Goal: Information Seeking & Learning: Learn about a topic

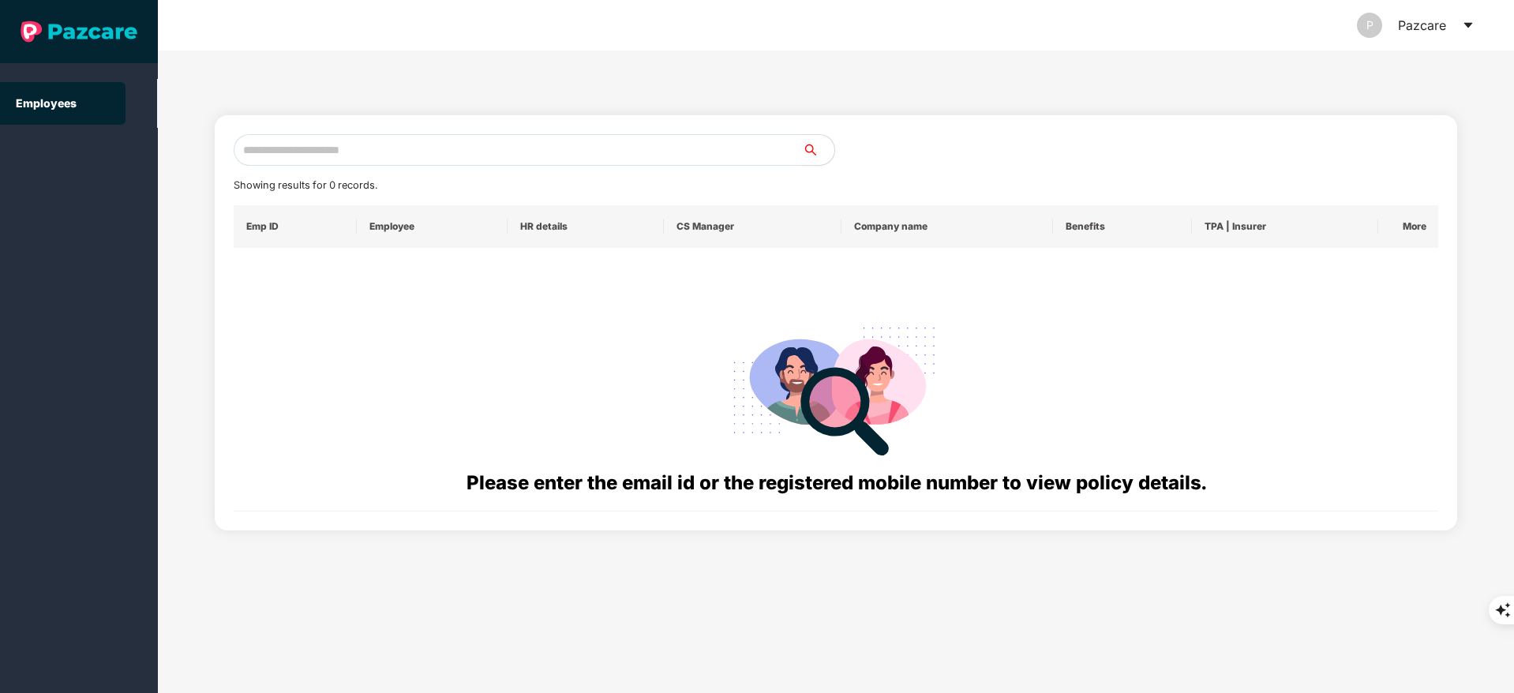
click at [328, 154] on input "text" at bounding box center [518, 150] width 569 height 32
paste input "**********"
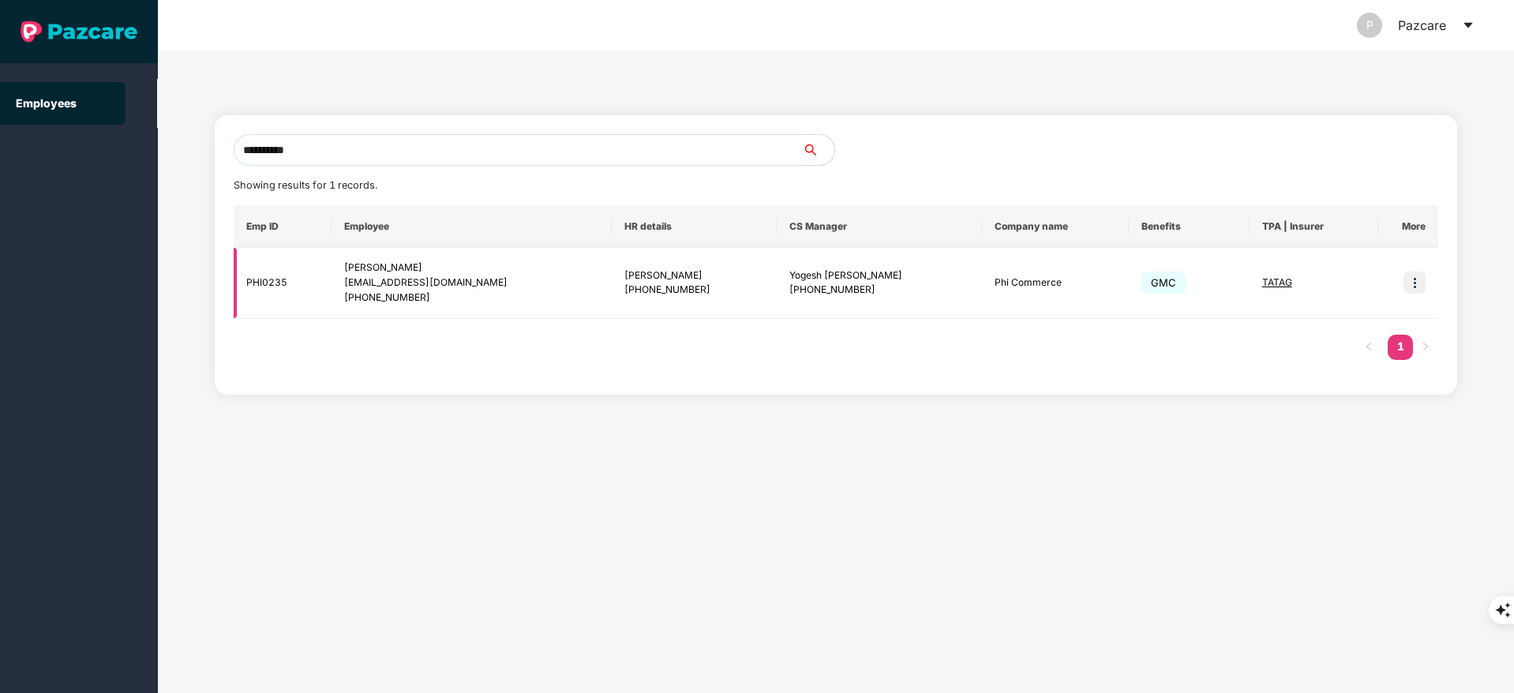
type input "**********"
click at [1414, 275] on img at bounding box center [1414, 283] width 22 height 22
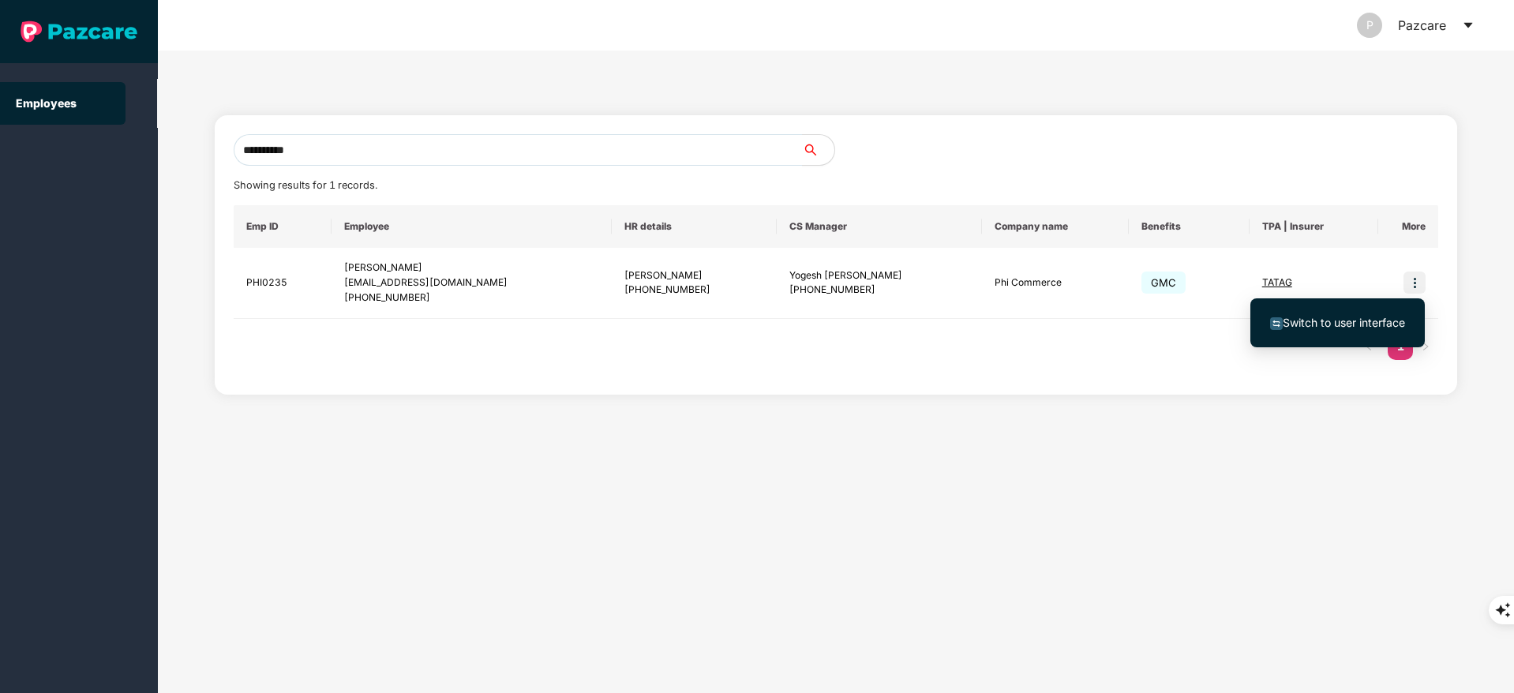
click at [1336, 323] on span "Switch to user interface" at bounding box center [1344, 322] width 122 height 13
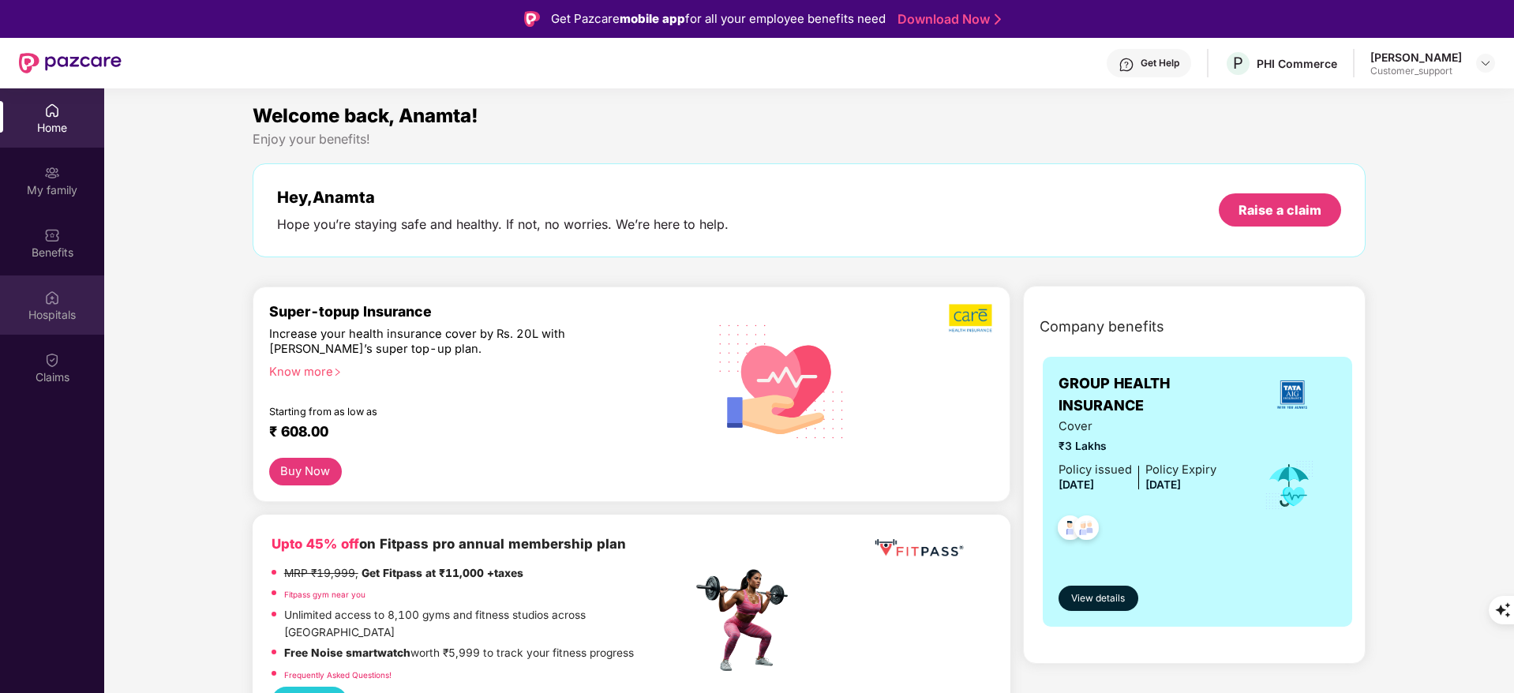
click at [62, 289] on div "Hospitals" at bounding box center [52, 304] width 104 height 59
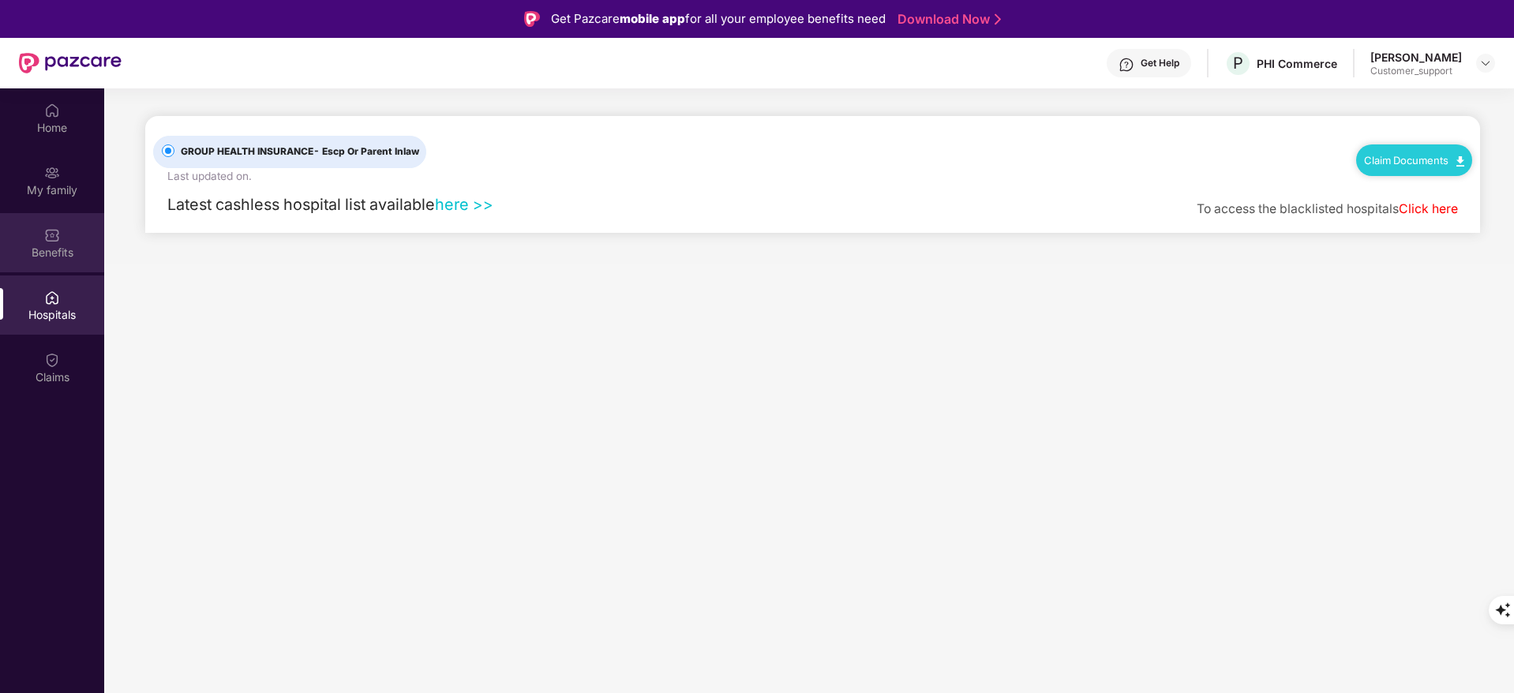
click at [64, 249] on div "Benefits" at bounding box center [52, 253] width 104 height 16
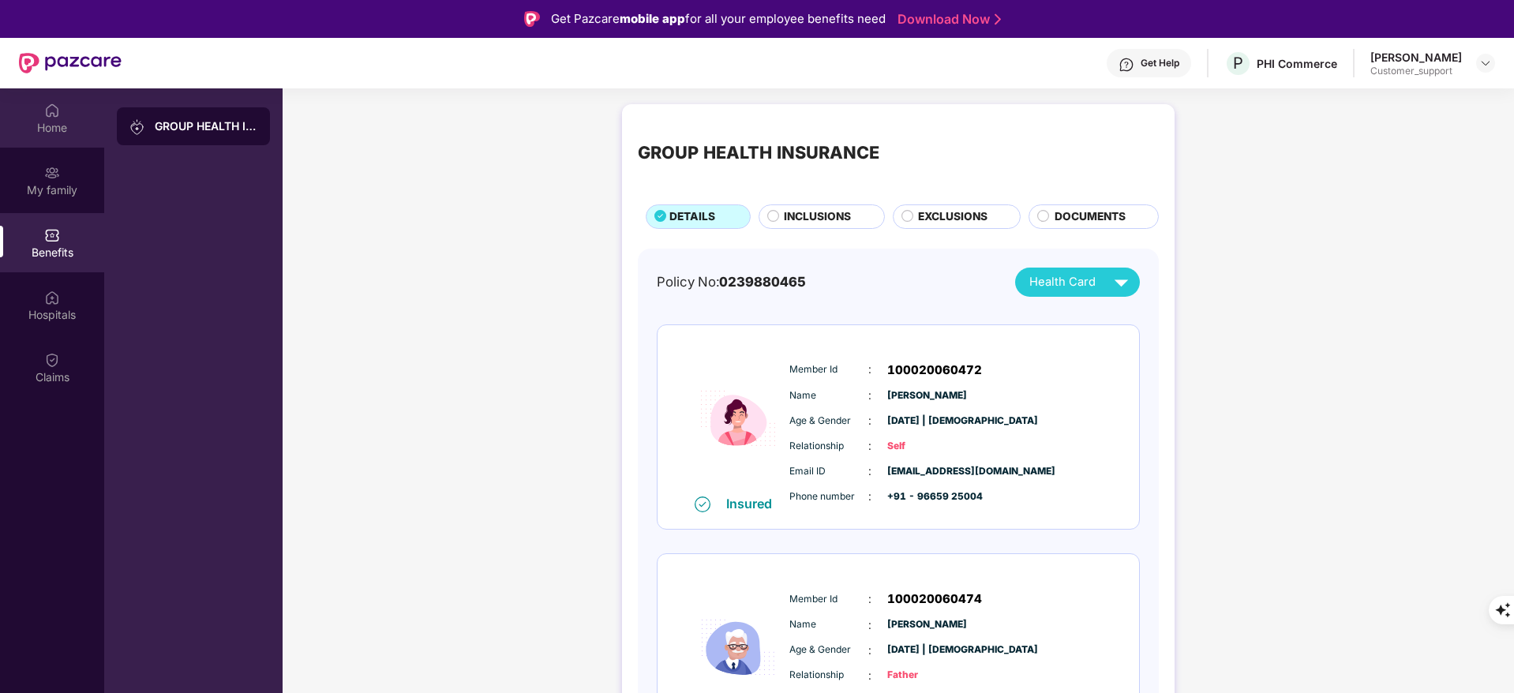
click at [36, 126] on div "Home" at bounding box center [52, 128] width 104 height 16
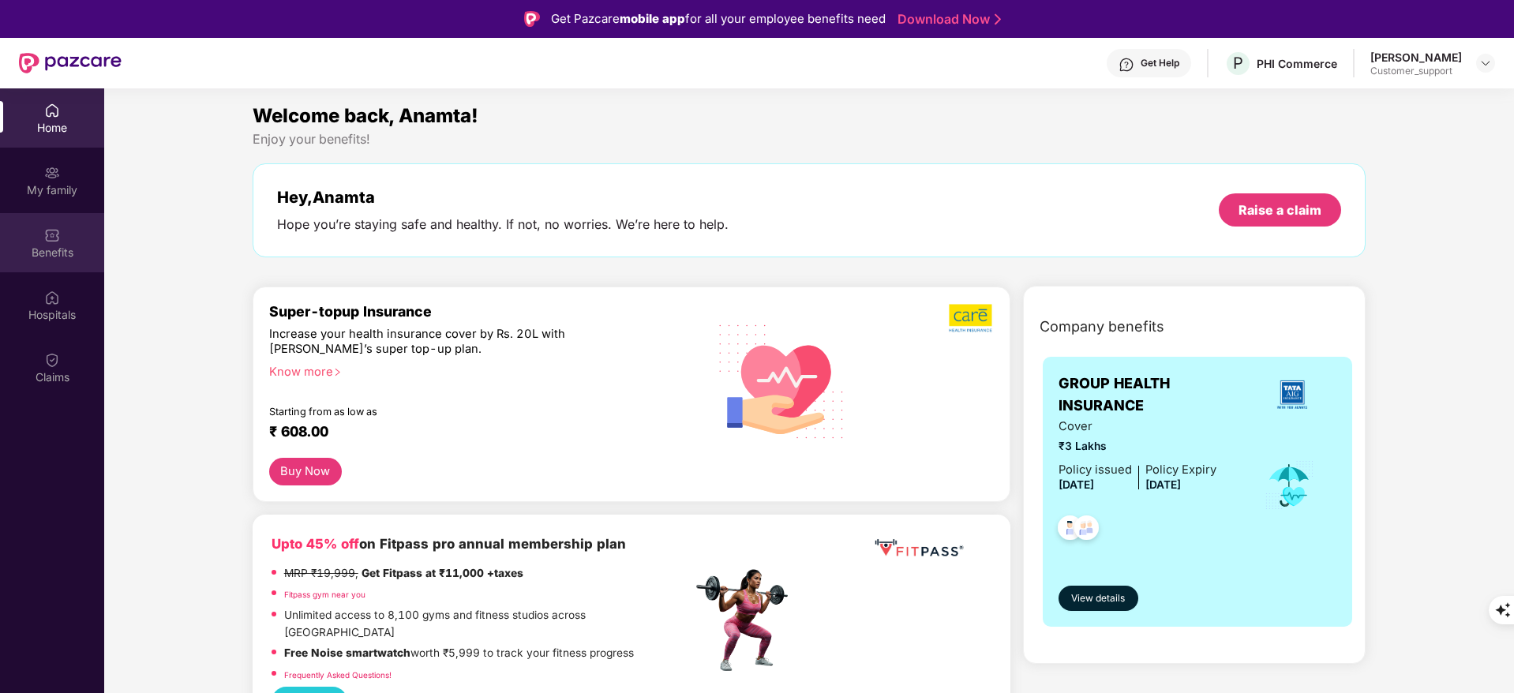
click at [53, 243] on div "Benefits" at bounding box center [52, 242] width 104 height 59
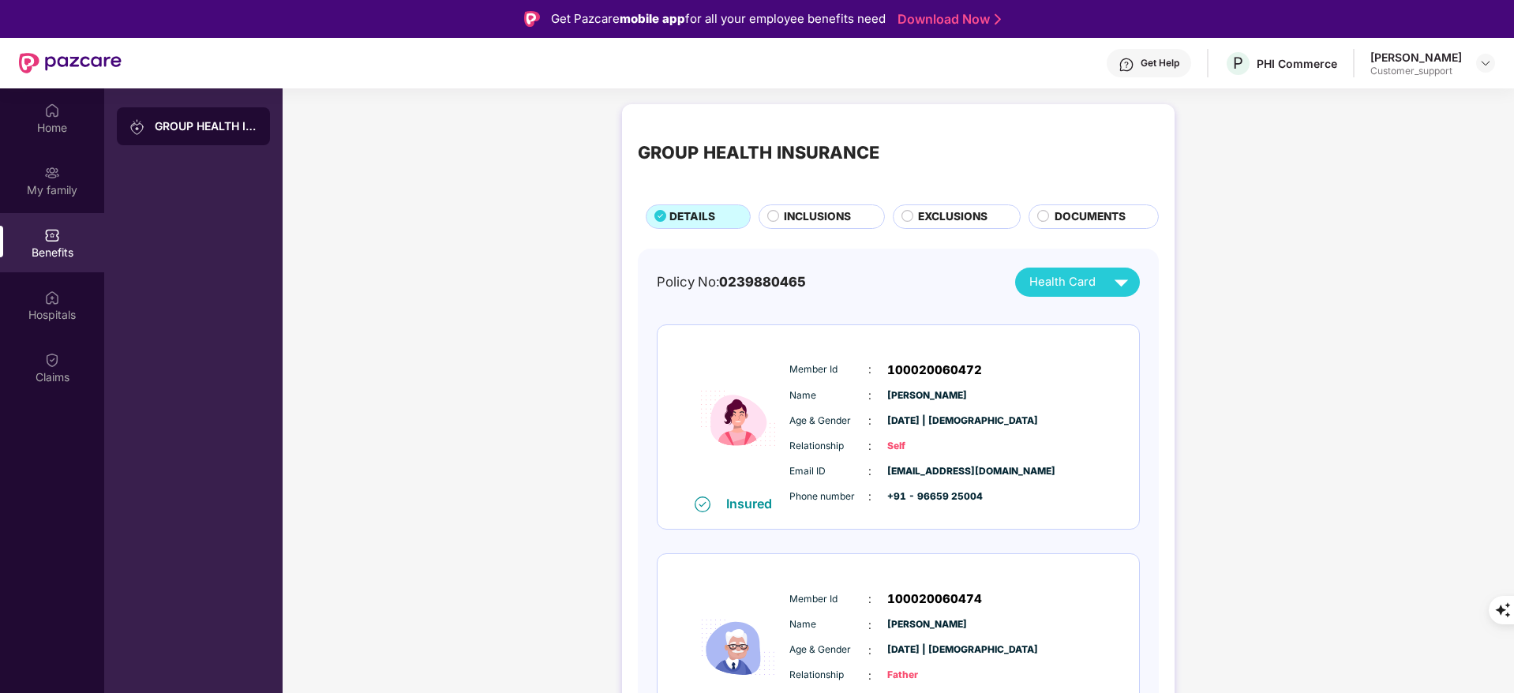
click at [809, 210] on span "INCLUSIONS" at bounding box center [817, 216] width 67 height 17
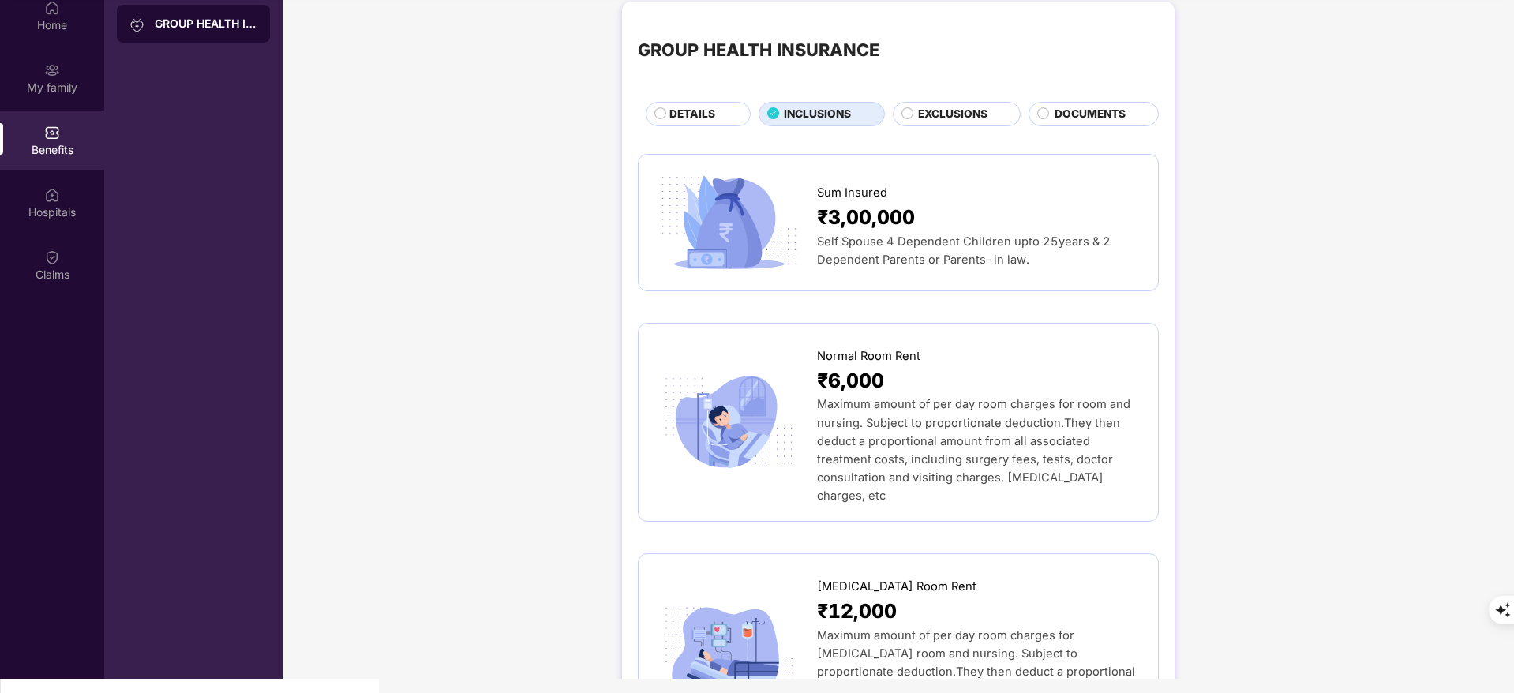
click at [956, 110] on span "EXCLUSIONS" at bounding box center [952, 114] width 69 height 17
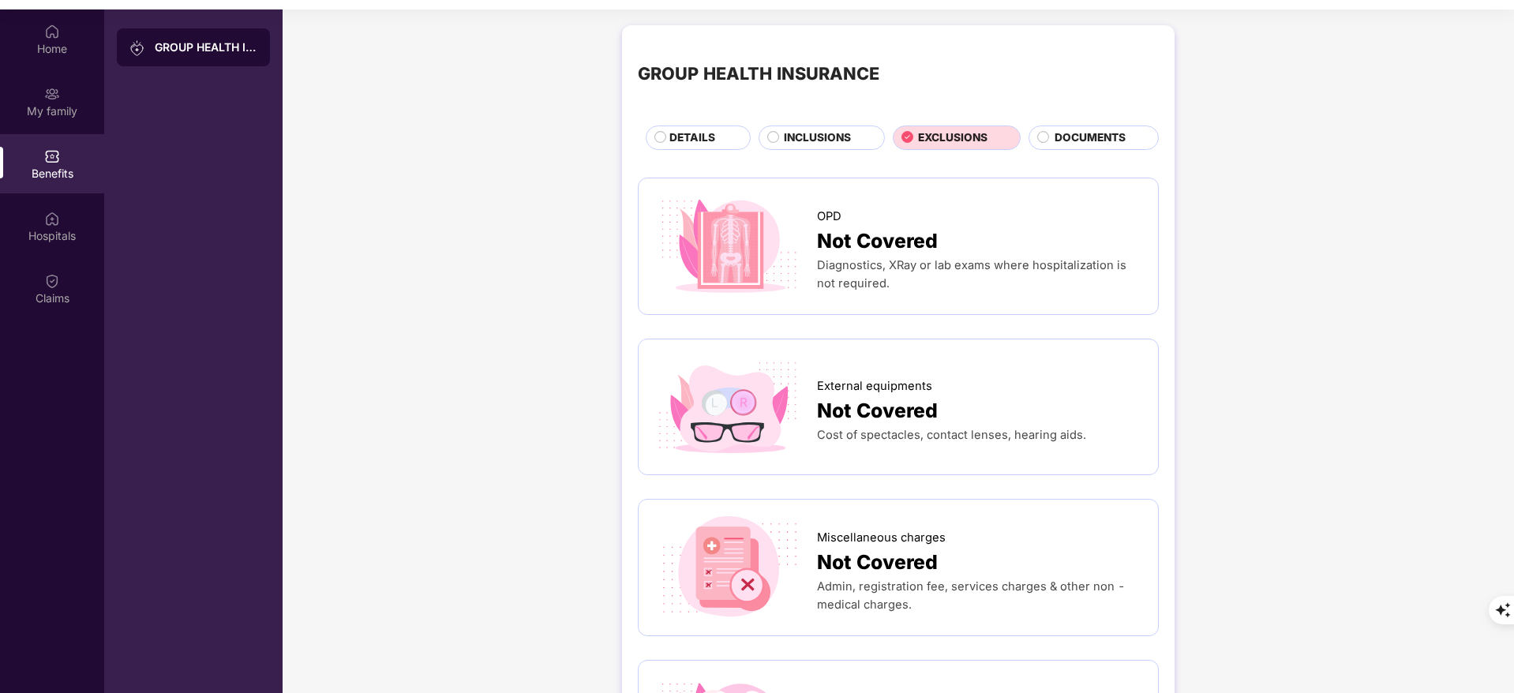
scroll to position [19, 0]
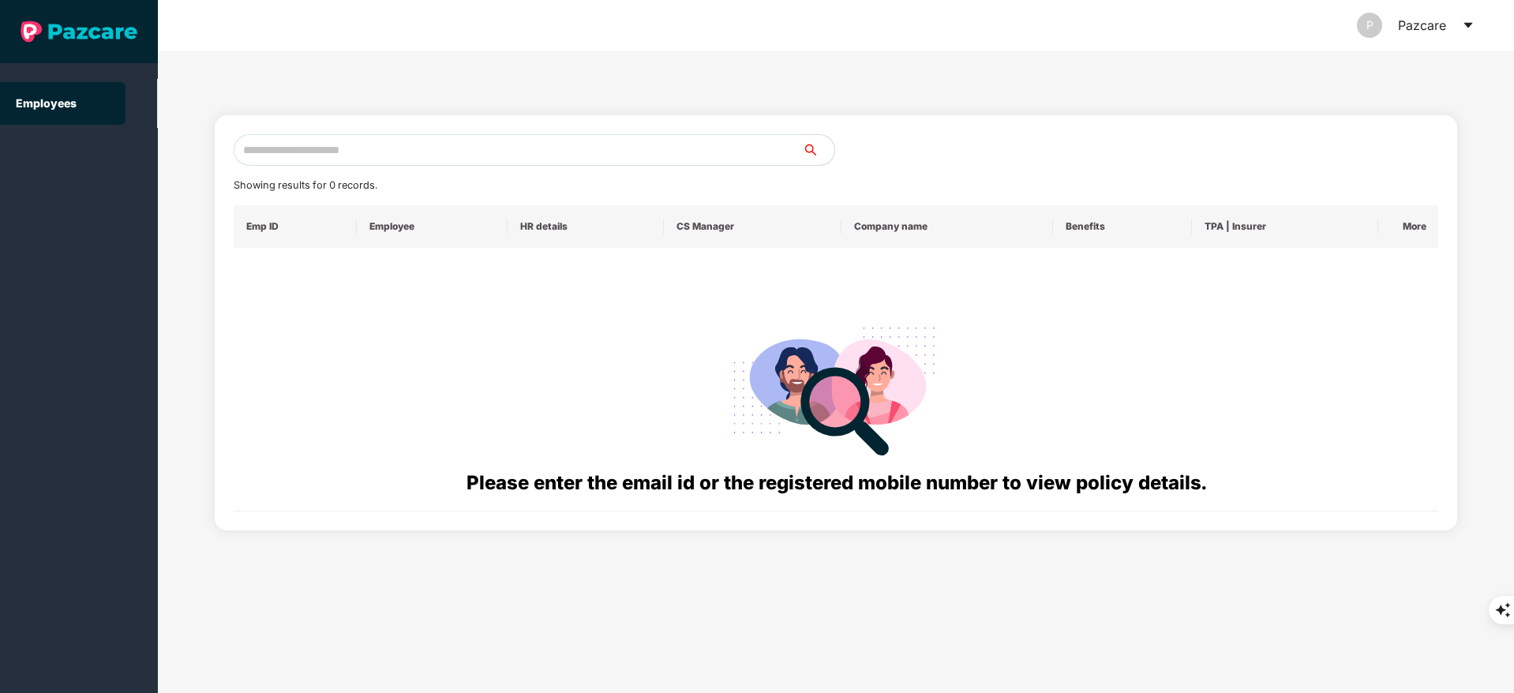
click at [340, 148] on input "text" at bounding box center [518, 150] width 569 height 32
paste input "**********"
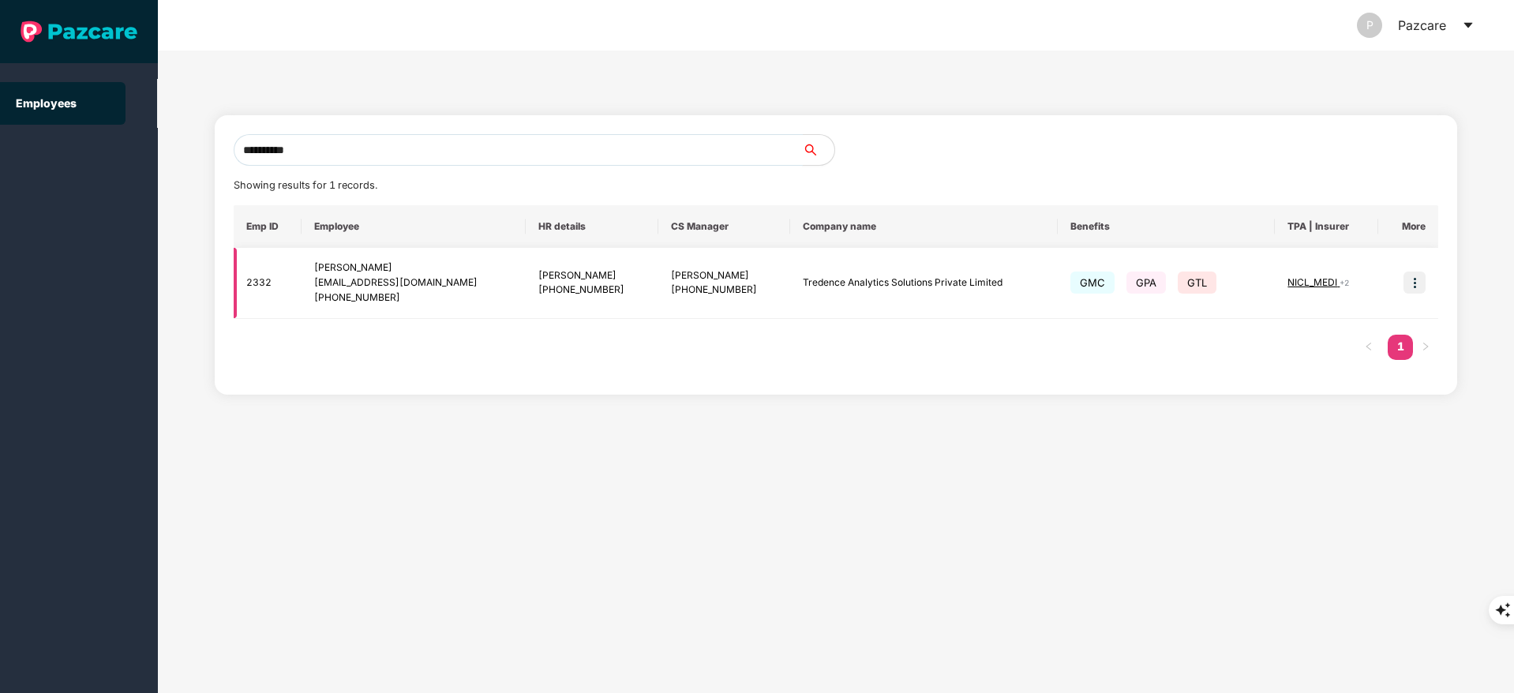
type input "**********"
click at [1413, 274] on img at bounding box center [1414, 283] width 22 height 22
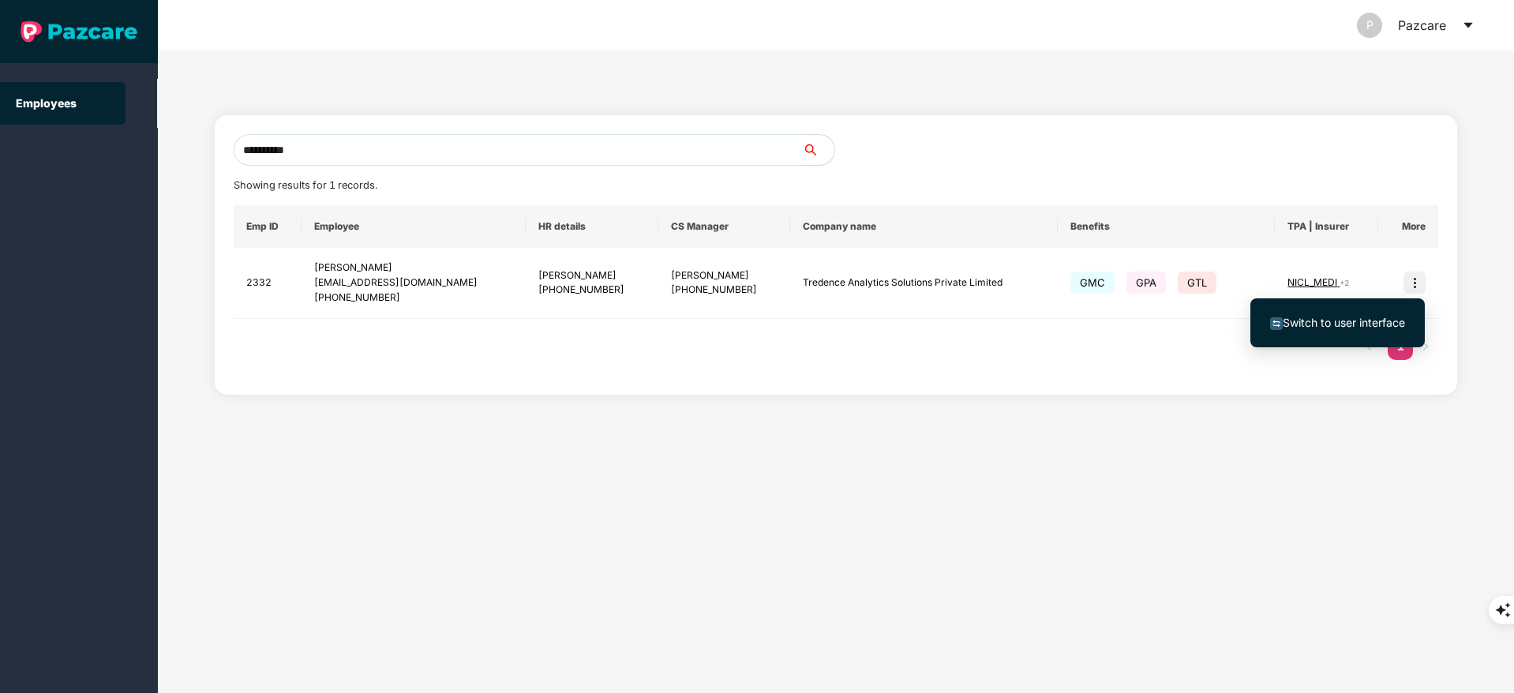
click at [1375, 320] on span "Switch to user interface" at bounding box center [1344, 322] width 122 height 13
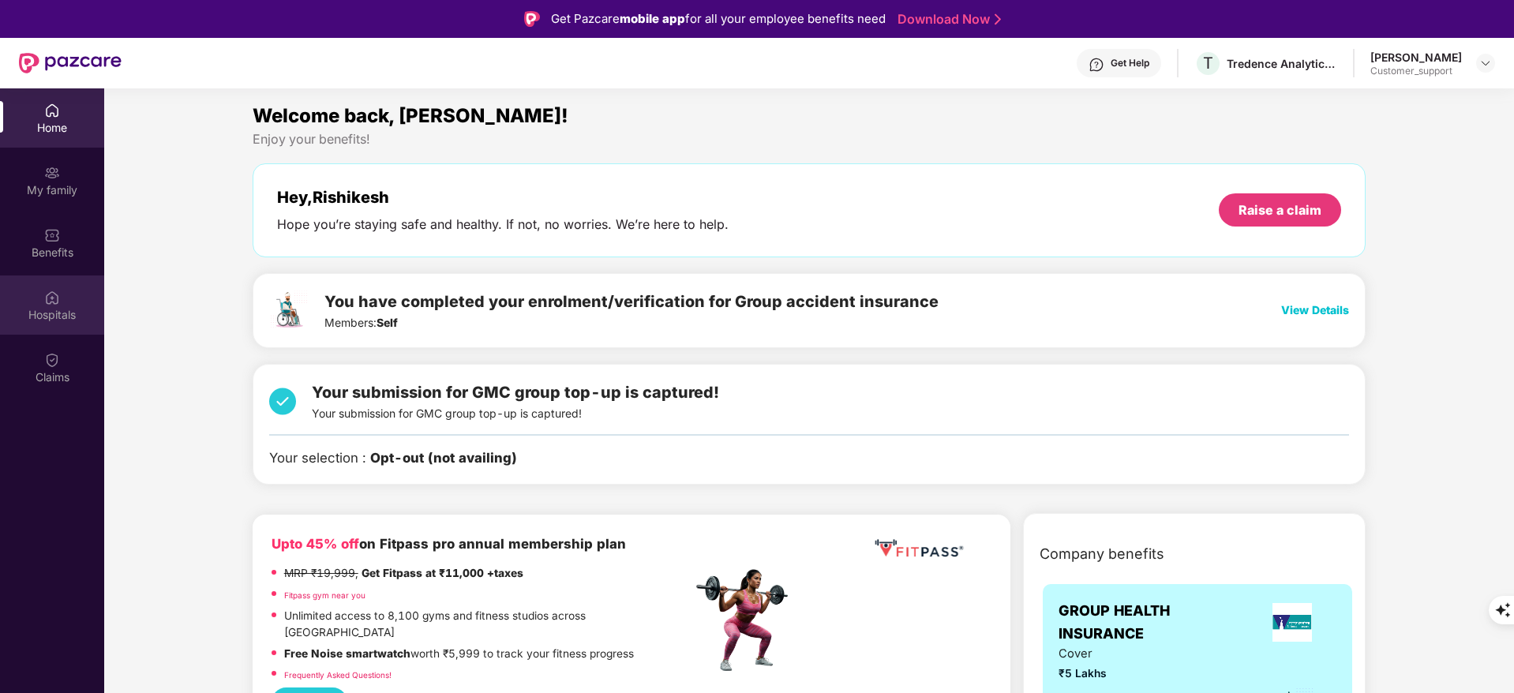
click at [49, 276] on div "Hospitals" at bounding box center [52, 304] width 104 height 59
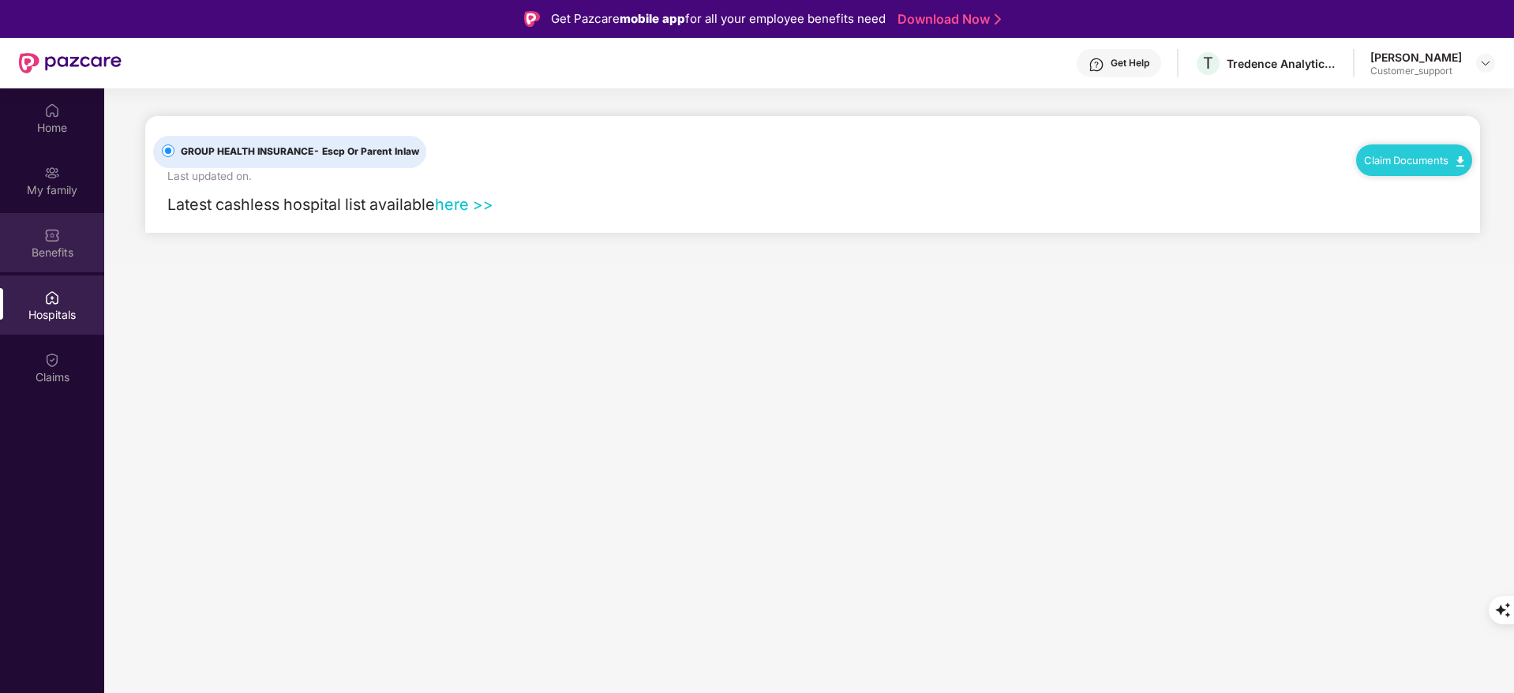
click at [54, 241] on img at bounding box center [52, 235] width 16 height 16
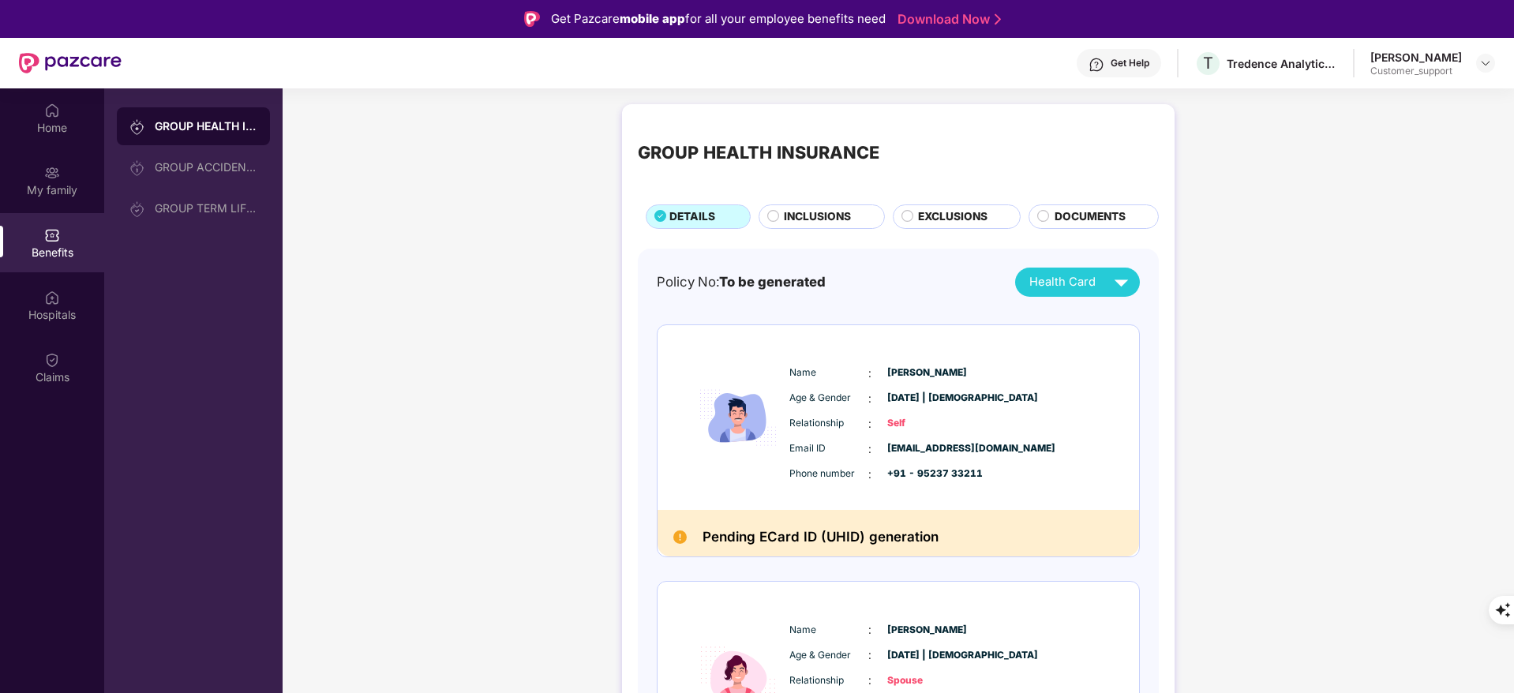
click at [795, 212] on span "INCLUSIONS" at bounding box center [817, 216] width 67 height 17
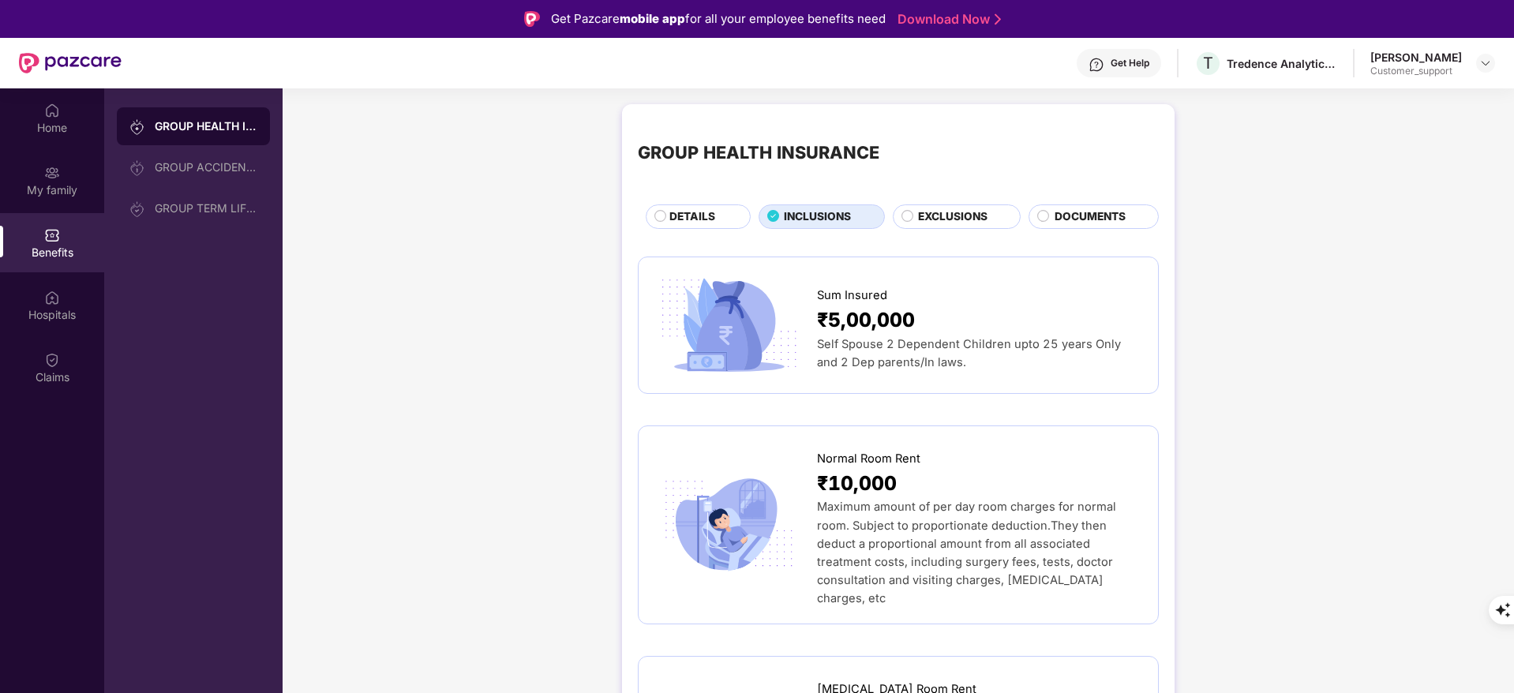
click at [939, 219] on span "EXCLUSIONS" at bounding box center [952, 216] width 69 height 17
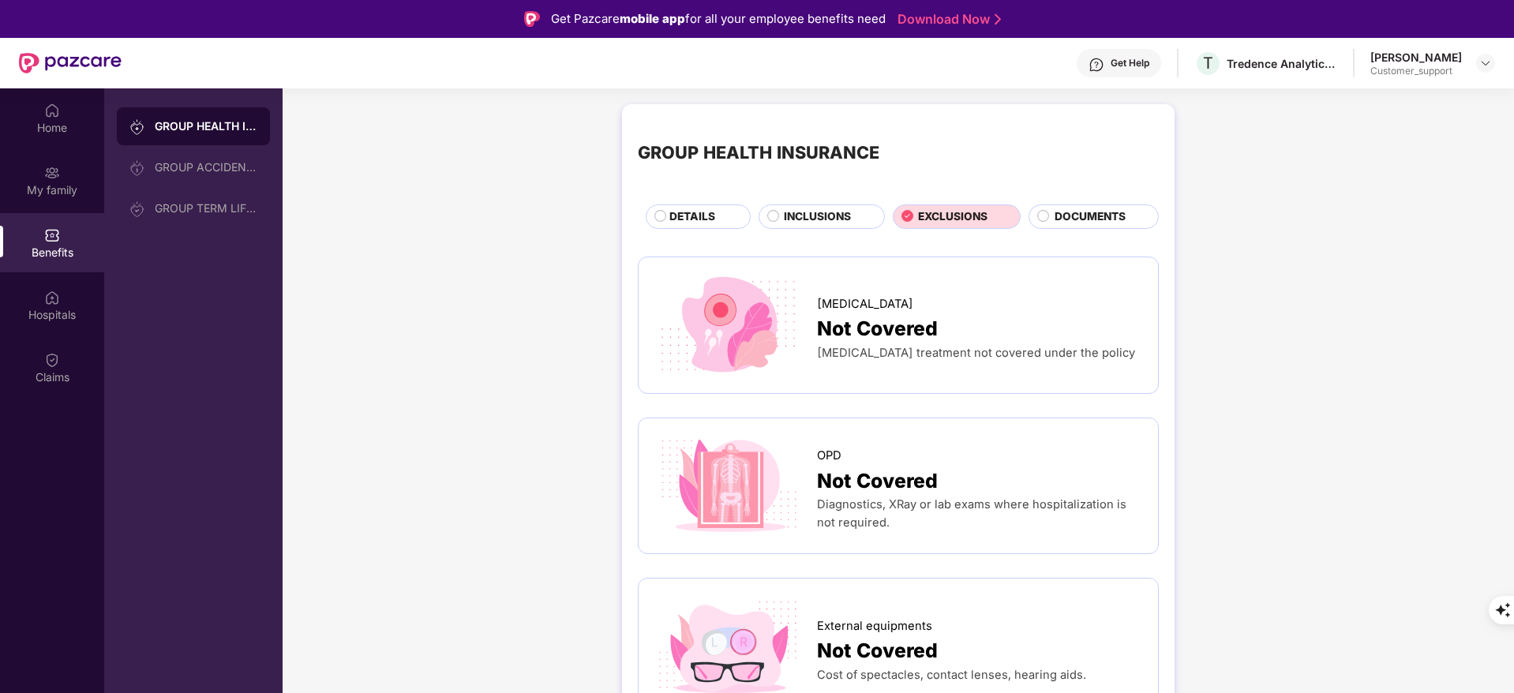
click at [728, 212] on div "DETAILS" at bounding box center [701, 218] width 81 height 20
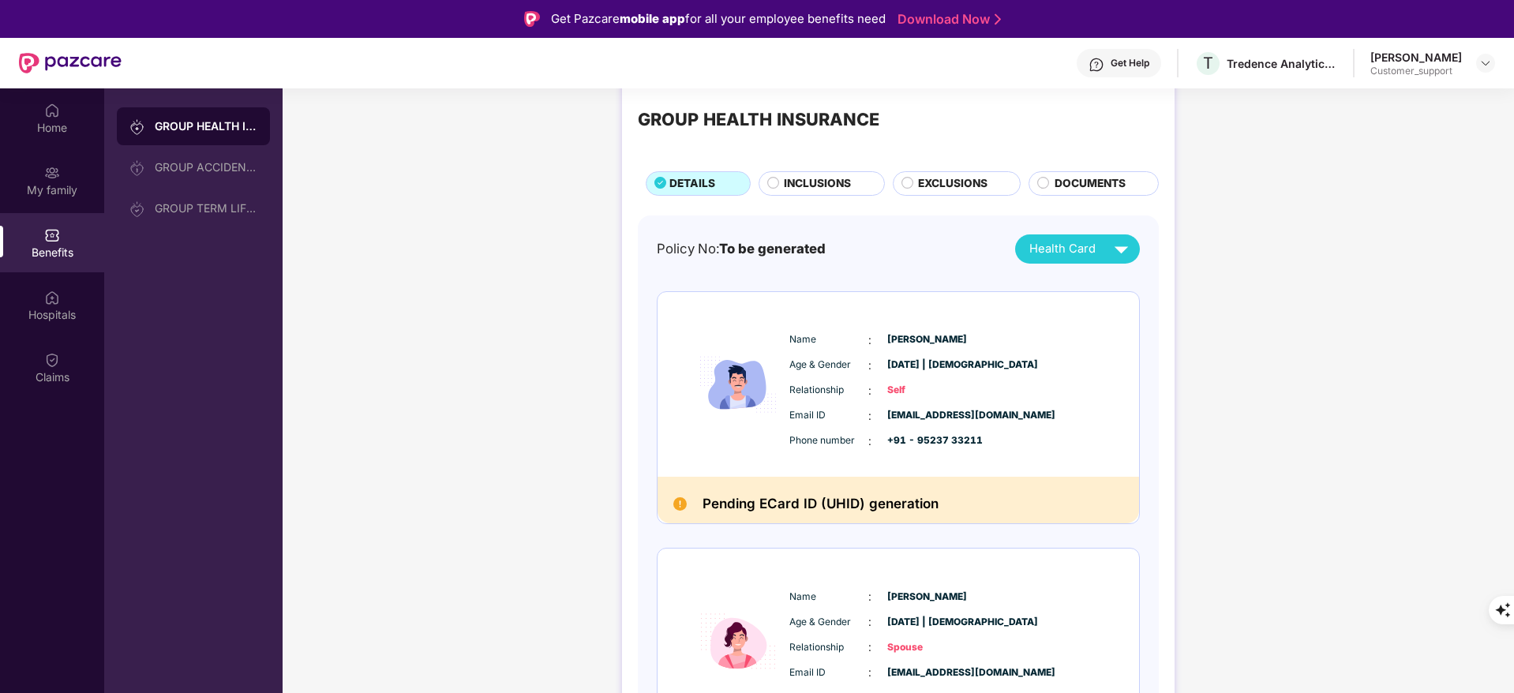
scroll to position [33, 0]
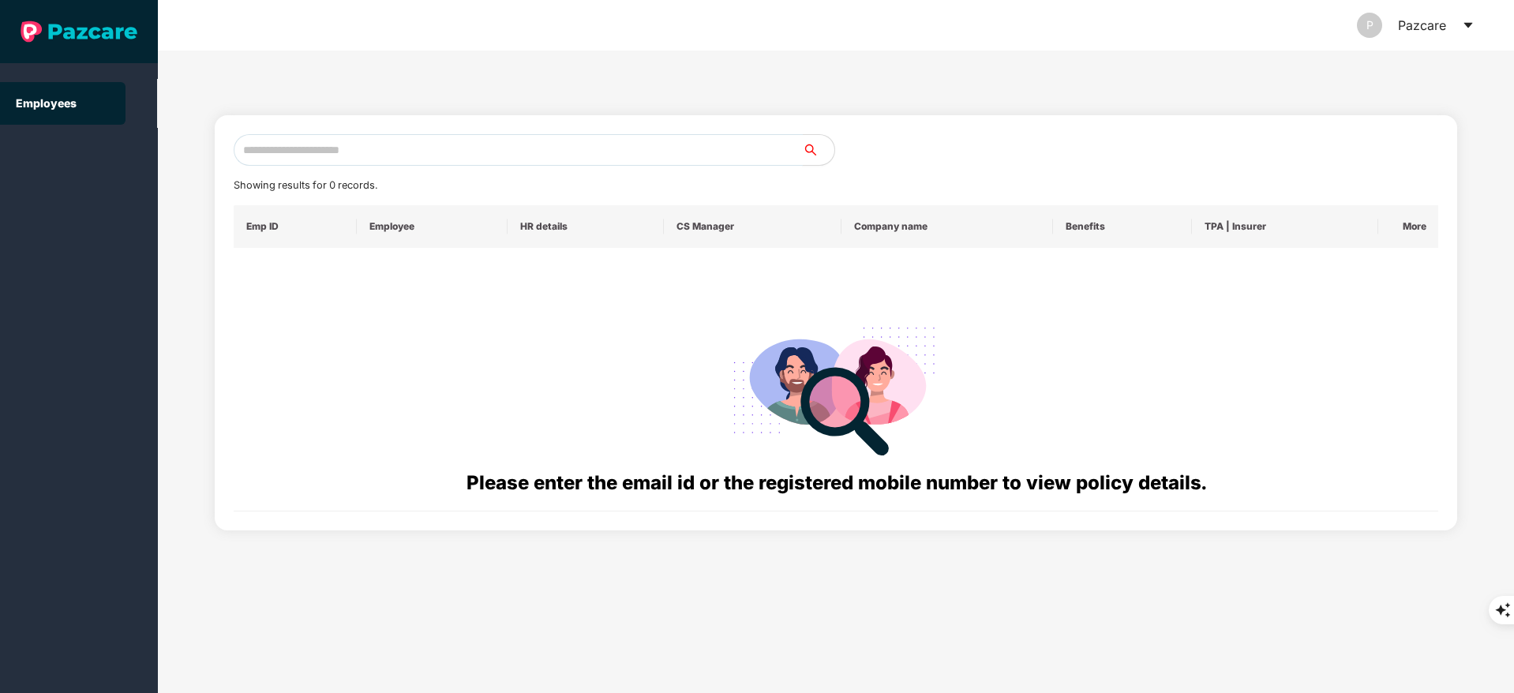
click at [273, 148] on input "text" at bounding box center [518, 150] width 569 height 32
paste input "**********"
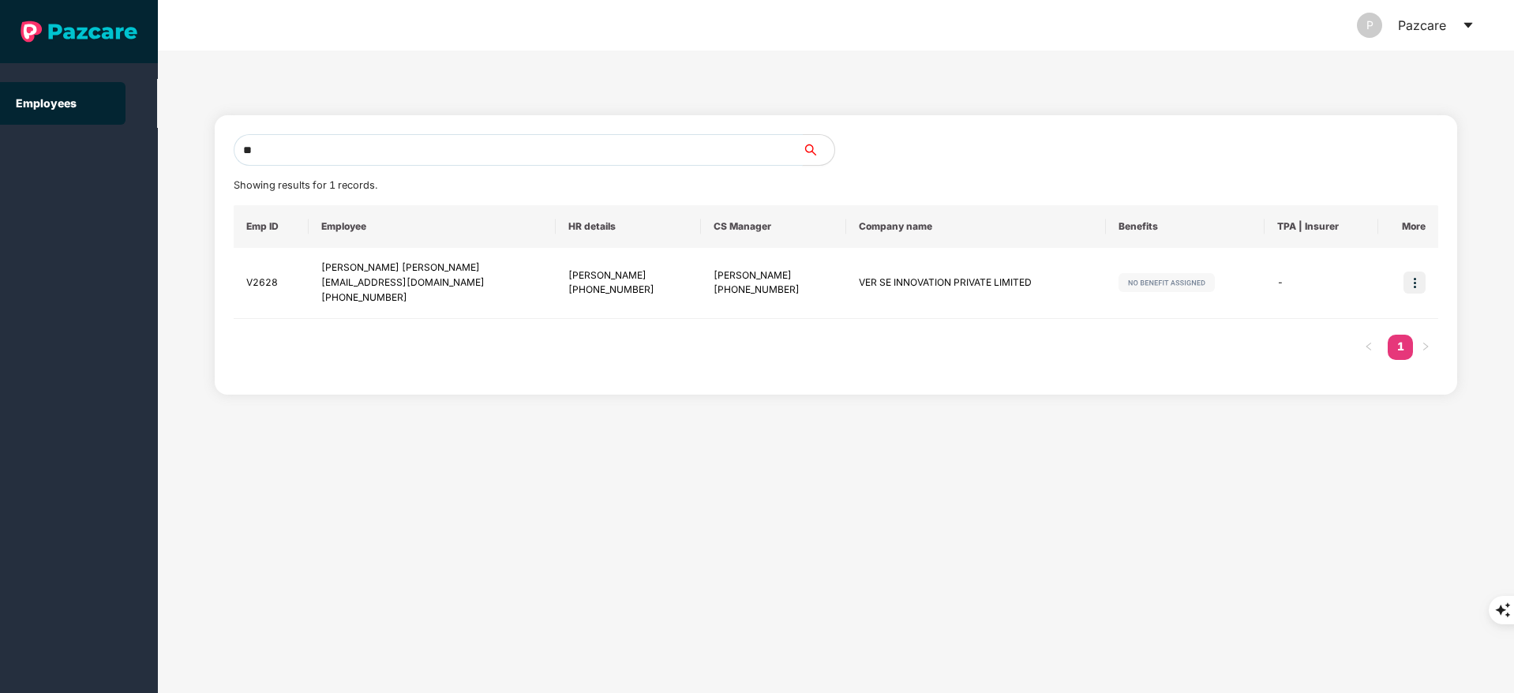
type input "*"
paste input "**********"
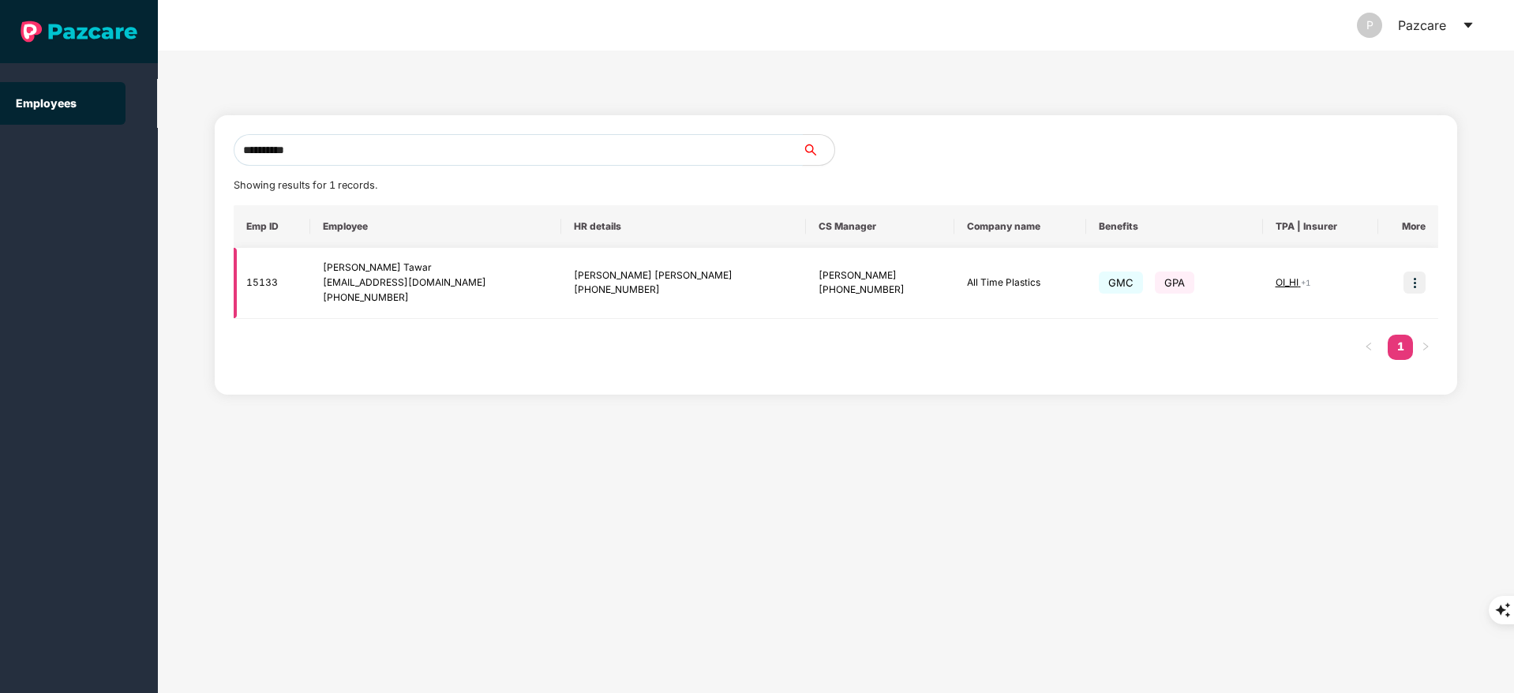
type input "**********"
click at [1409, 277] on img at bounding box center [1414, 283] width 22 height 22
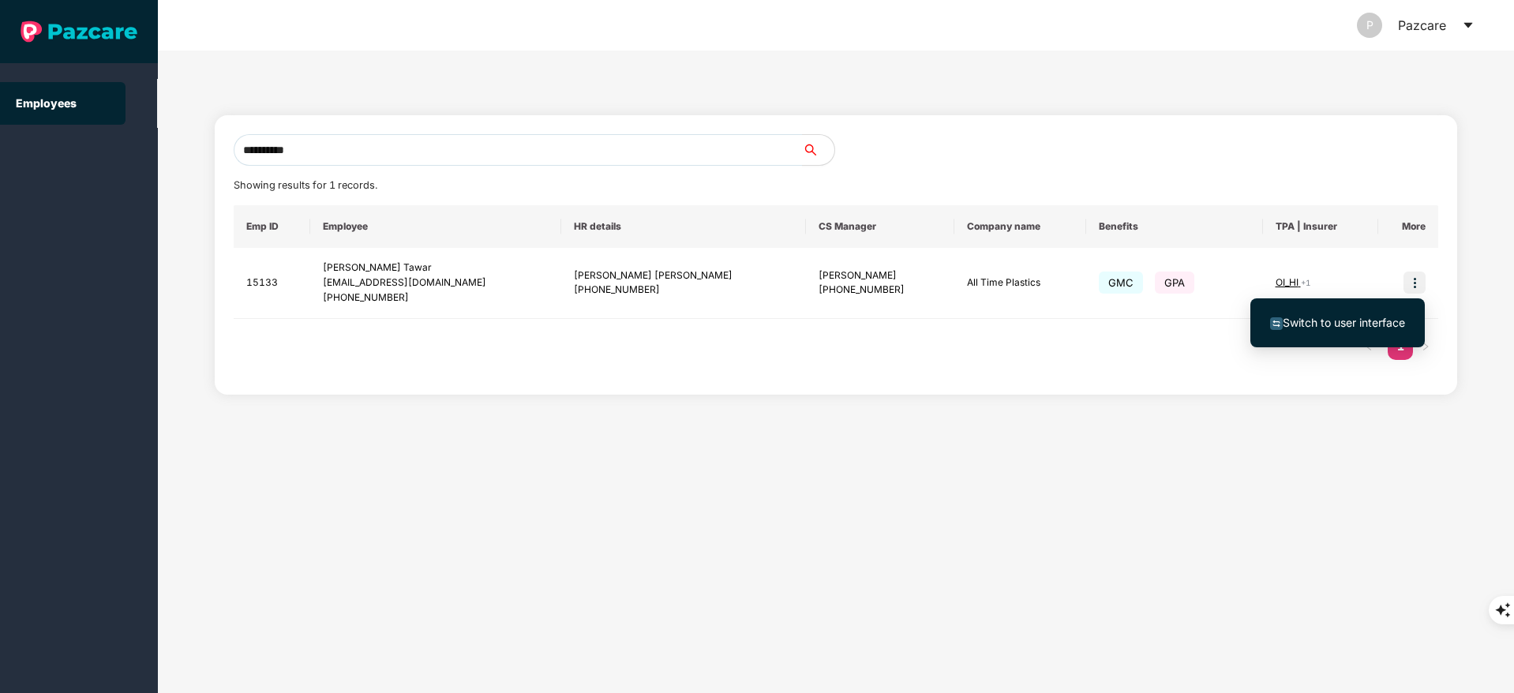
click at [1353, 312] on li "Switch to user interface" at bounding box center [1337, 322] width 174 height 33
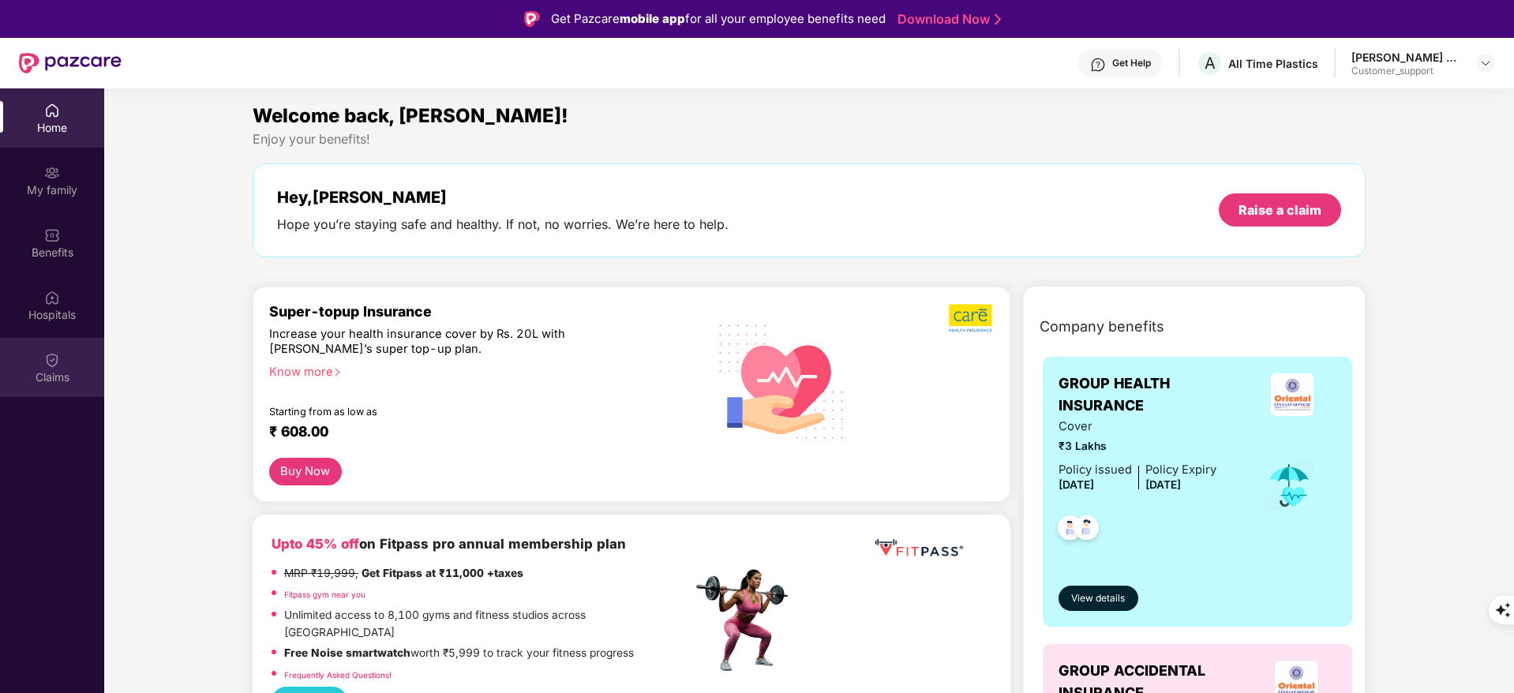
click at [50, 360] on img at bounding box center [52, 360] width 16 height 16
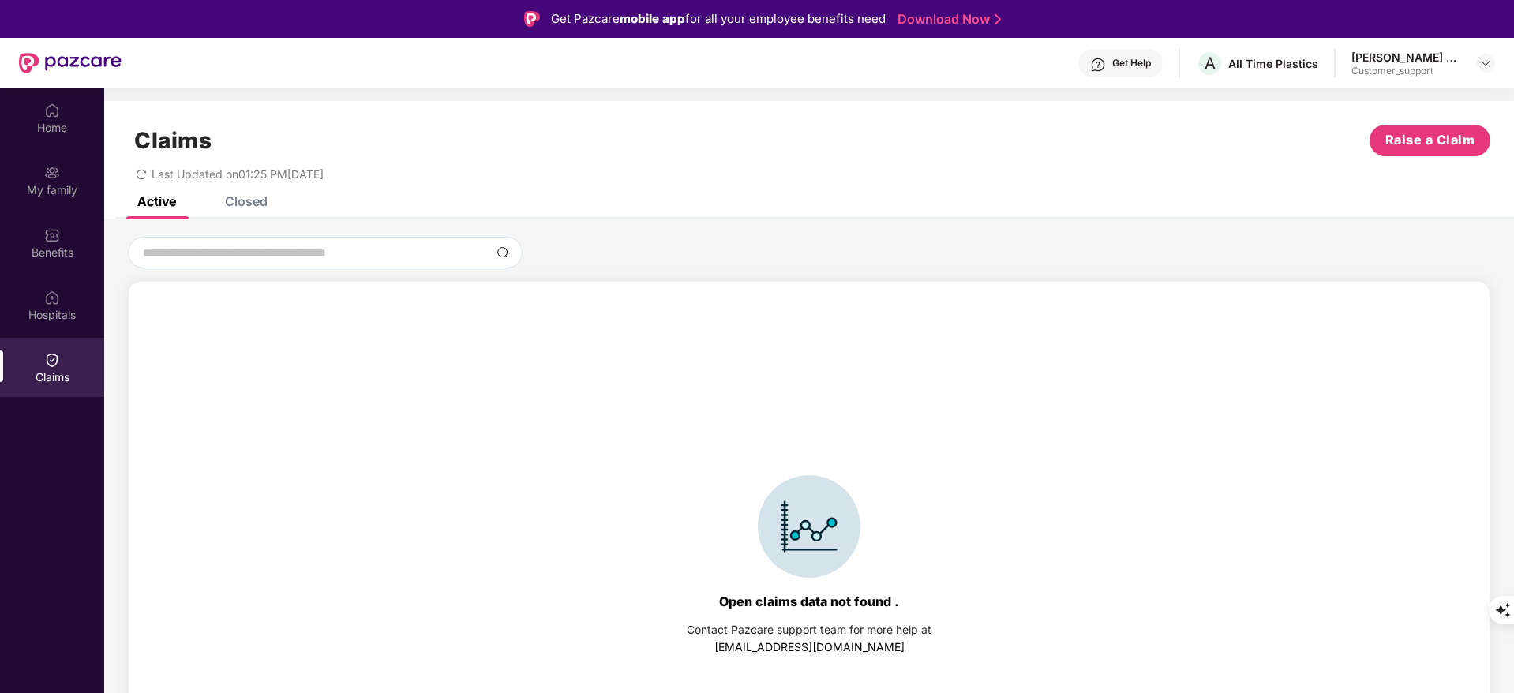
click at [245, 201] on div "Closed" at bounding box center [246, 201] width 43 height 16
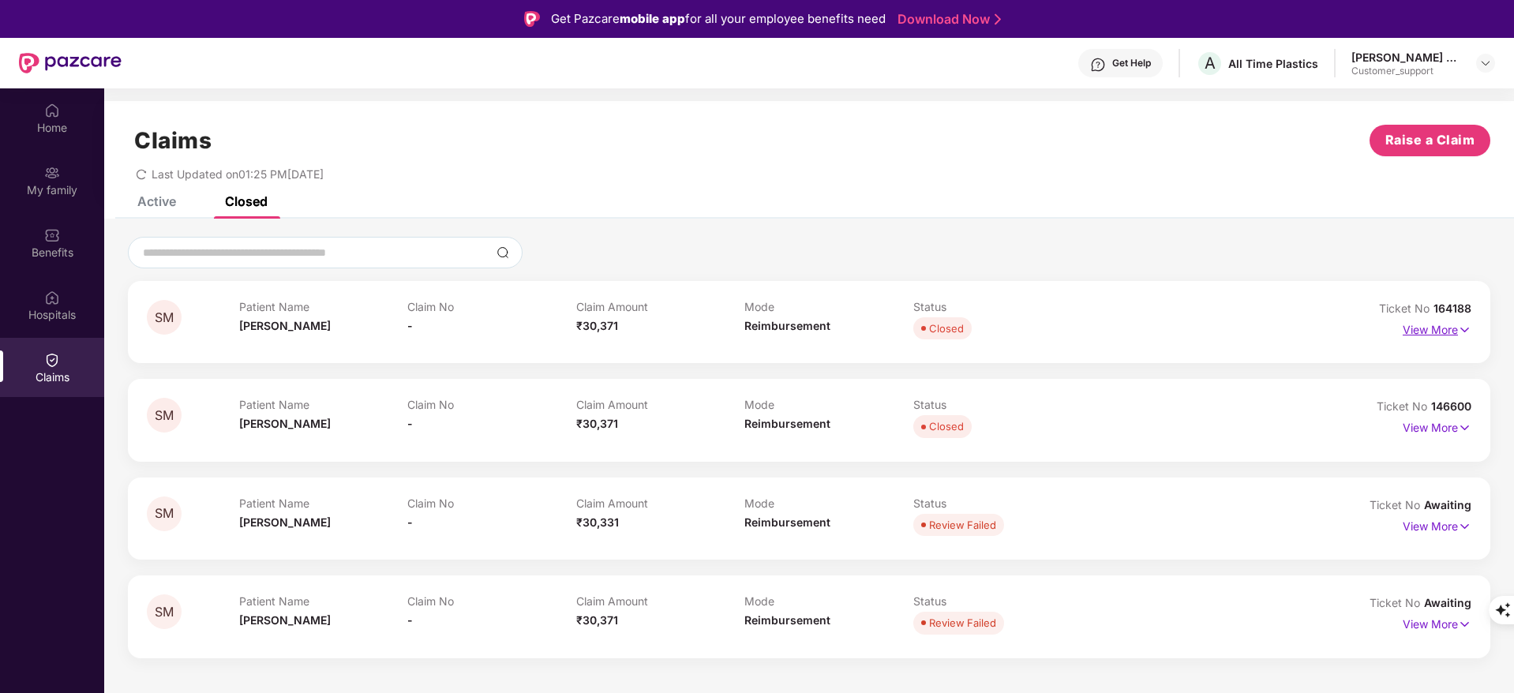
click at [1446, 333] on p "View More" at bounding box center [1437, 327] width 69 height 21
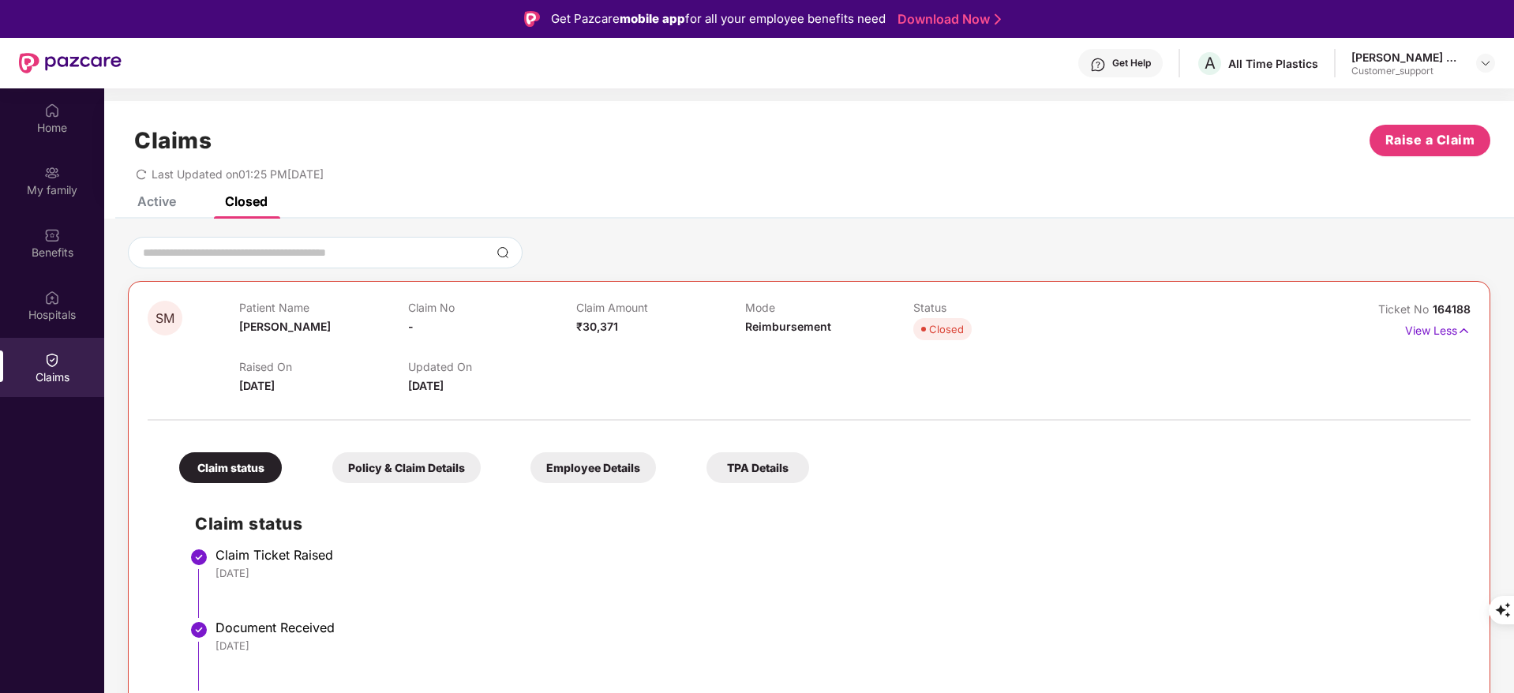
click at [1418, 311] on span "Ticket No" at bounding box center [1405, 308] width 54 height 13
drag, startPoint x: 1428, startPoint y: 310, endPoint x: 1482, endPoint y: 309, distance: 54.5
click at [1482, 309] on div "SM Patient Name Sapna M Tawar Claim No - Claim Amount ₹30,371 Mode Reimbursemen…" at bounding box center [809, 591] width 1362 height 620
copy span "164188"
click at [54, 178] on img at bounding box center [52, 173] width 16 height 16
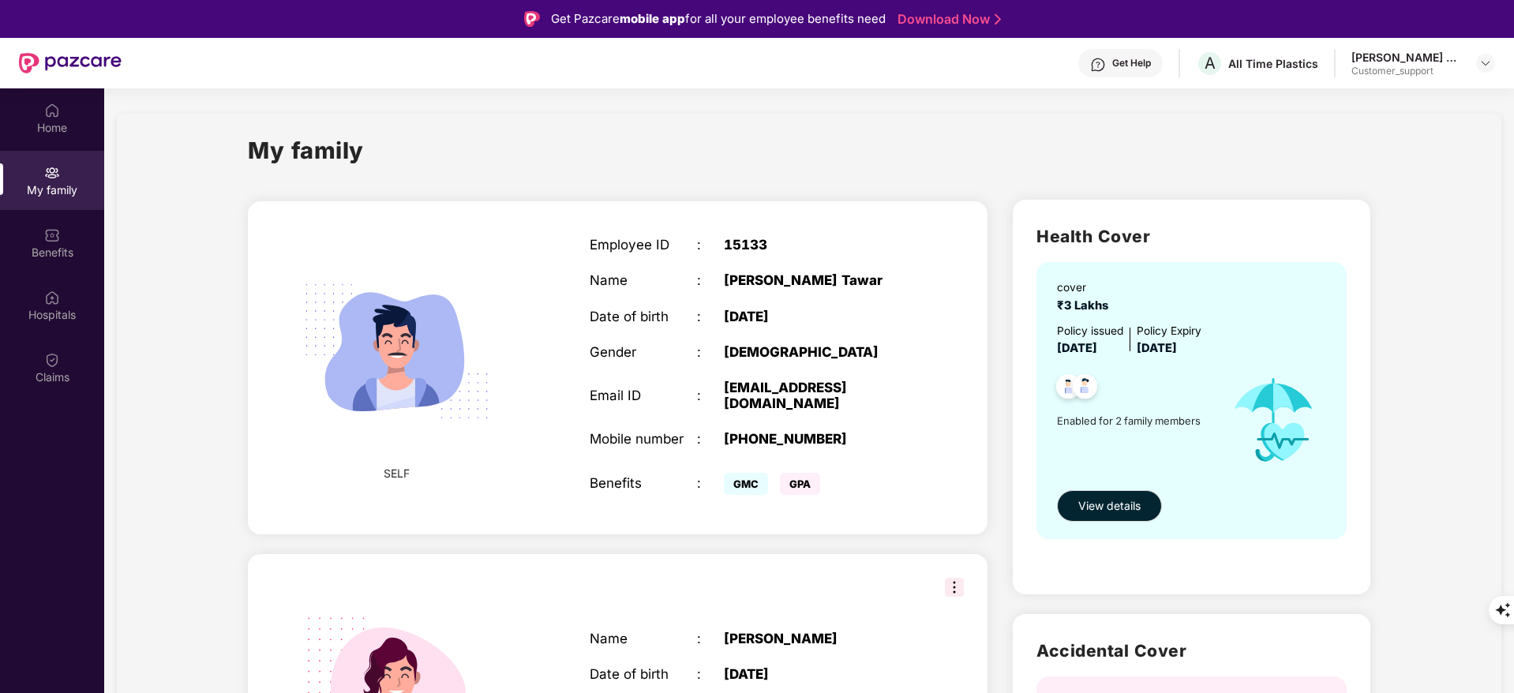
scroll to position [116, 0]
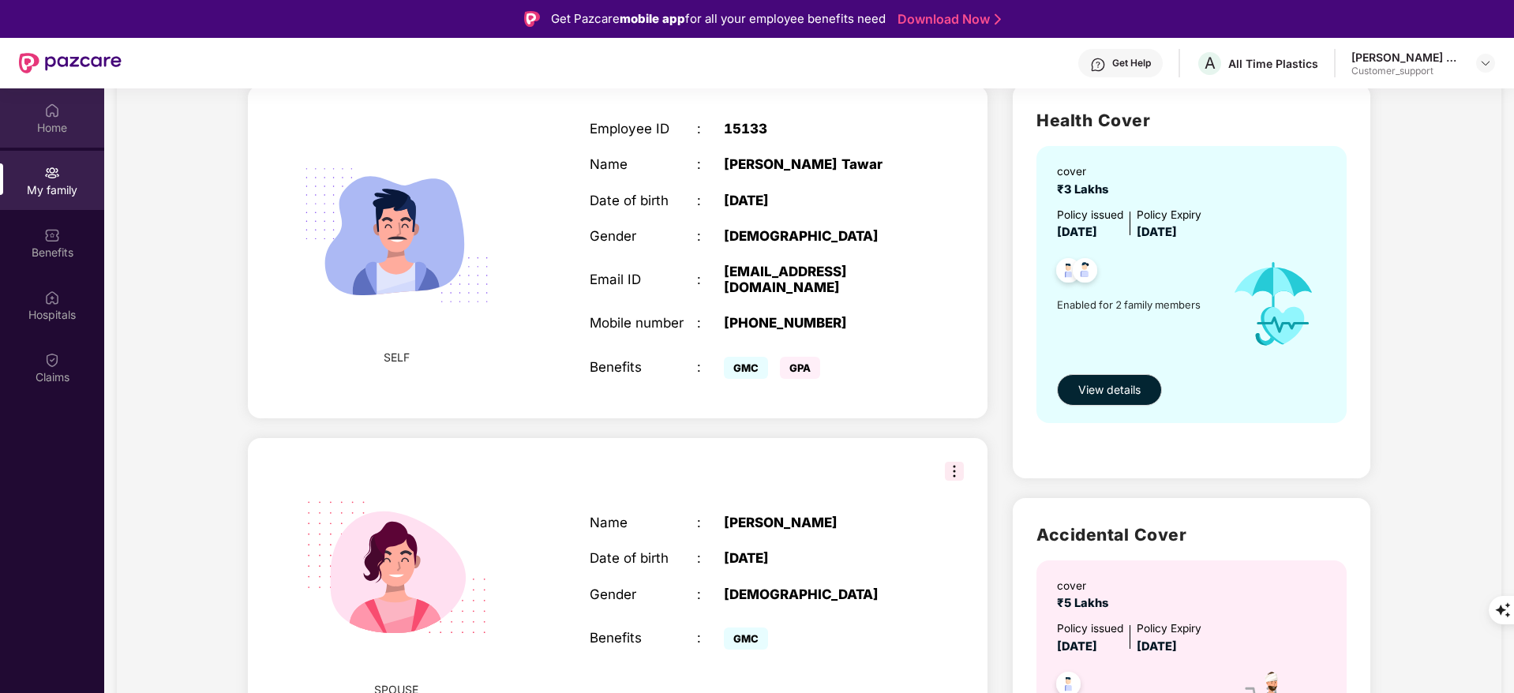
click at [21, 103] on div "Home" at bounding box center [52, 117] width 104 height 59
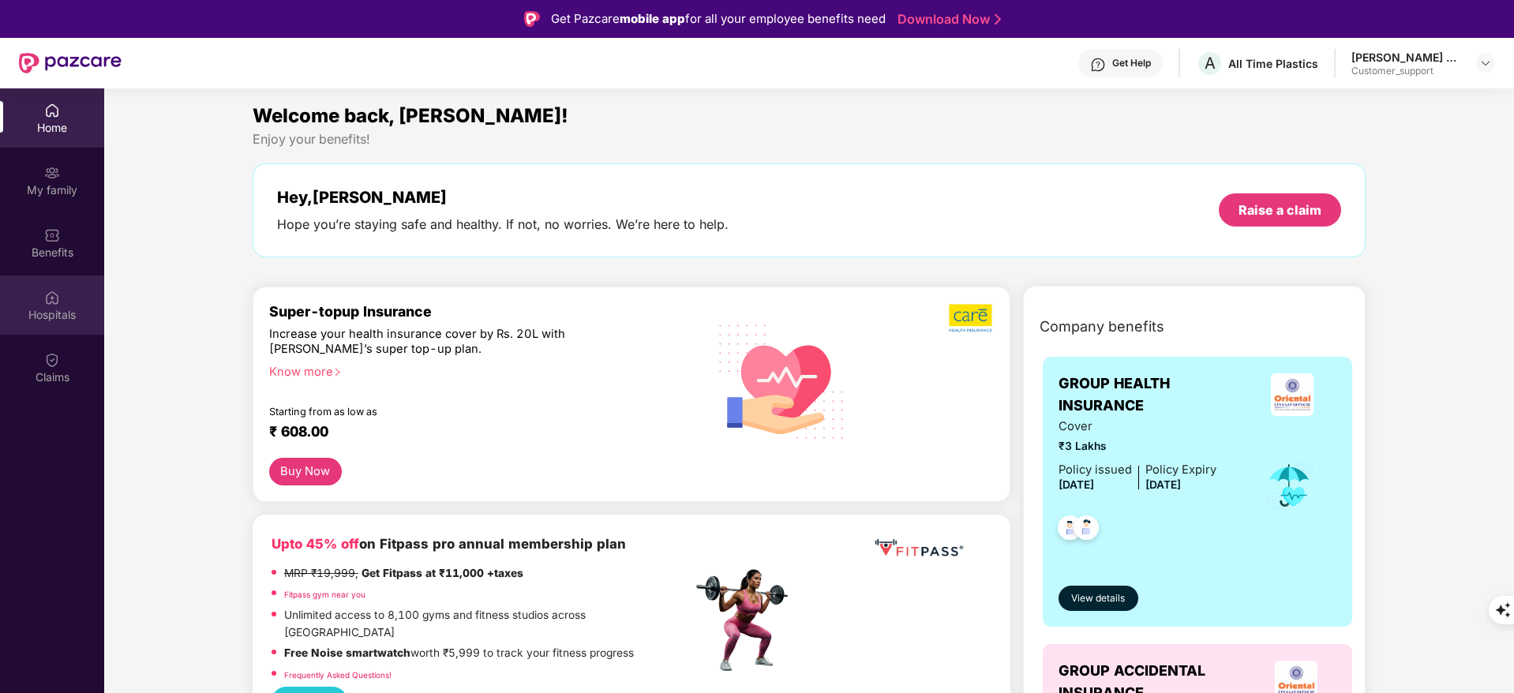
click at [32, 305] on div "Hospitals" at bounding box center [52, 304] width 104 height 59
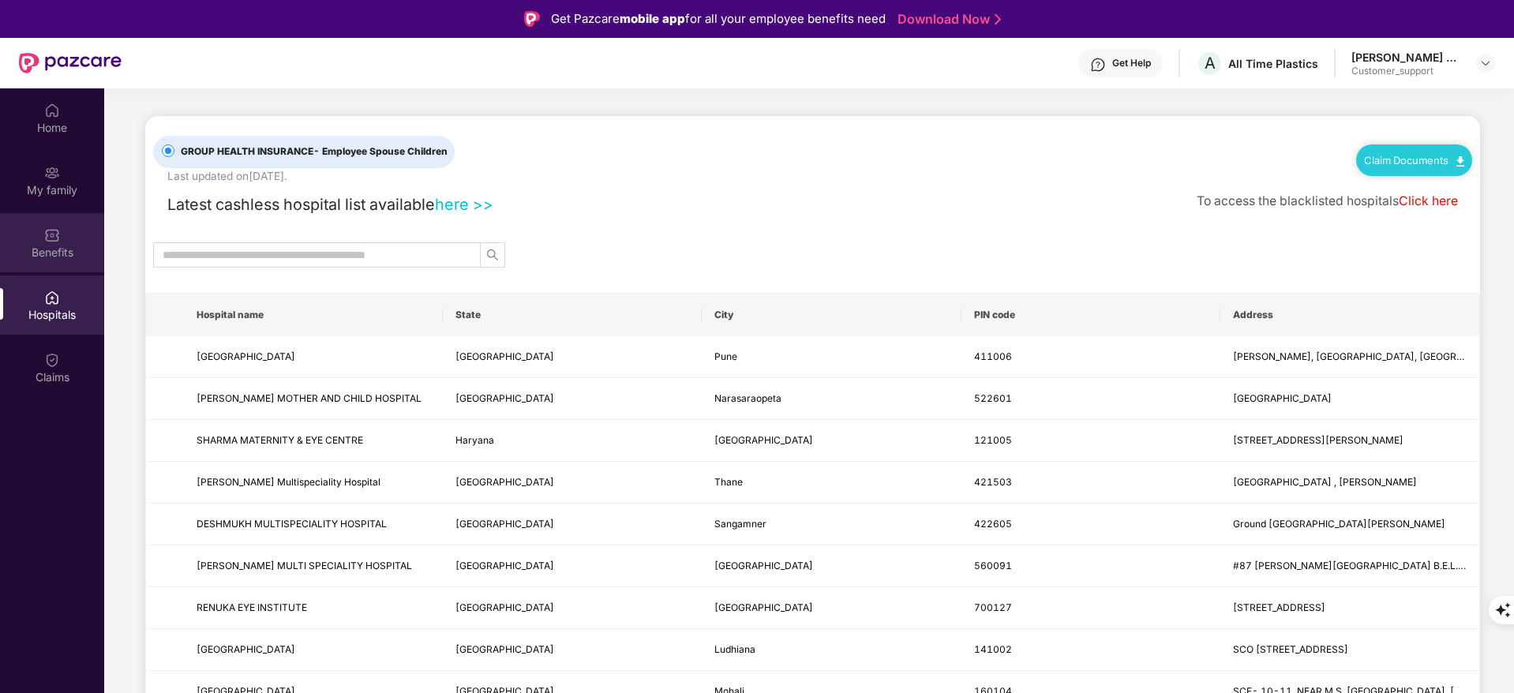
click at [45, 245] on div "Benefits" at bounding box center [52, 253] width 104 height 16
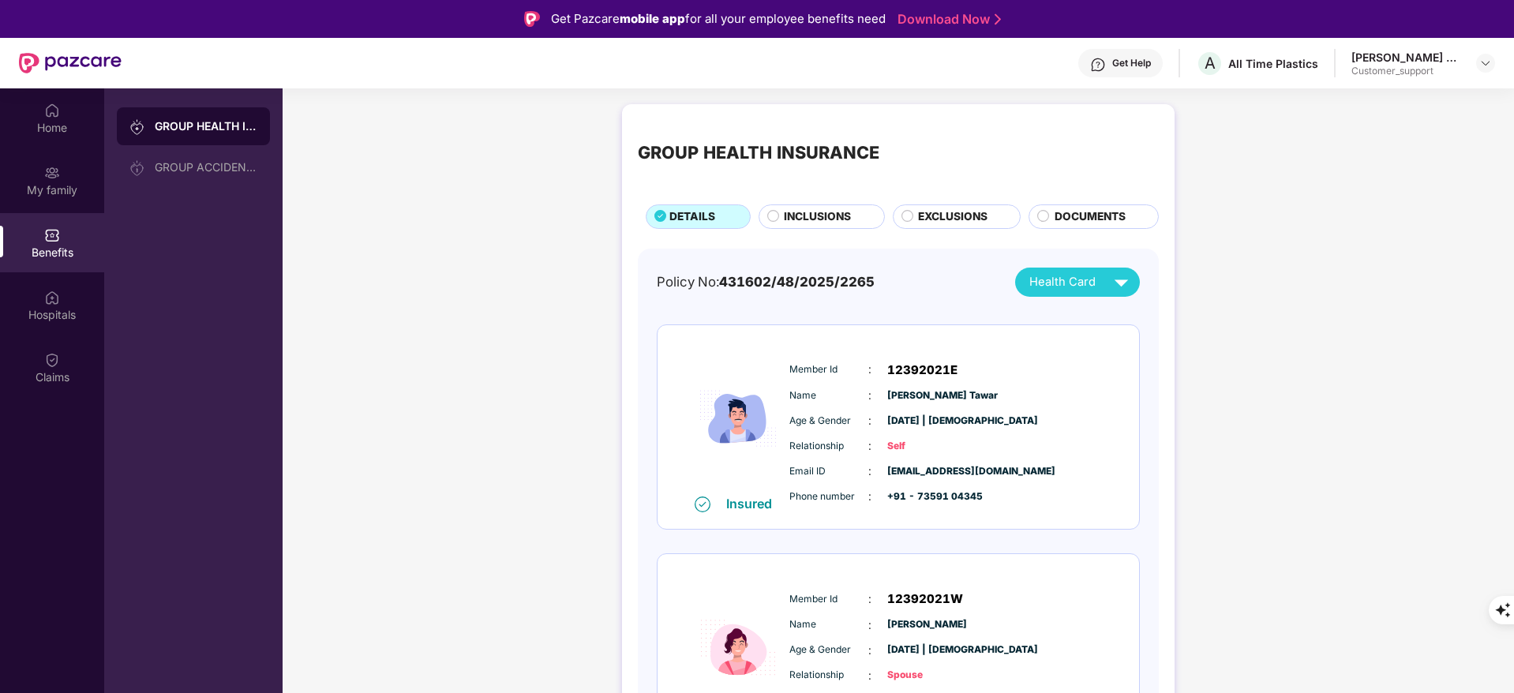
scroll to position [76, 0]
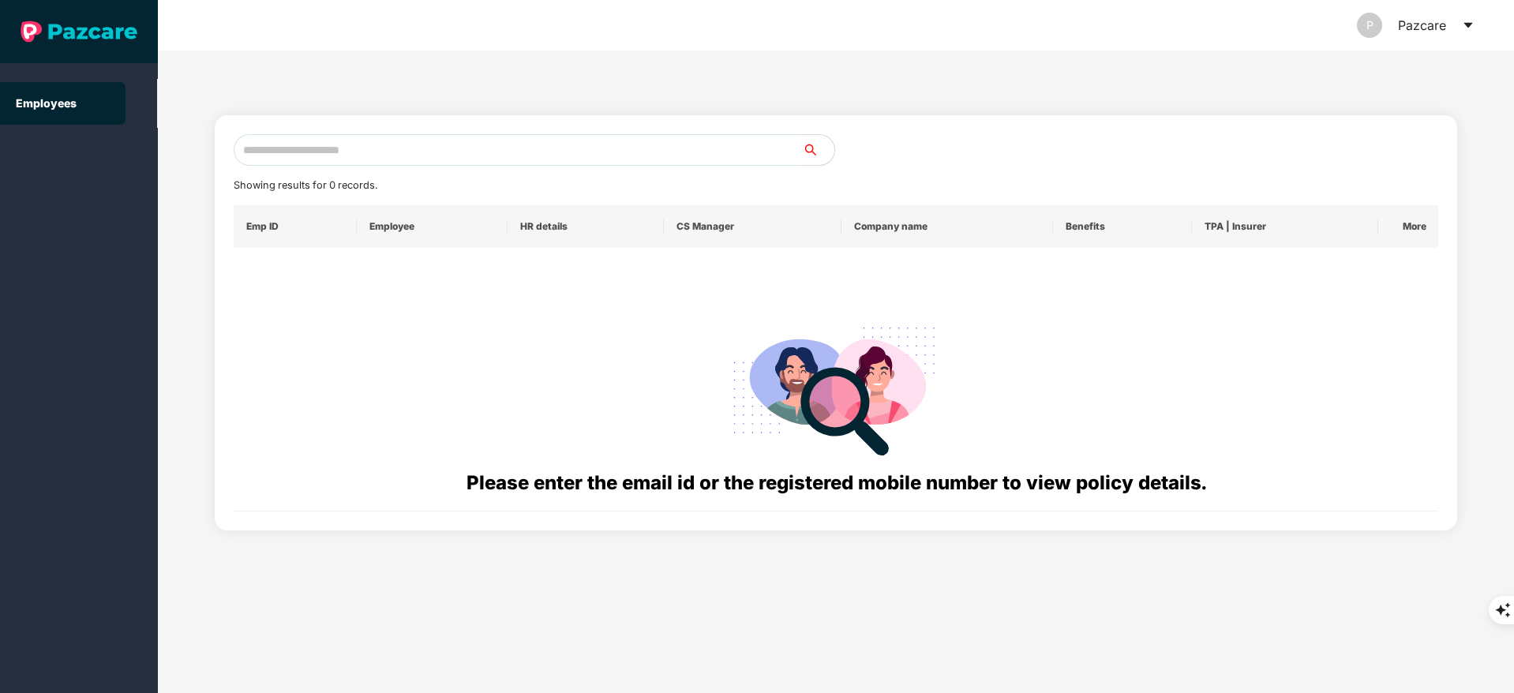
click at [280, 136] on input "text" at bounding box center [518, 150] width 569 height 32
type input "**********"
click at [321, 146] on input "text" at bounding box center [518, 150] width 569 height 32
paste input "**********"
type input "*"
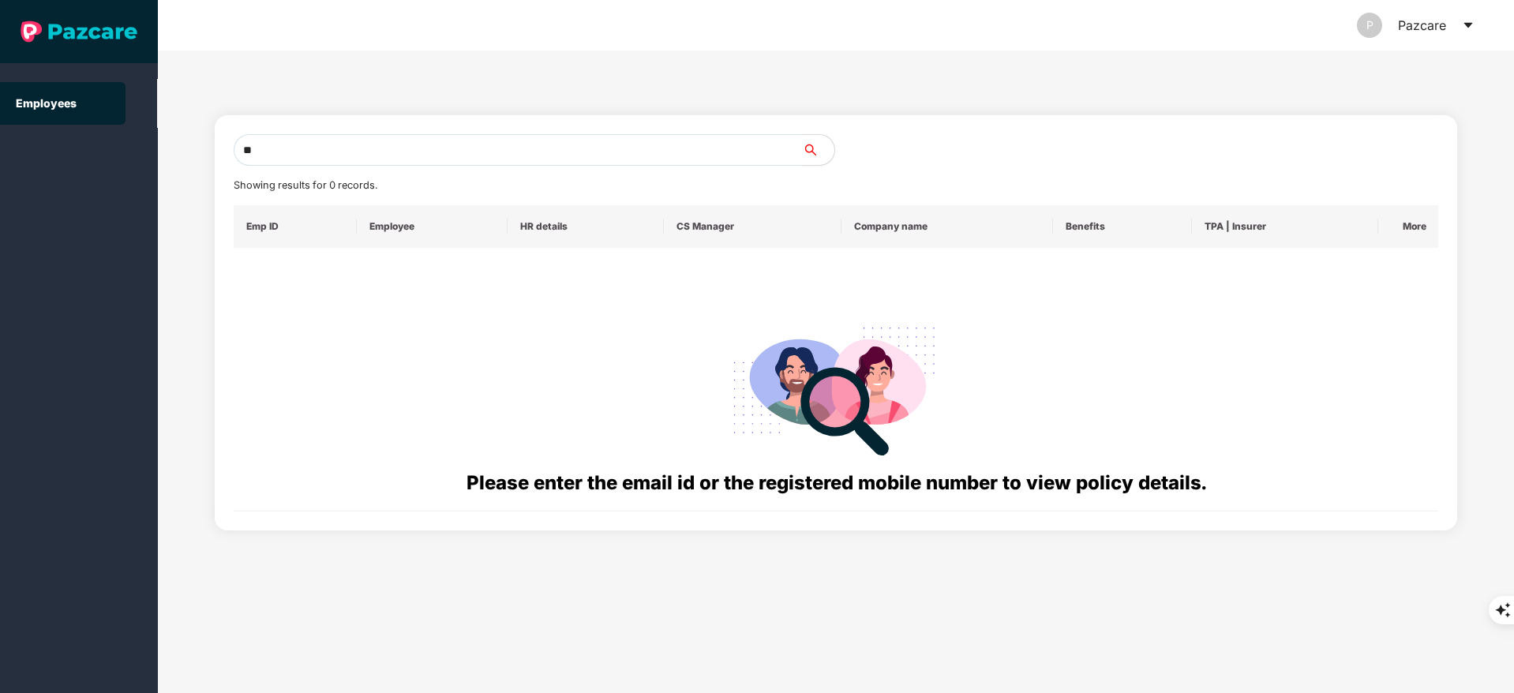
type input "*"
click at [294, 144] on input "**********" at bounding box center [518, 150] width 569 height 32
click at [331, 156] on input "**********" at bounding box center [518, 150] width 569 height 32
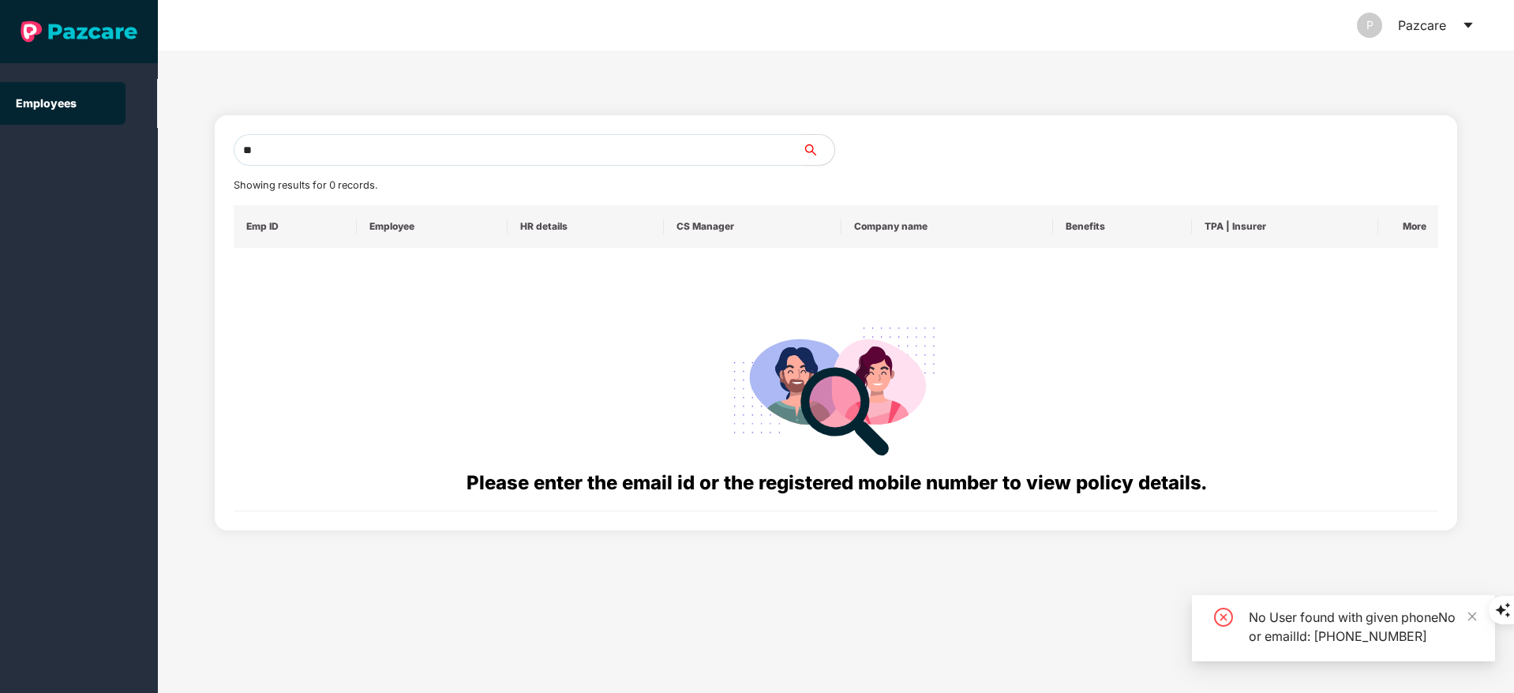
type input "*"
paste input "**********"
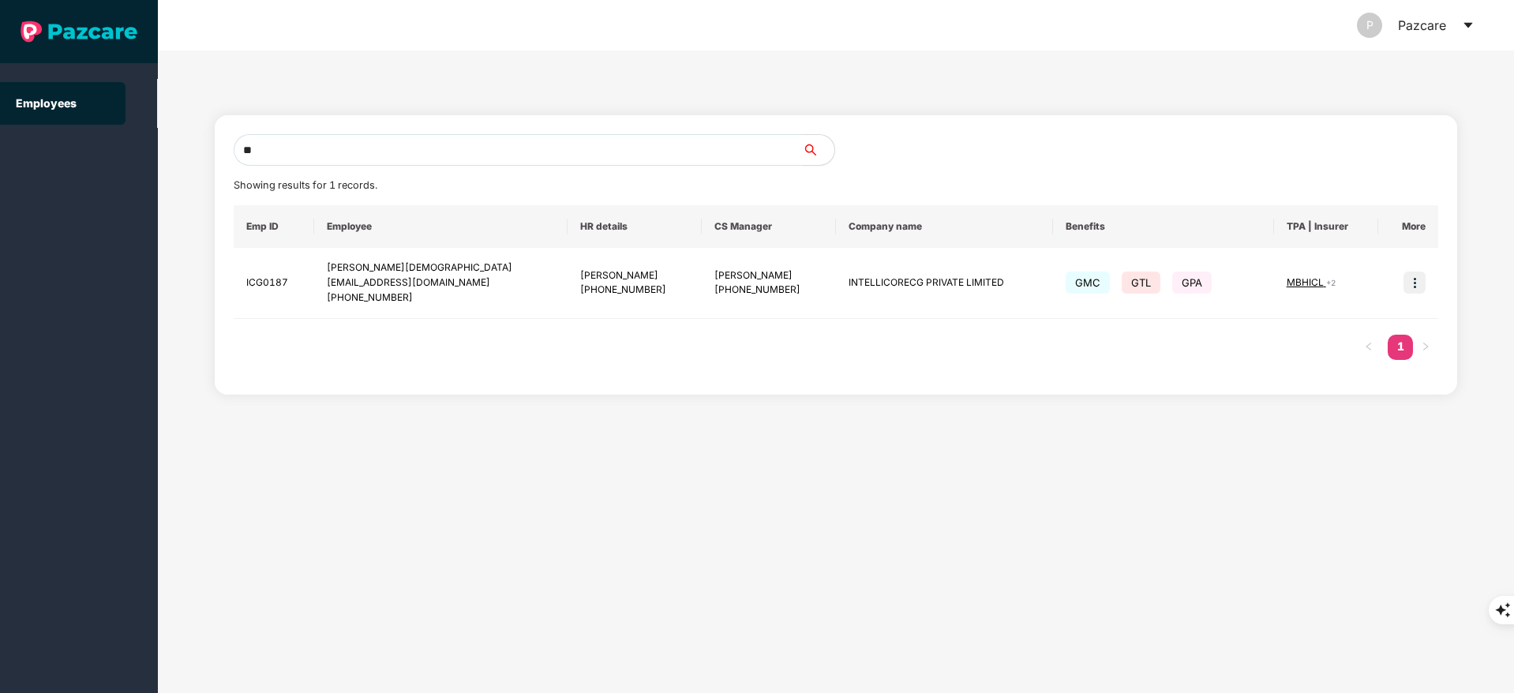
type input "*"
paste input "**********"
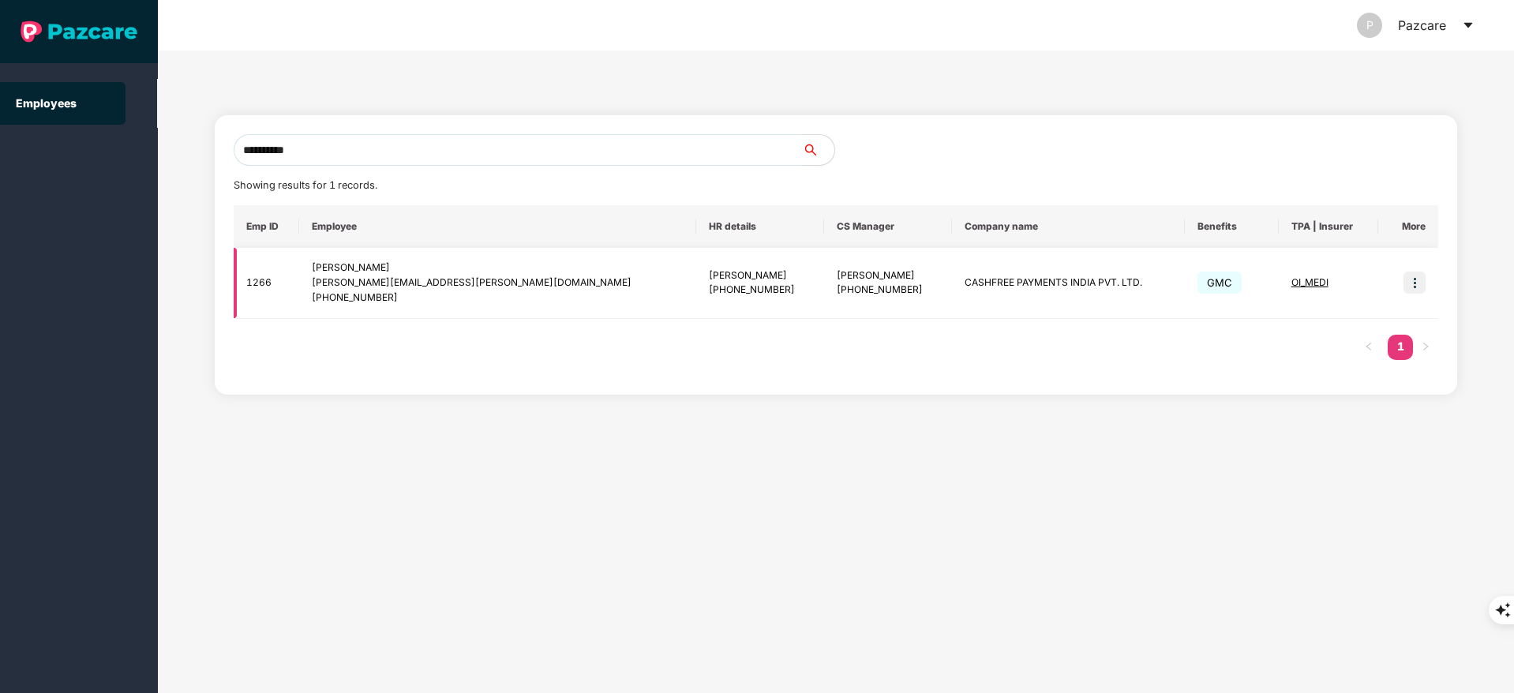
type input "**********"
click at [1423, 275] on img at bounding box center [1414, 283] width 22 height 22
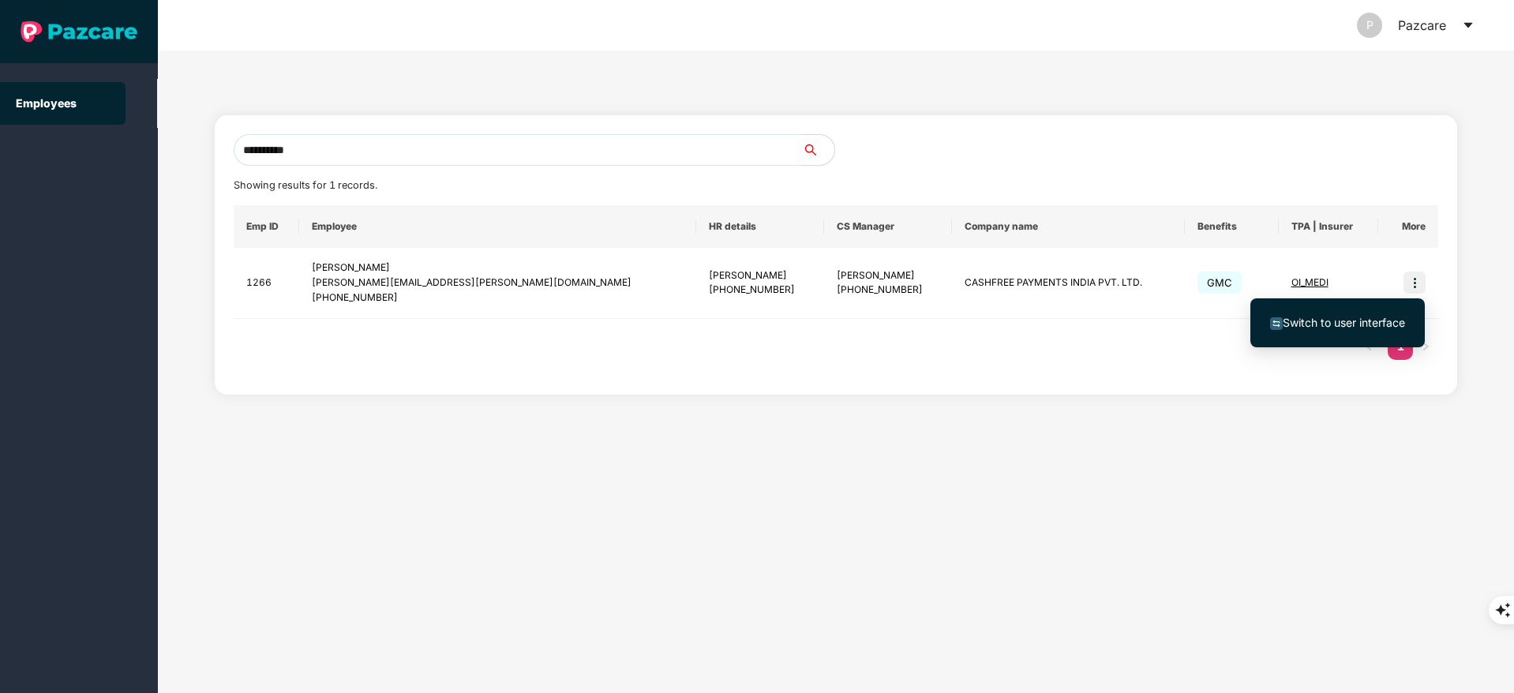
click at [1380, 327] on span "Switch to user interface" at bounding box center [1344, 322] width 122 height 13
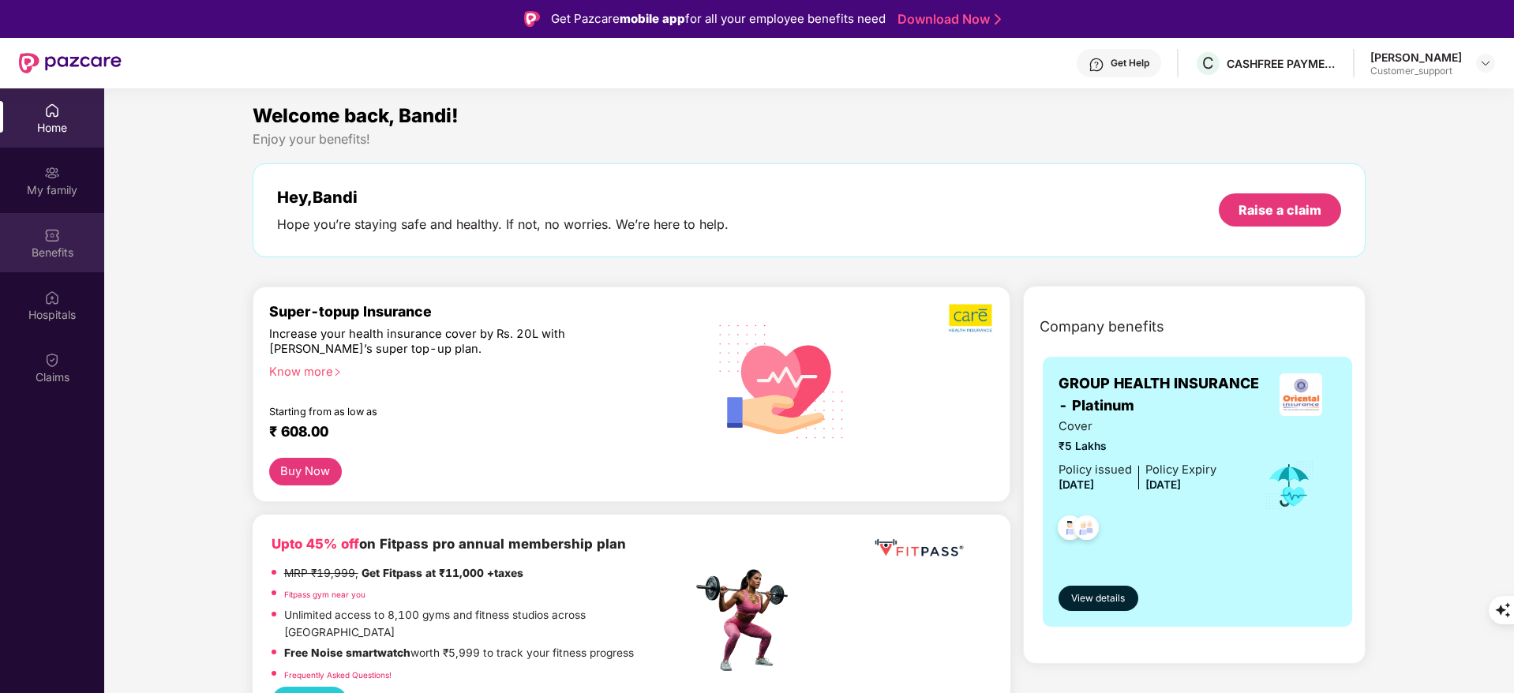
click at [68, 245] on div "Benefits" at bounding box center [52, 253] width 104 height 16
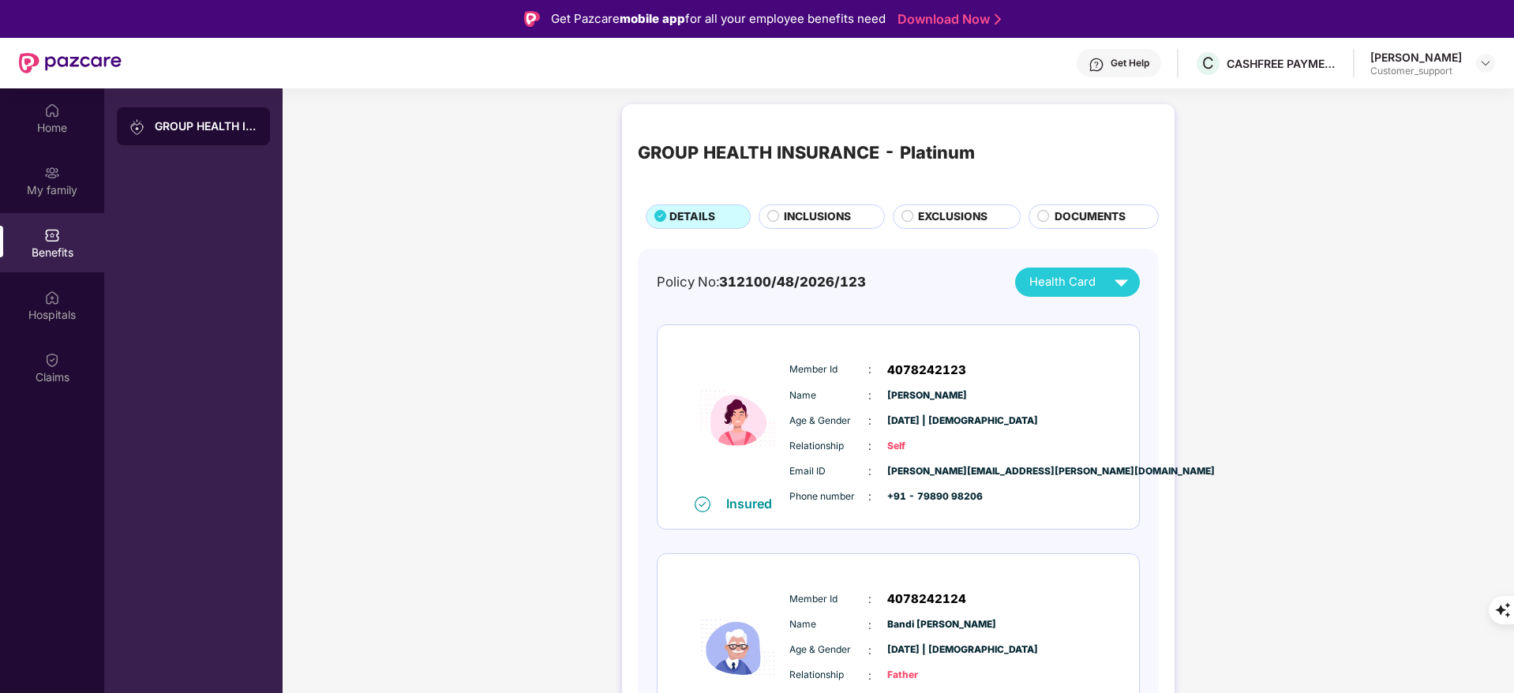
click at [944, 213] on span "EXCLUSIONS" at bounding box center [952, 216] width 69 height 17
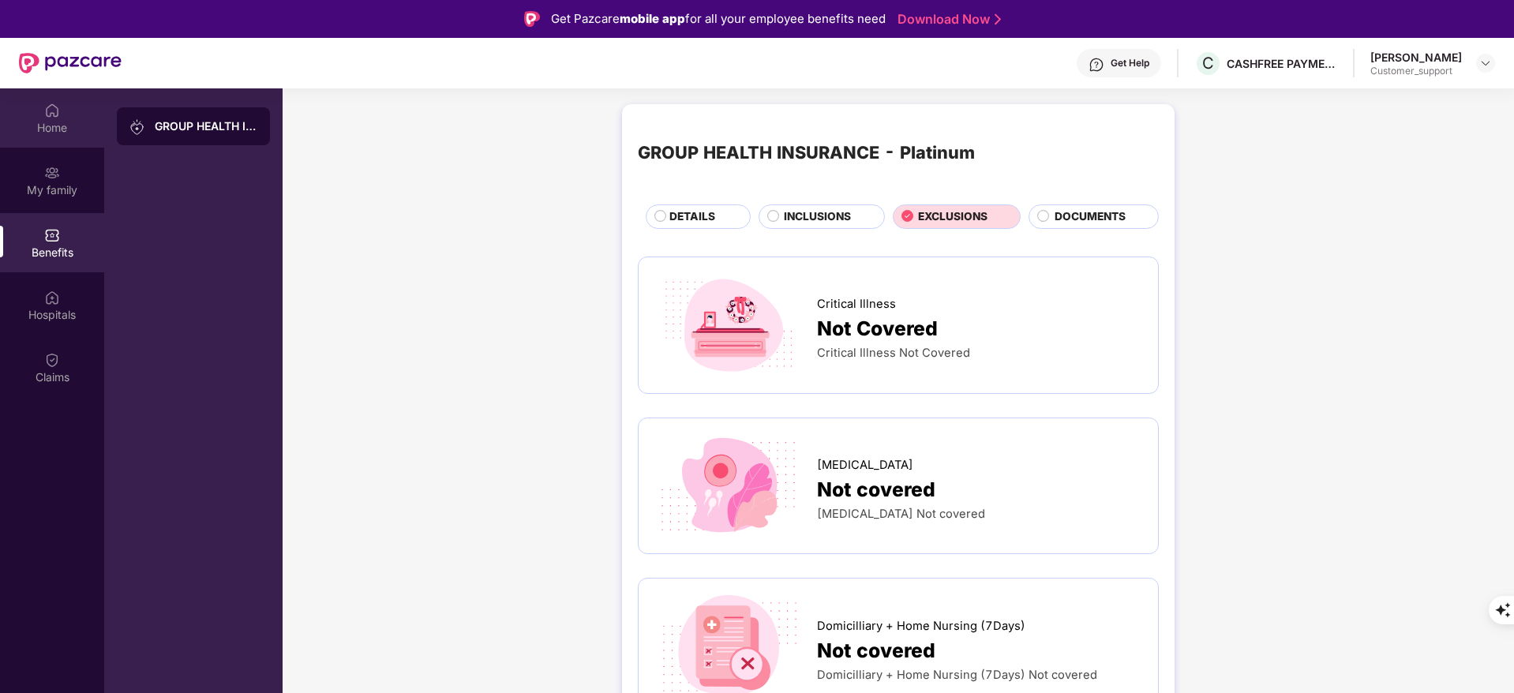
click at [46, 135] on div "Home" at bounding box center [52, 117] width 104 height 59
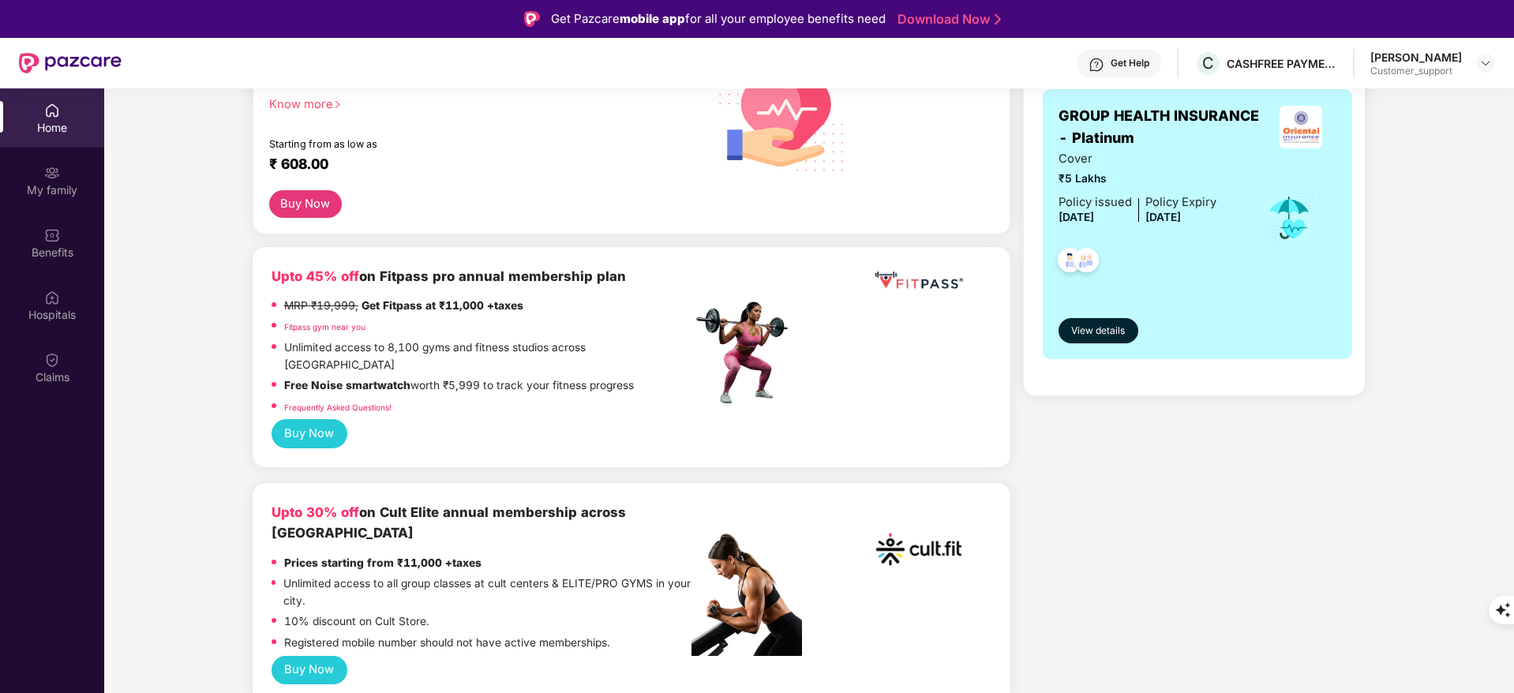
scroll to position [388, 0]
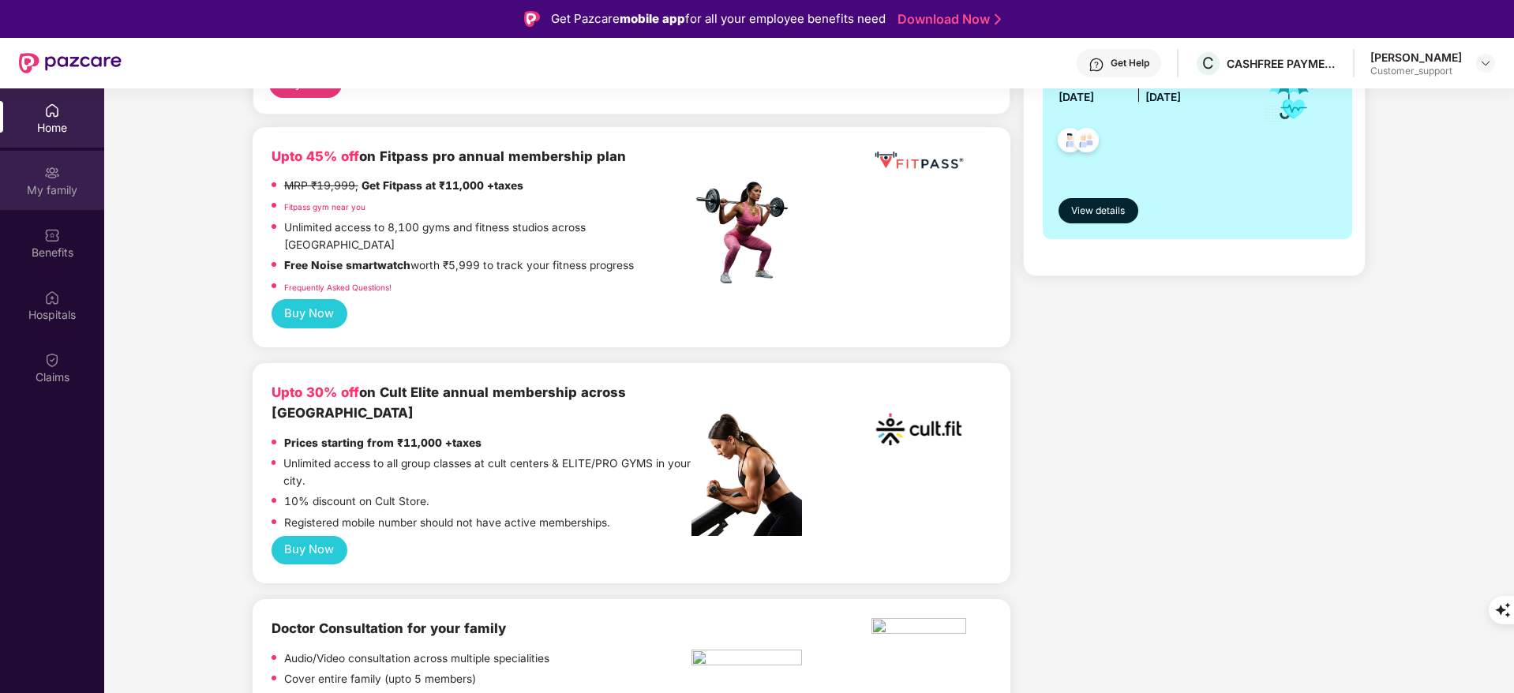
click at [47, 204] on div "My family" at bounding box center [52, 180] width 104 height 59
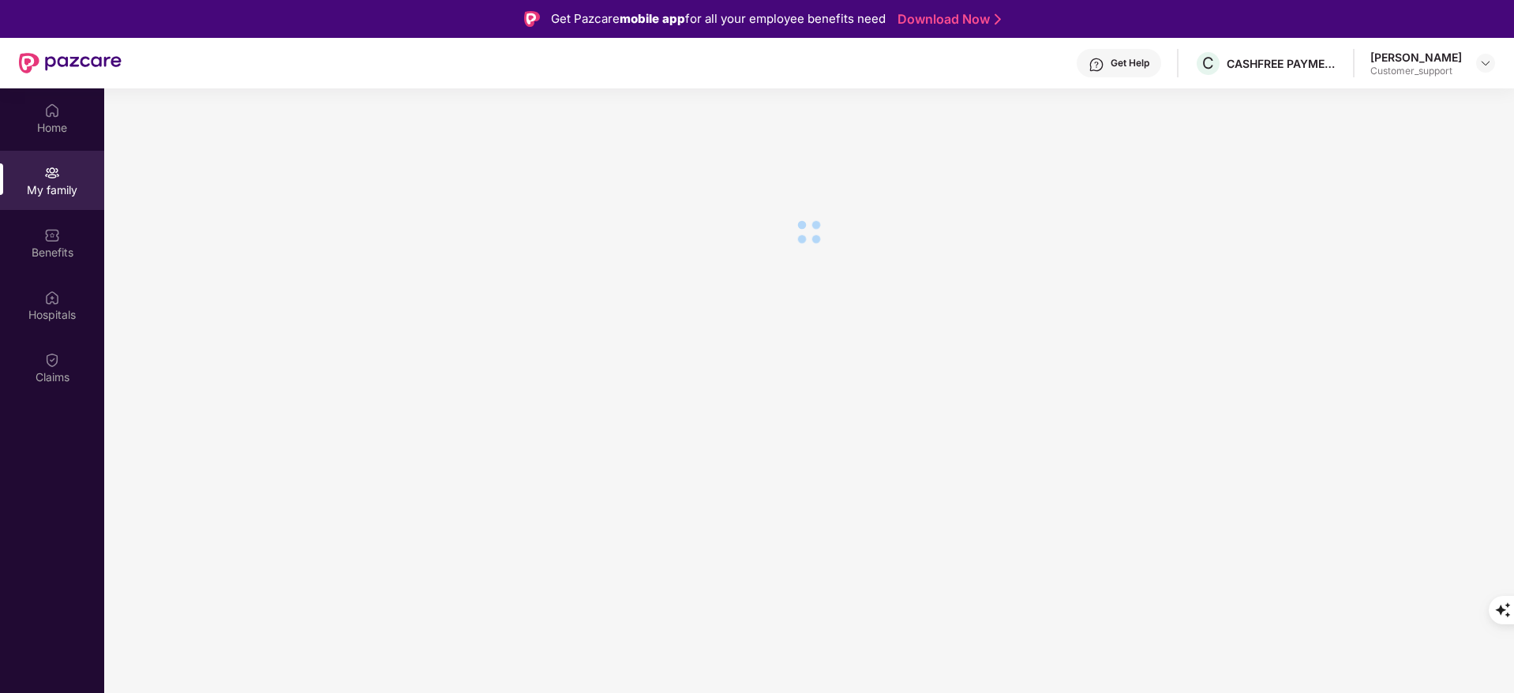
scroll to position [0, 0]
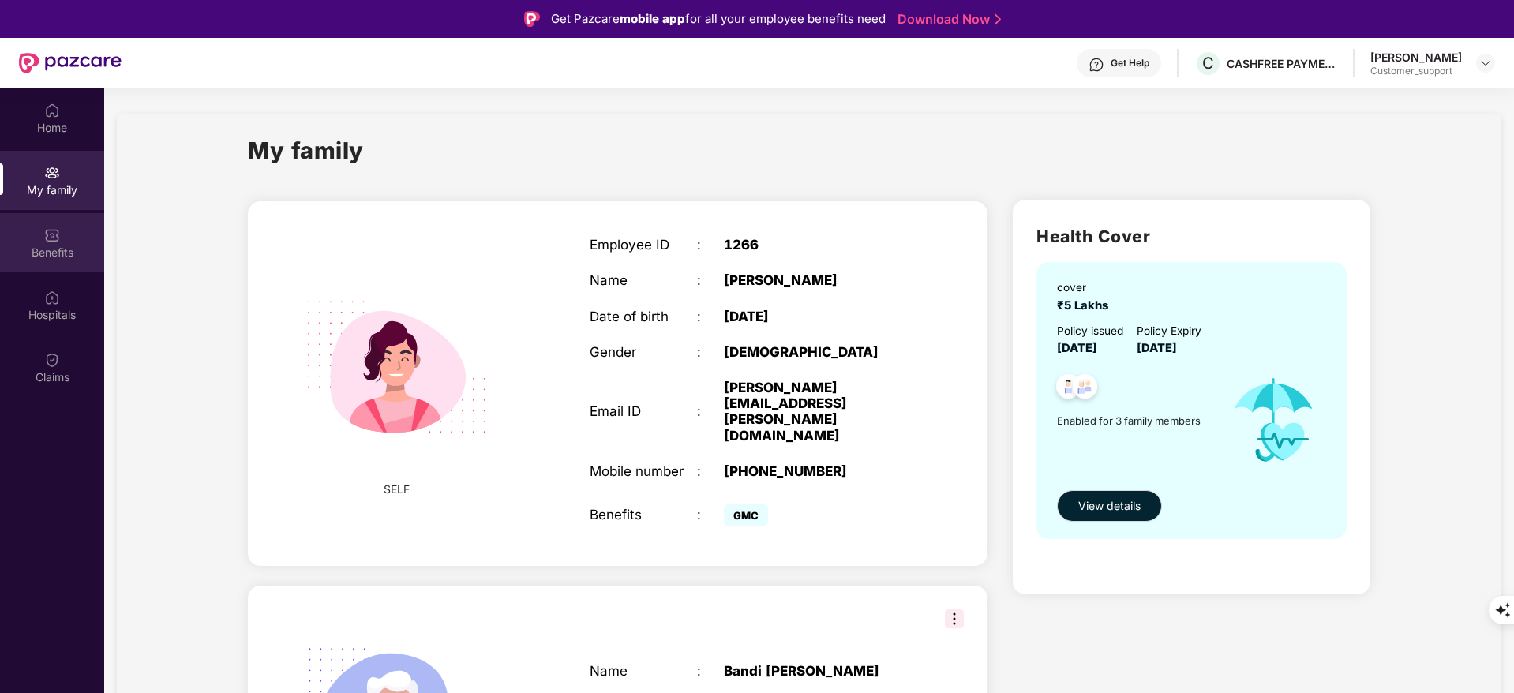
click at [75, 265] on div "Benefits" at bounding box center [52, 242] width 104 height 59
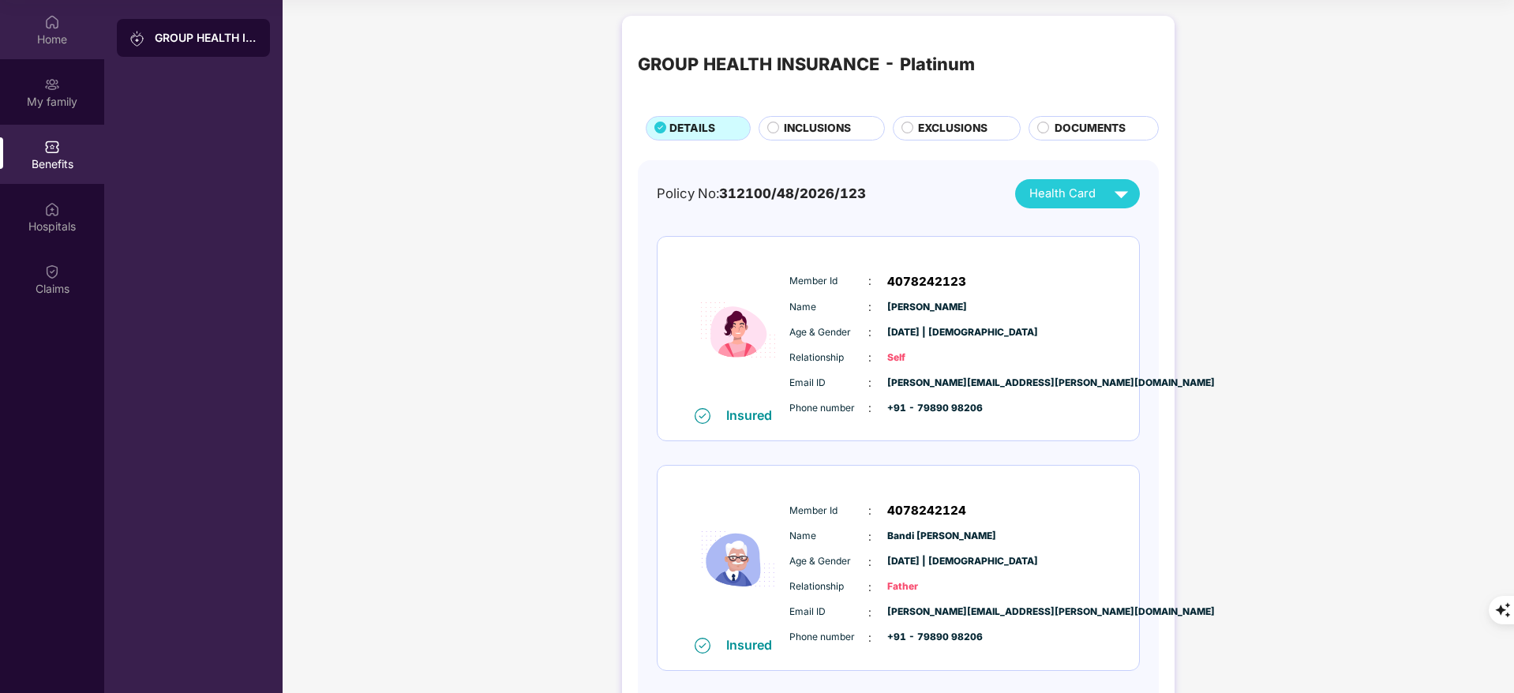
click at [30, 16] on div "Home" at bounding box center [52, 29] width 104 height 59
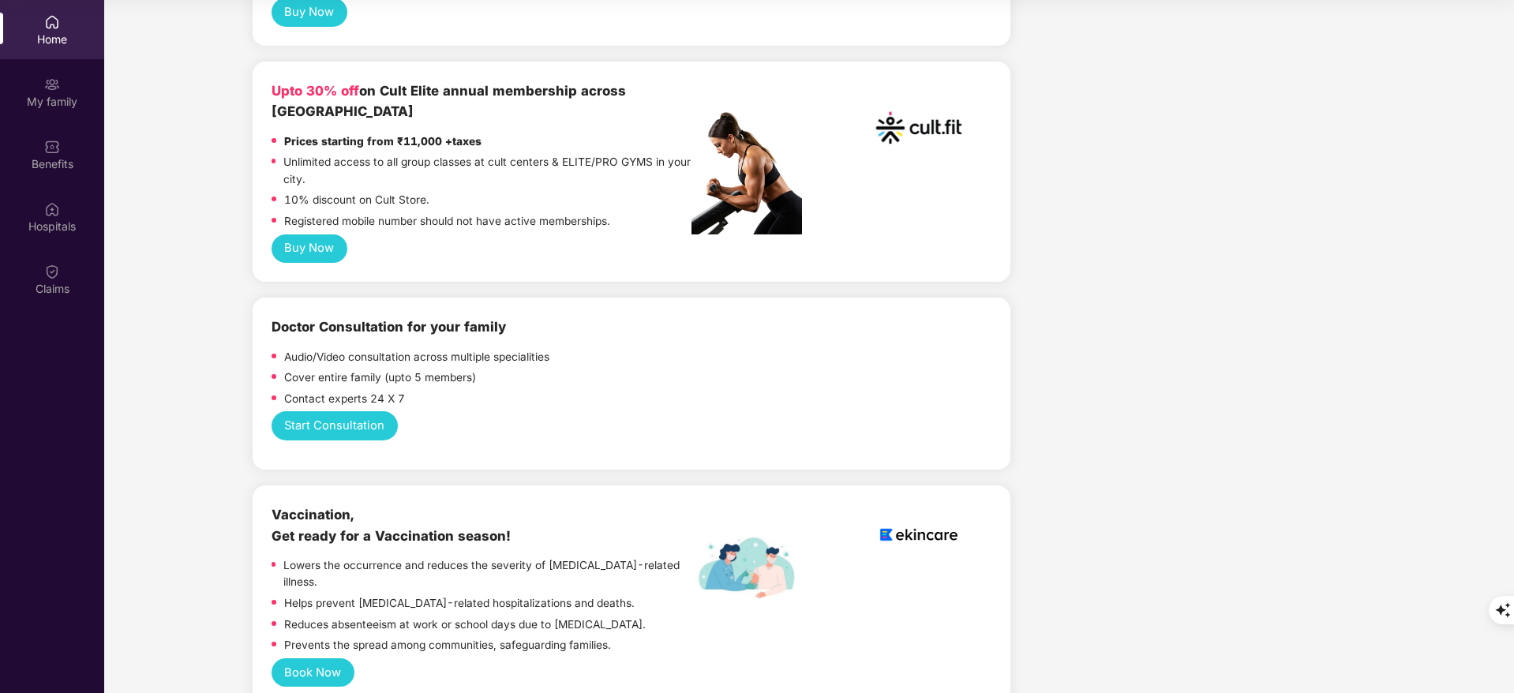
scroll to position [601, 0]
click at [36, 109] on div "My family" at bounding box center [52, 91] width 104 height 59
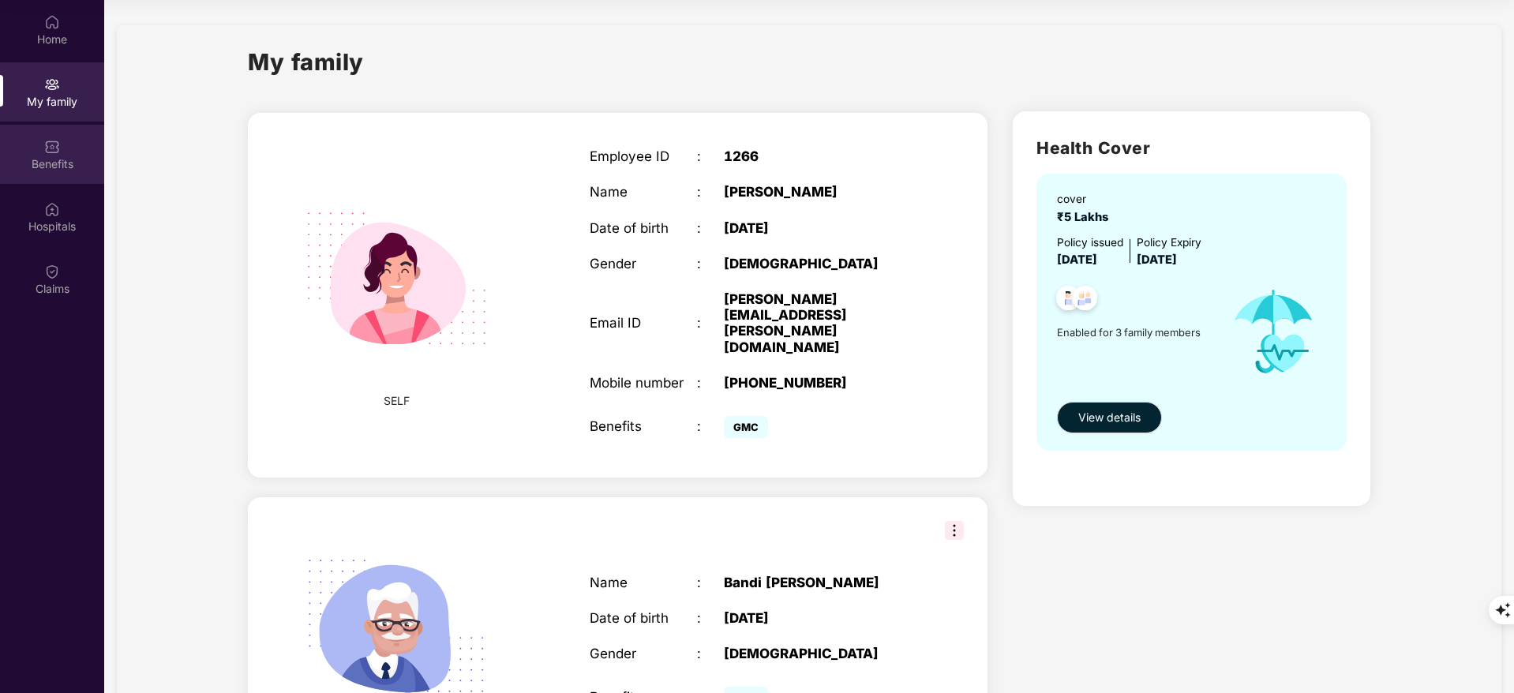
click at [75, 177] on div "Benefits" at bounding box center [52, 154] width 104 height 59
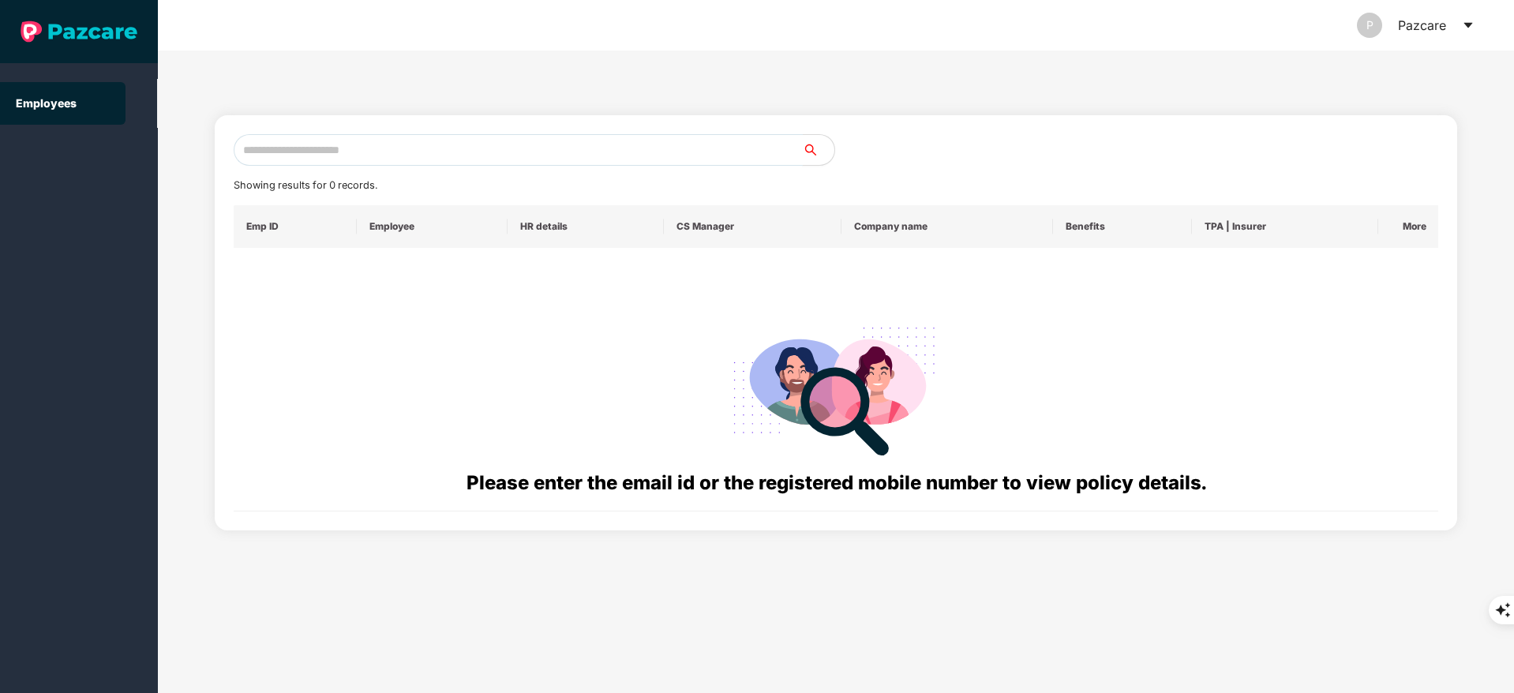
click at [322, 151] on input "text" at bounding box center [518, 150] width 569 height 32
paste input "**********"
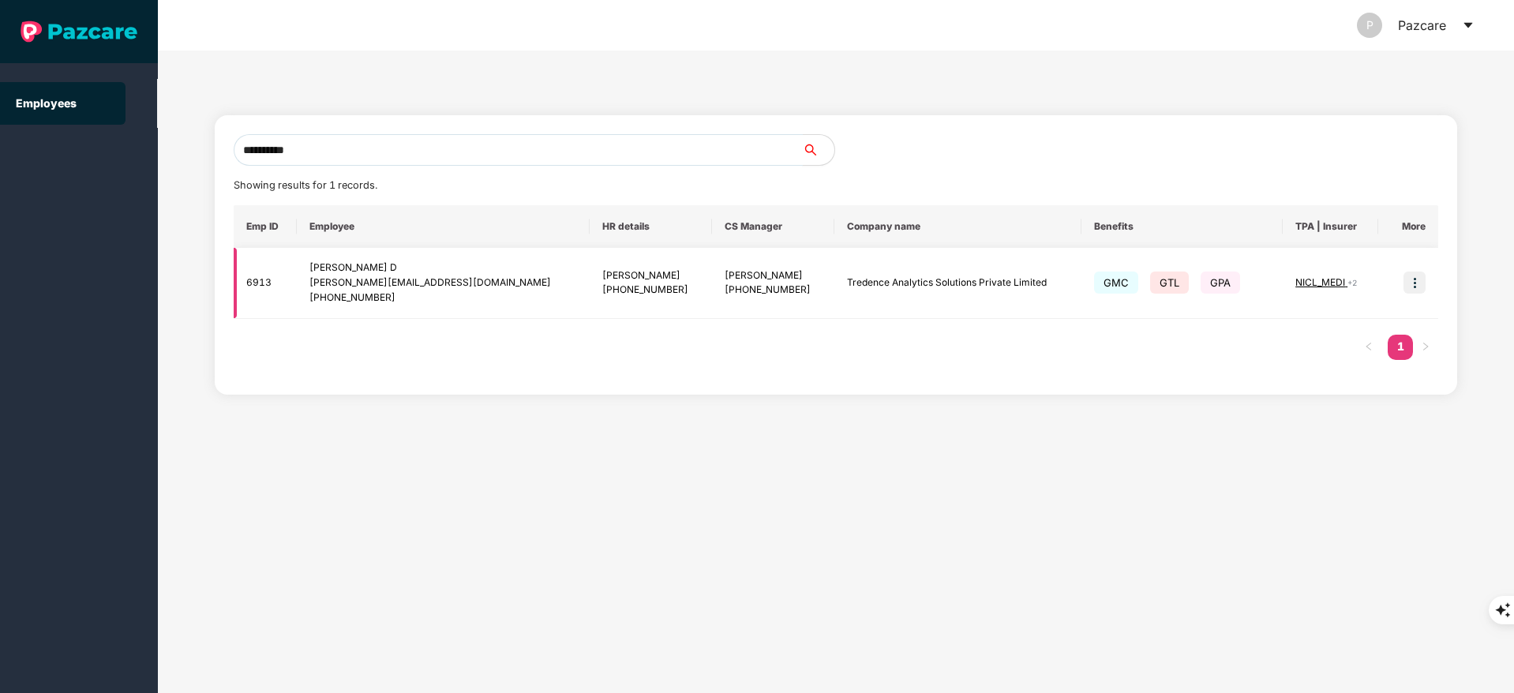
type input "**********"
click at [1413, 280] on img at bounding box center [1414, 283] width 22 height 22
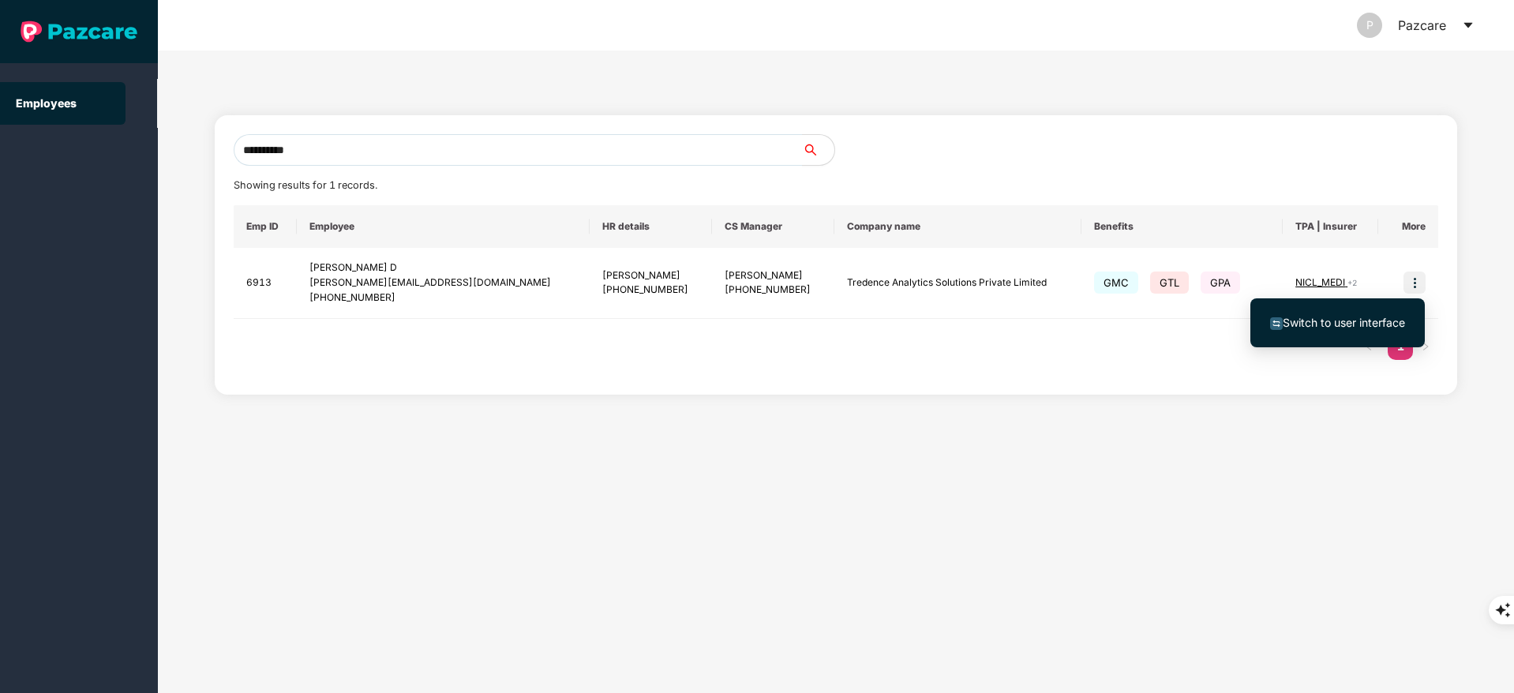
click at [1366, 324] on span "Switch to user interface" at bounding box center [1344, 322] width 122 height 13
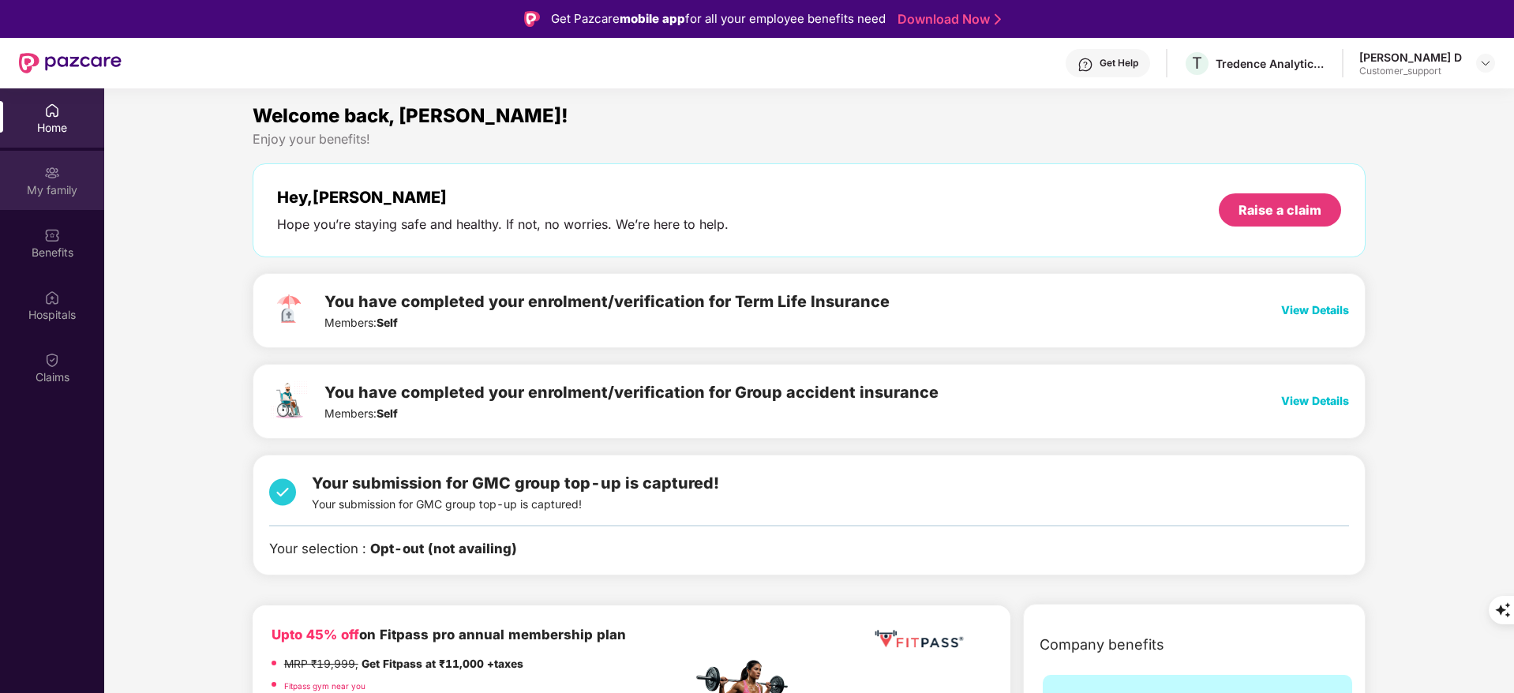
click at [22, 191] on div "My family" at bounding box center [52, 190] width 104 height 16
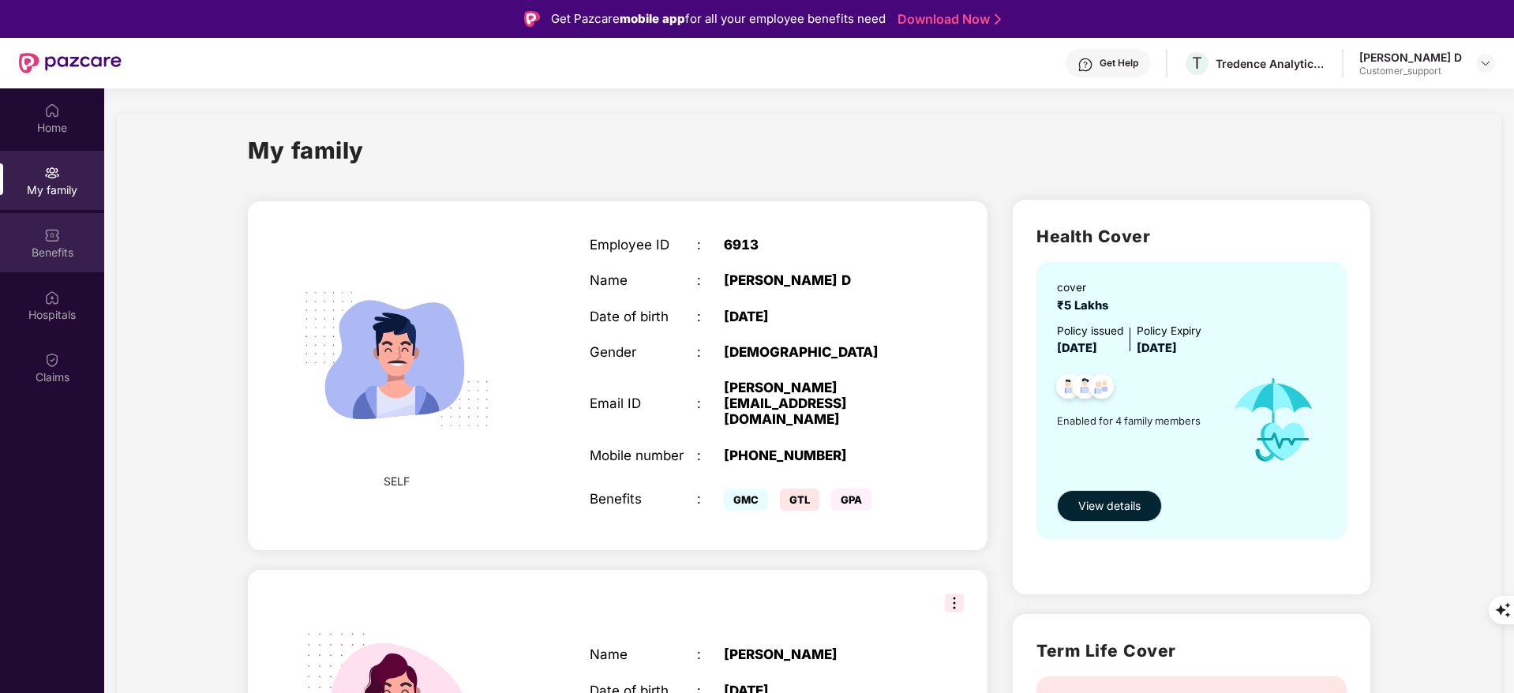
click at [54, 238] on img at bounding box center [52, 235] width 16 height 16
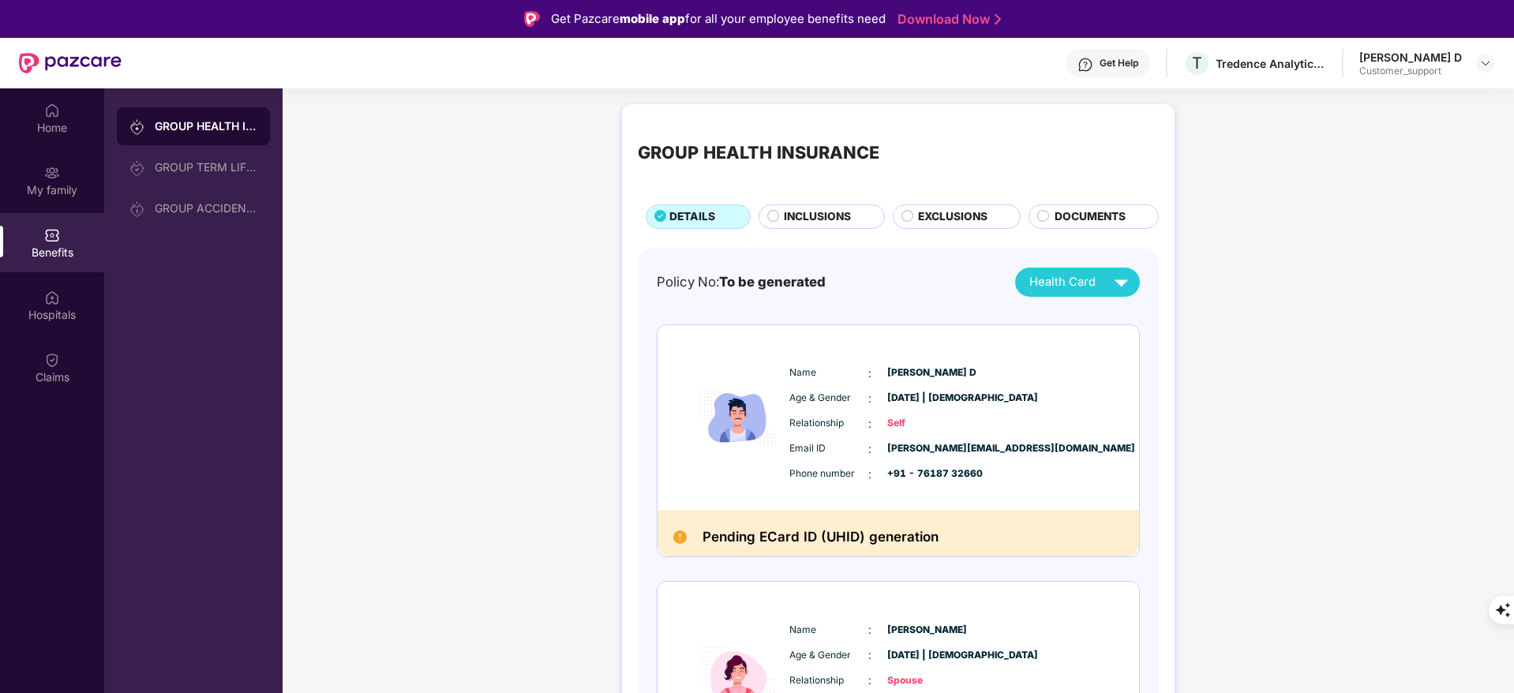
click at [826, 210] on span "INCLUSIONS" at bounding box center [817, 216] width 67 height 17
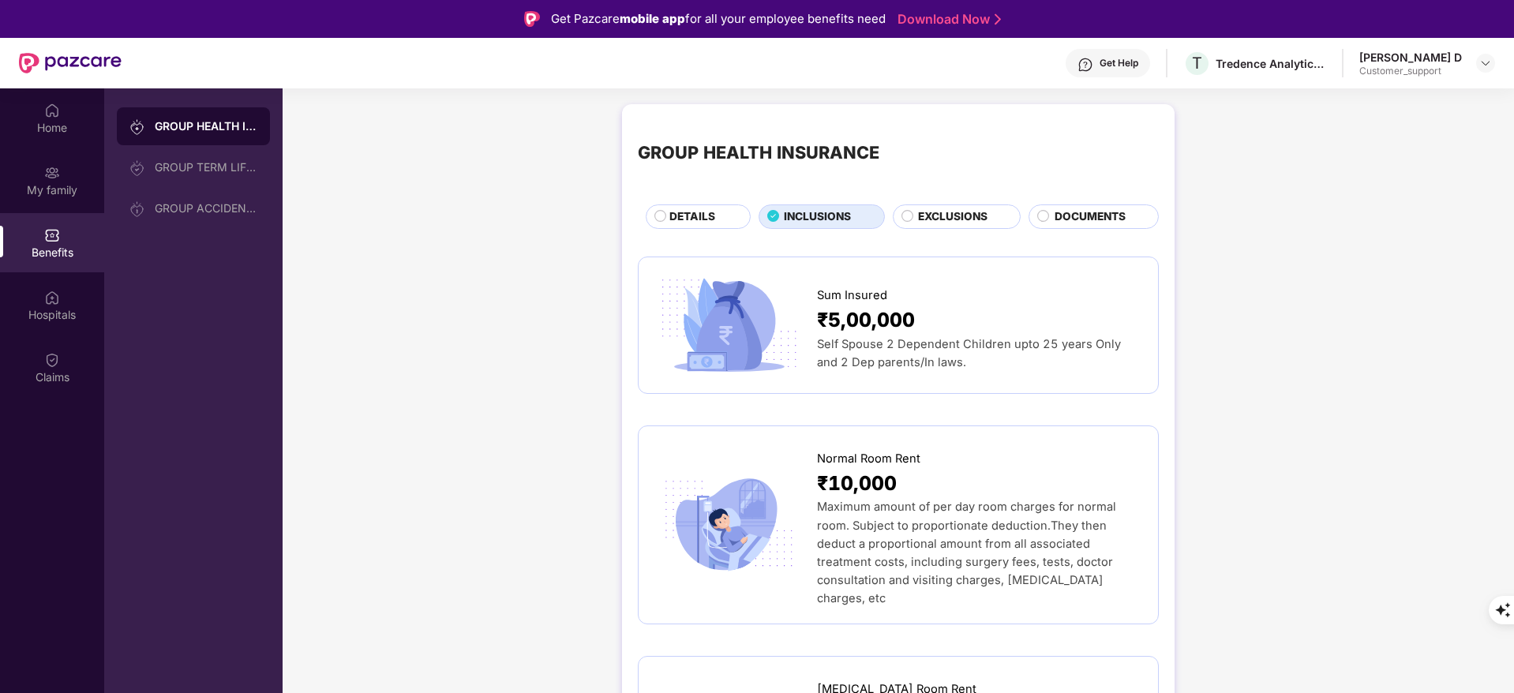
click at [680, 208] on span "DETAILS" at bounding box center [692, 216] width 46 height 17
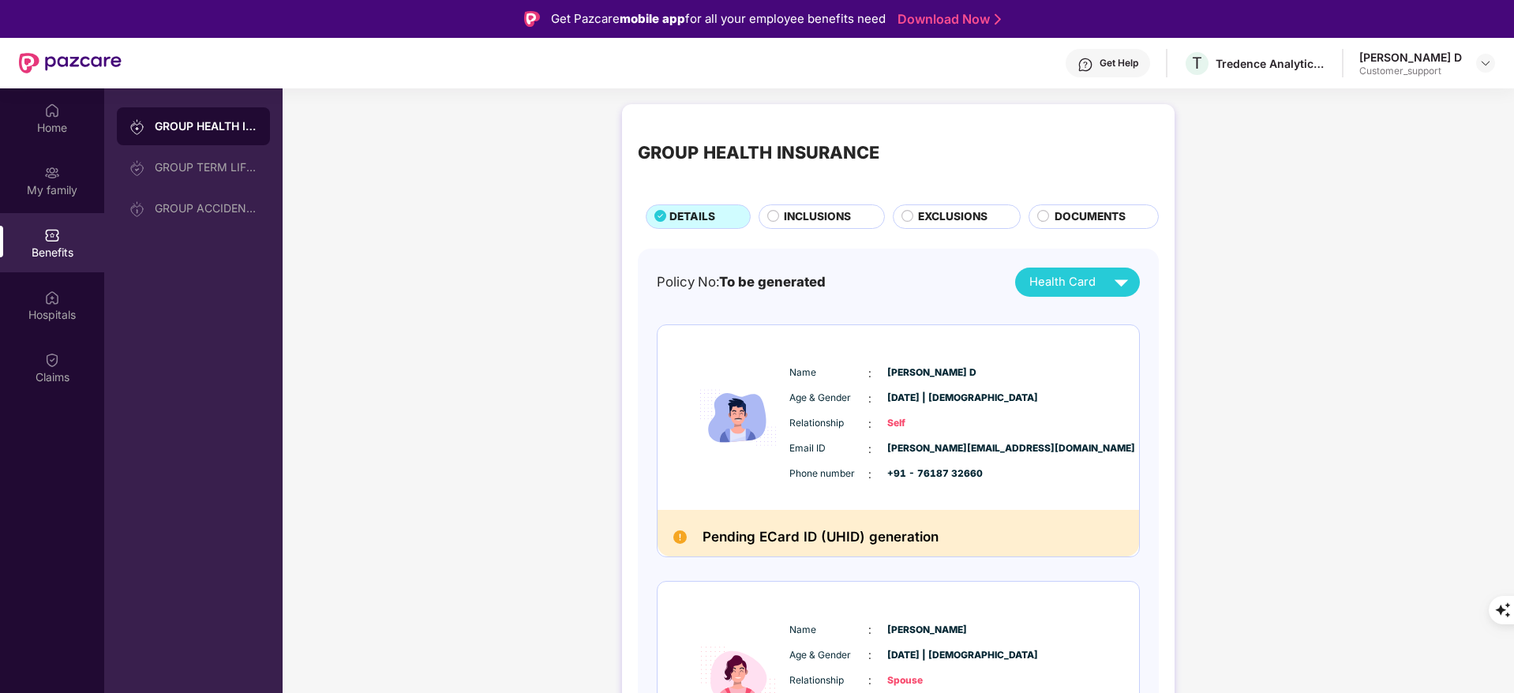
click at [943, 219] on span "EXCLUSIONS" at bounding box center [952, 216] width 69 height 17
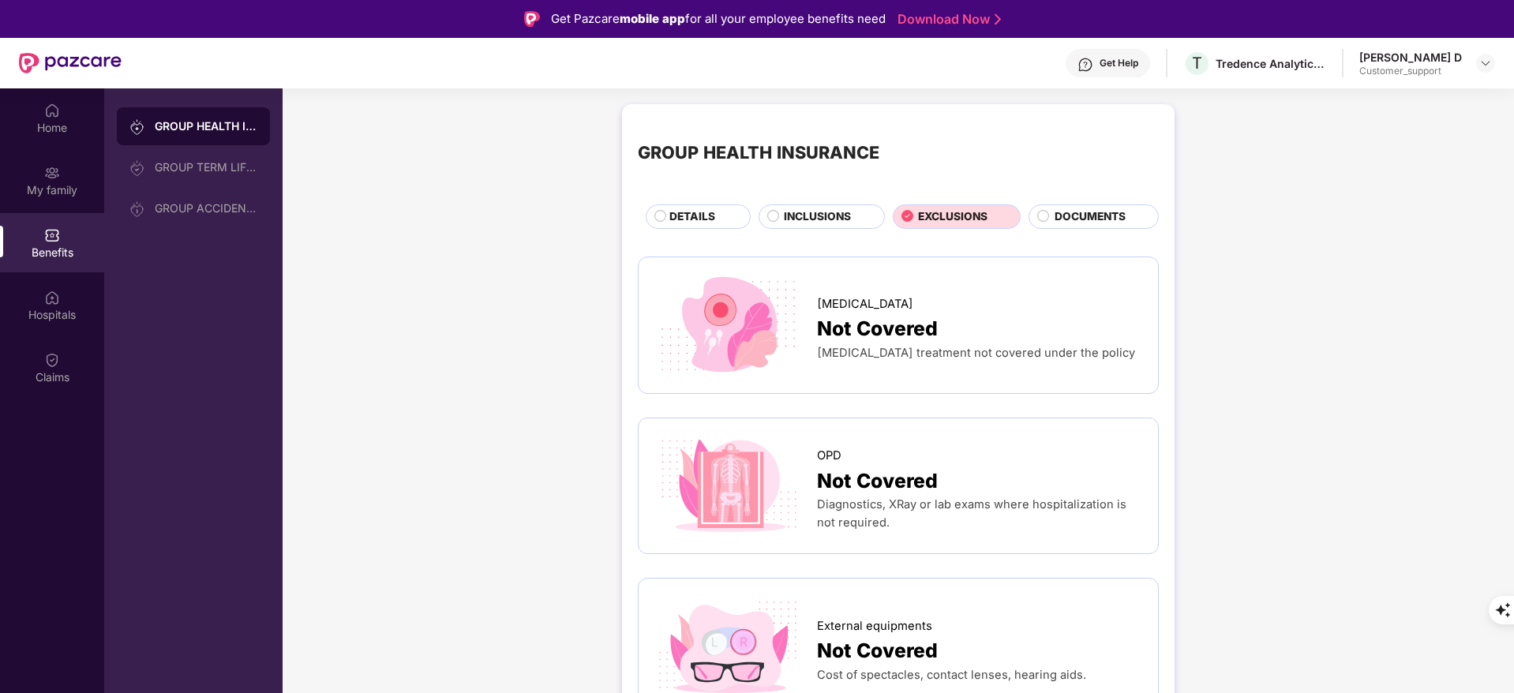
click at [668, 211] on div "DETAILS" at bounding box center [701, 218] width 81 height 20
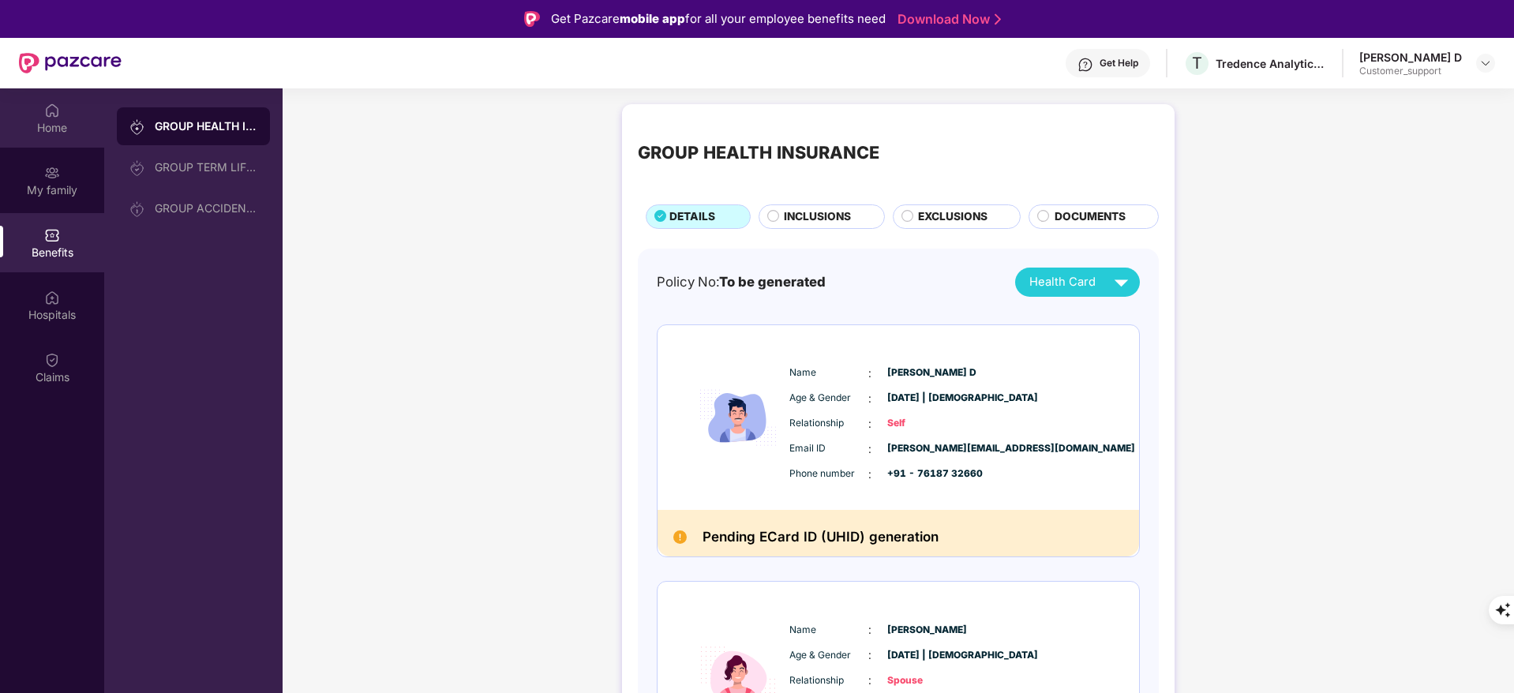
click at [45, 113] on img at bounding box center [52, 111] width 16 height 16
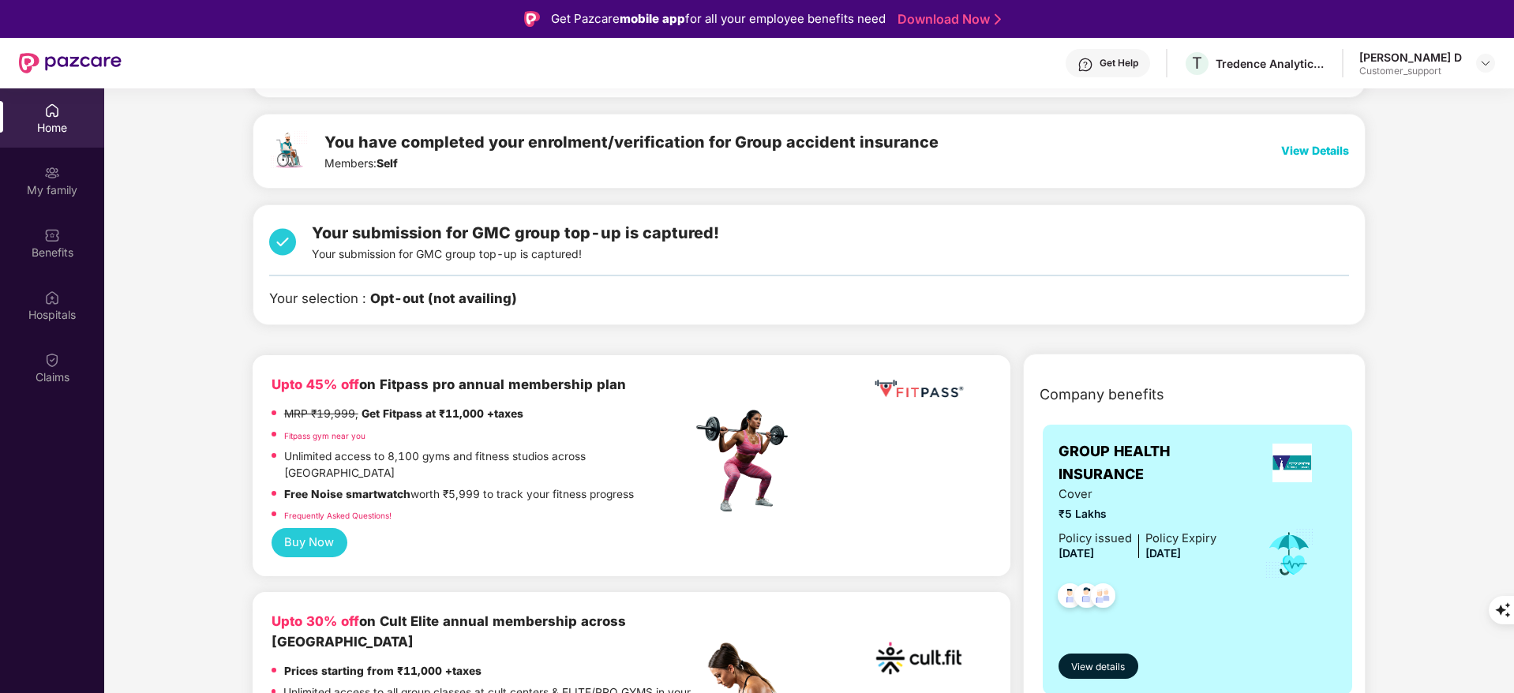
scroll to position [268, 0]
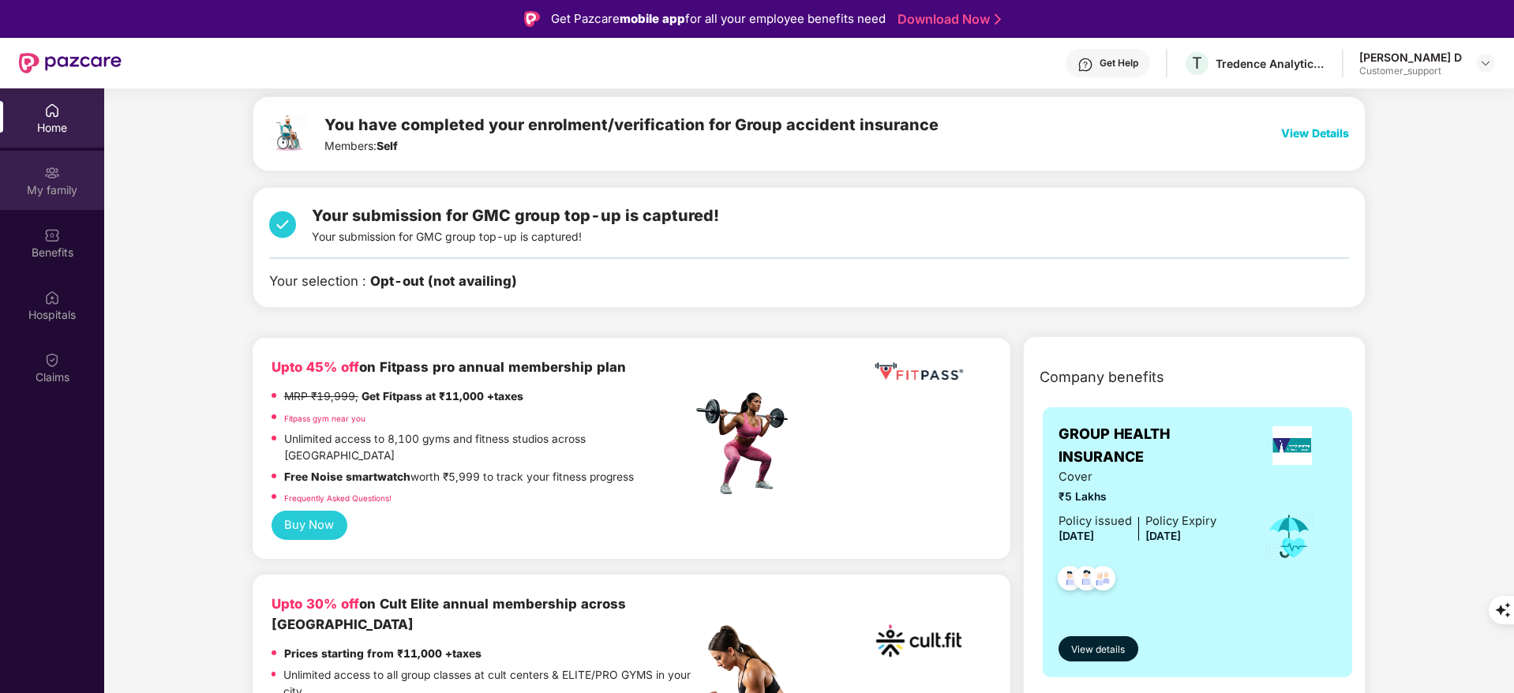
click at [57, 182] on div "My family" at bounding box center [52, 190] width 104 height 16
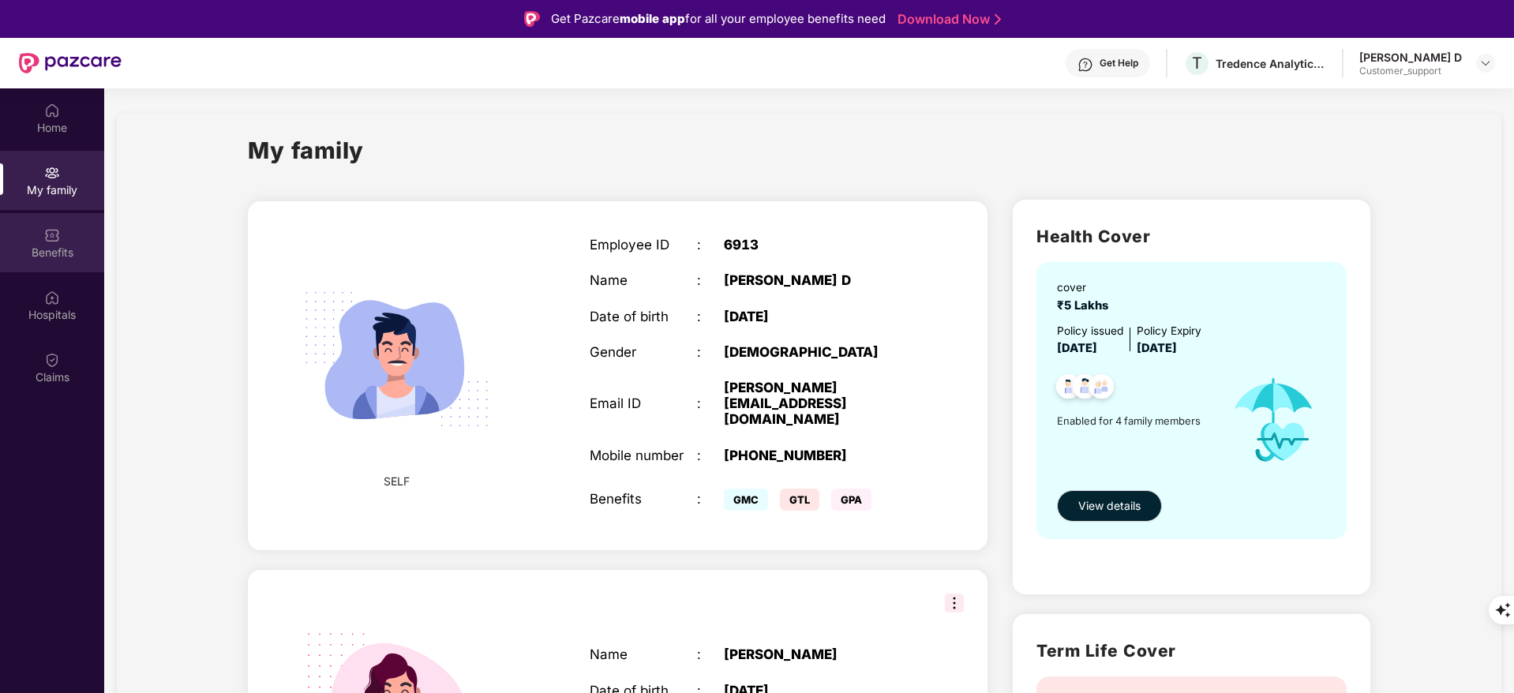
click at [51, 264] on div "Benefits" at bounding box center [52, 242] width 104 height 59
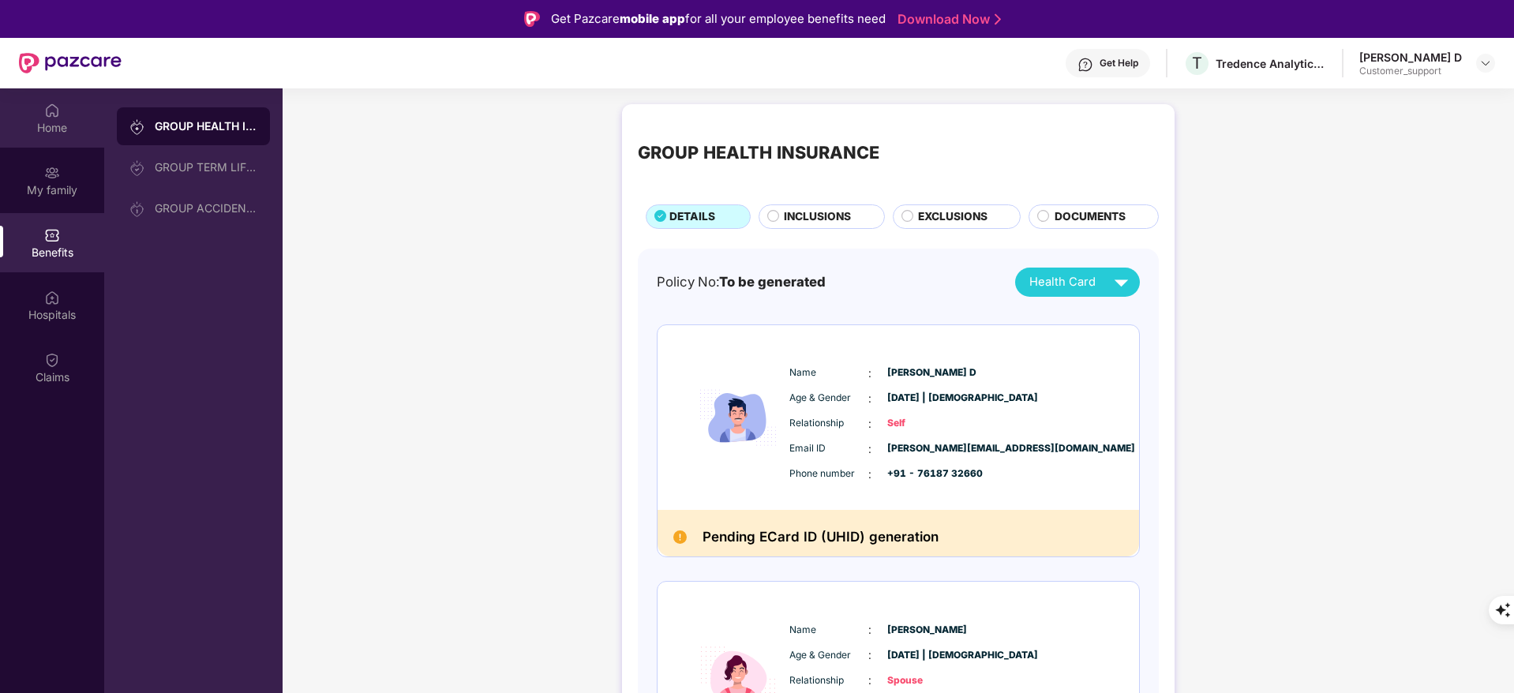
click at [50, 111] on img at bounding box center [52, 111] width 16 height 16
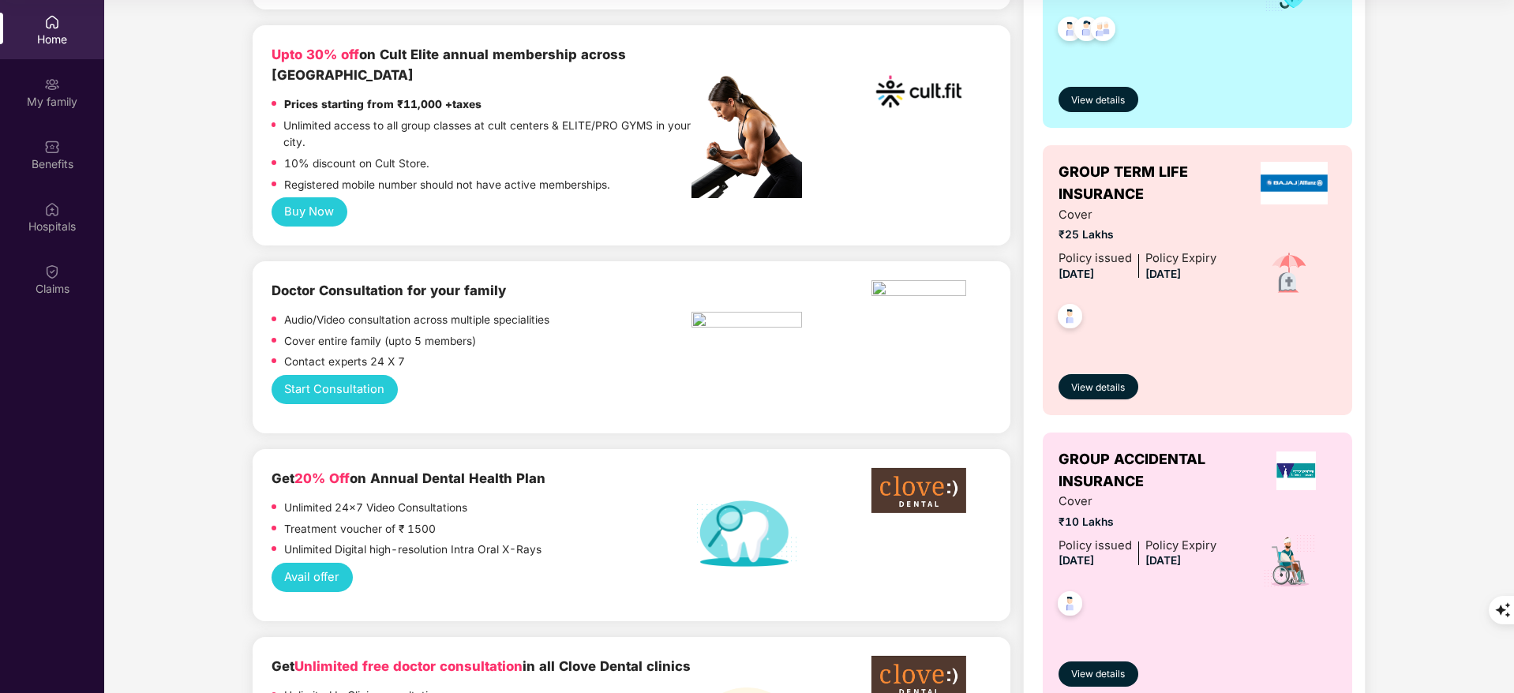
scroll to position [644, 0]
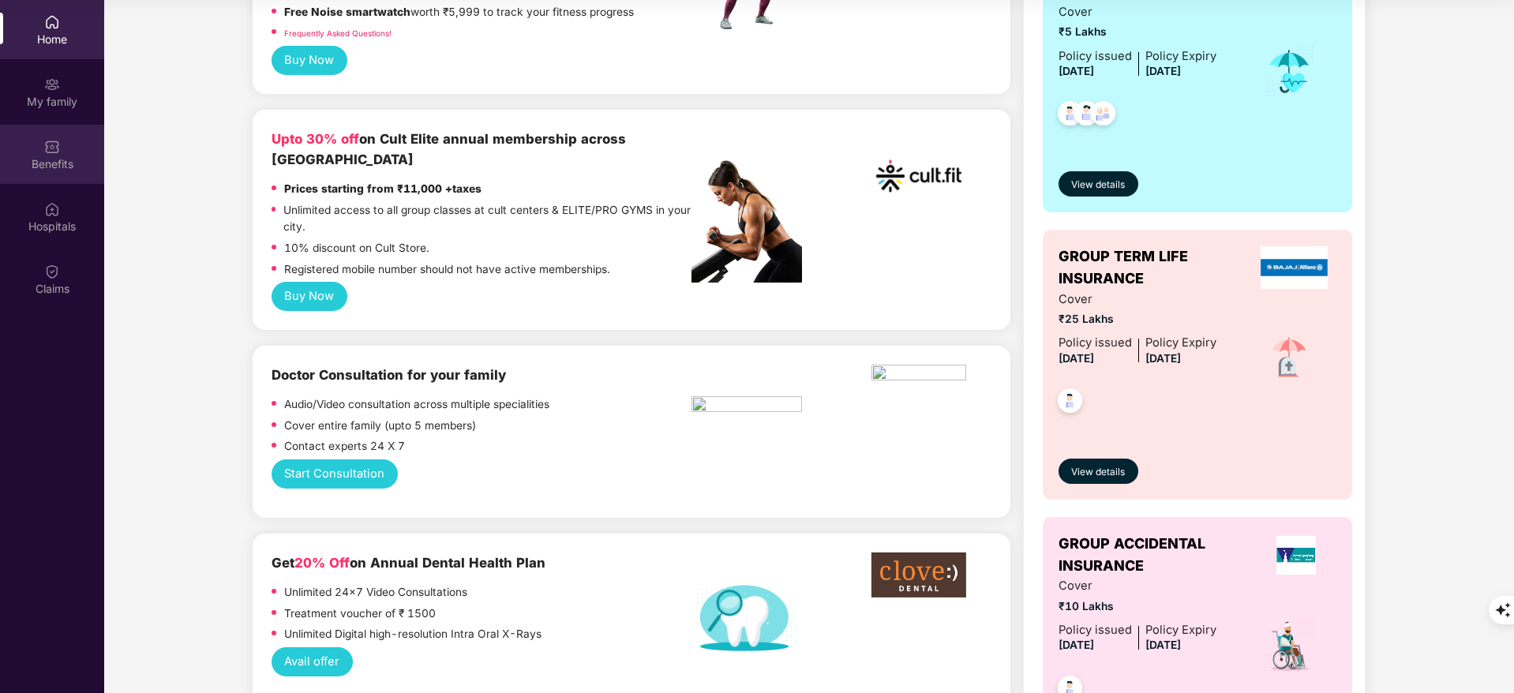
click at [59, 148] on img at bounding box center [52, 147] width 16 height 16
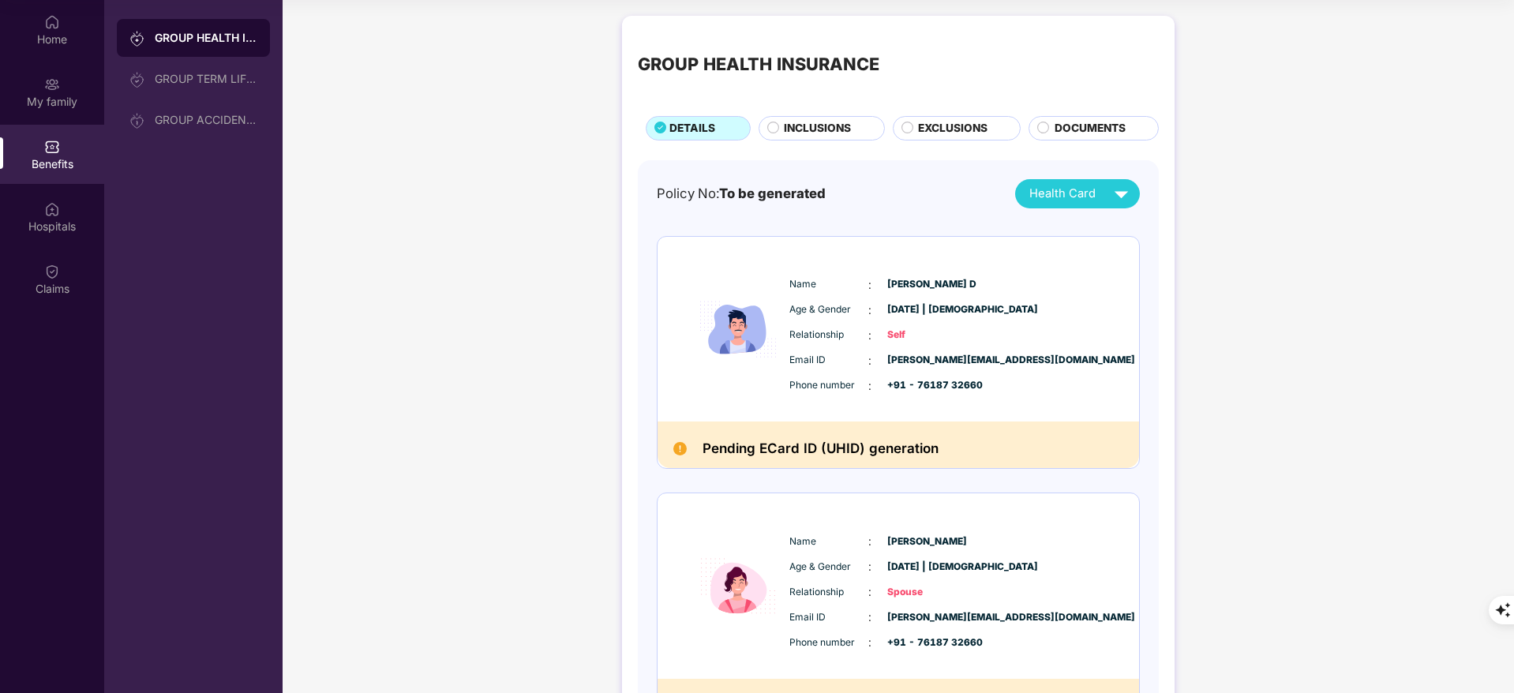
click at [938, 137] on span "EXCLUSIONS" at bounding box center [952, 128] width 69 height 17
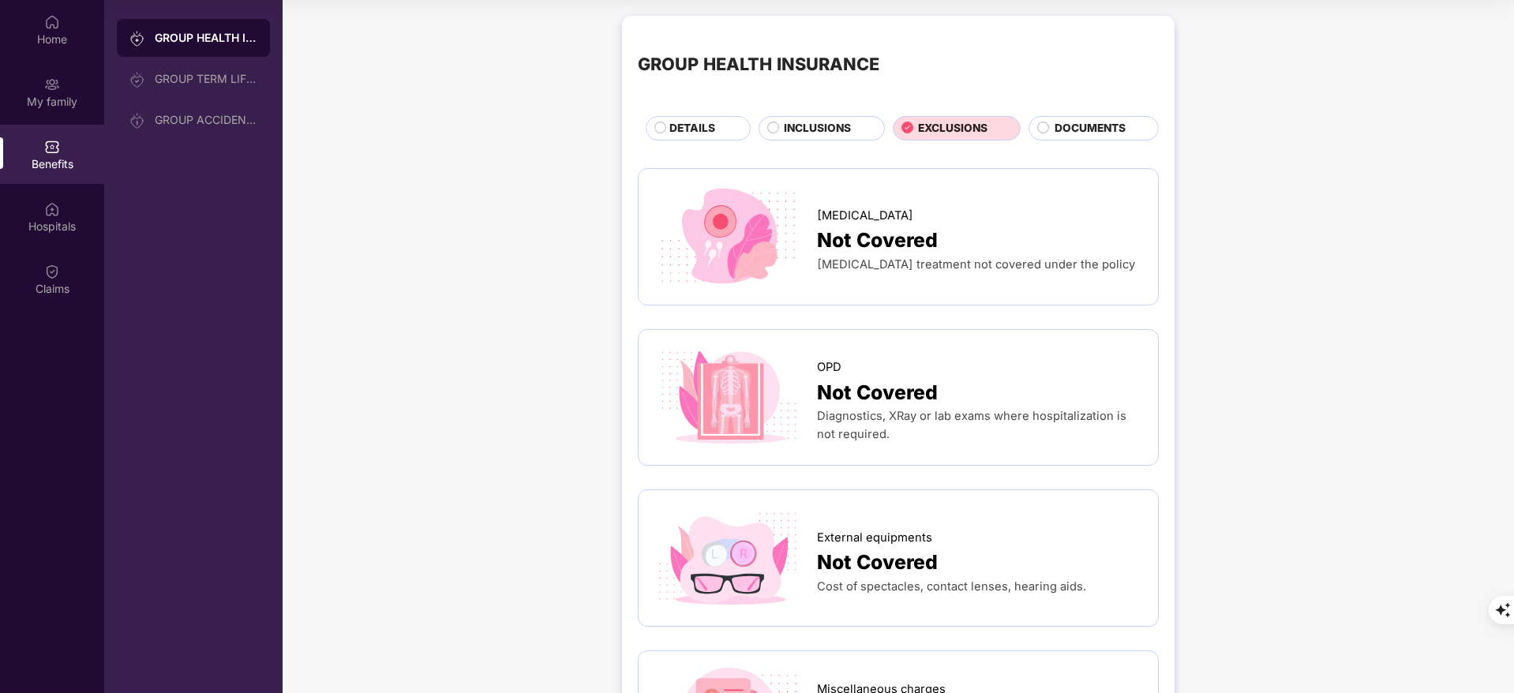
click at [695, 134] on span "DETAILS" at bounding box center [692, 128] width 46 height 17
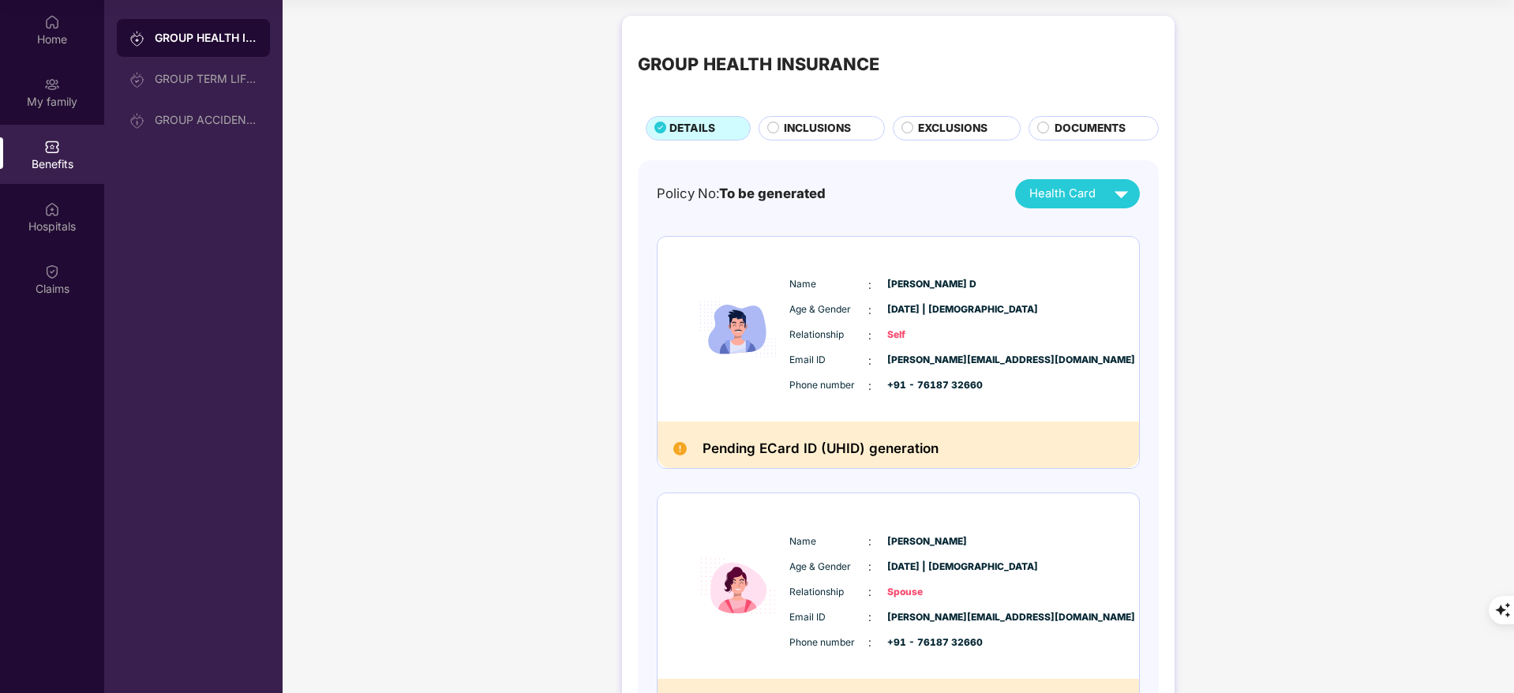
click at [934, 125] on span "EXCLUSIONS" at bounding box center [952, 128] width 69 height 17
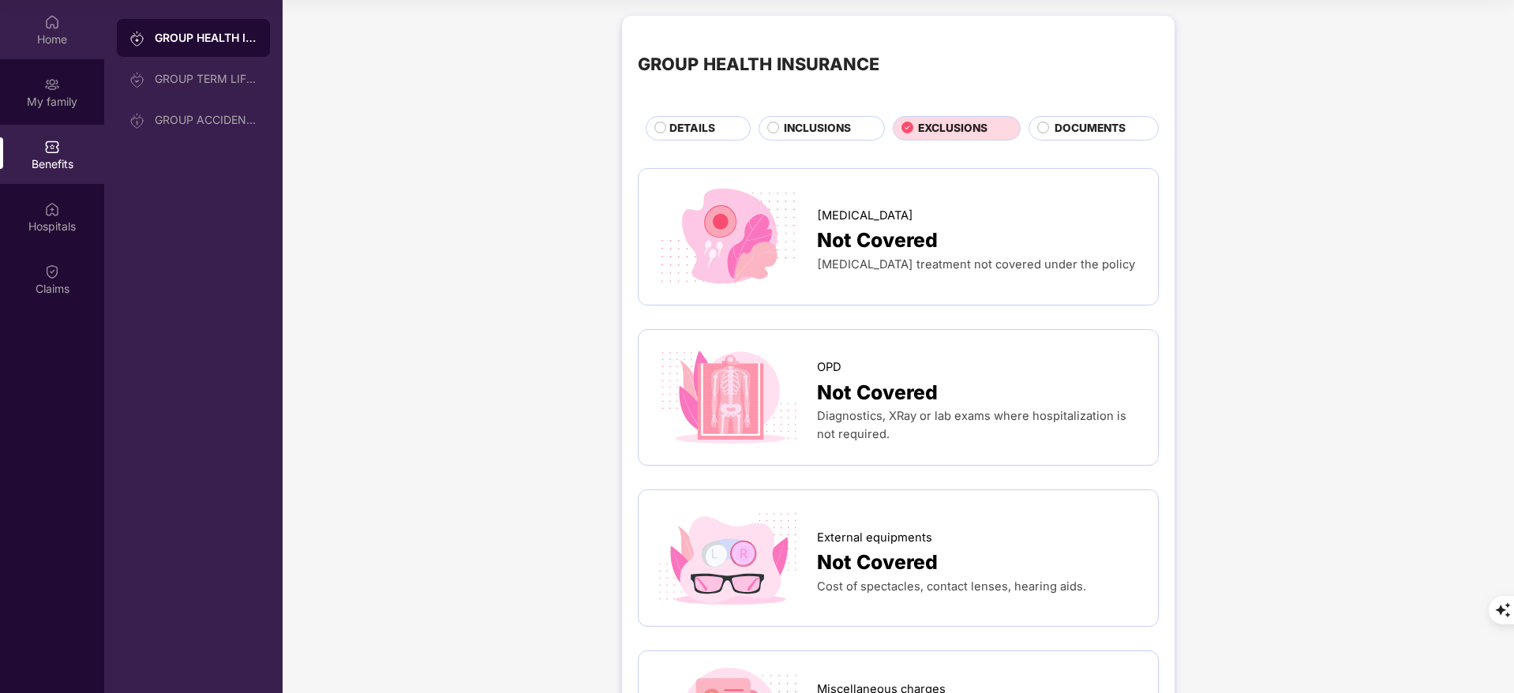
click at [73, 32] on div "Home" at bounding box center [52, 40] width 104 height 16
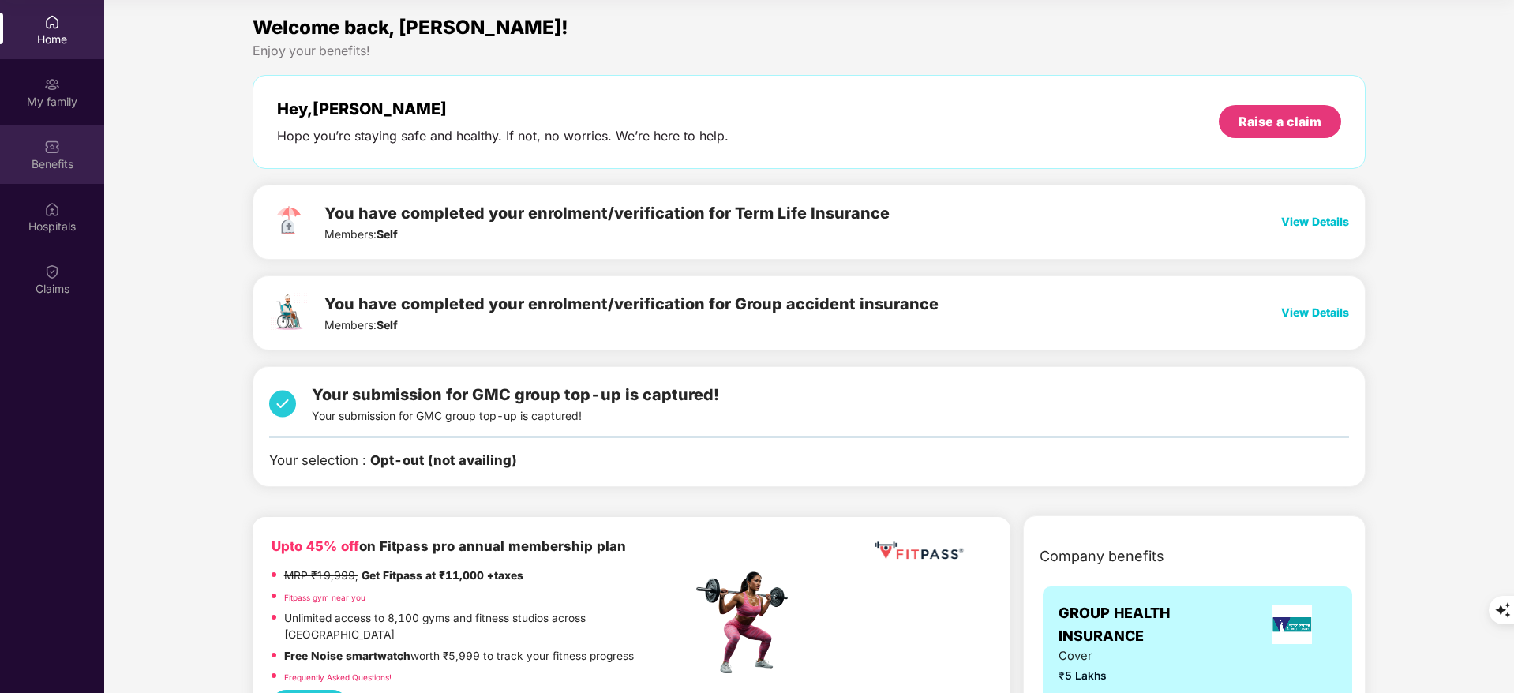
click at [54, 137] on div at bounding box center [52, 145] width 16 height 16
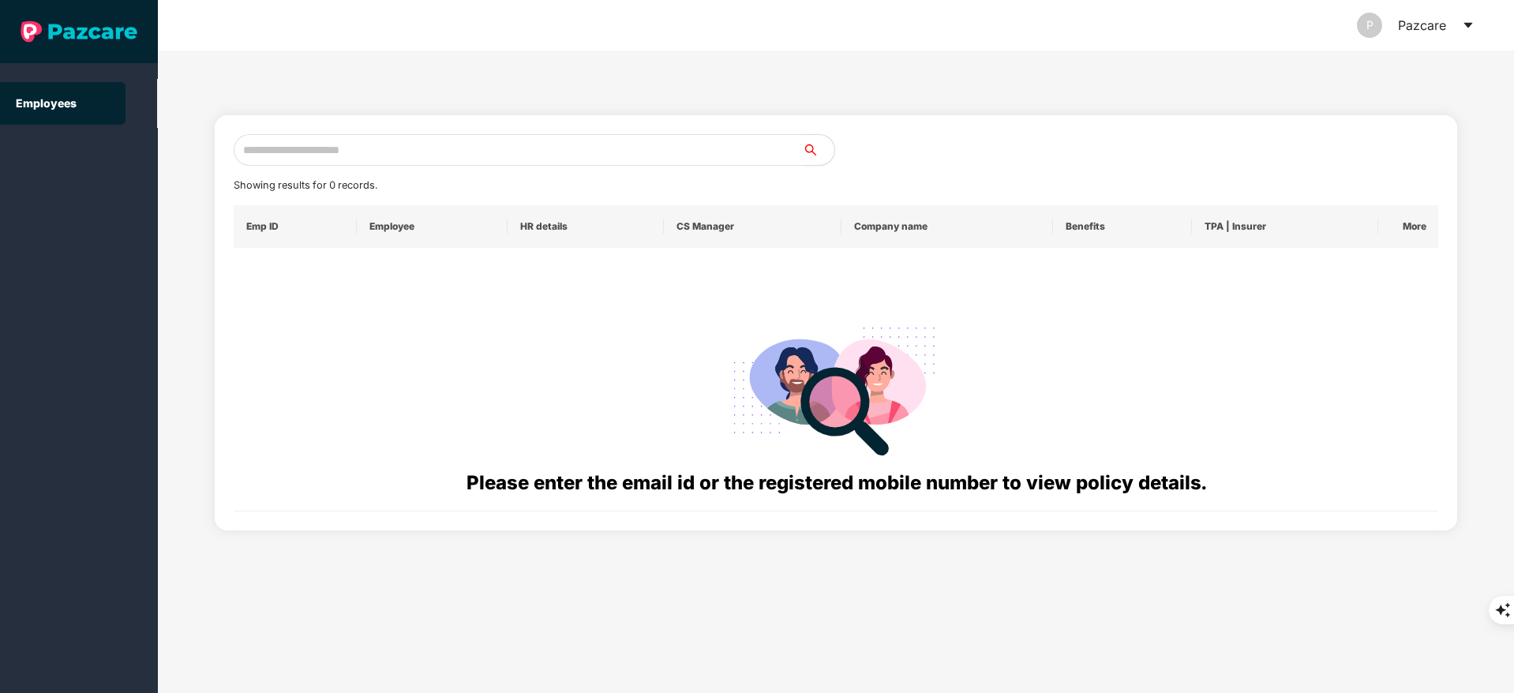
click at [339, 153] on input "text" at bounding box center [518, 150] width 569 height 32
paste input "**********"
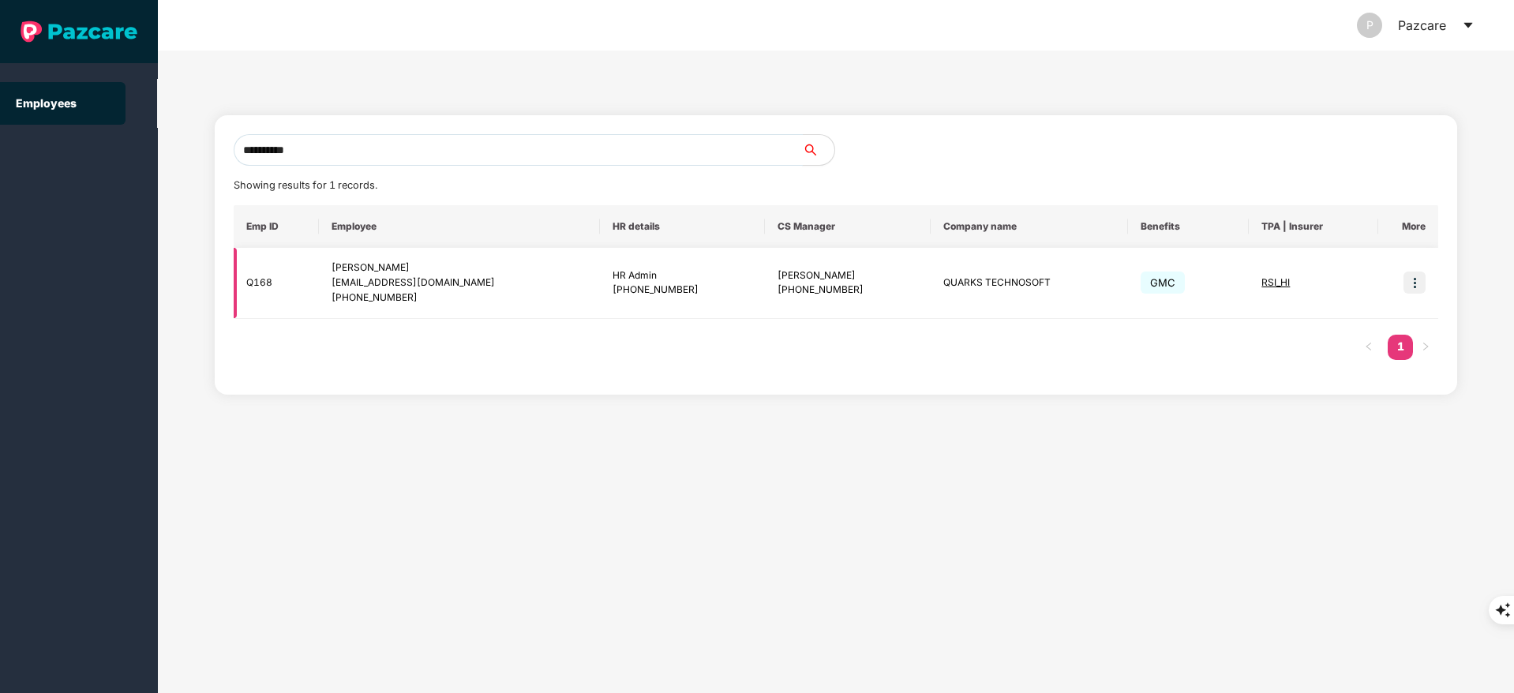
type input "**********"
click at [1412, 288] on img at bounding box center [1414, 283] width 22 height 22
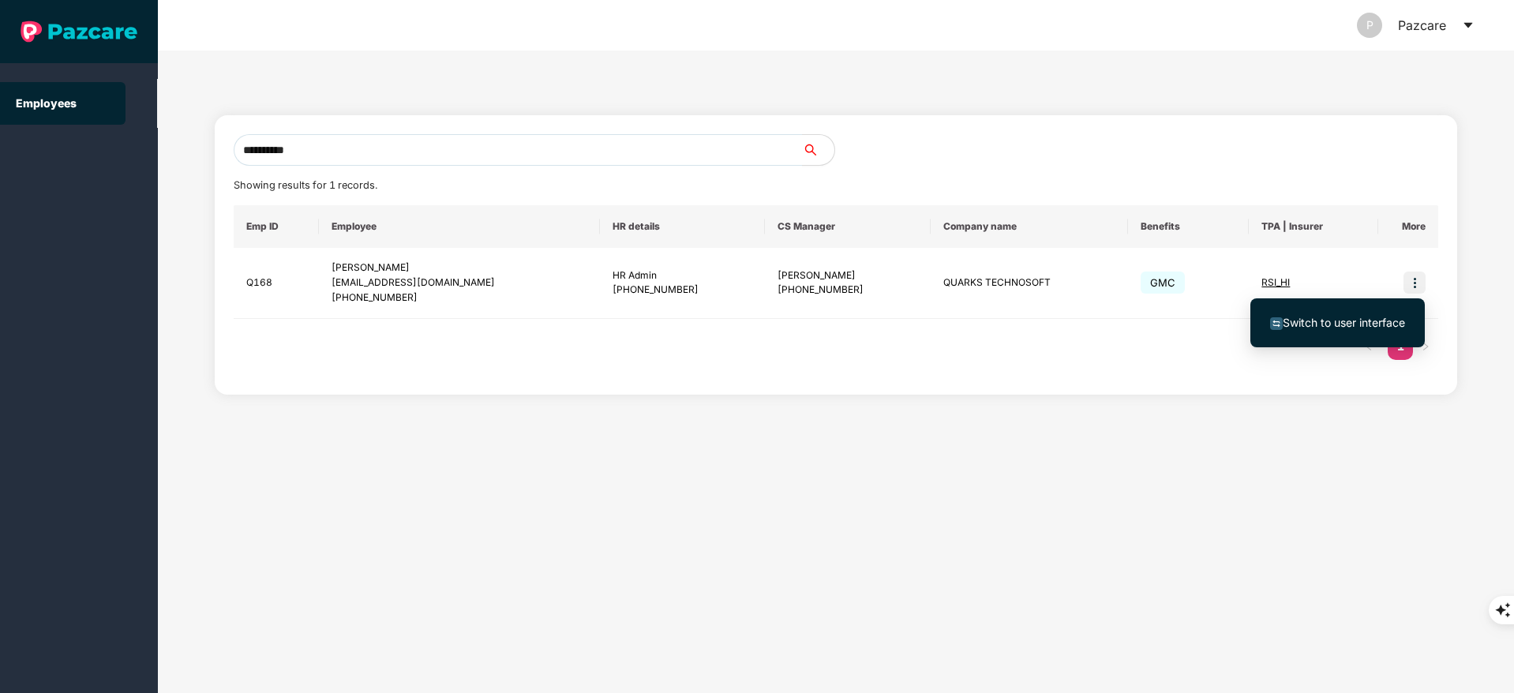
click at [1343, 330] on span "Switch to user interface" at bounding box center [1337, 322] width 135 height 17
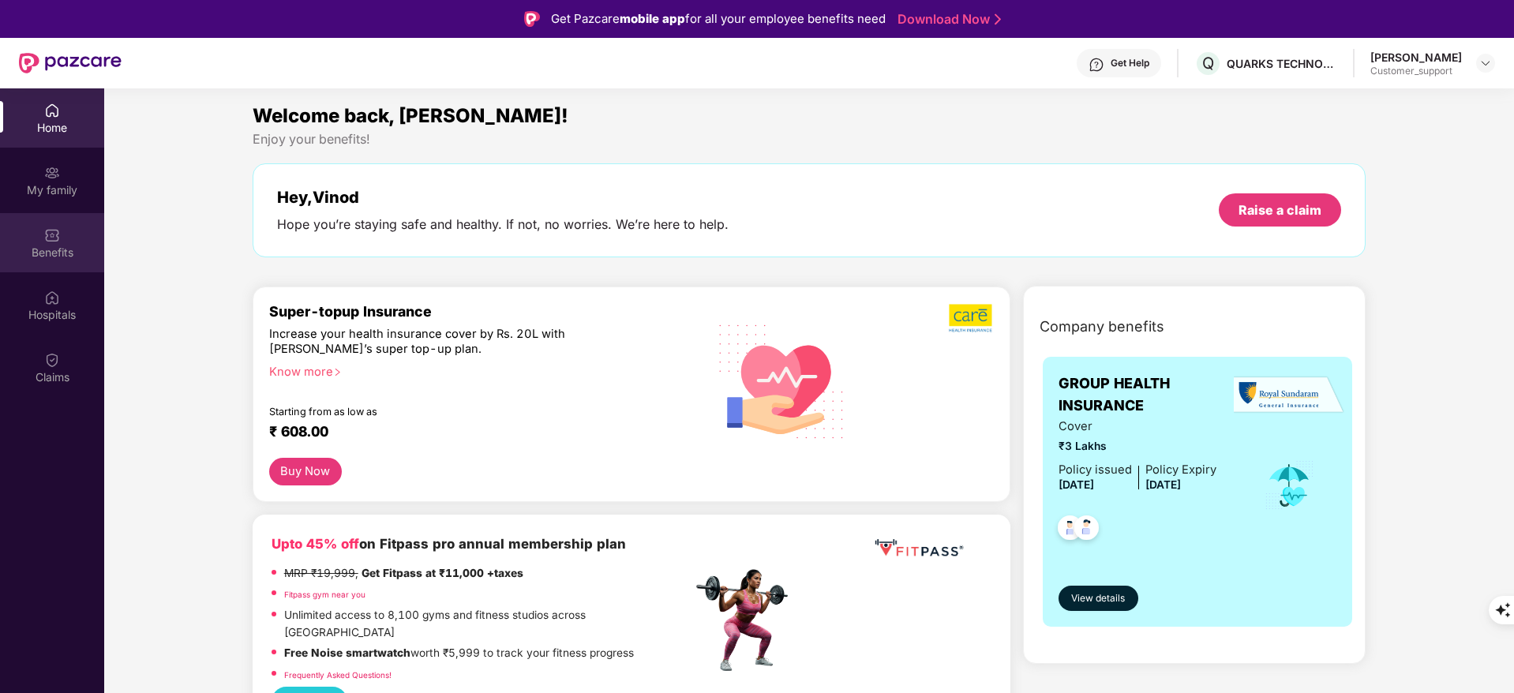
click at [82, 250] on div "Benefits" at bounding box center [52, 253] width 104 height 16
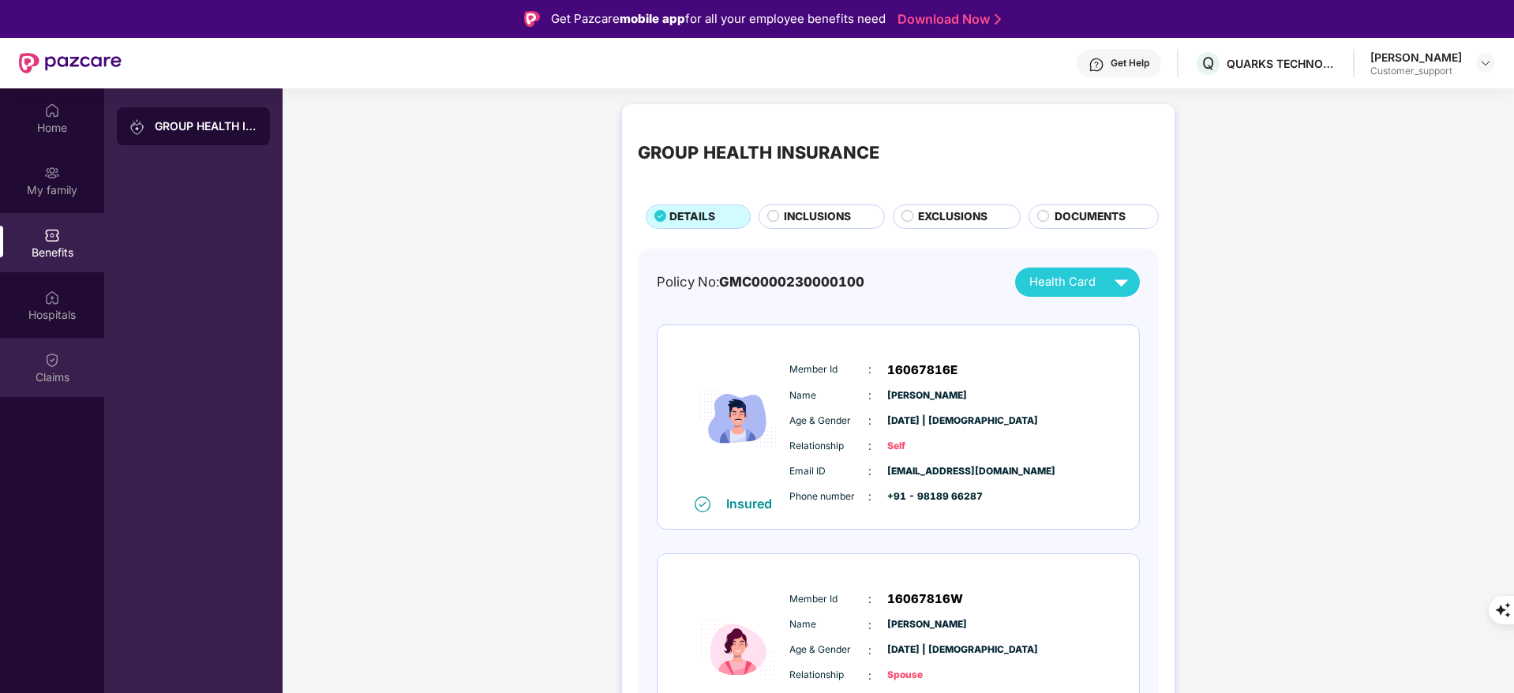
click at [81, 355] on div "Claims" at bounding box center [52, 367] width 104 height 59
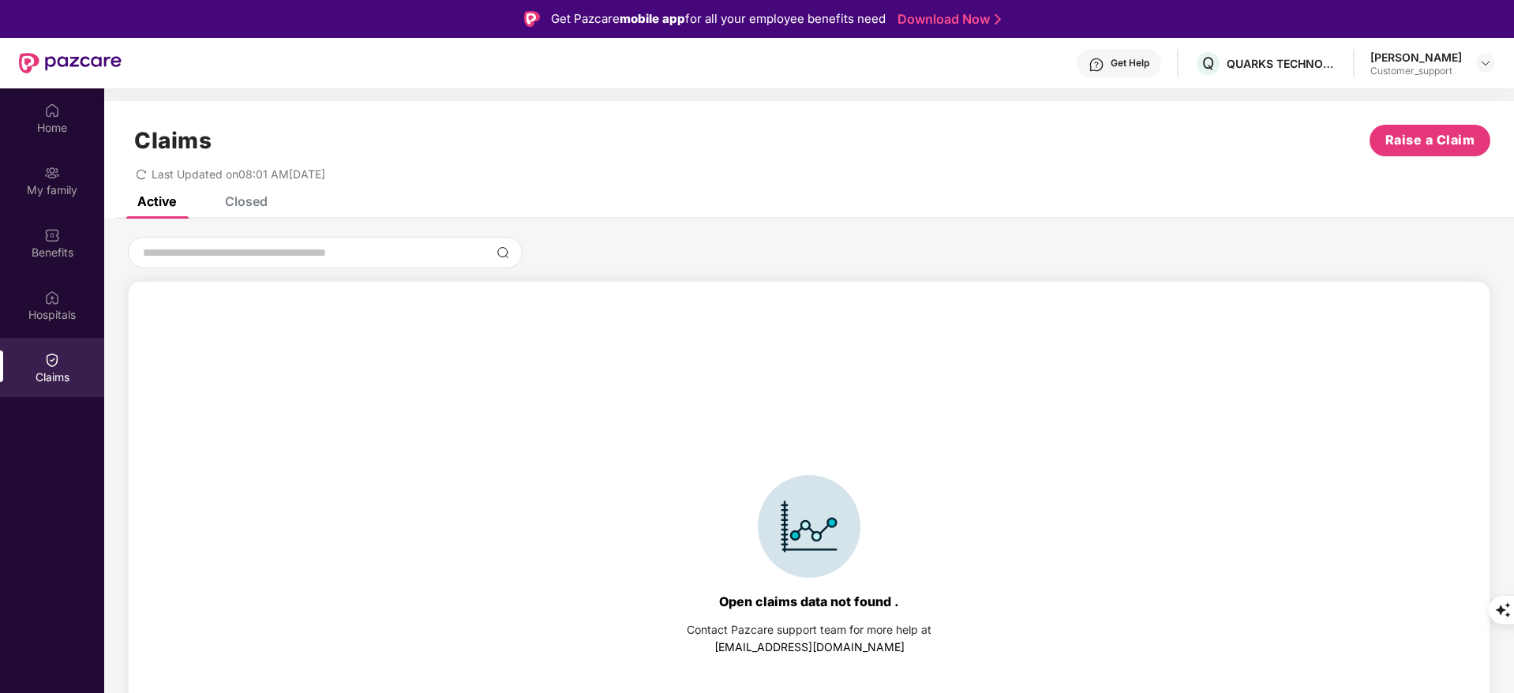
click at [241, 185] on div "Claims Raise a Claim Last Updated on 08:01 AM, 06 Sep 2025" at bounding box center [809, 149] width 1410 height 96
click at [242, 193] on div "Claims Raise a Claim Last Updated on 08:01 AM, 06 Sep 2025" at bounding box center [809, 149] width 1410 height 96
click at [247, 200] on div "Closed" at bounding box center [246, 201] width 43 height 16
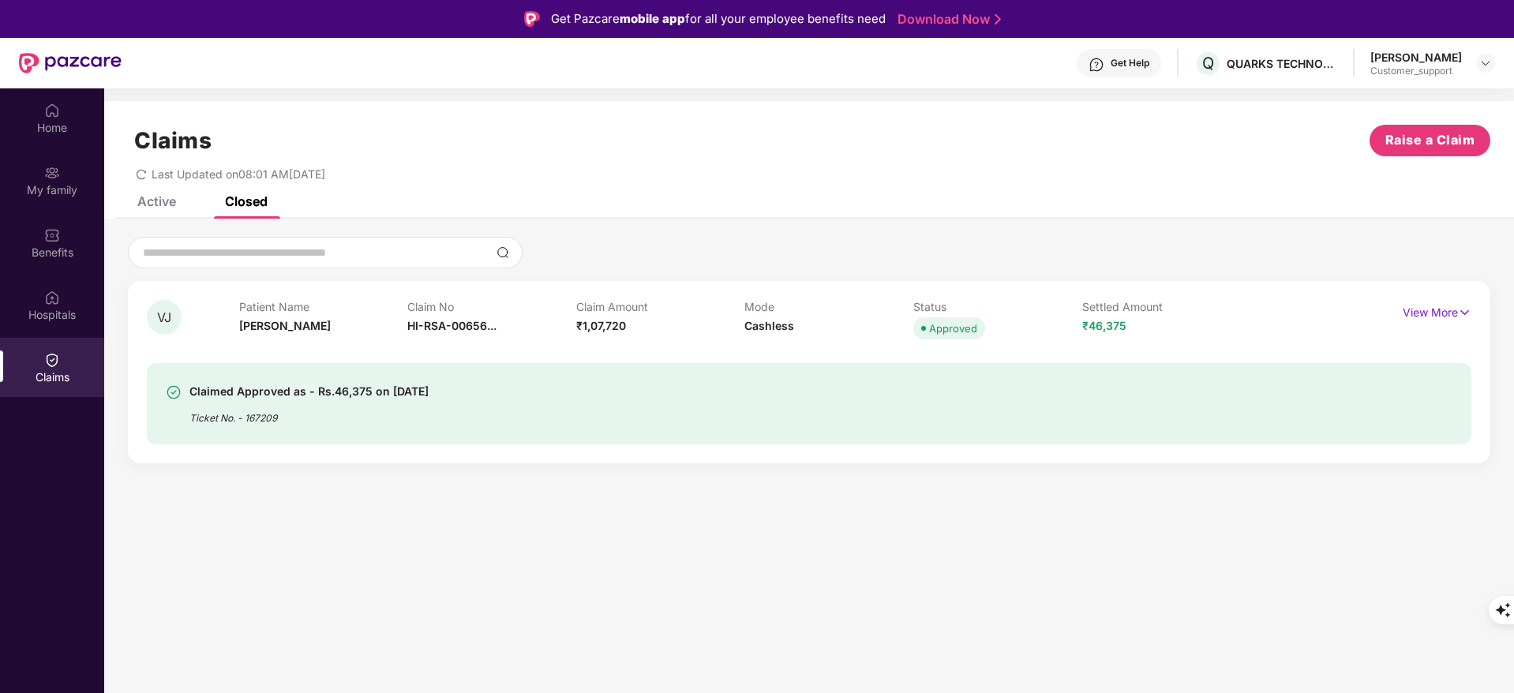
click at [113, 189] on div "Claims Raise a Claim Last Updated on 08:01 AM, 06 Sep 2025" at bounding box center [809, 149] width 1410 height 96
click at [43, 178] on div "My family" at bounding box center [52, 180] width 104 height 59
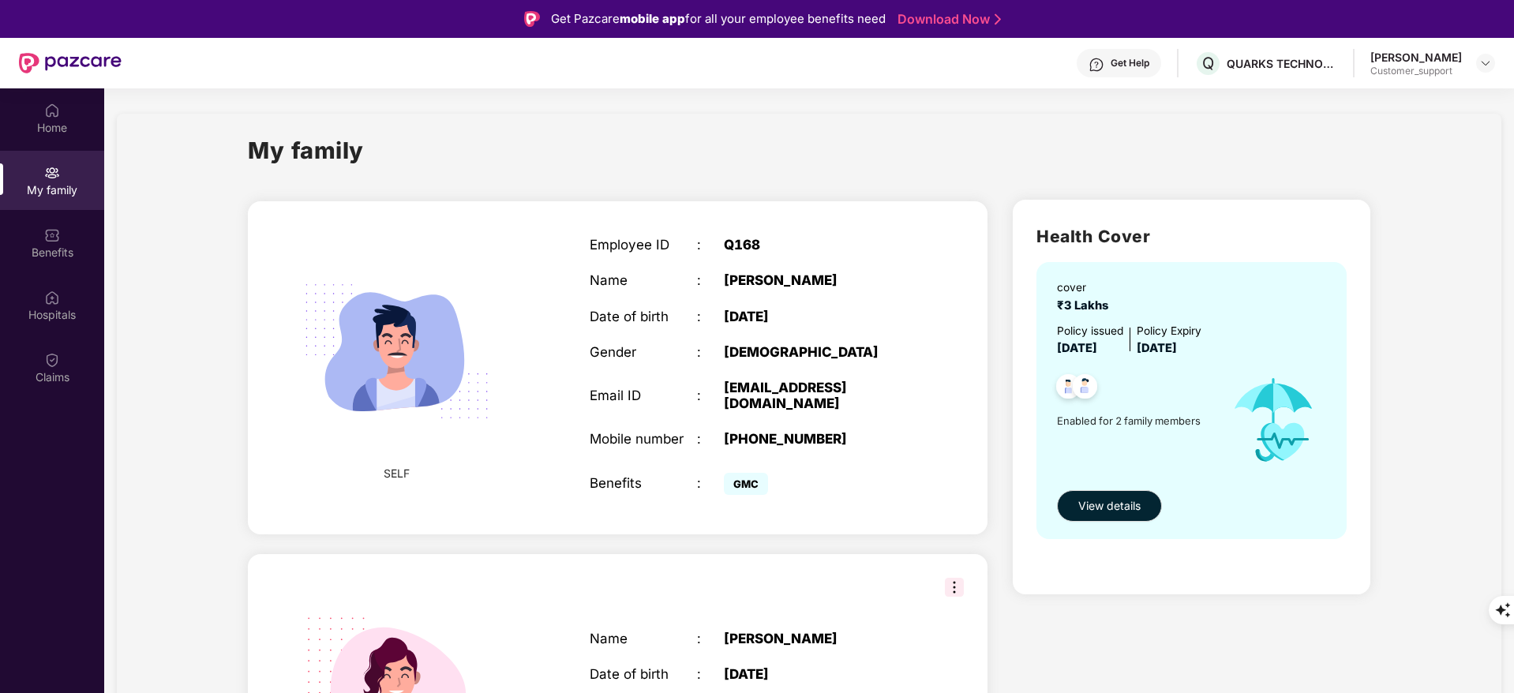
click at [766, 388] on div "vinod.joshi@qtsolv.com" at bounding box center [818, 396] width 188 height 32
copy div "vinod.joshi@qtsolv.com"
click at [43, 371] on div "Claims" at bounding box center [52, 377] width 104 height 16
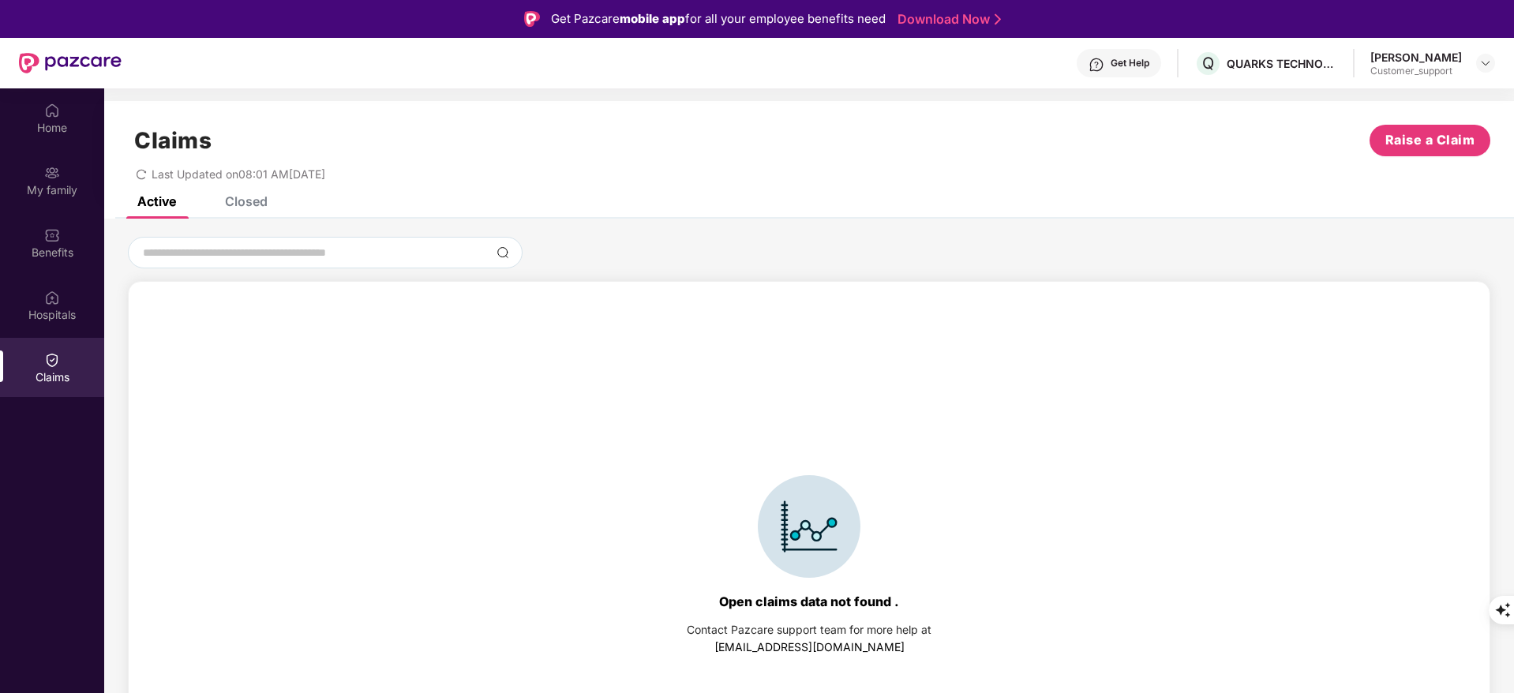
click at [221, 190] on div "Claims Raise a Claim Last Updated on 08:01 AM, 06 Sep 2025" at bounding box center [809, 149] width 1410 height 96
click at [249, 196] on div "Closed" at bounding box center [246, 201] width 43 height 16
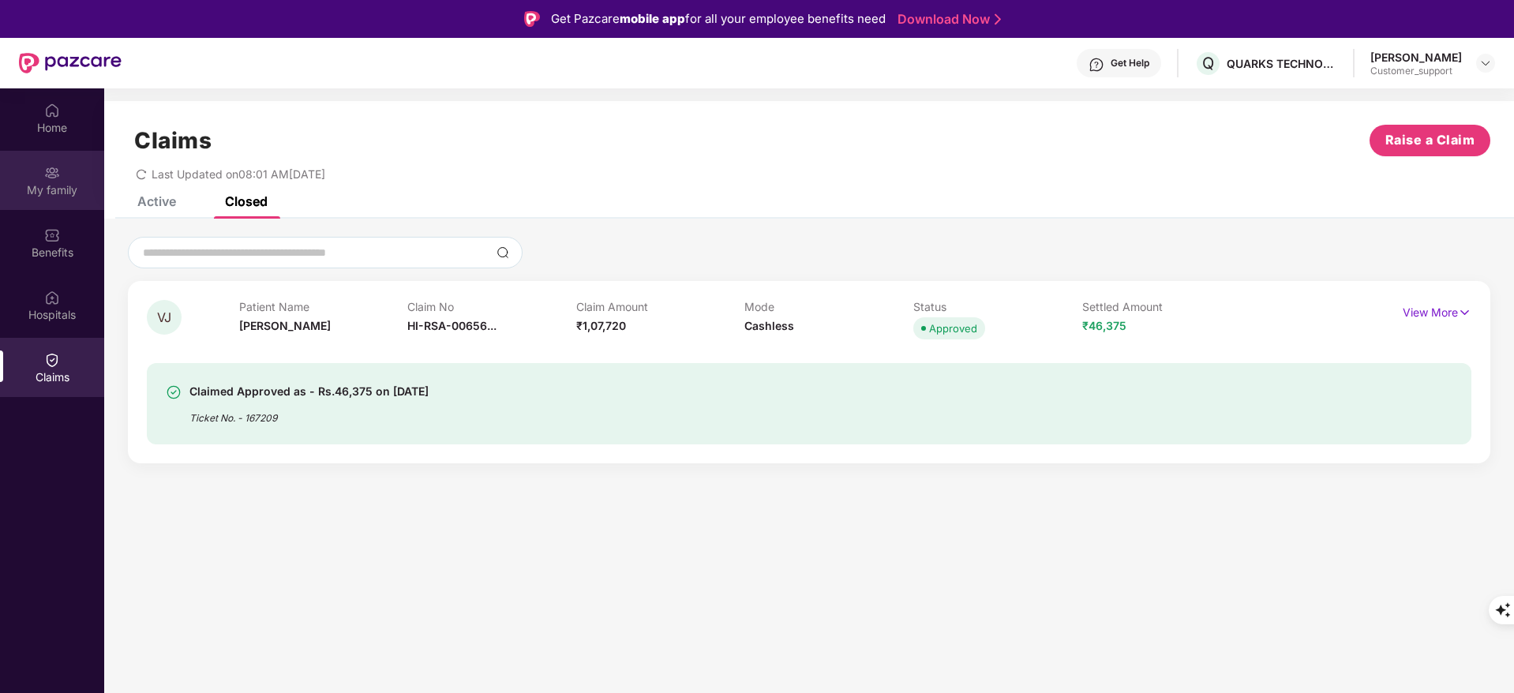
click at [82, 163] on div "My family" at bounding box center [52, 180] width 104 height 59
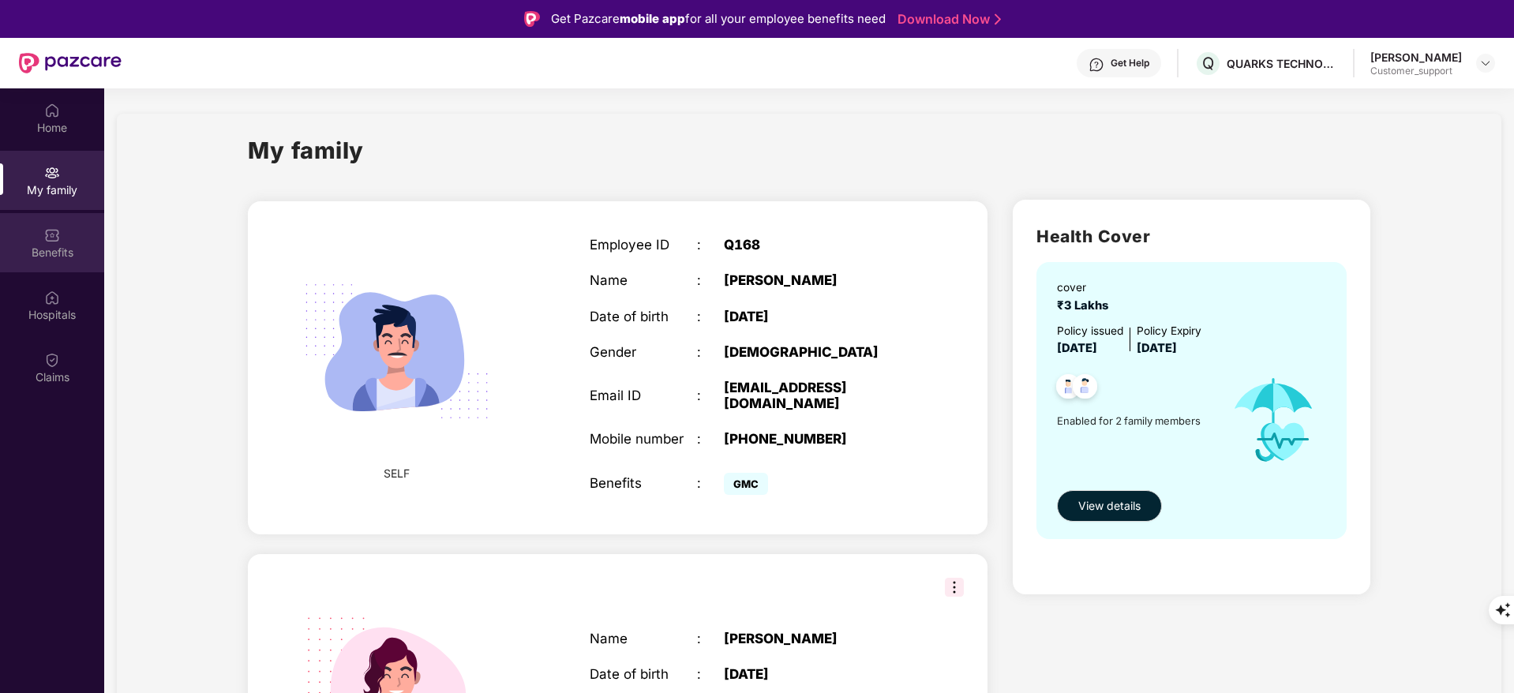
click at [50, 257] on div "Benefits" at bounding box center [52, 253] width 104 height 16
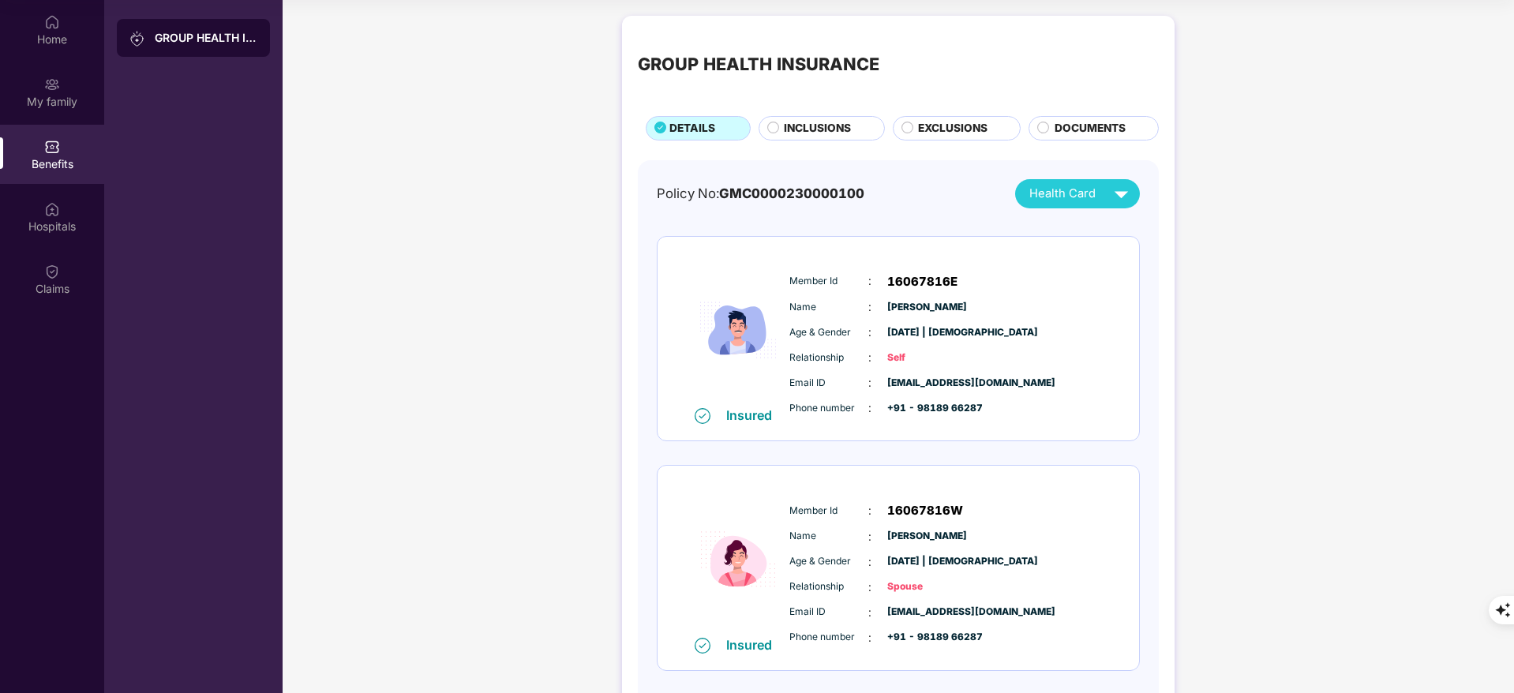
click at [822, 121] on span "INCLUSIONS" at bounding box center [817, 128] width 67 height 17
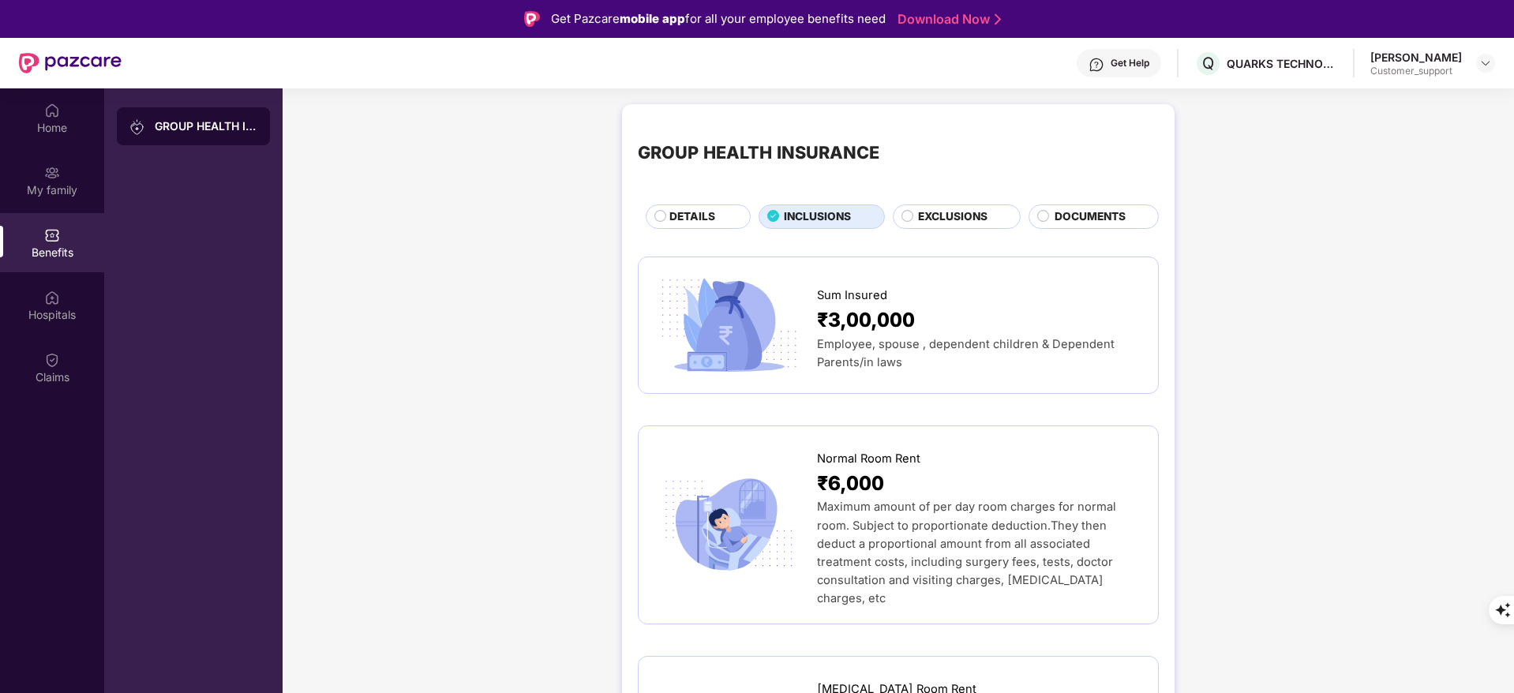
click at [1149, 71] on div "Get Help" at bounding box center [1119, 63] width 84 height 28
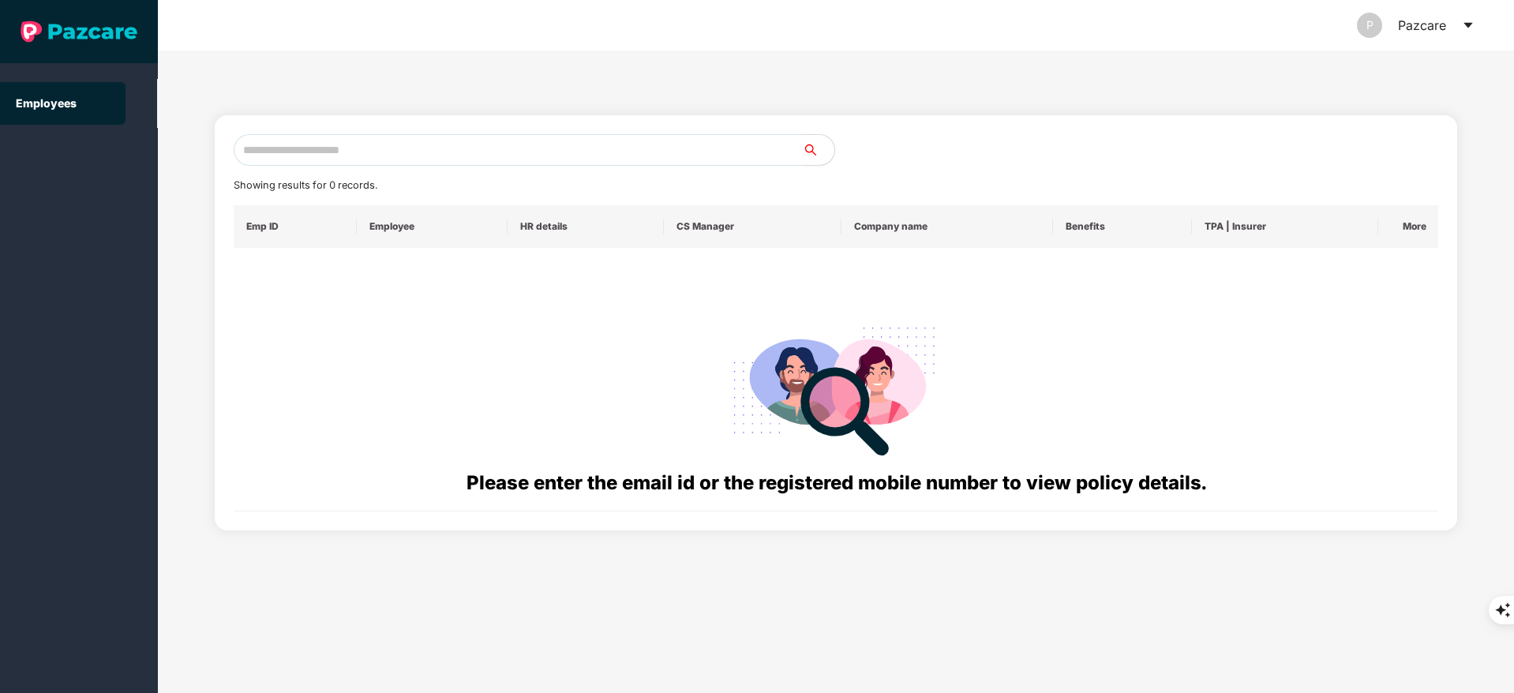
click at [314, 158] on input "text" at bounding box center [518, 150] width 569 height 32
paste input "**********"
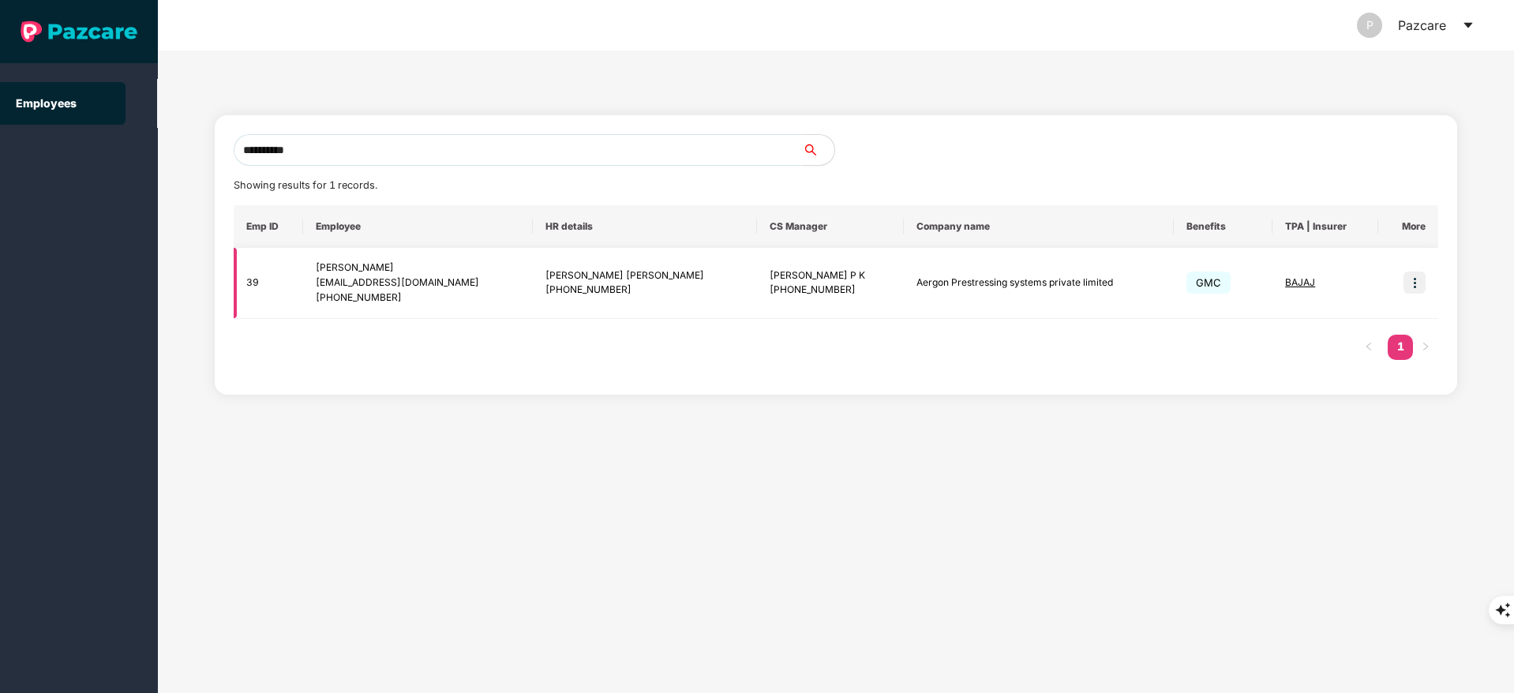
type input "**********"
click at [1416, 282] on img at bounding box center [1414, 283] width 22 height 22
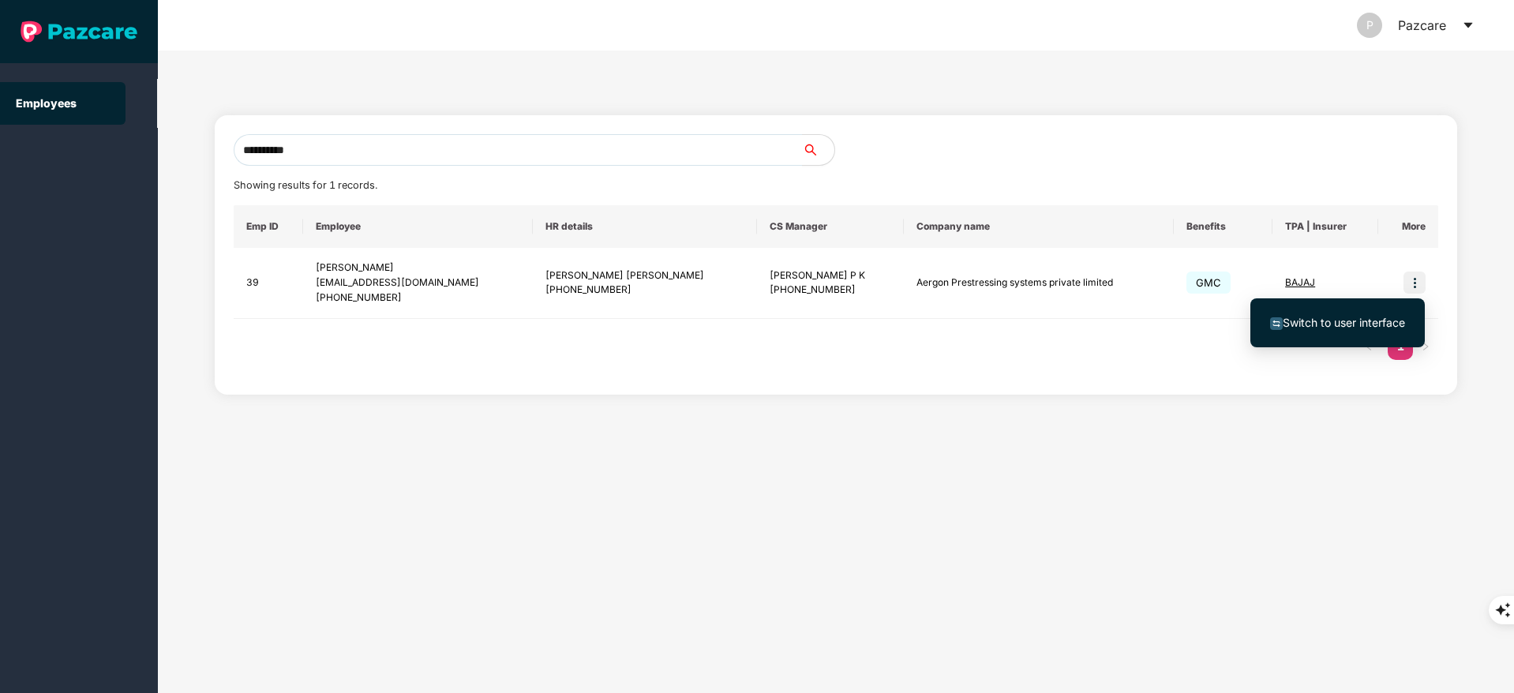
click at [1381, 320] on span "Switch to user interface" at bounding box center [1344, 322] width 122 height 13
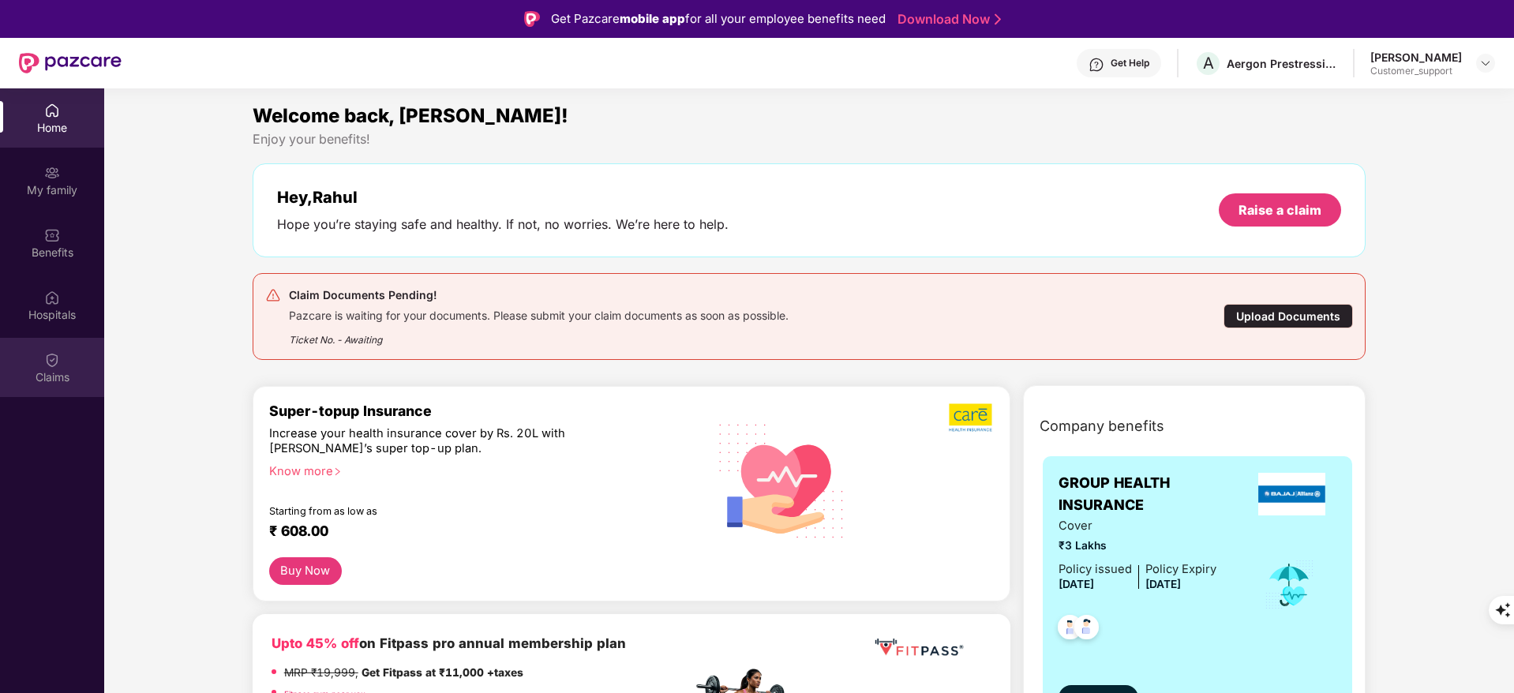
click at [56, 363] on img at bounding box center [52, 360] width 16 height 16
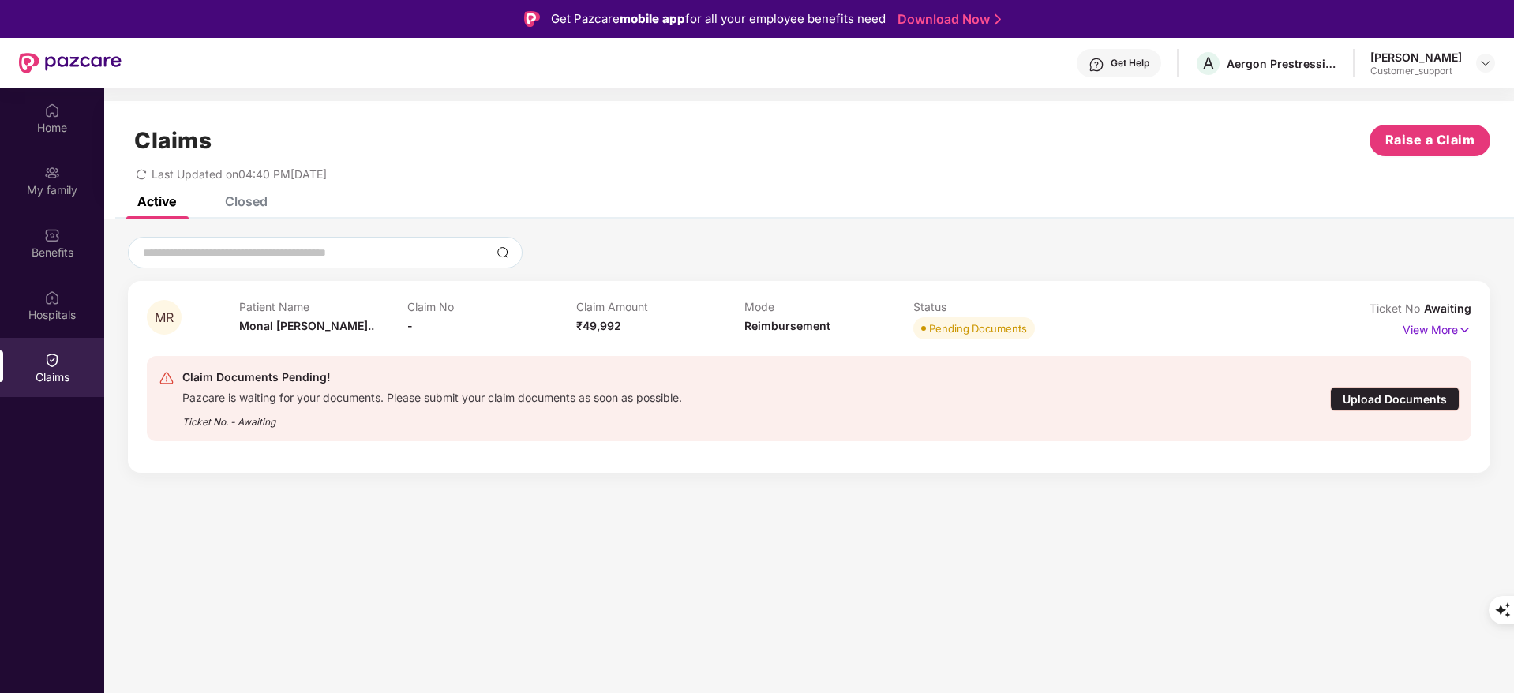
click at [1455, 323] on p "View More" at bounding box center [1437, 327] width 69 height 21
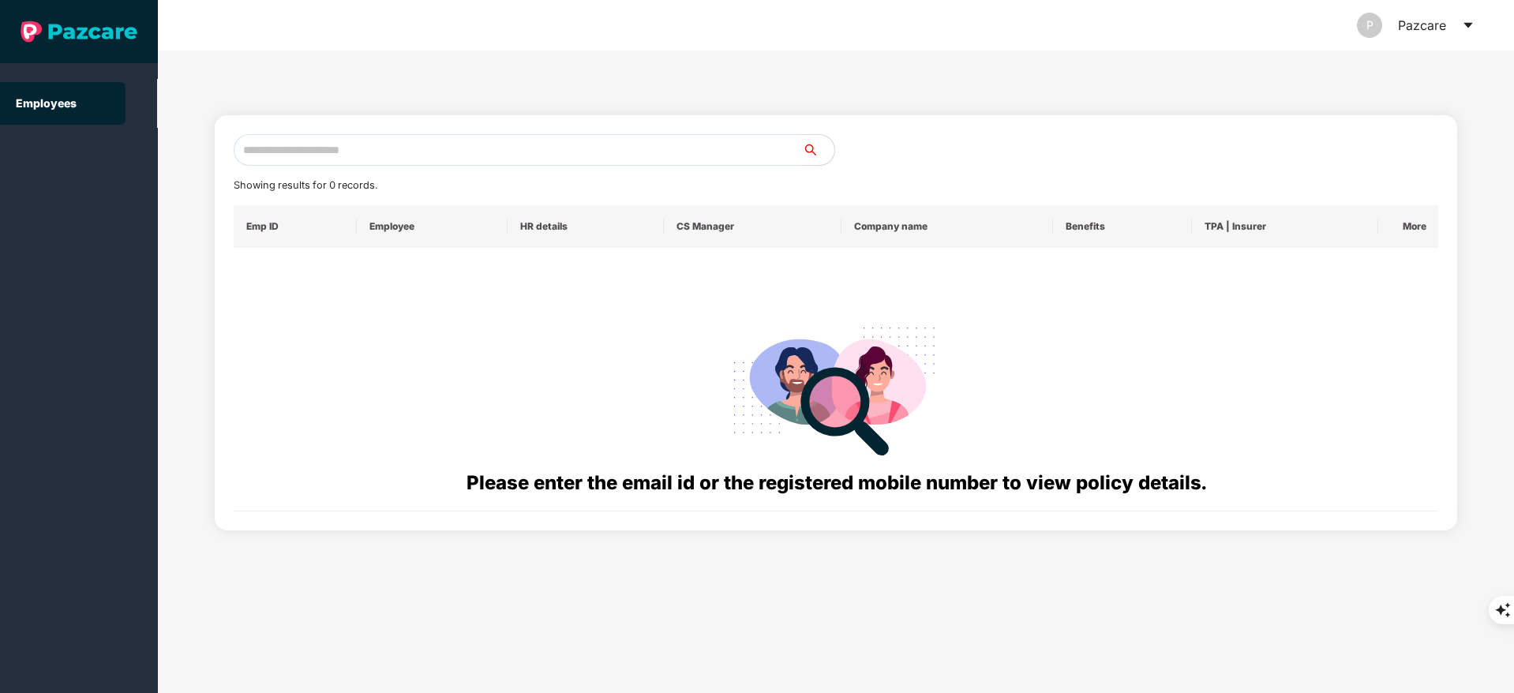
click at [313, 152] on input "text" at bounding box center [518, 150] width 569 height 32
paste input "**********"
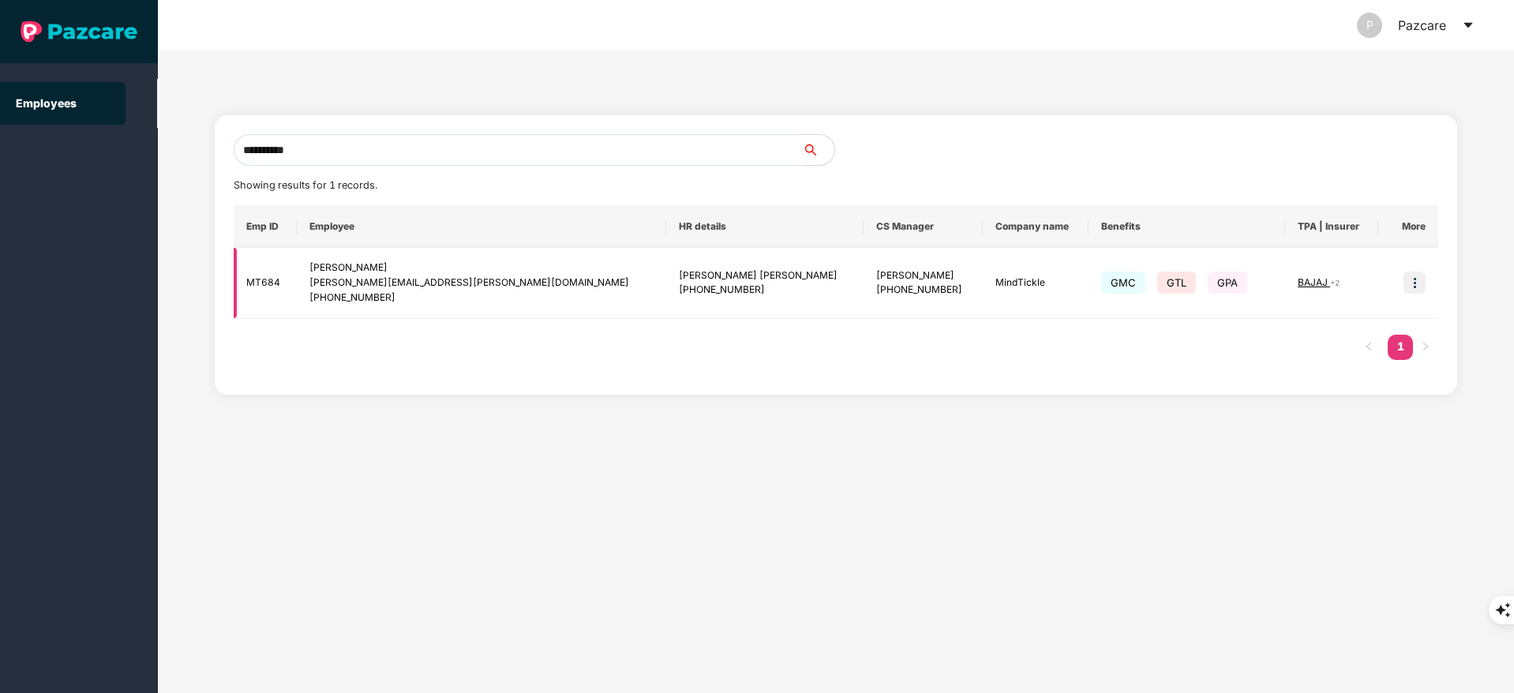
type input "**********"
click at [1408, 287] on img at bounding box center [1414, 283] width 22 height 22
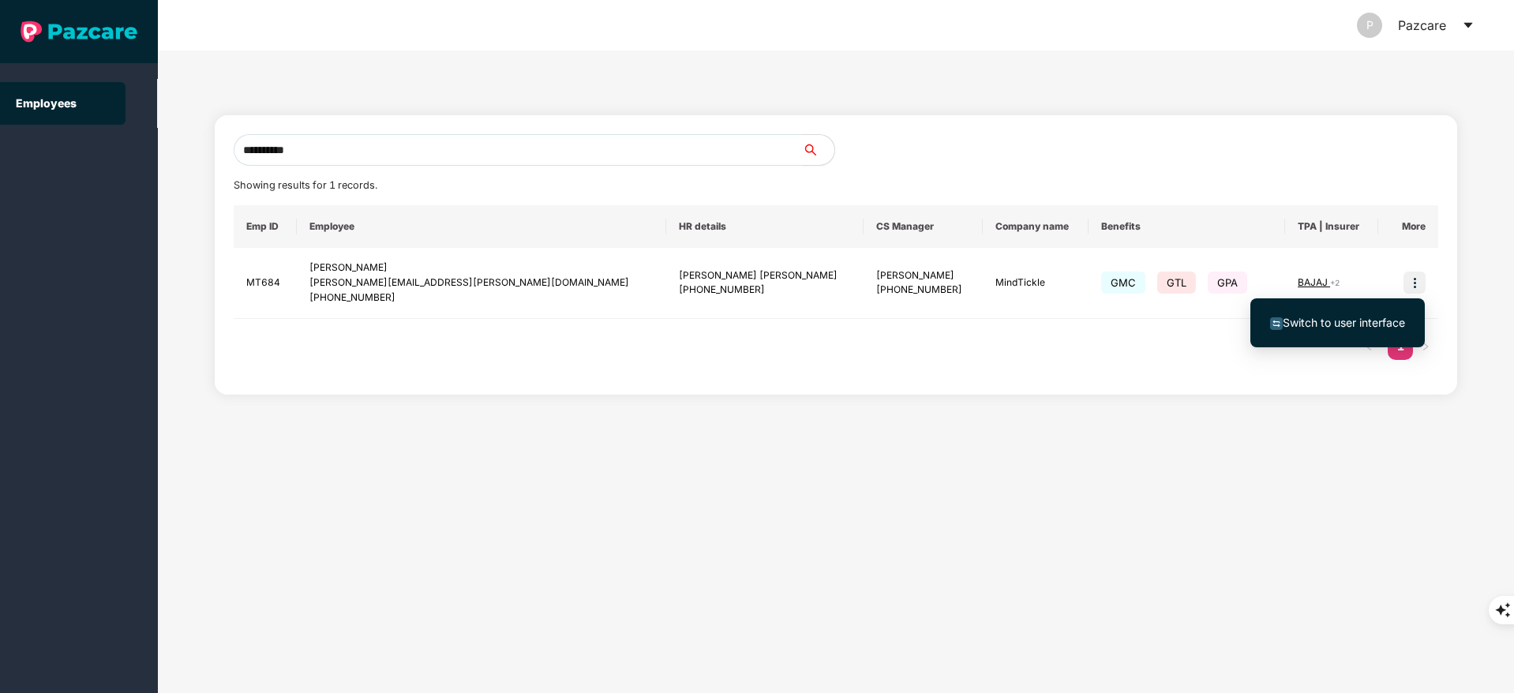
click at [1377, 318] on span "Switch to user interface" at bounding box center [1344, 322] width 122 height 13
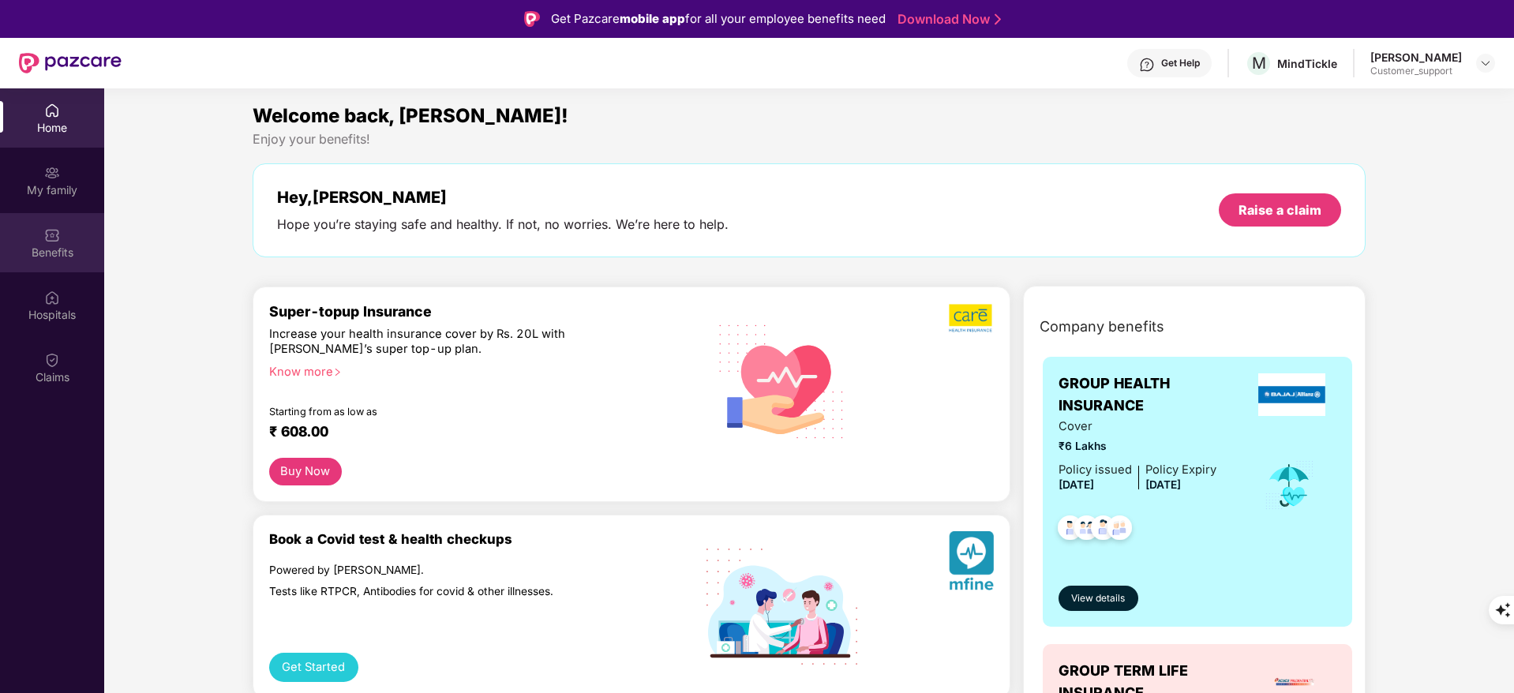
click at [79, 253] on div "Benefits" at bounding box center [52, 253] width 104 height 16
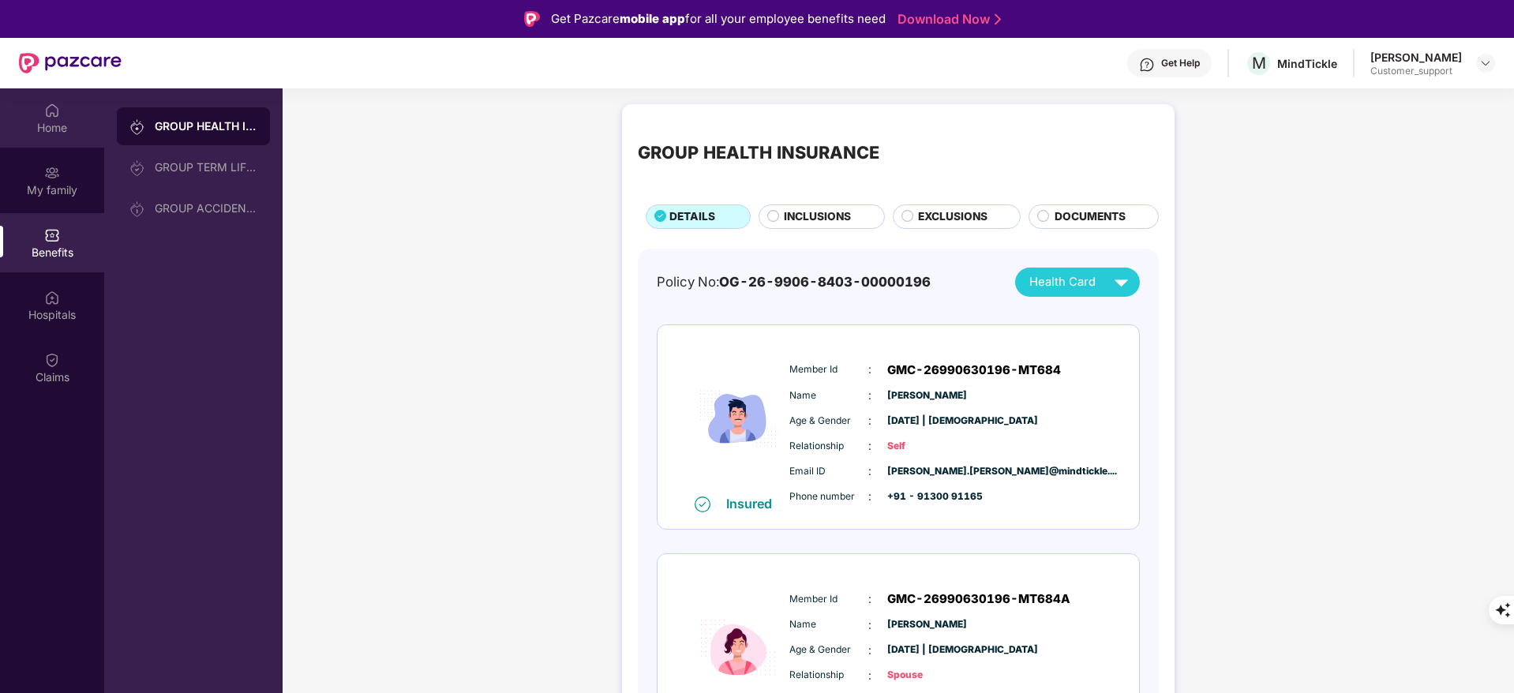
click at [69, 91] on div "Home" at bounding box center [52, 117] width 104 height 59
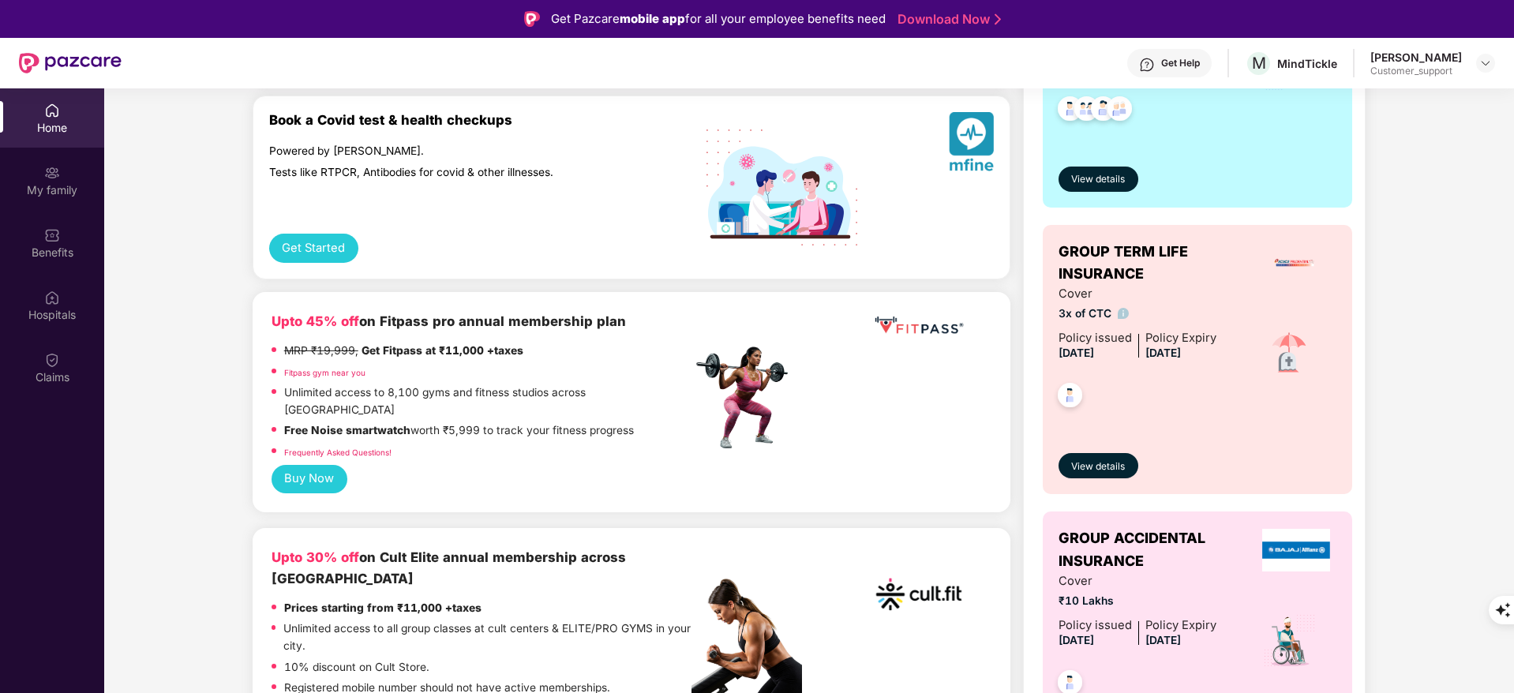
scroll to position [482, 0]
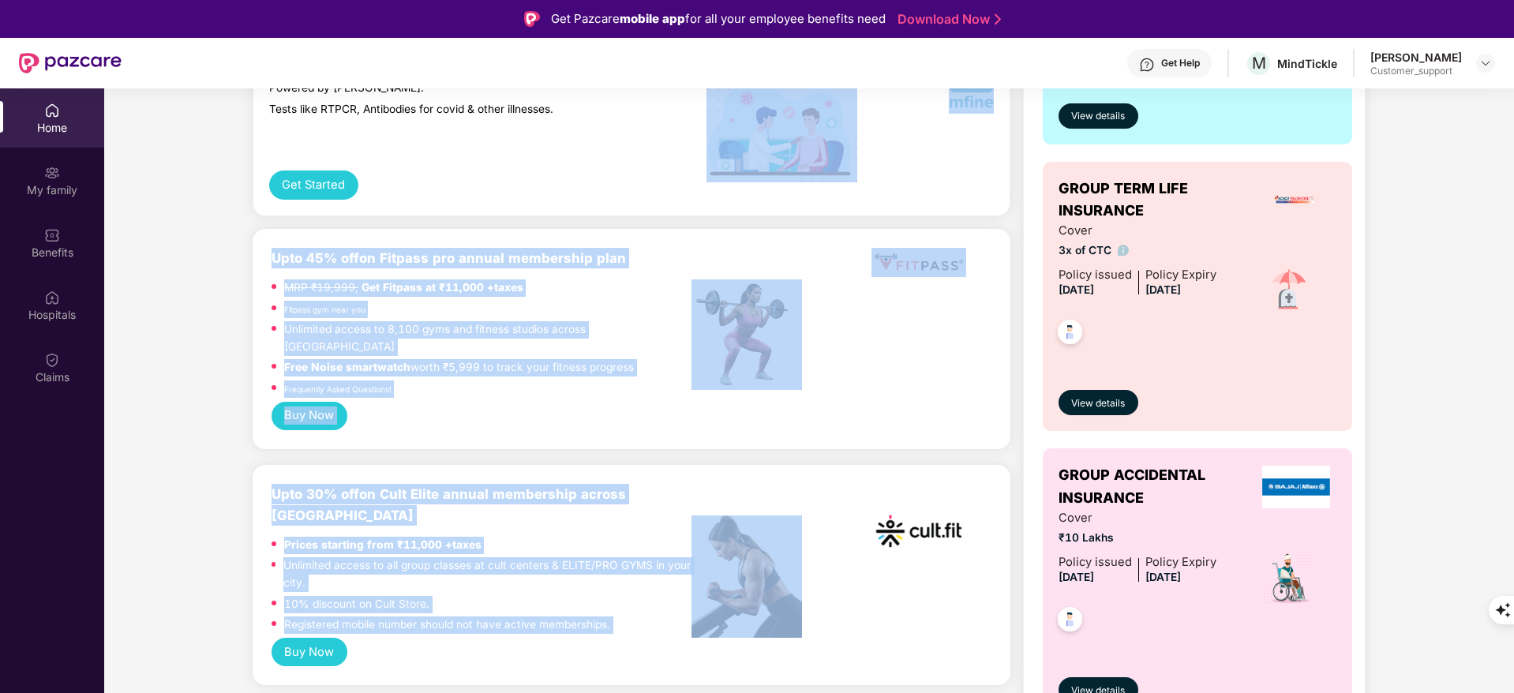
drag, startPoint x: 740, startPoint y: 435, endPoint x: 804, endPoint y: 79, distance: 361.7
click at [804, 79] on div "Get Pazcare mobile app for all your employee benefits need Download Now Get Hel…" at bounding box center [757, 390] width 1514 height 781
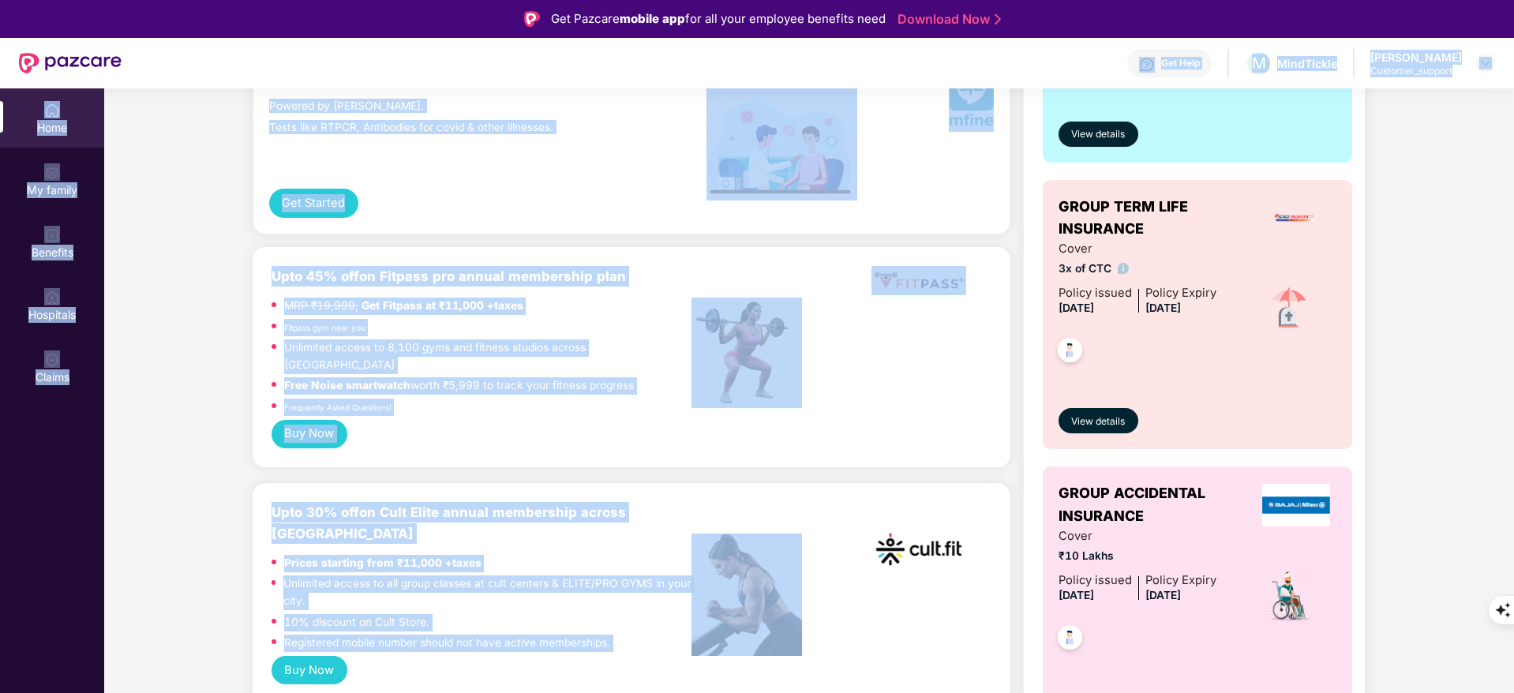
scroll to position [50, 0]
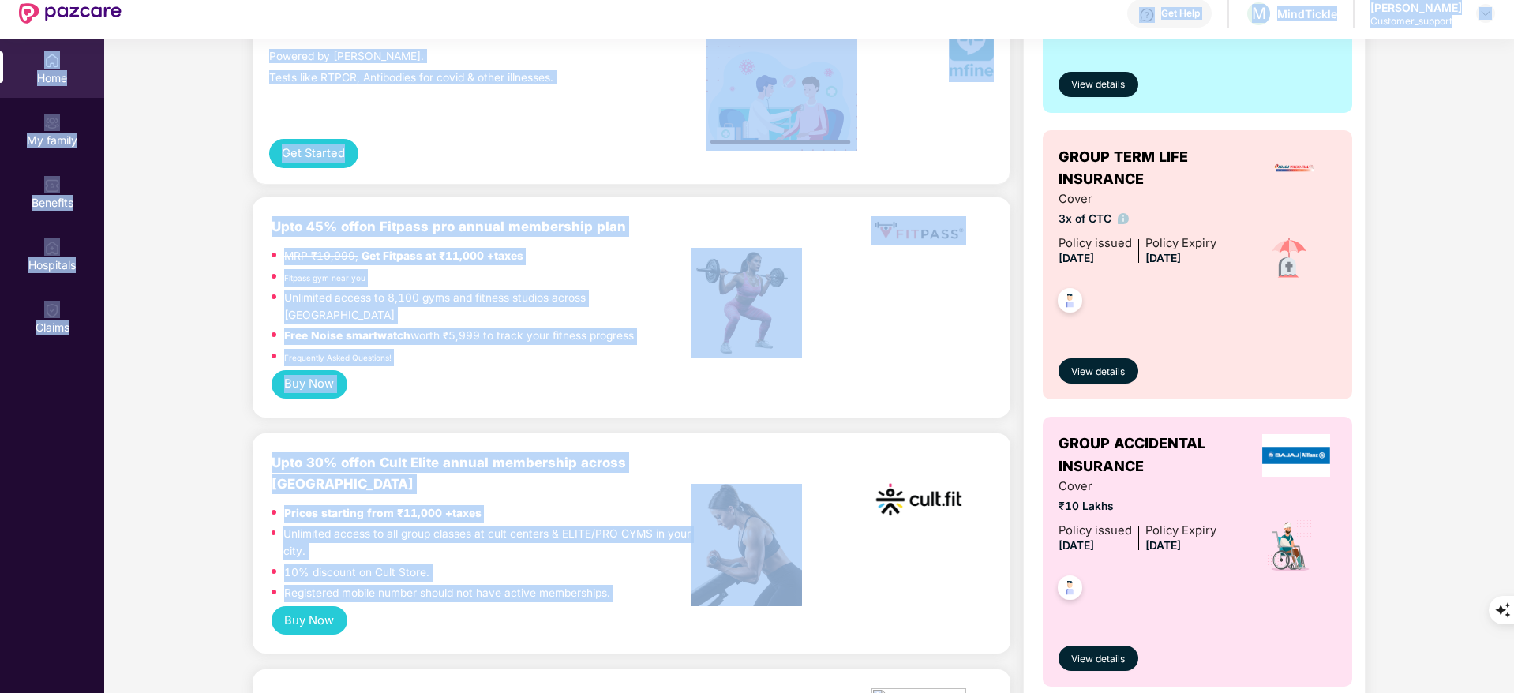
click at [903, 343] on div "Upto 45% off on Fitpass pro annual membership plan MRP ₹19,999, Get Fitpass at …" at bounding box center [632, 293] width 720 height 154
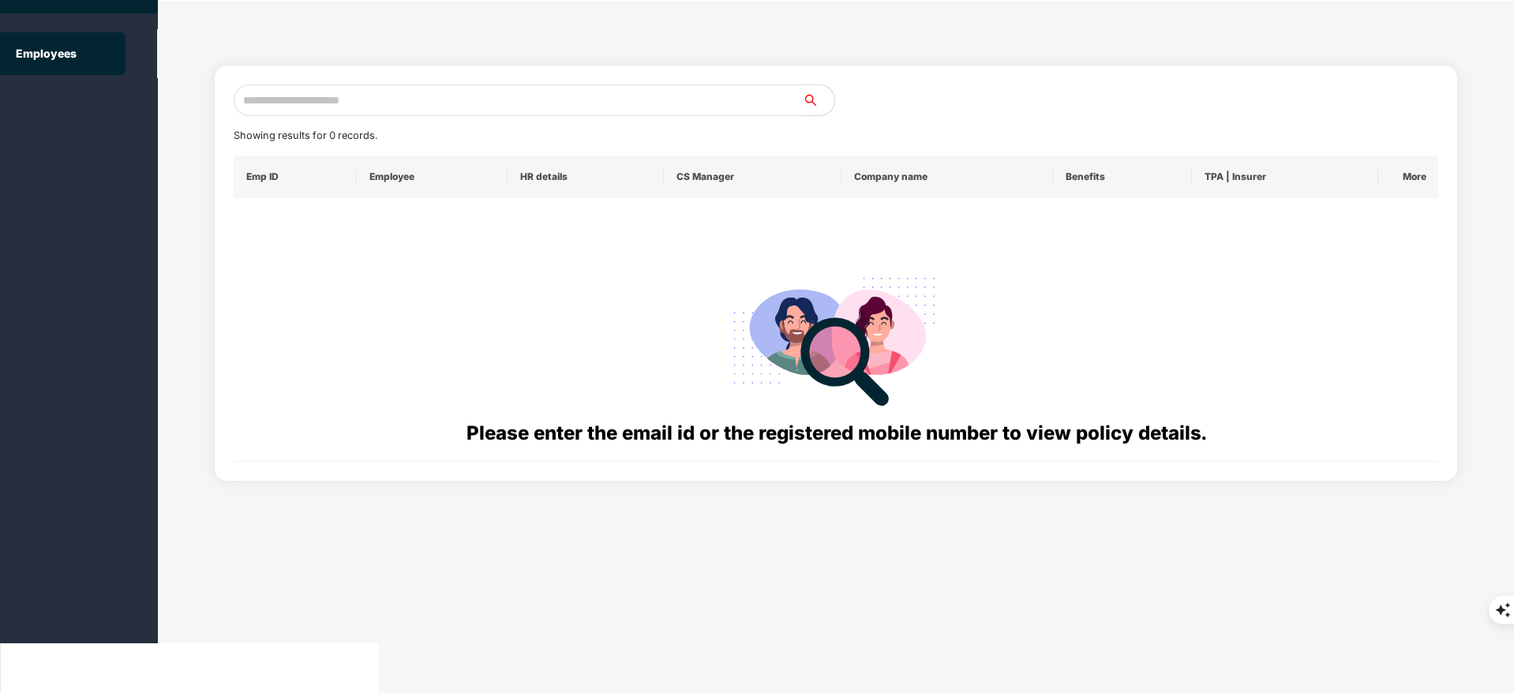
scroll to position [0, 0]
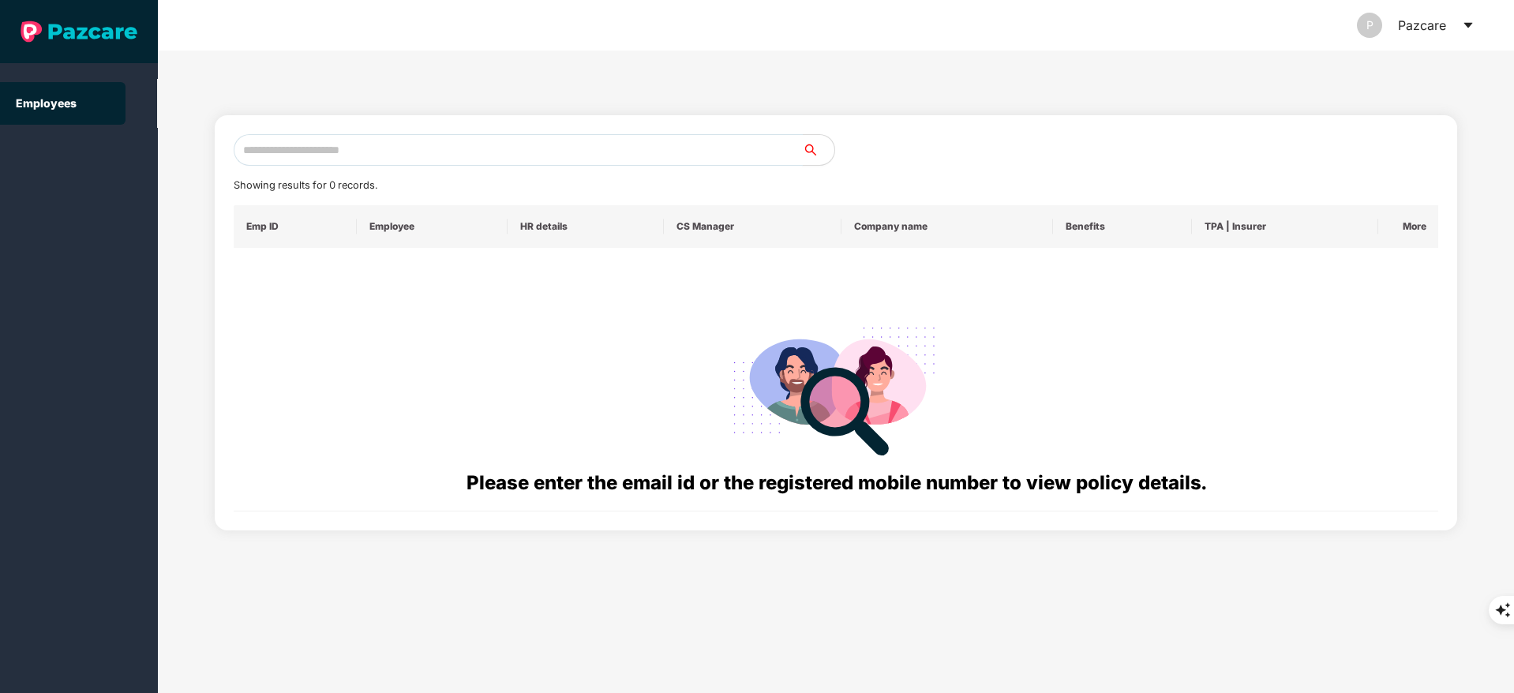
click at [262, 154] on input "text" at bounding box center [518, 150] width 569 height 32
paste input "**********"
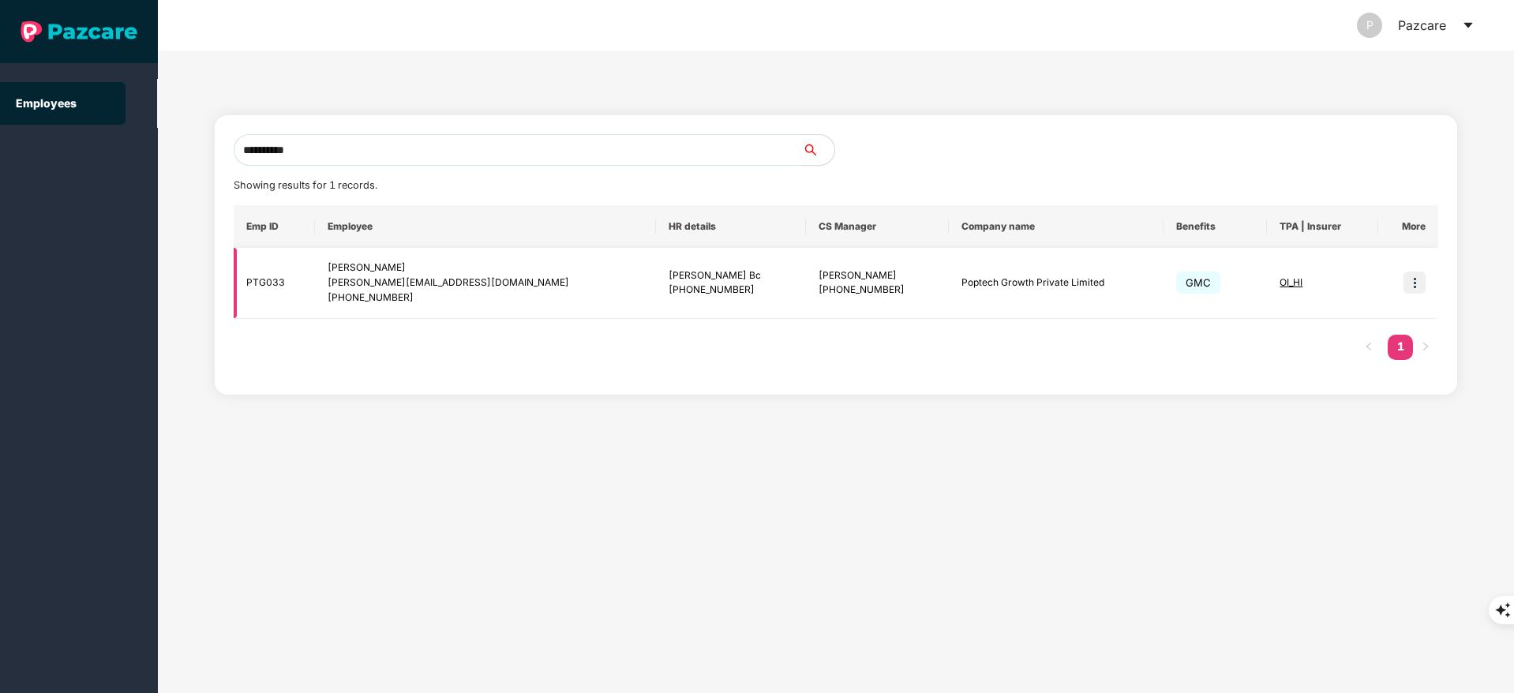
type input "**********"
click at [1420, 278] on img at bounding box center [1414, 283] width 22 height 22
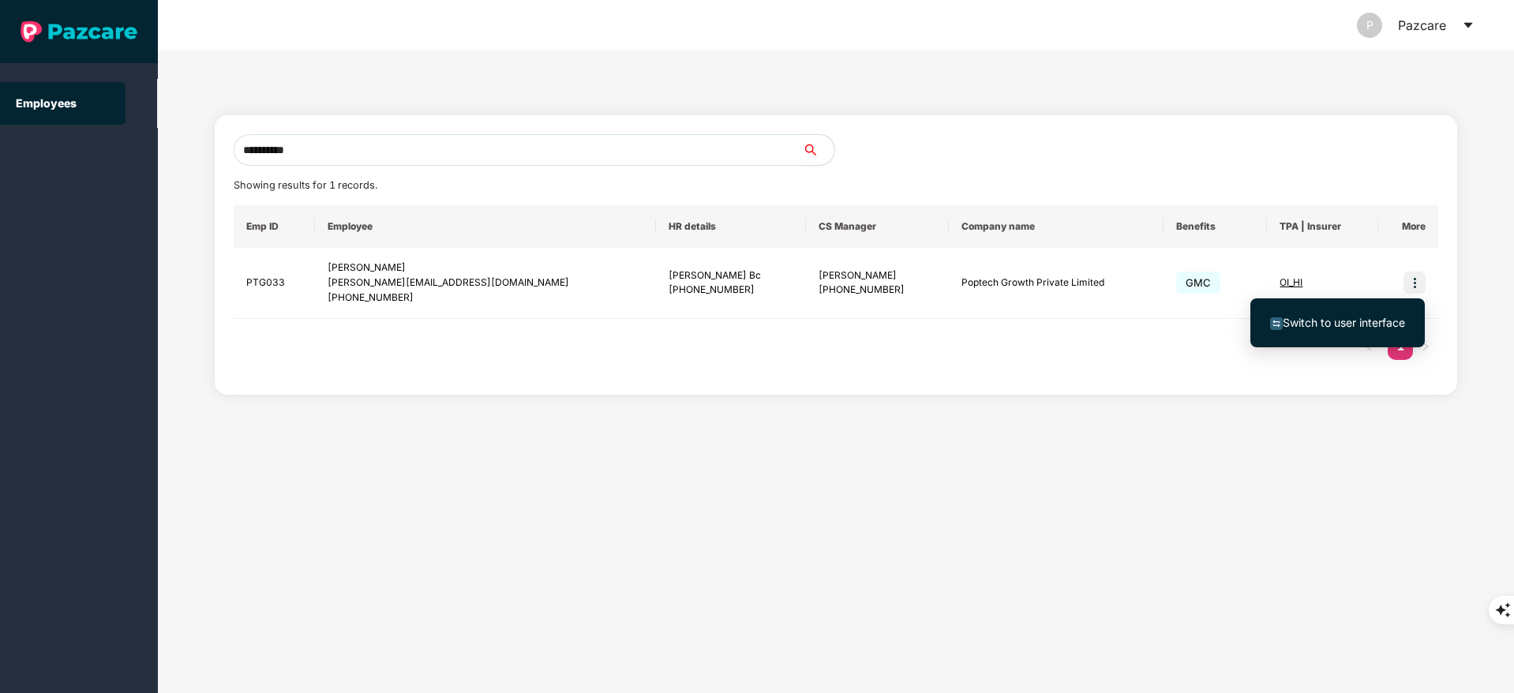
click at [1324, 332] on li "Switch to user interface" at bounding box center [1337, 322] width 174 height 33
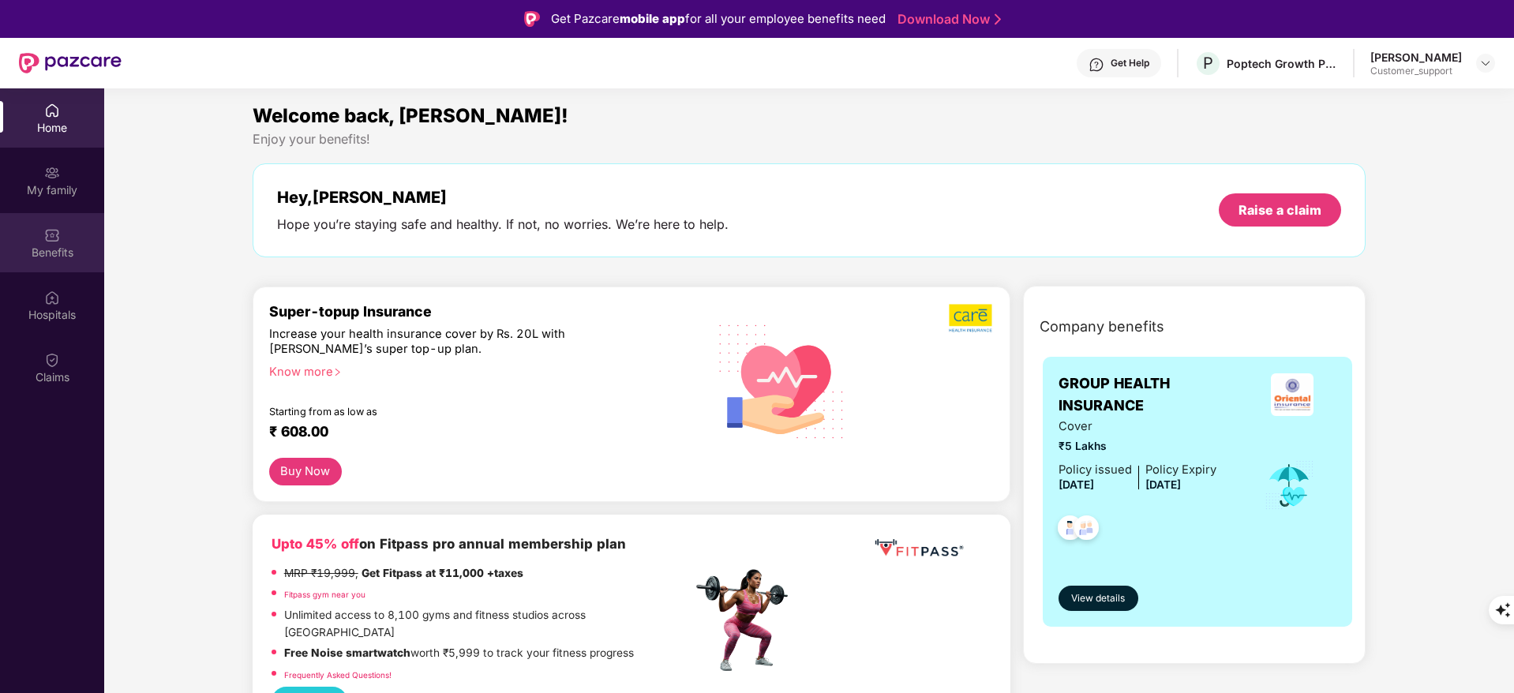
click at [2, 260] on div "Benefits" at bounding box center [52, 242] width 104 height 59
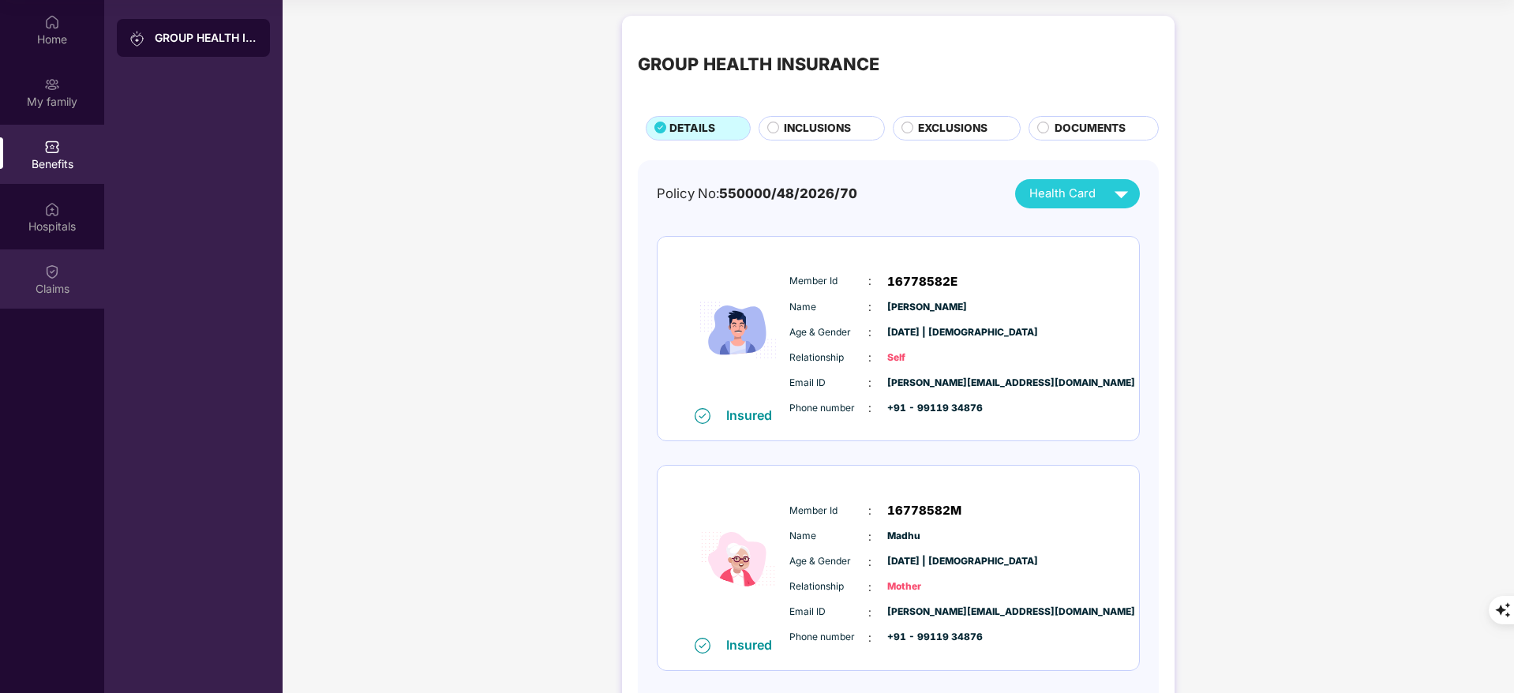
click at [59, 281] on div "Claims" at bounding box center [52, 289] width 104 height 16
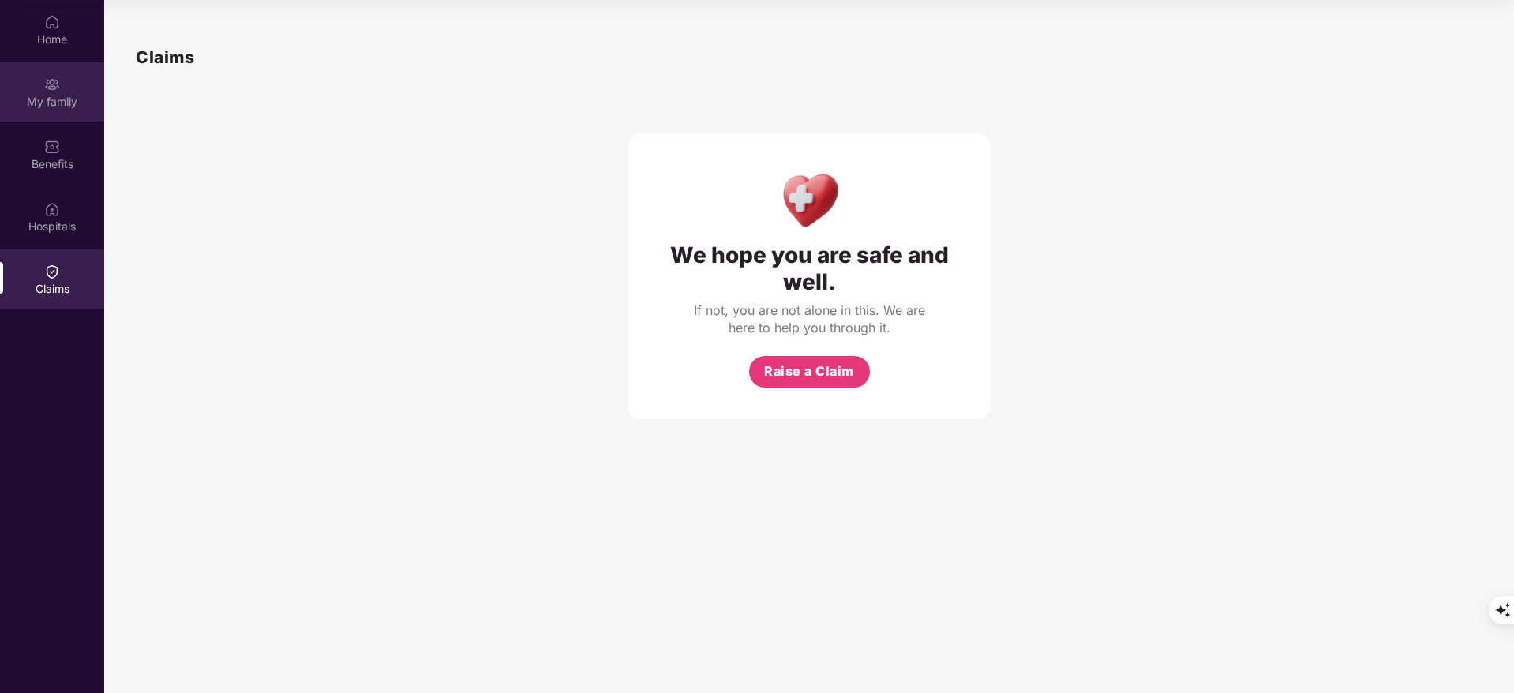
click at [38, 107] on div "My family" at bounding box center [52, 102] width 104 height 16
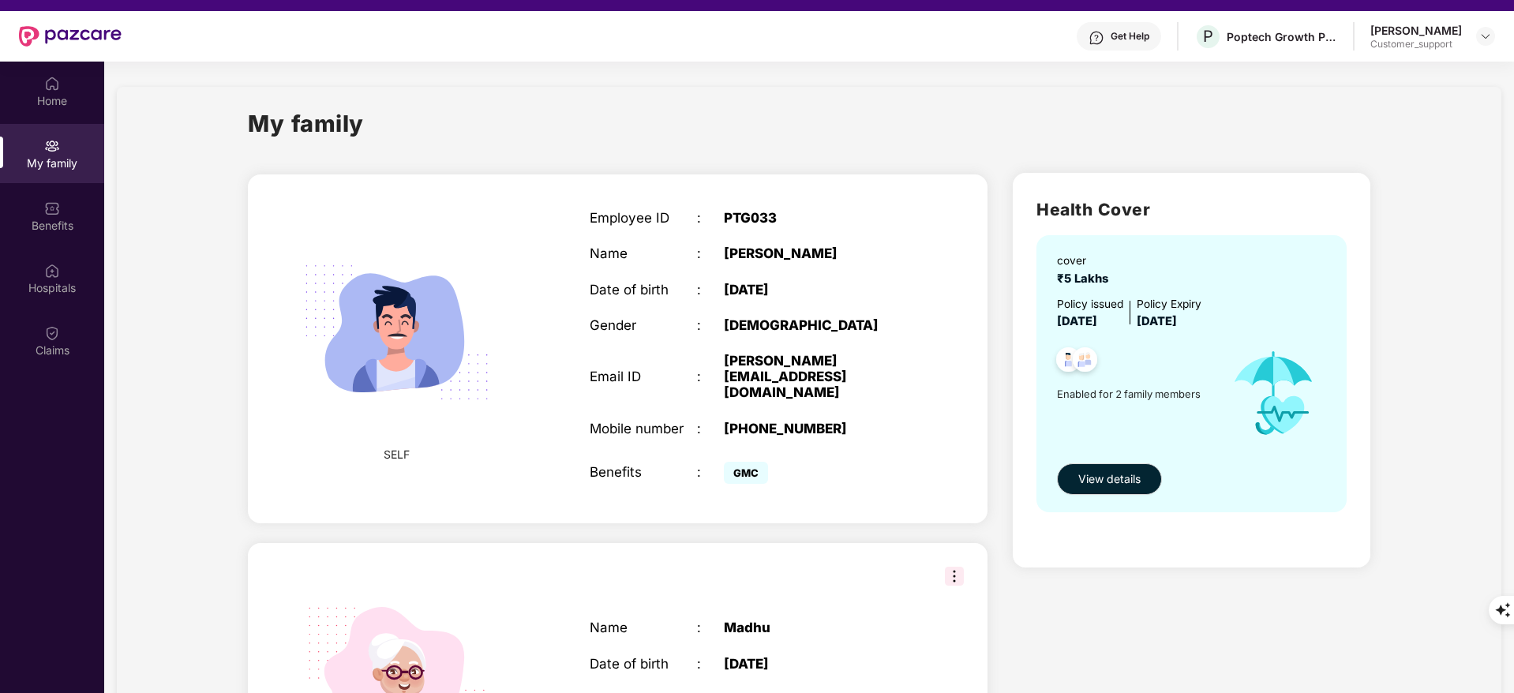
scroll to position [24, 0]
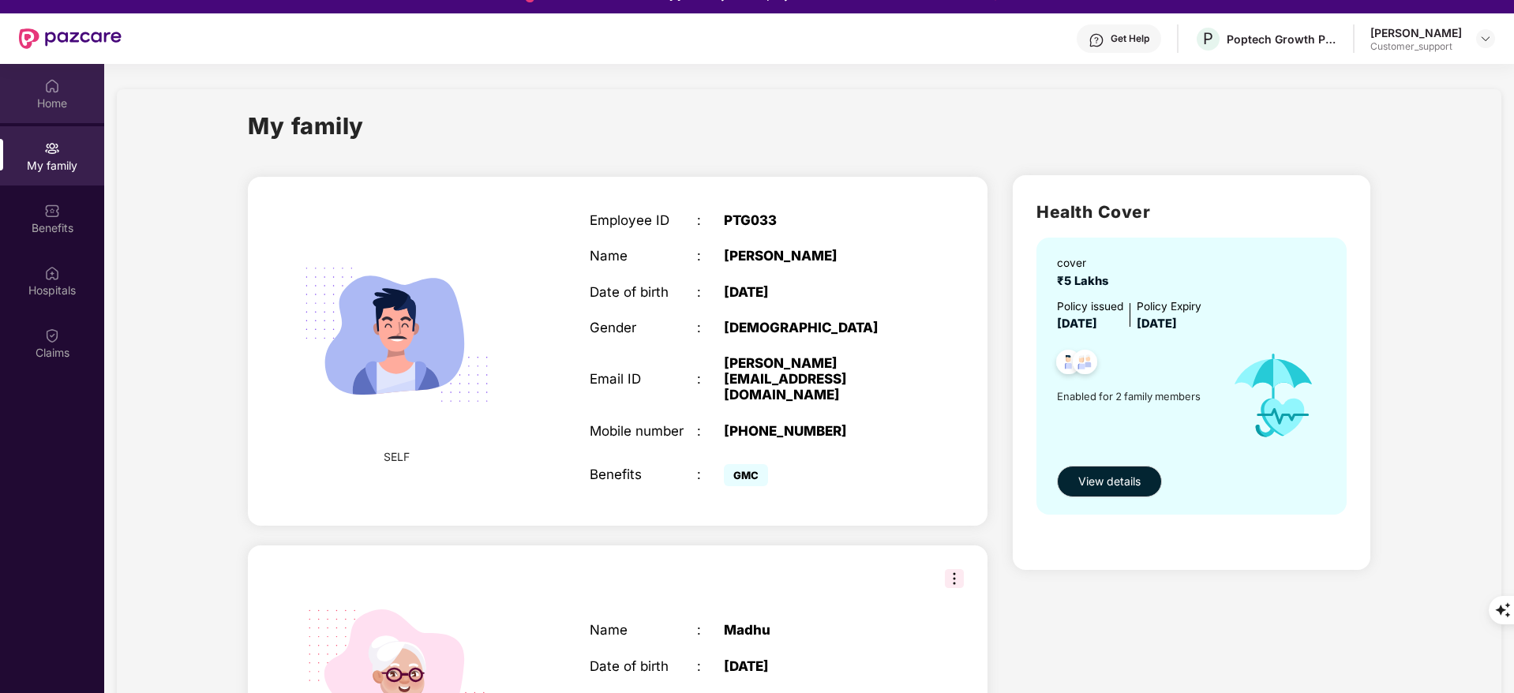
click at [65, 93] on div "Home" at bounding box center [52, 93] width 104 height 59
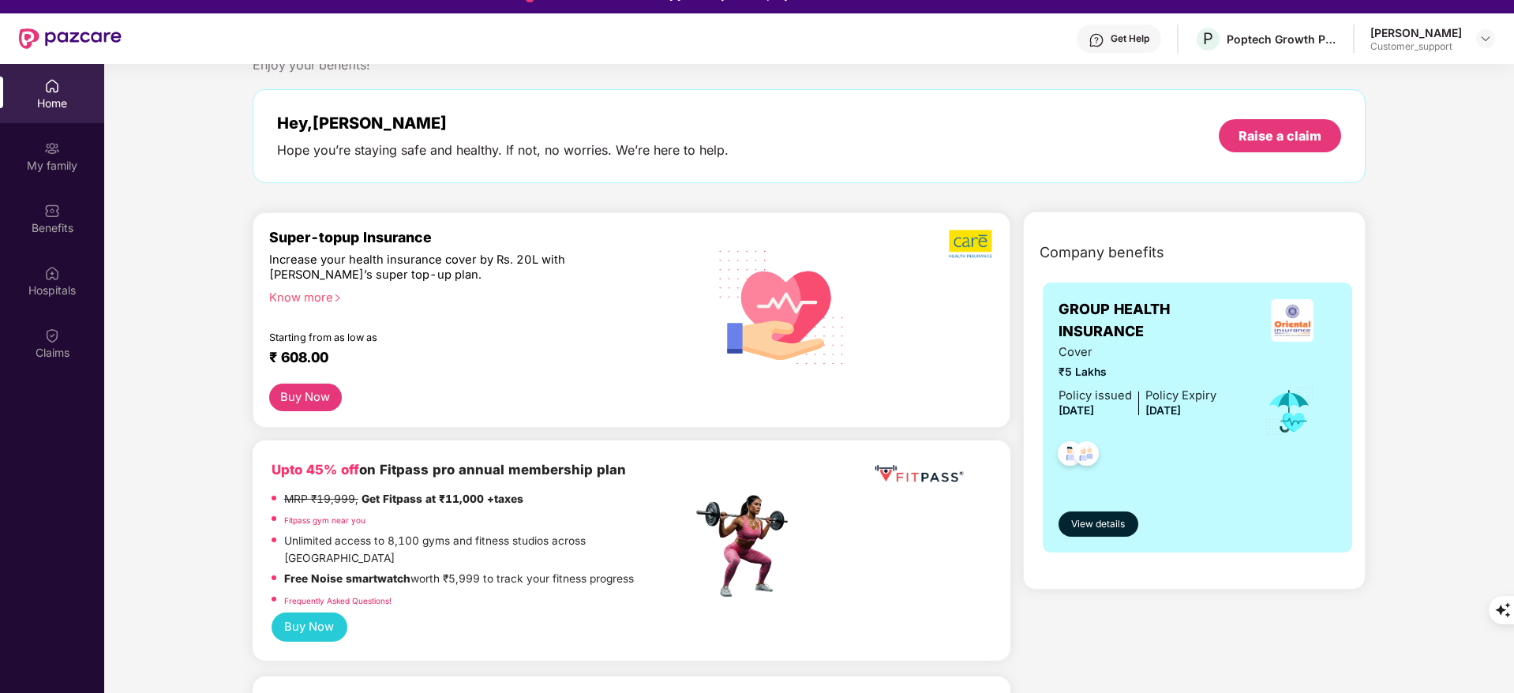
scroll to position [0, 0]
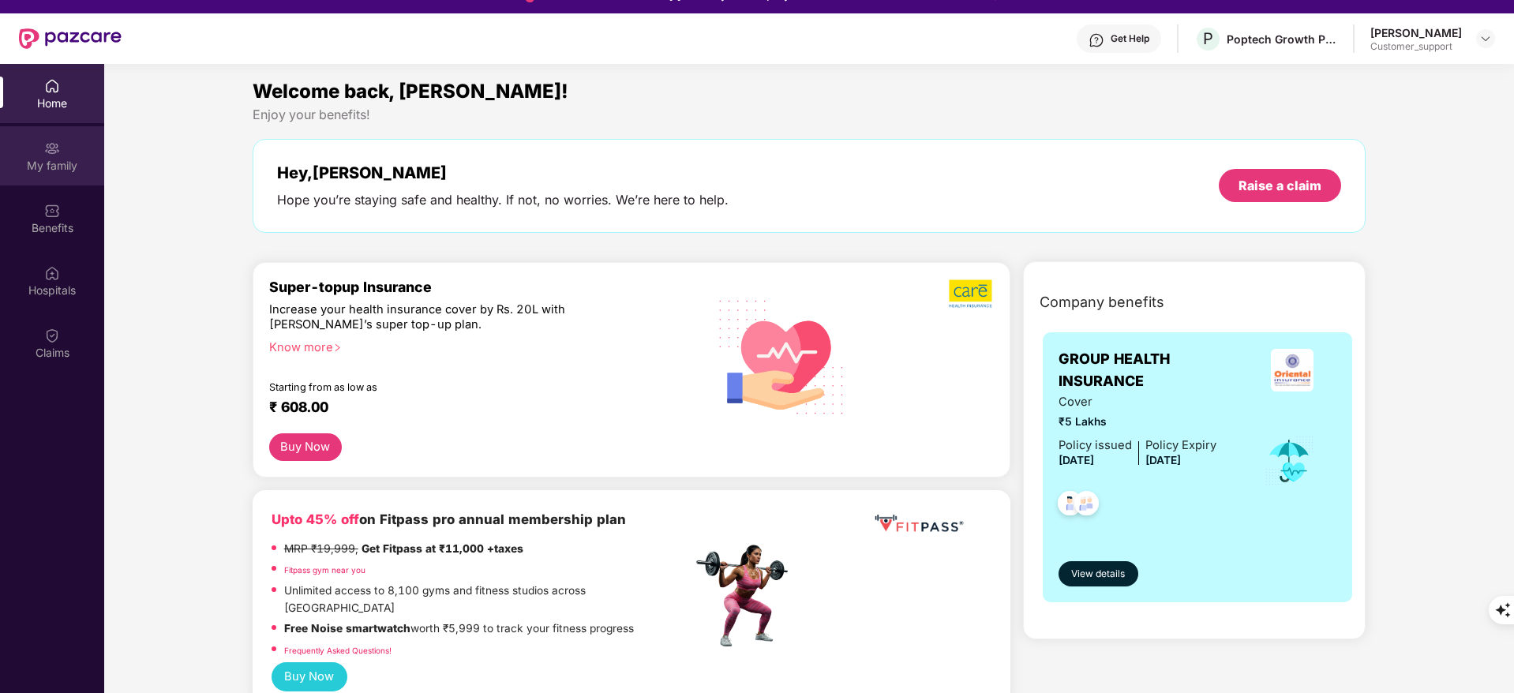
click at [58, 167] on div "My family" at bounding box center [52, 166] width 104 height 16
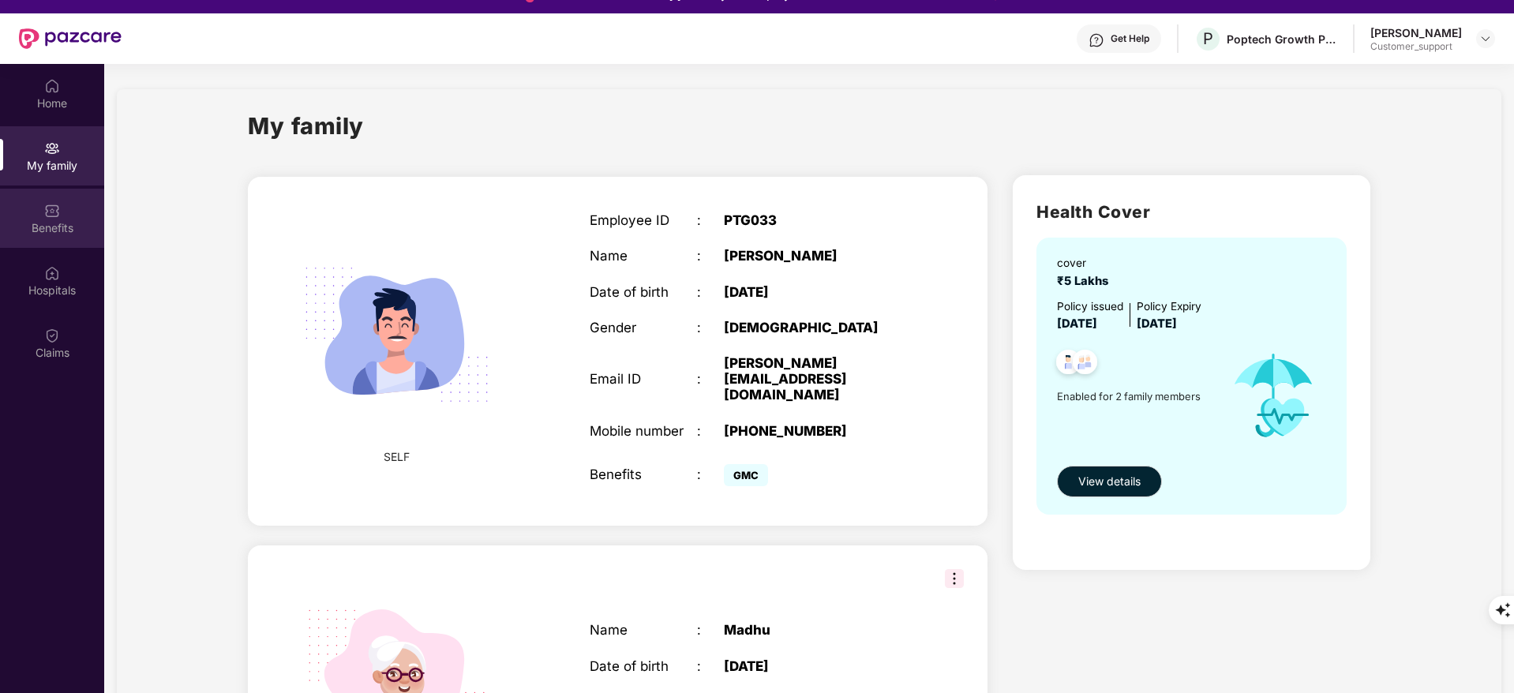
click at [28, 233] on div "Benefits" at bounding box center [52, 228] width 104 height 16
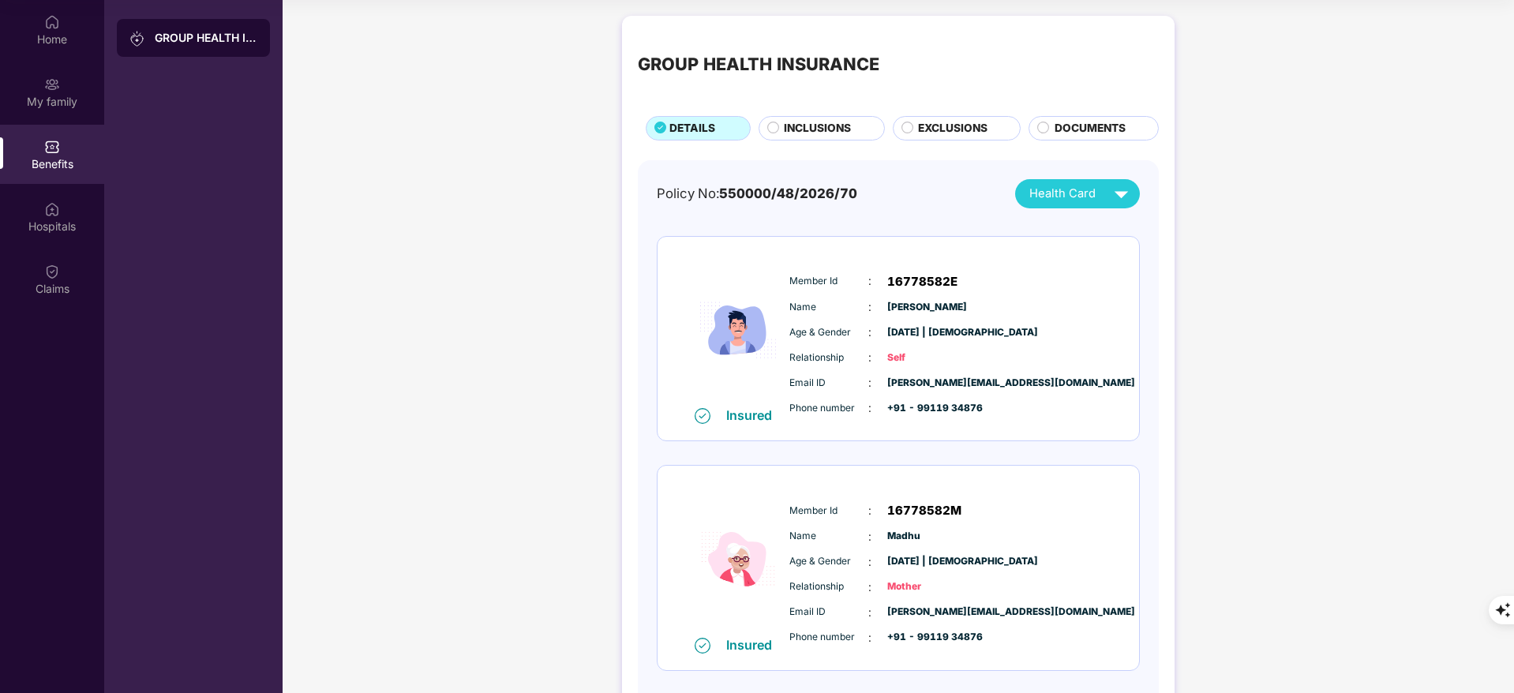
click at [855, 122] on div "INCLUSIONS" at bounding box center [825, 130] width 99 height 20
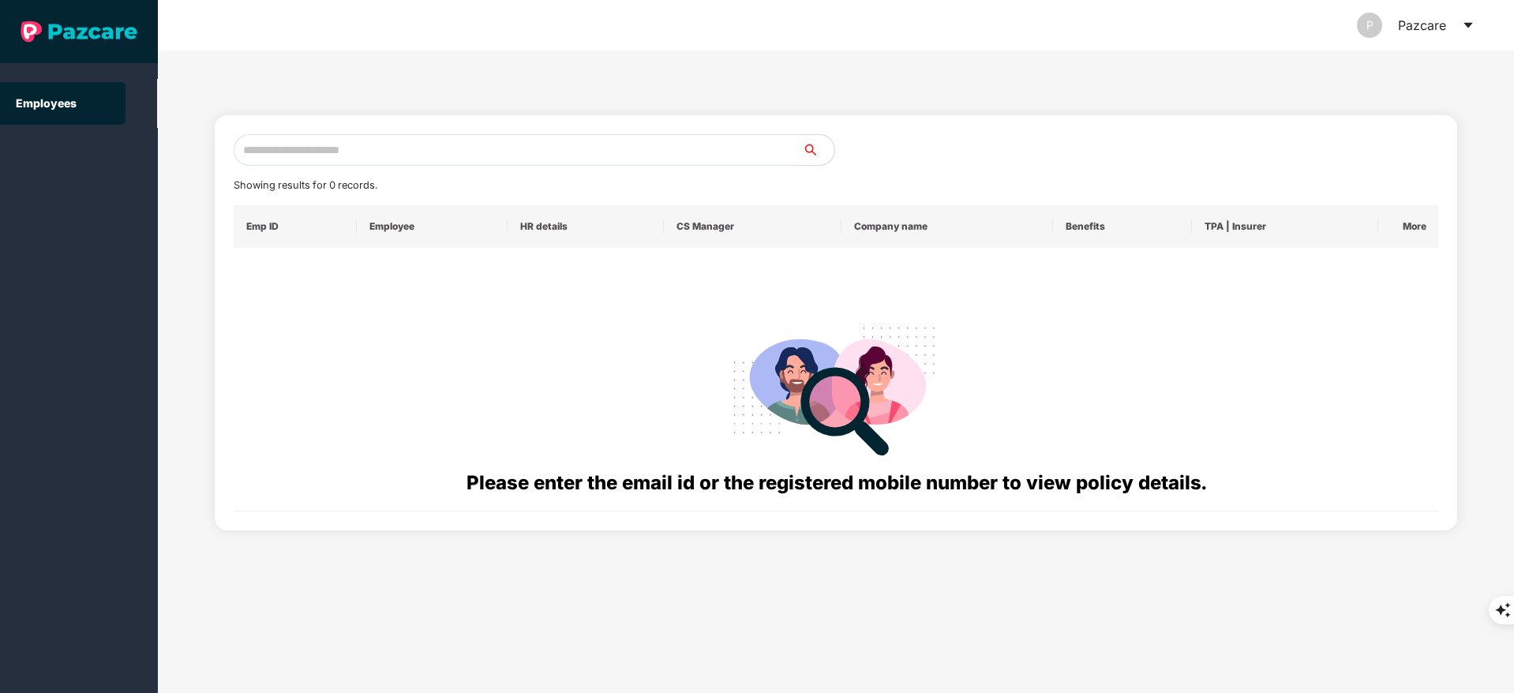
click at [292, 137] on input "text" at bounding box center [518, 150] width 569 height 32
paste input "**********"
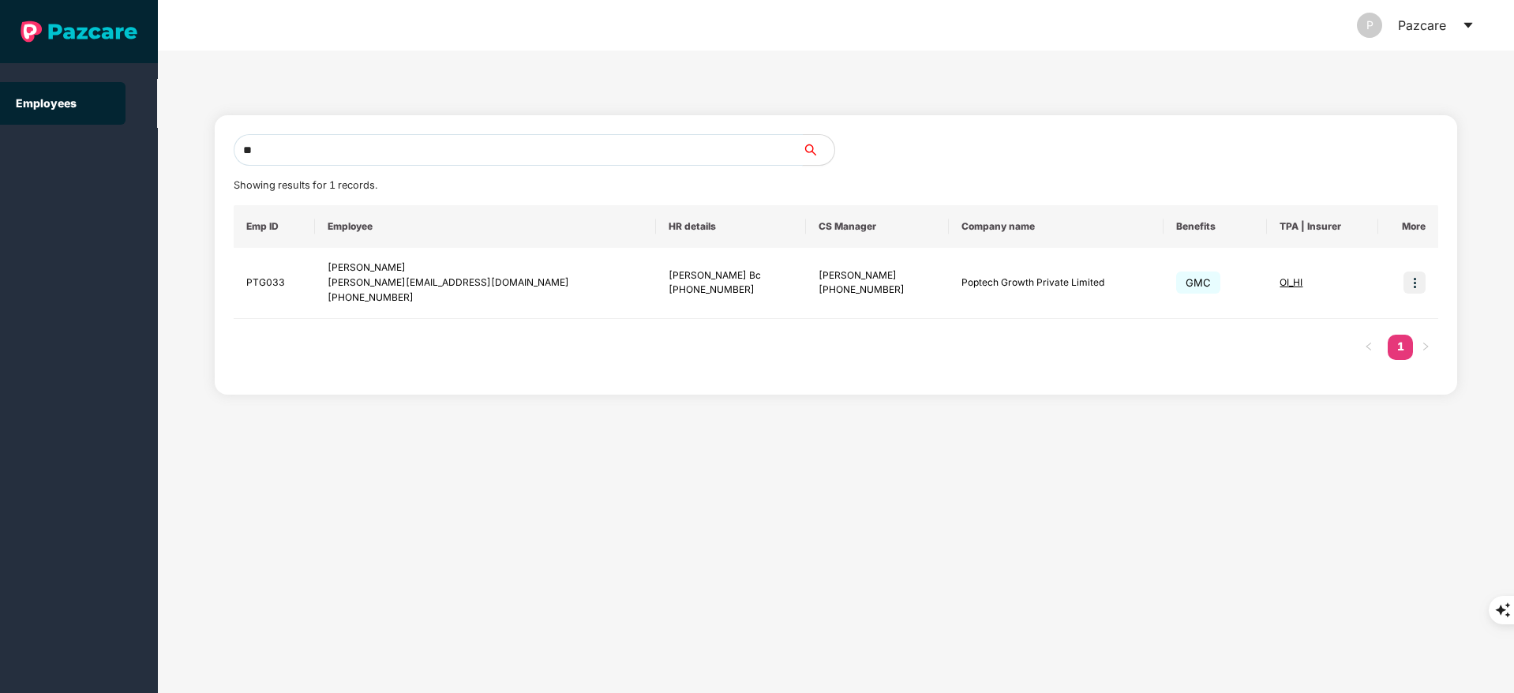
type input "*"
paste input "**********"
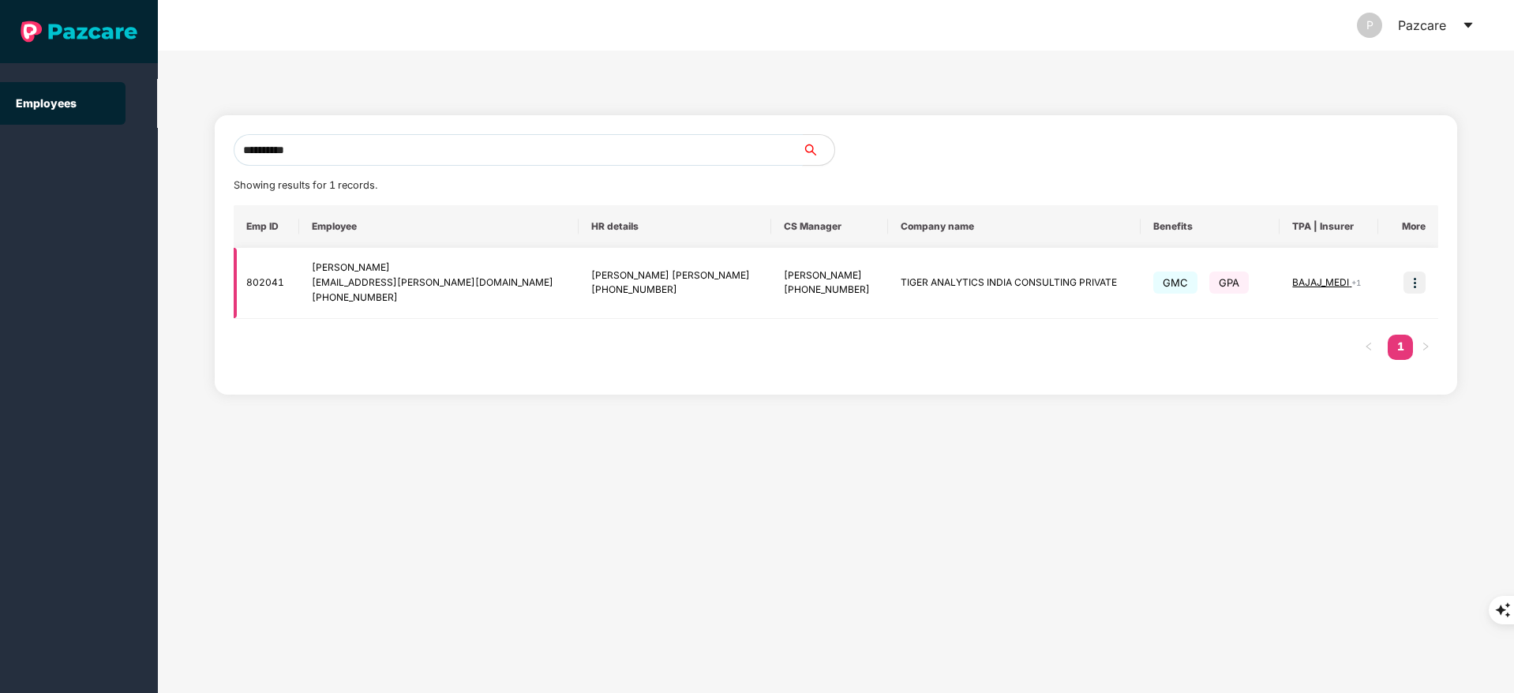
type input "**********"
click at [1418, 278] on img at bounding box center [1414, 283] width 22 height 22
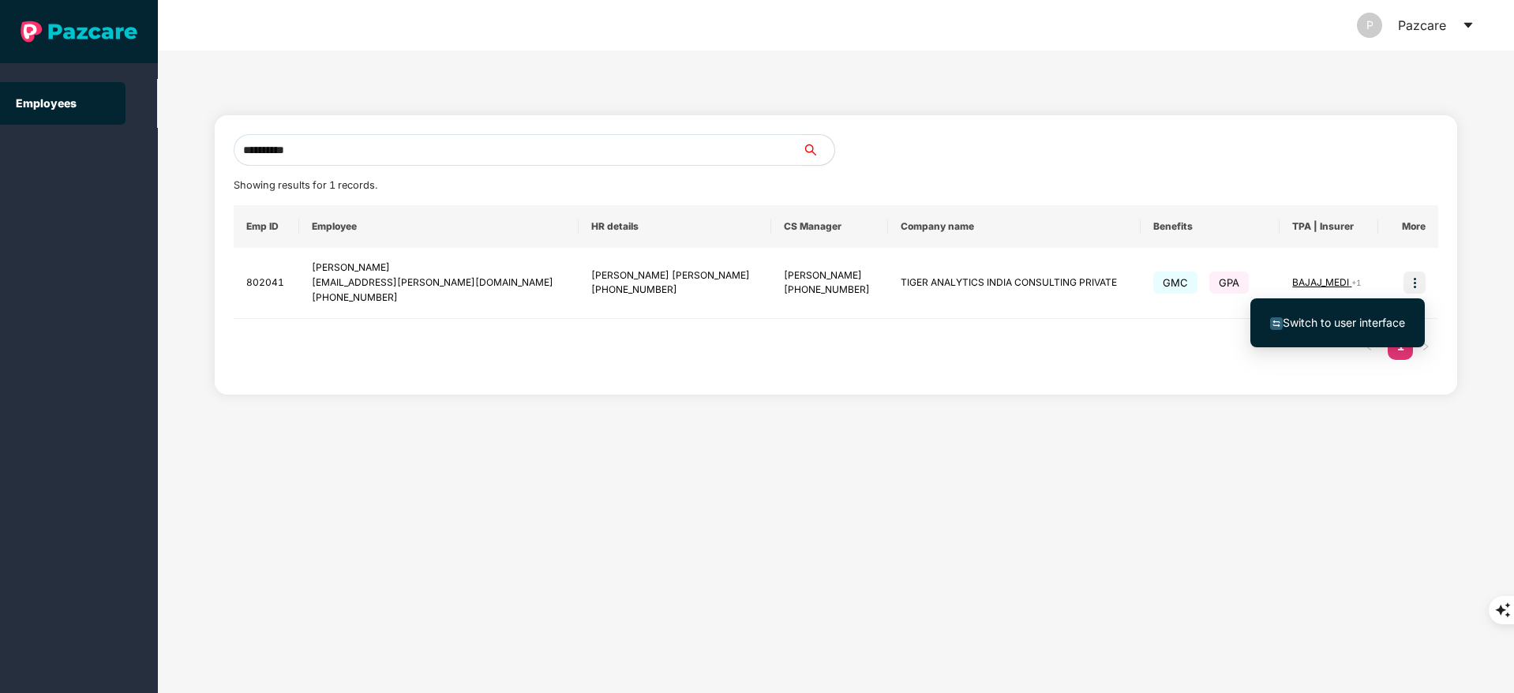
click at [1377, 309] on li "Switch to user interface" at bounding box center [1337, 322] width 174 height 33
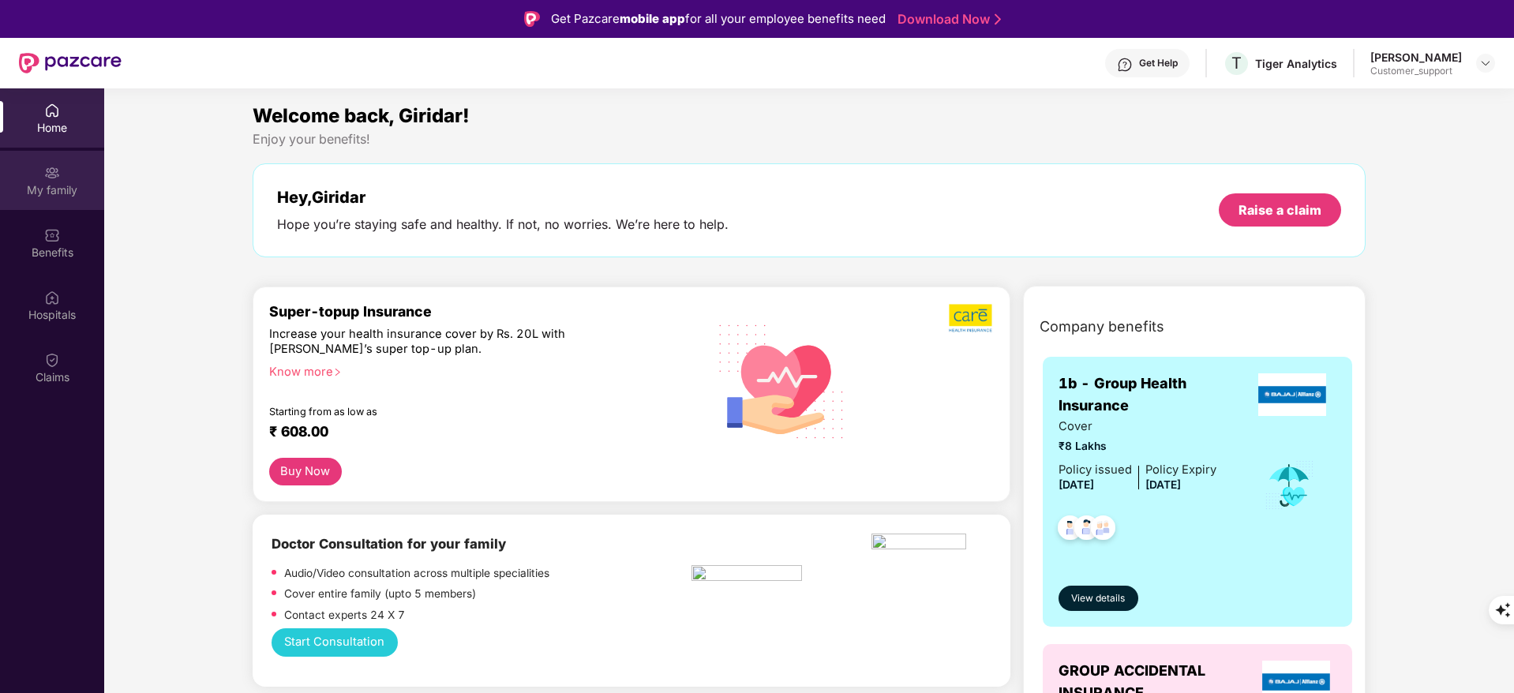
click at [35, 192] on div "My family" at bounding box center [52, 190] width 104 height 16
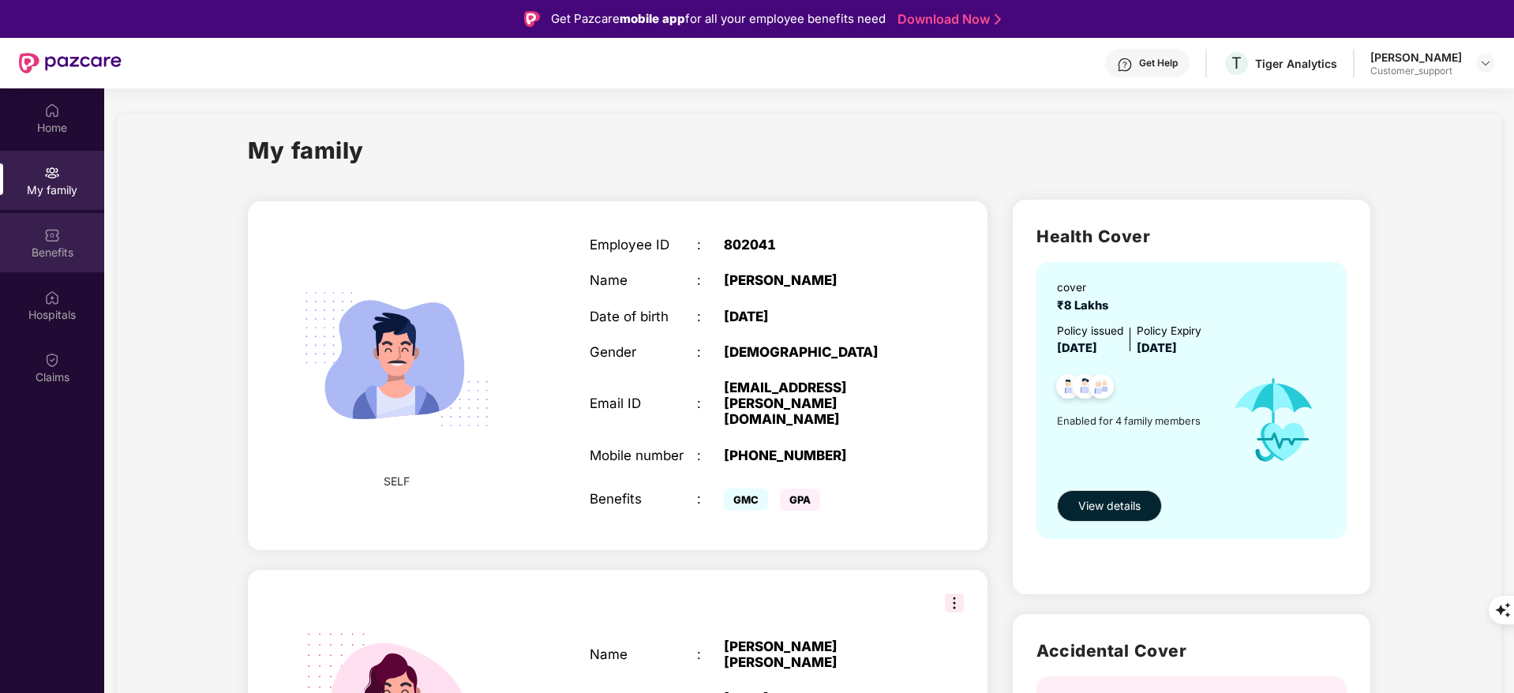
click at [46, 238] on img at bounding box center [52, 235] width 16 height 16
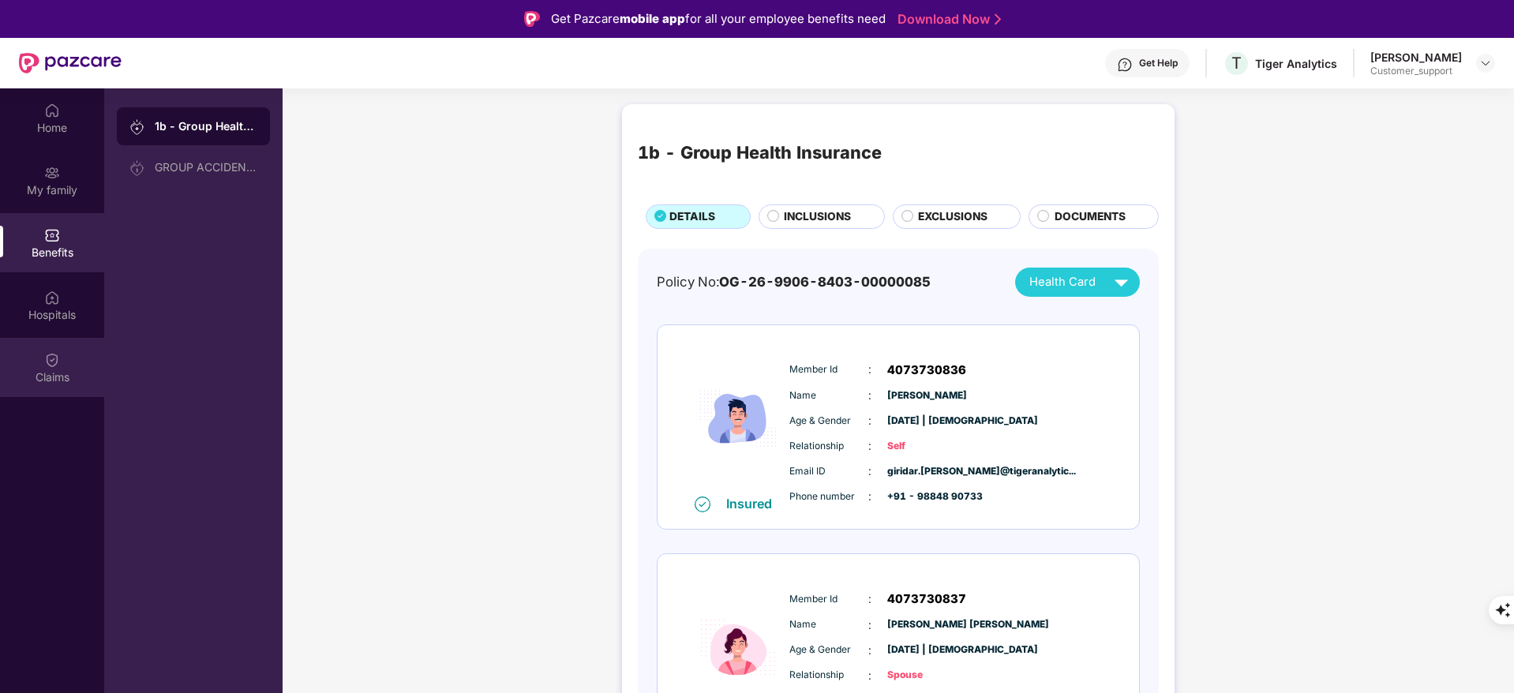
click at [68, 374] on div "Claims" at bounding box center [52, 377] width 104 height 16
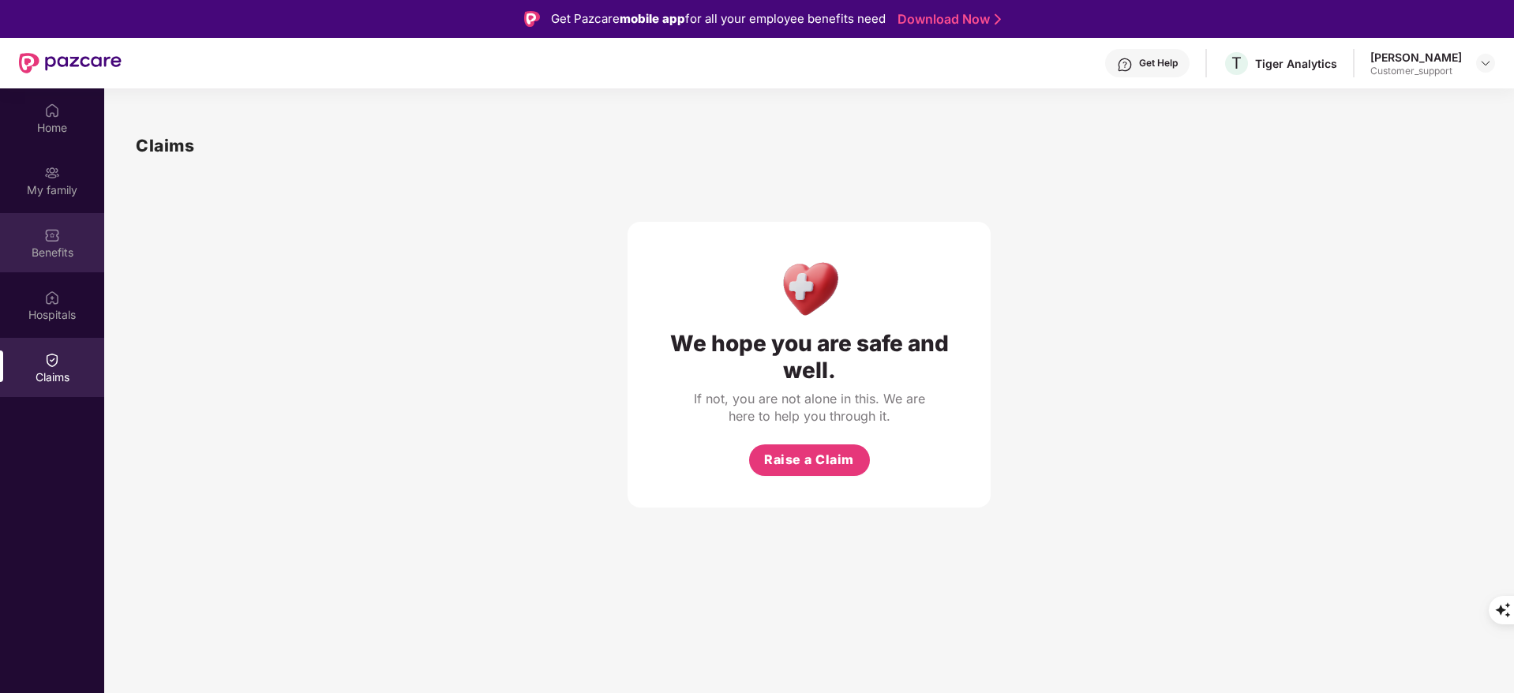
click at [50, 226] on div at bounding box center [52, 234] width 16 height 16
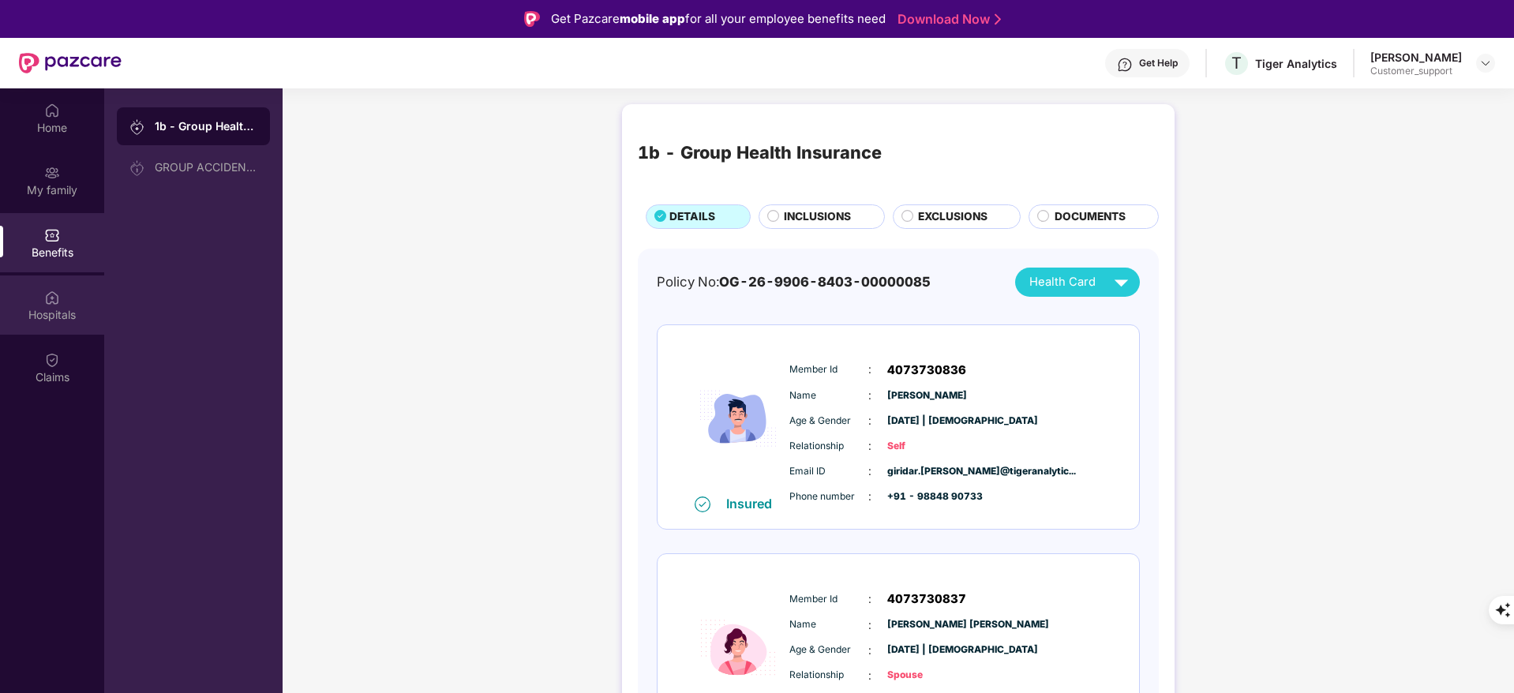
click at [20, 293] on div "Hospitals" at bounding box center [52, 304] width 104 height 59
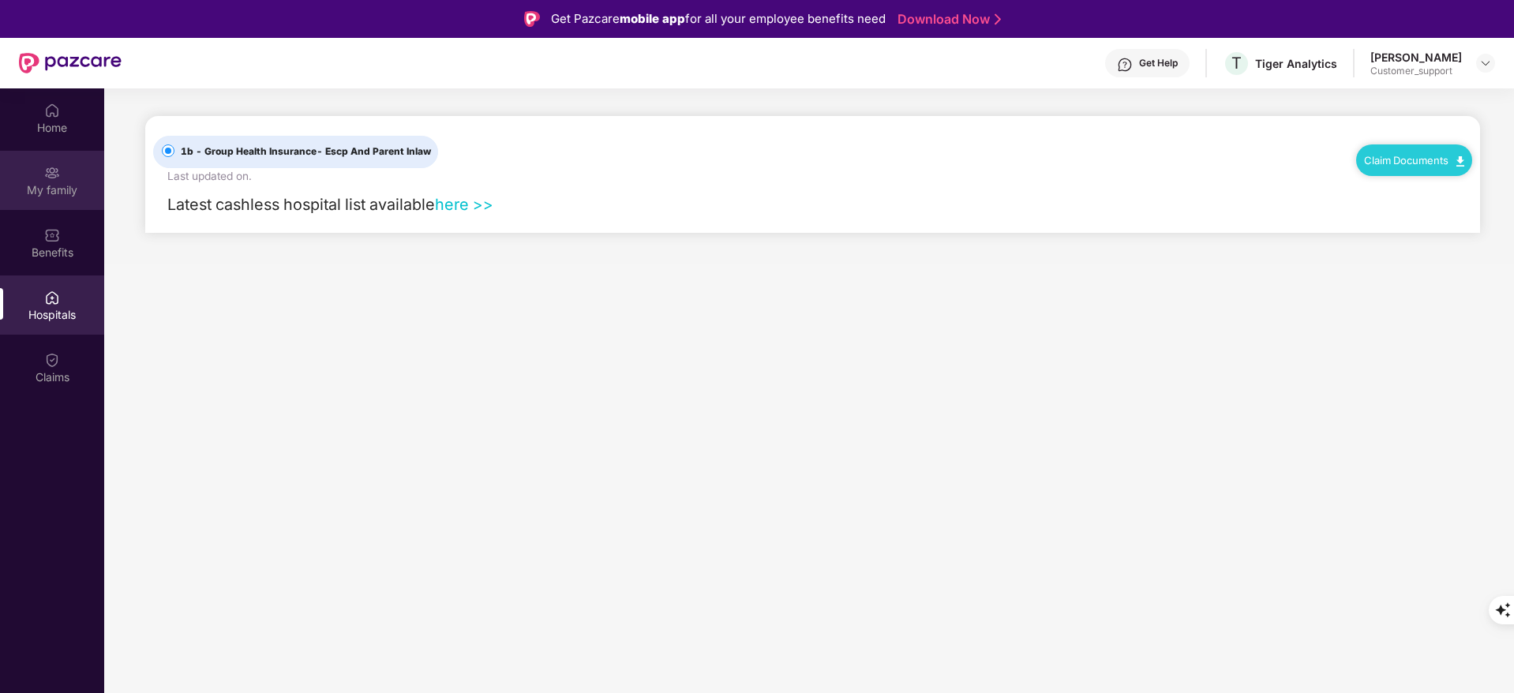
click at [54, 194] on div "My family" at bounding box center [52, 190] width 104 height 16
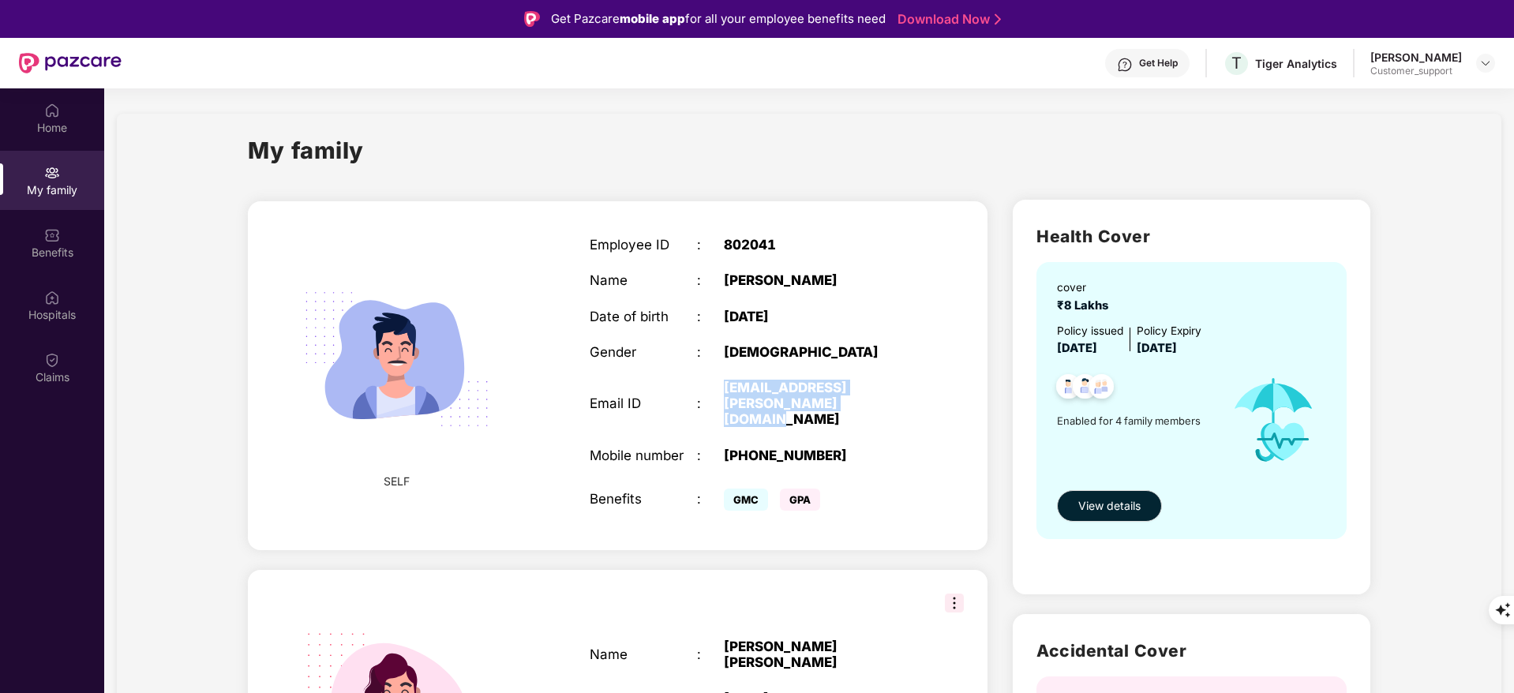
drag, startPoint x: 712, startPoint y: 380, endPoint x: 789, endPoint y: 406, distance: 81.6
click at [789, 406] on div "Email ID : giridar.gowrisha@tigeranalytics.com" at bounding box center [751, 404] width 323 height 48
copy div "giridar.gowrisha@tigeranalytics.com"
click at [29, 109] on div "Home" at bounding box center [52, 117] width 104 height 59
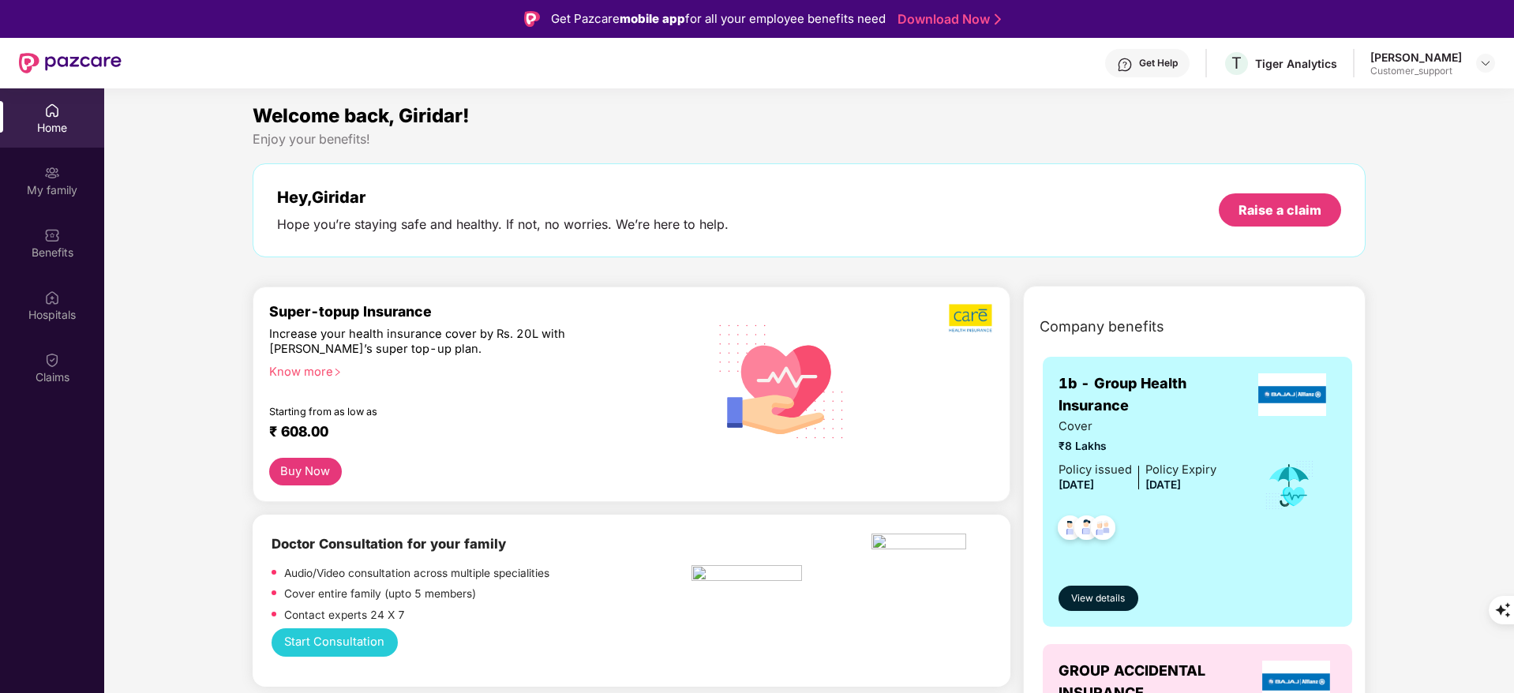
click at [1139, 66] on div "Get Help" at bounding box center [1158, 63] width 39 height 13
click at [927, 176] on div "Hey, Giridar Hope you’re staying safe and healthy. If not, no worries. We’re he…" at bounding box center [810, 210] width 1114 height 94
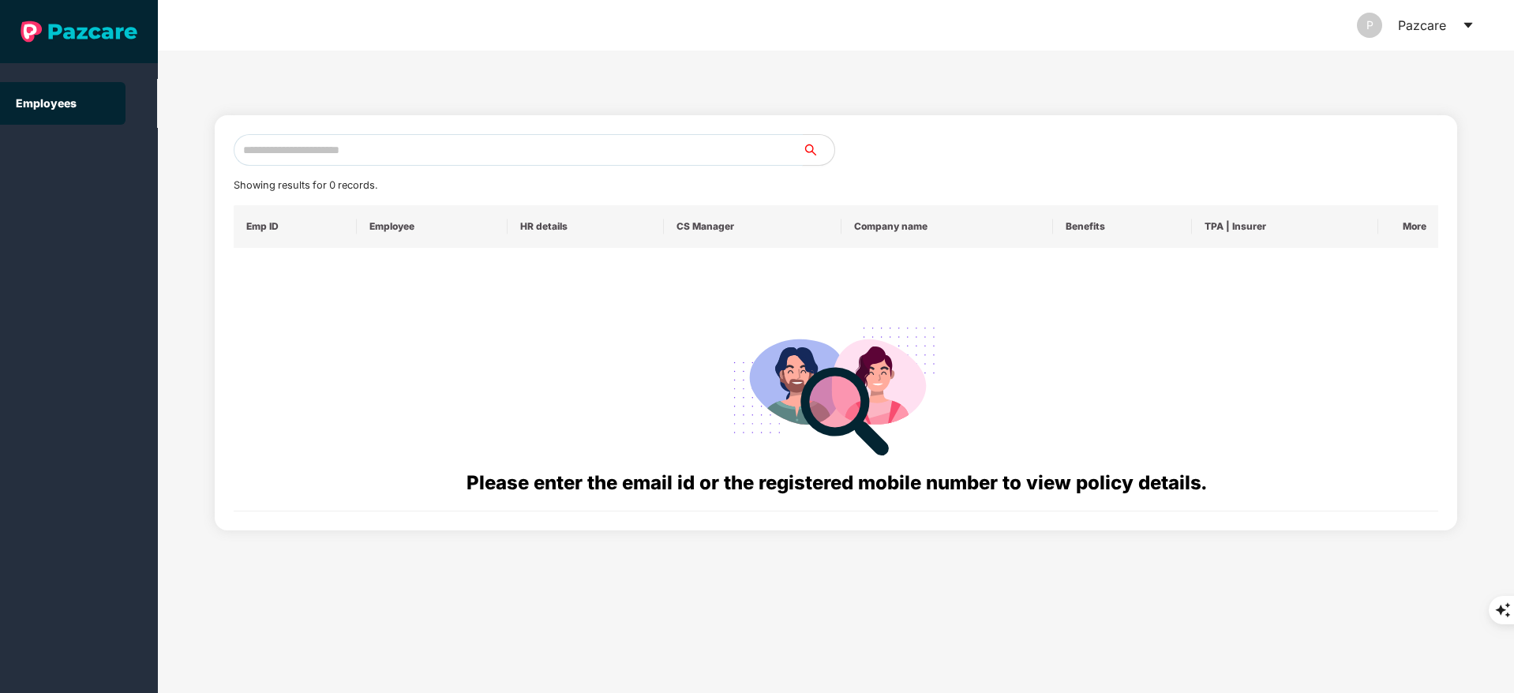
click at [281, 141] on input "text" at bounding box center [518, 150] width 569 height 32
paste input "**********"
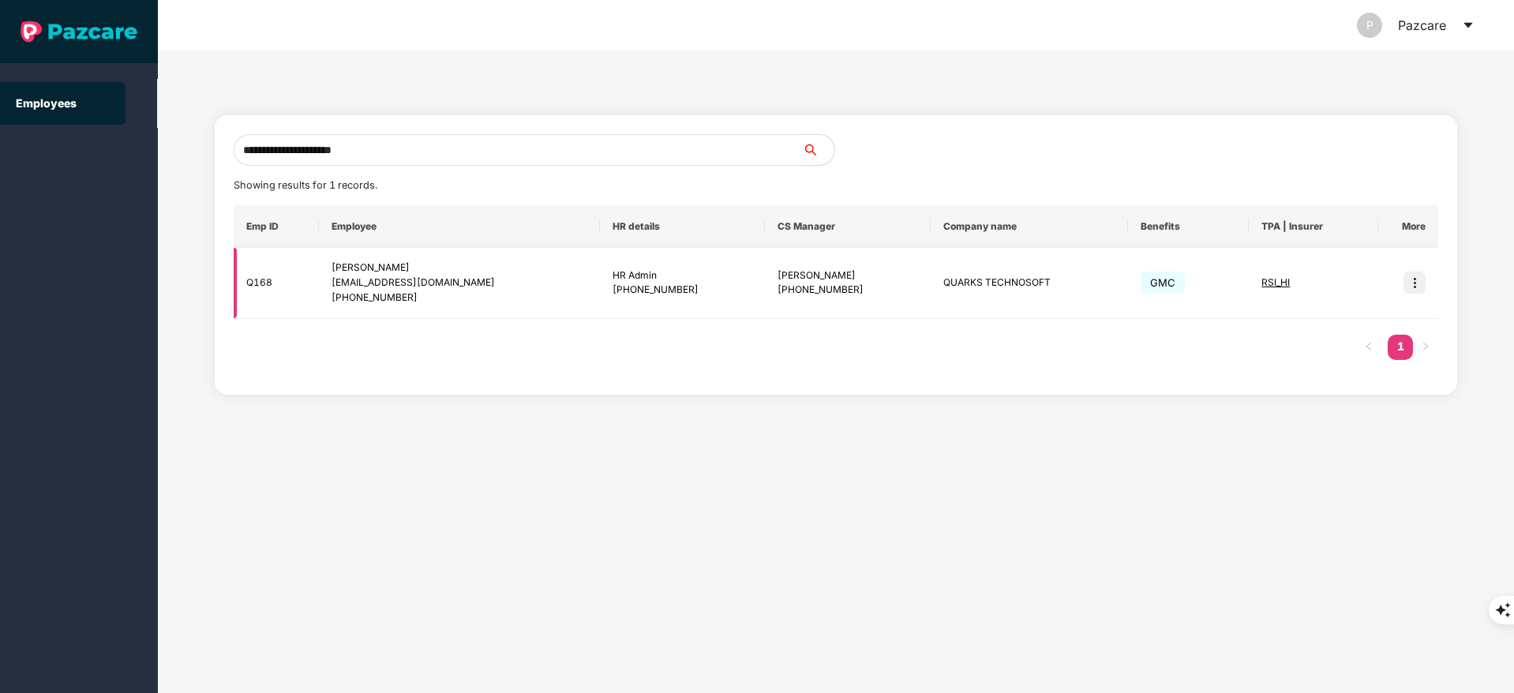
type input "**********"
click at [1405, 282] on img at bounding box center [1414, 283] width 22 height 22
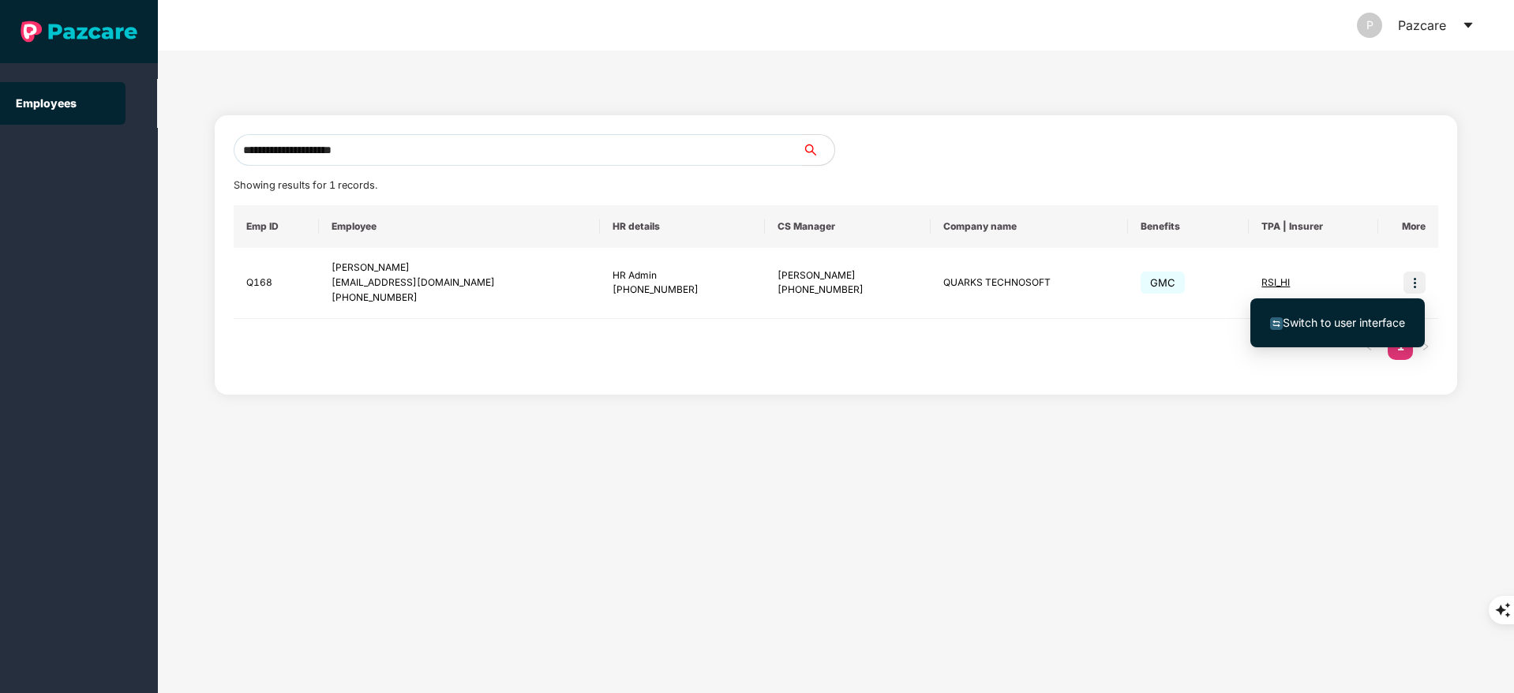
click at [1346, 328] on span "Switch to user interface" at bounding box center [1344, 322] width 122 height 13
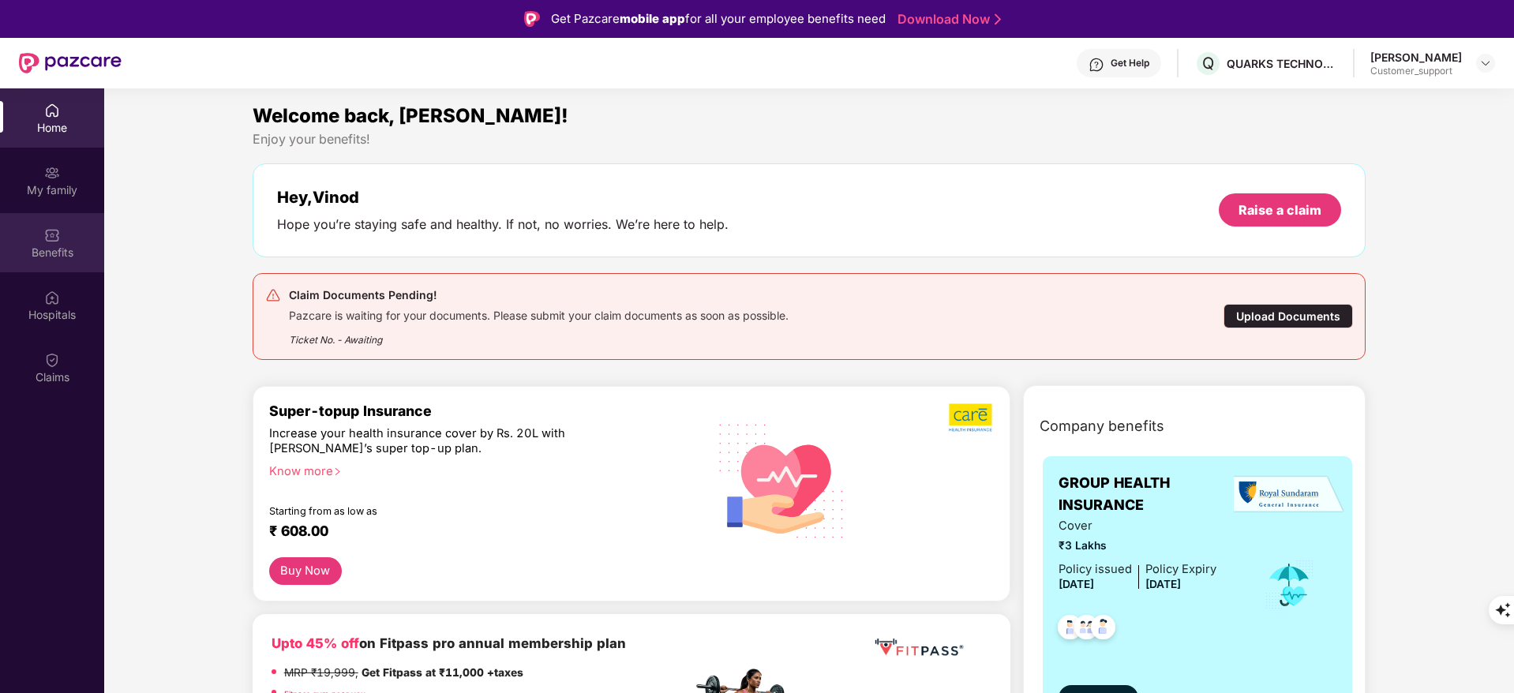
click at [58, 234] on img at bounding box center [52, 235] width 16 height 16
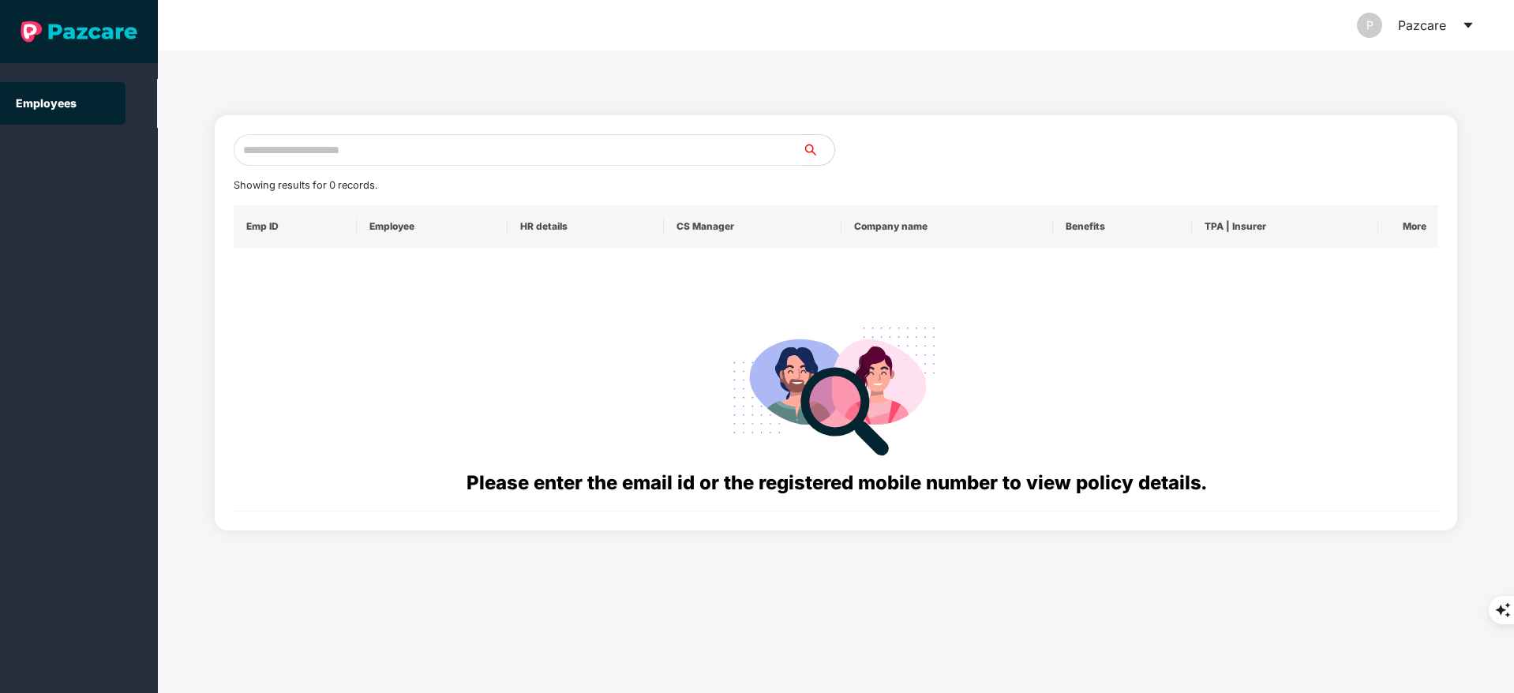
paste input "**********"
click at [287, 140] on input "text" at bounding box center [518, 150] width 569 height 32
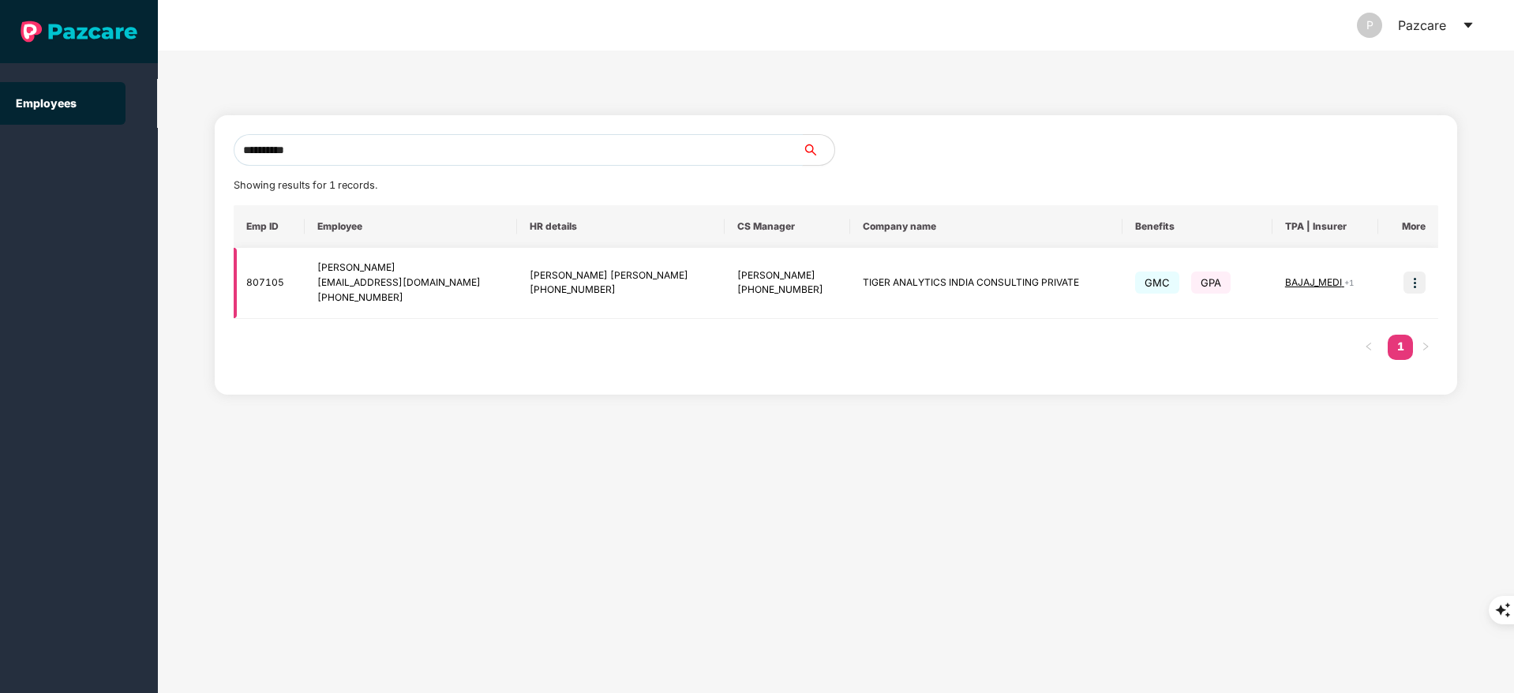
type input "**********"
click at [1411, 275] on img at bounding box center [1414, 283] width 22 height 22
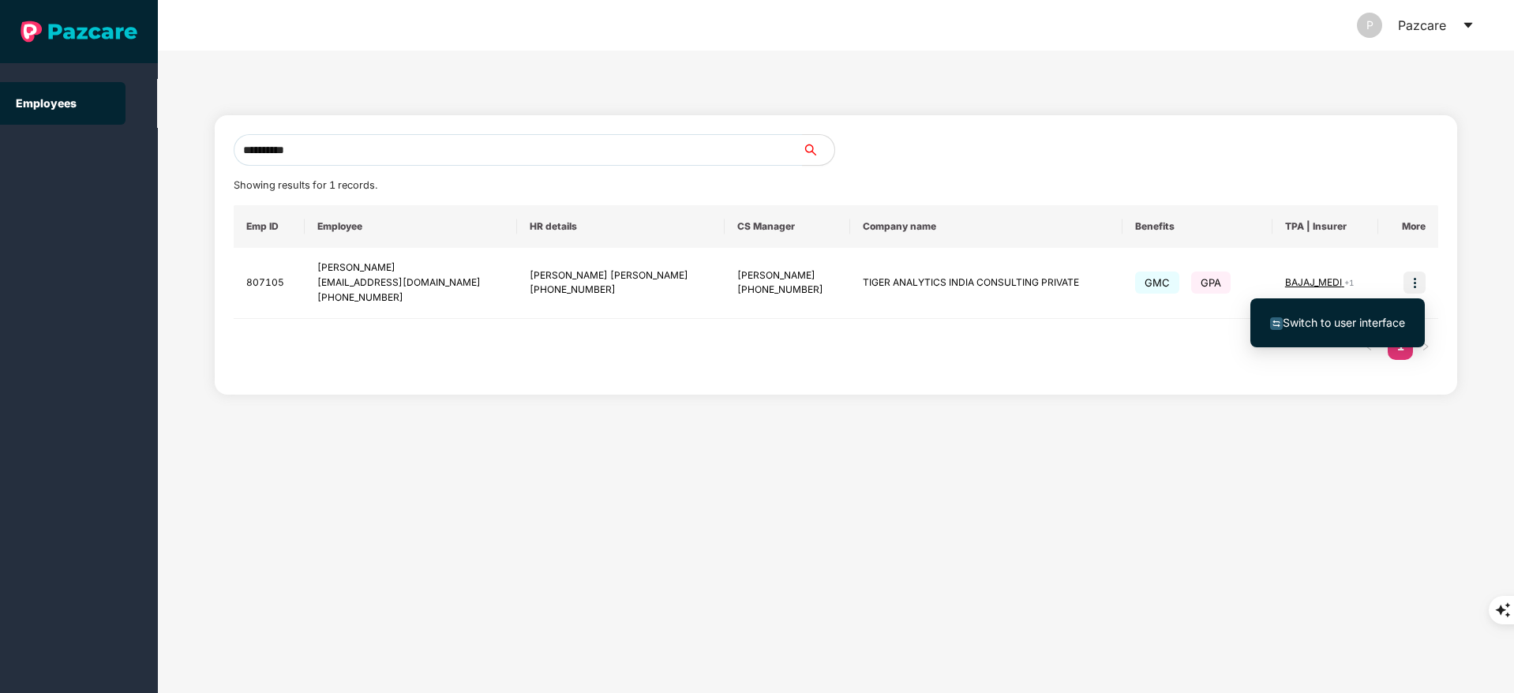
click at [1361, 319] on span "Switch to user interface" at bounding box center [1344, 322] width 122 height 13
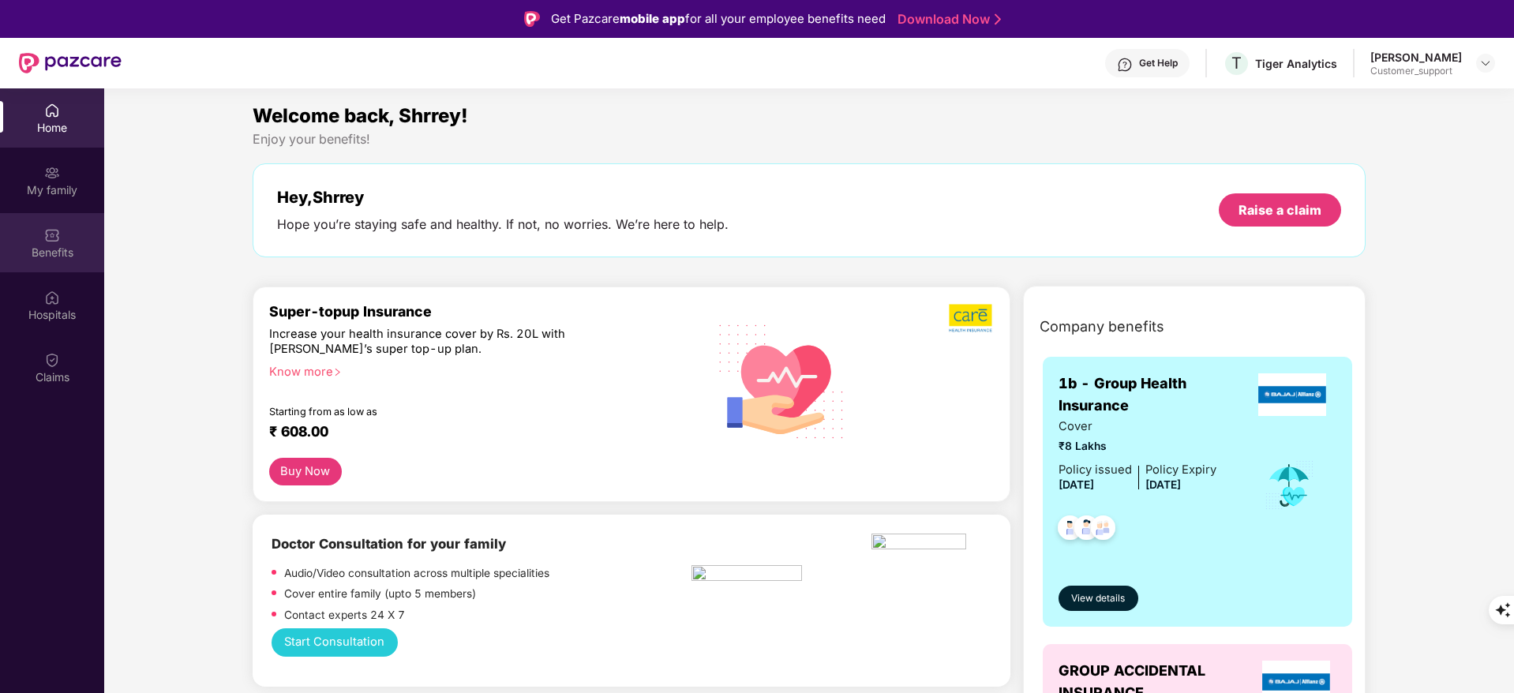
click at [43, 235] on div "Benefits" at bounding box center [52, 242] width 104 height 59
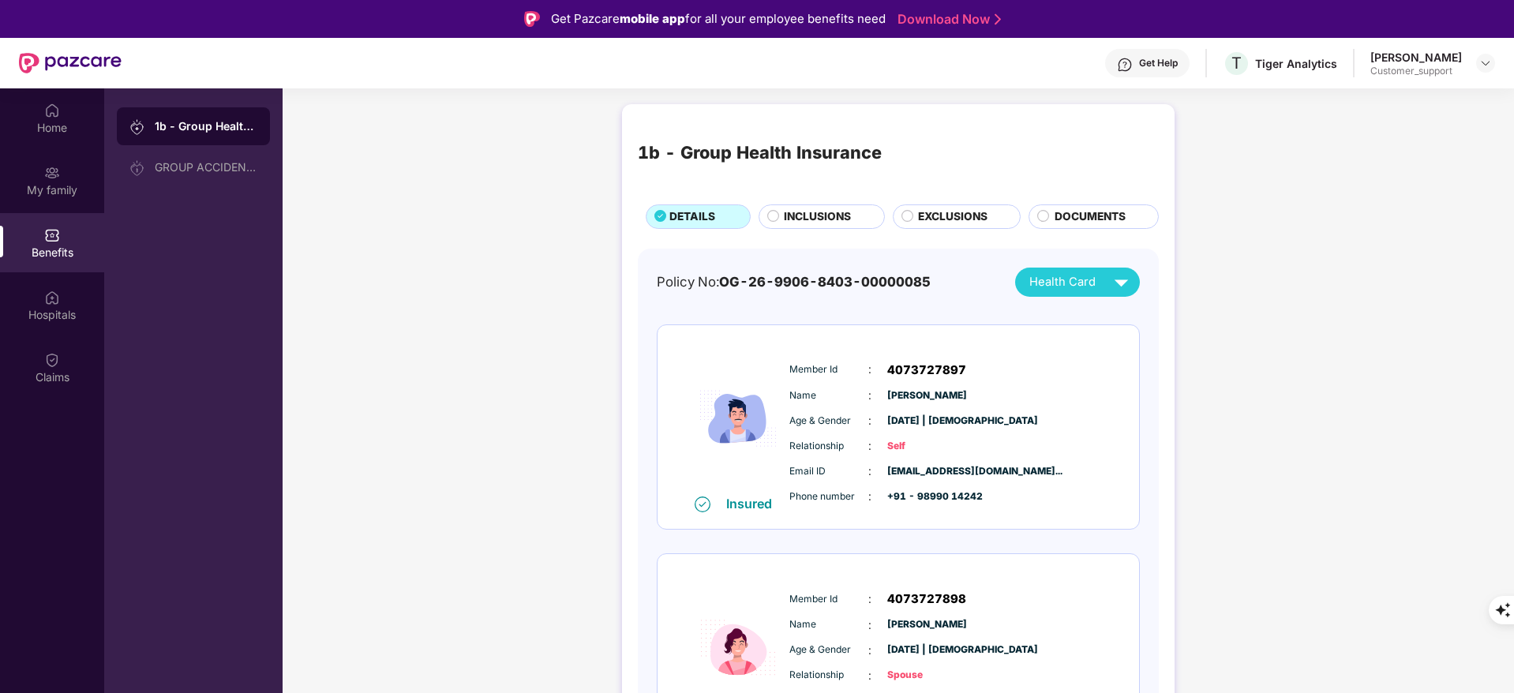
click at [784, 219] on span "INCLUSIONS" at bounding box center [817, 216] width 67 height 17
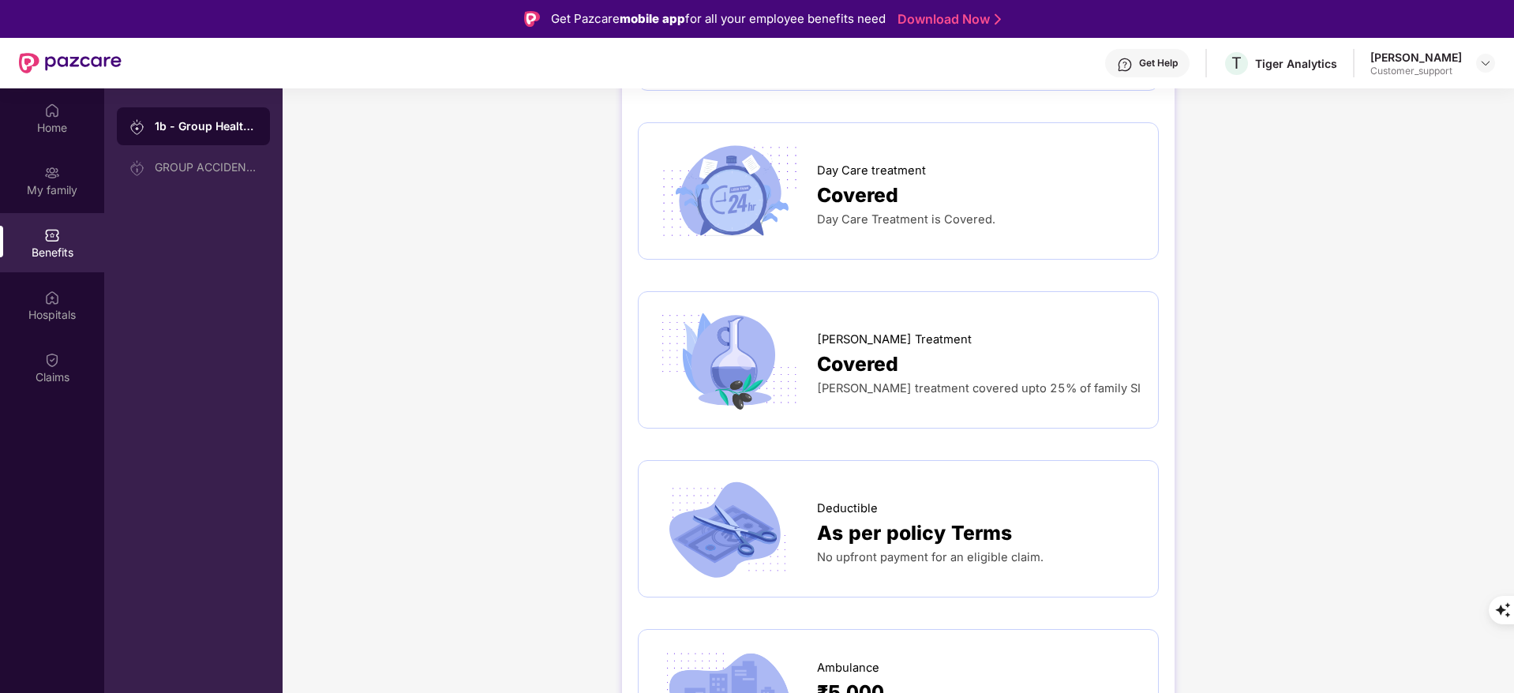
scroll to position [1331, 0]
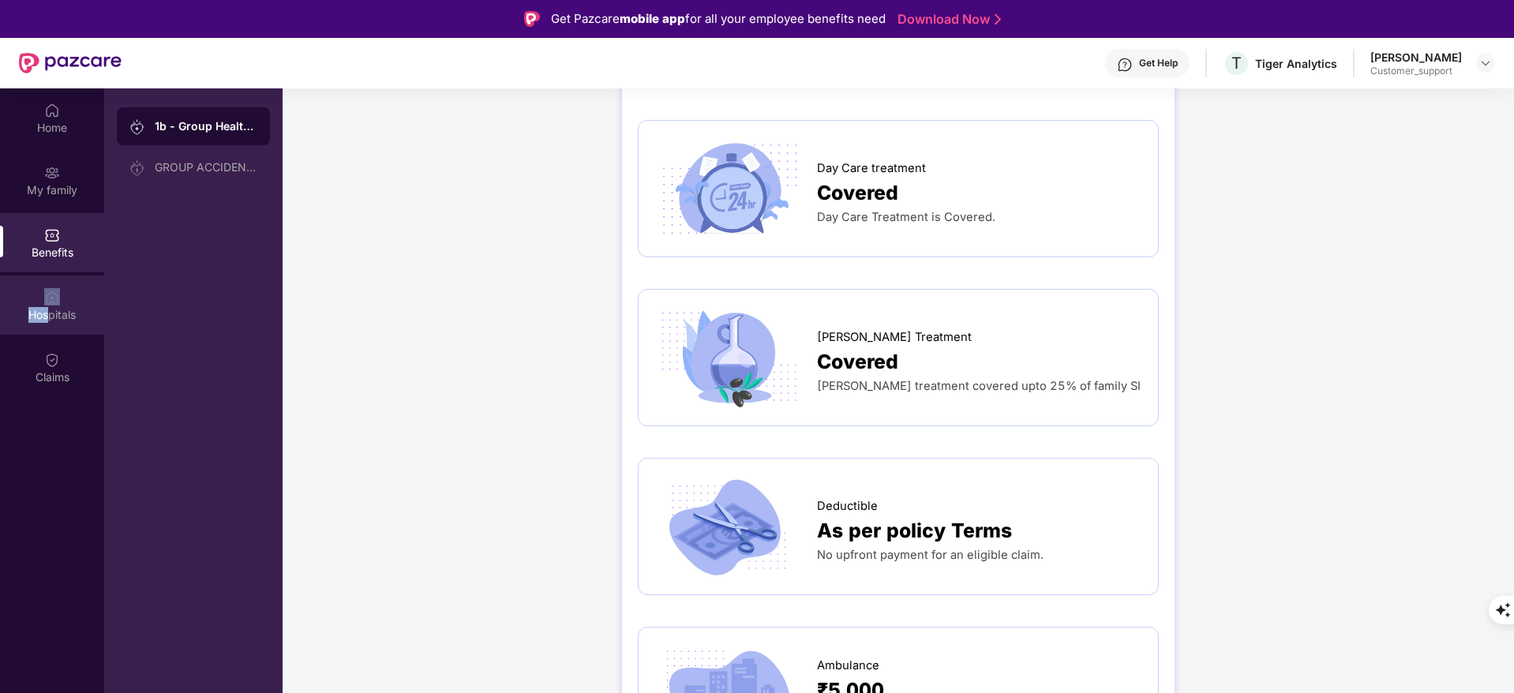
drag, startPoint x: 53, startPoint y: 277, endPoint x: 50, endPoint y: 321, distance: 44.3
click at [50, 321] on div "Hospitals" at bounding box center [52, 304] width 104 height 59
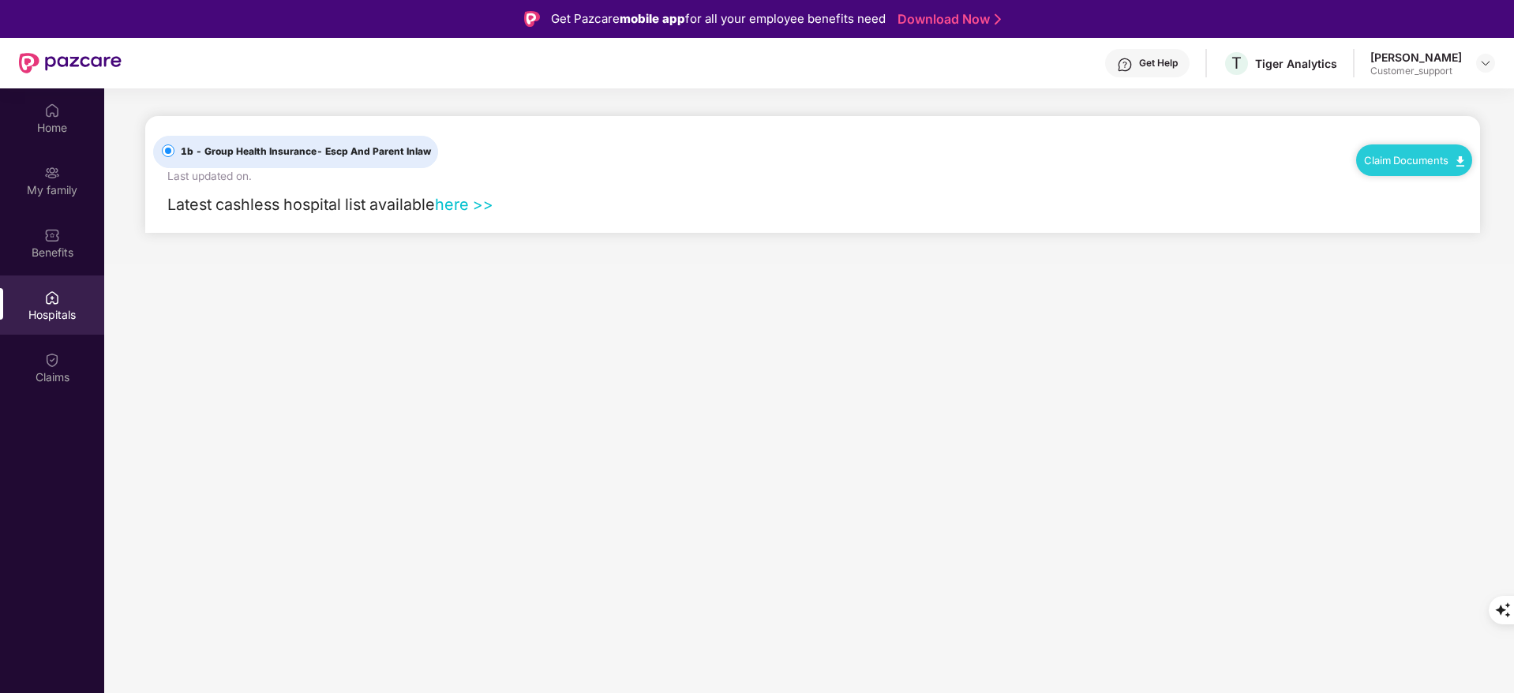
scroll to position [0, 0]
click at [50, 321] on div "Hospitals" at bounding box center [52, 315] width 104 height 16
click at [455, 206] on link "here >>" at bounding box center [464, 204] width 58 height 19
click at [466, 197] on link "here >>" at bounding box center [464, 204] width 58 height 19
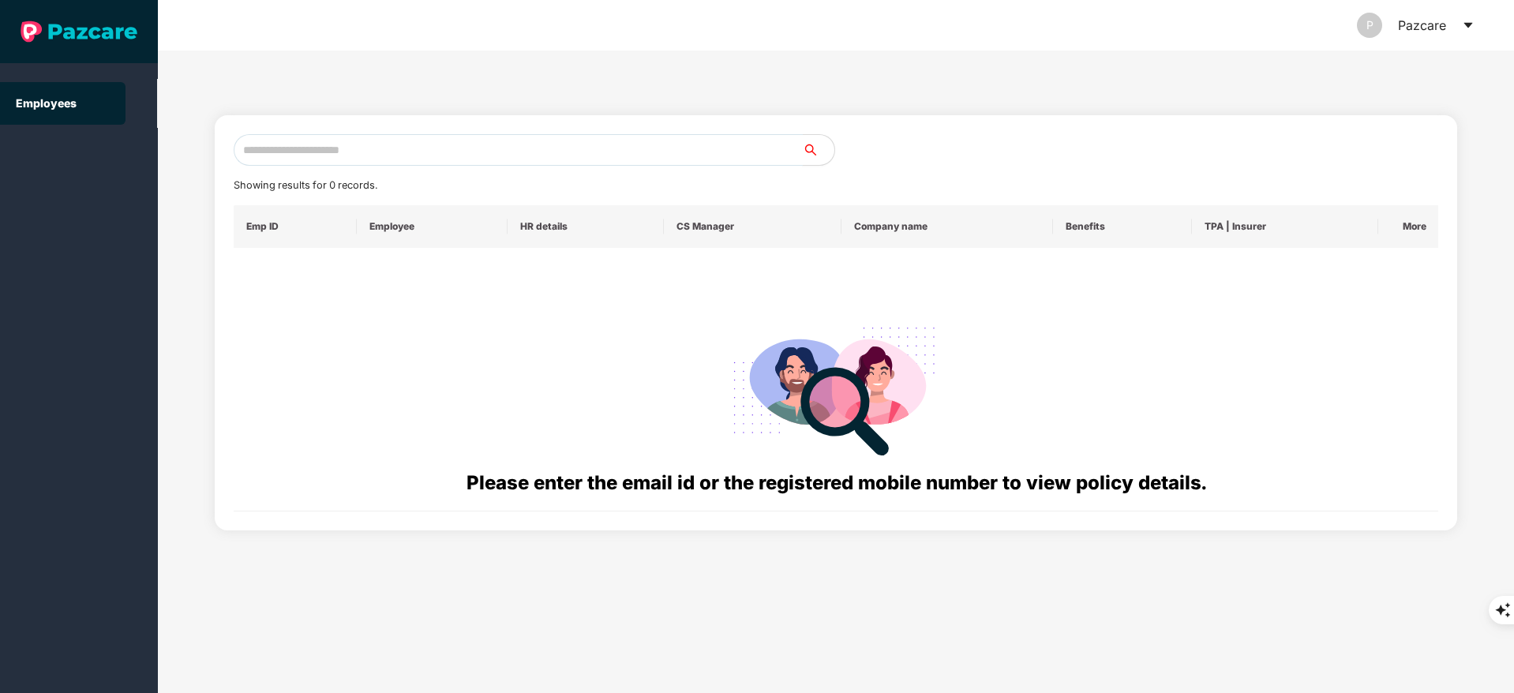
click at [414, 165] on input "text" at bounding box center [518, 150] width 569 height 32
paste input "**********"
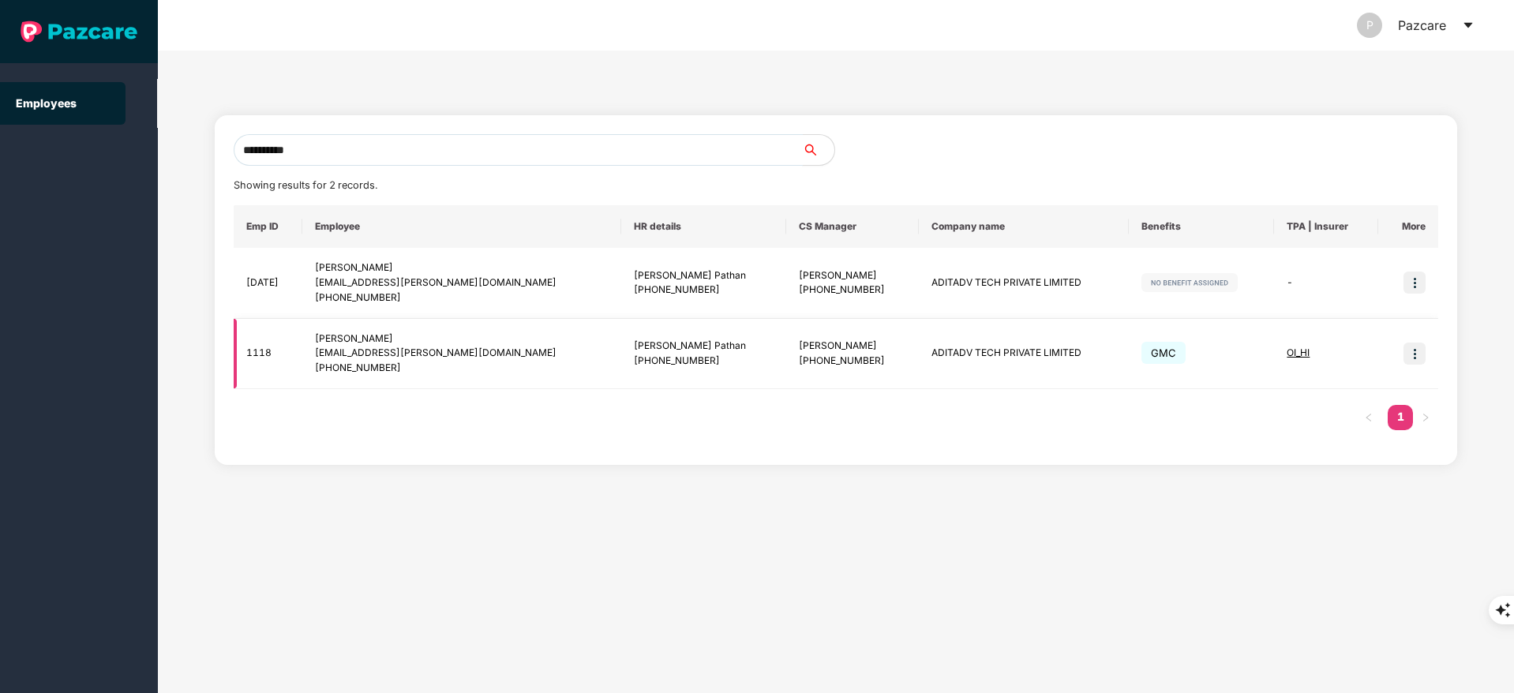
type input "**********"
click at [1416, 358] on img at bounding box center [1414, 354] width 22 height 22
click at [1356, 385] on span "Switch to user interface" at bounding box center [1337, 393] width 135 height 17
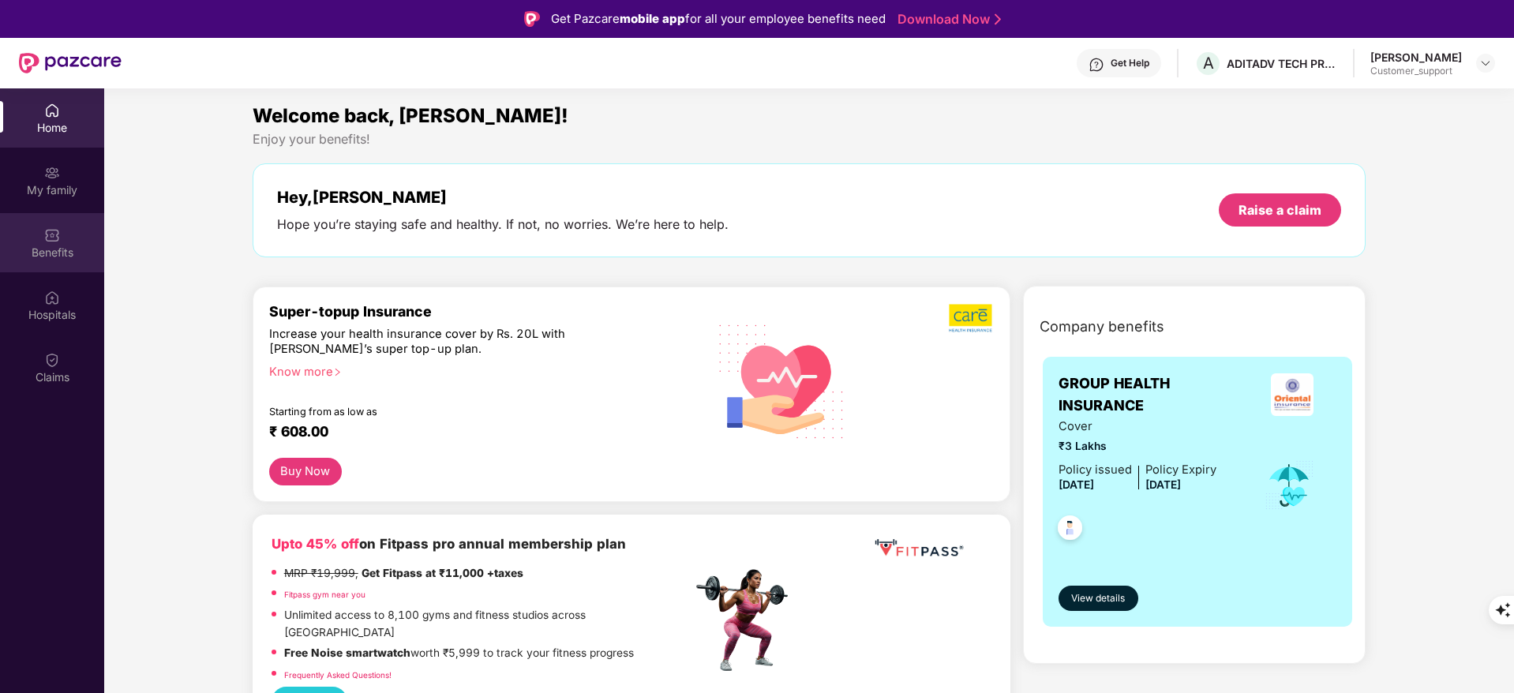
click at [51, 252] on div "Benefits" at bounding box center [52, 253] width 104 height 16
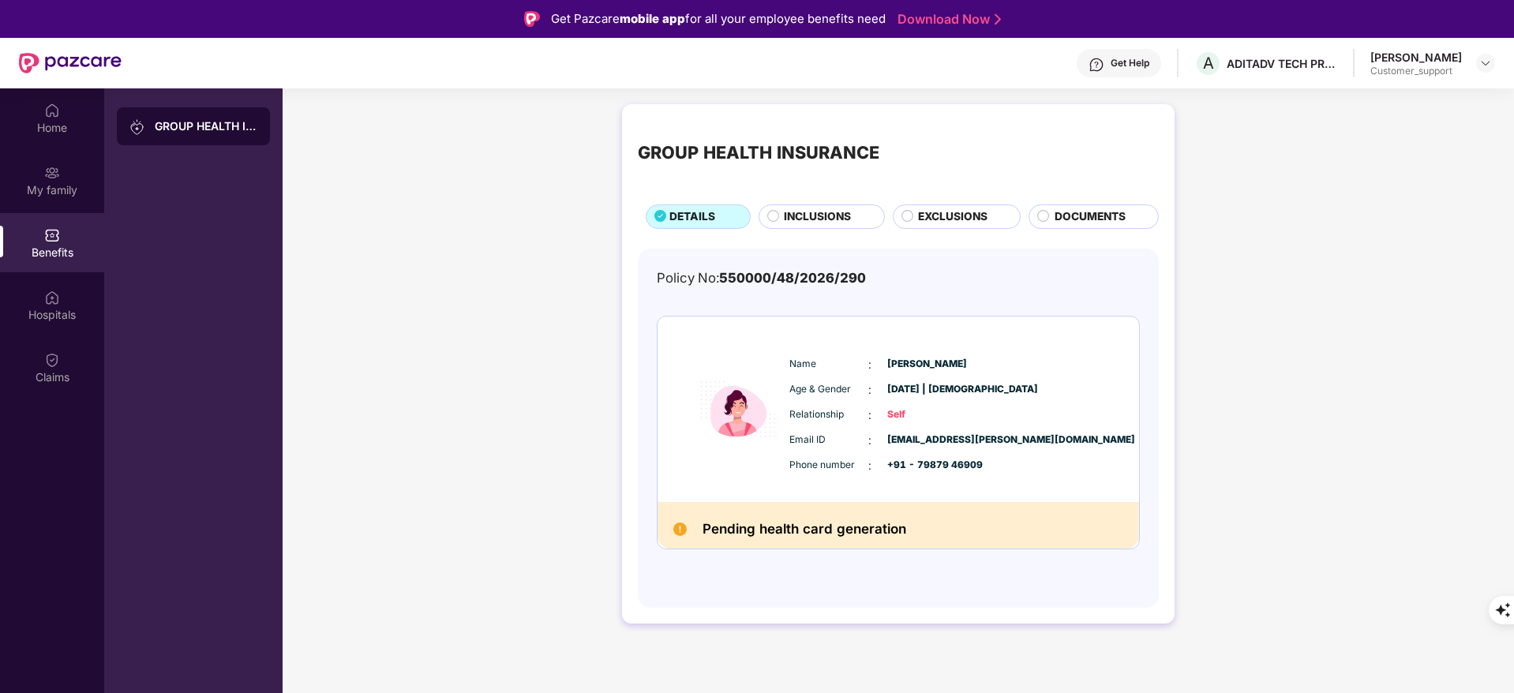
click at [1134, 55] on div "Get Help" at bounding box center [1119, 63] width 84 height 28
click at [1276, 186] on div "GROUP HEALTH INSURANCE DETAILS INCLUSIONS EXCLUSIONS DOCUMENTS Policy No: 55000…" at bounding box center [898, 371] width 1231 height 551
click at [50, 177] on img at bounding box center [52, 173] width 16 height 16
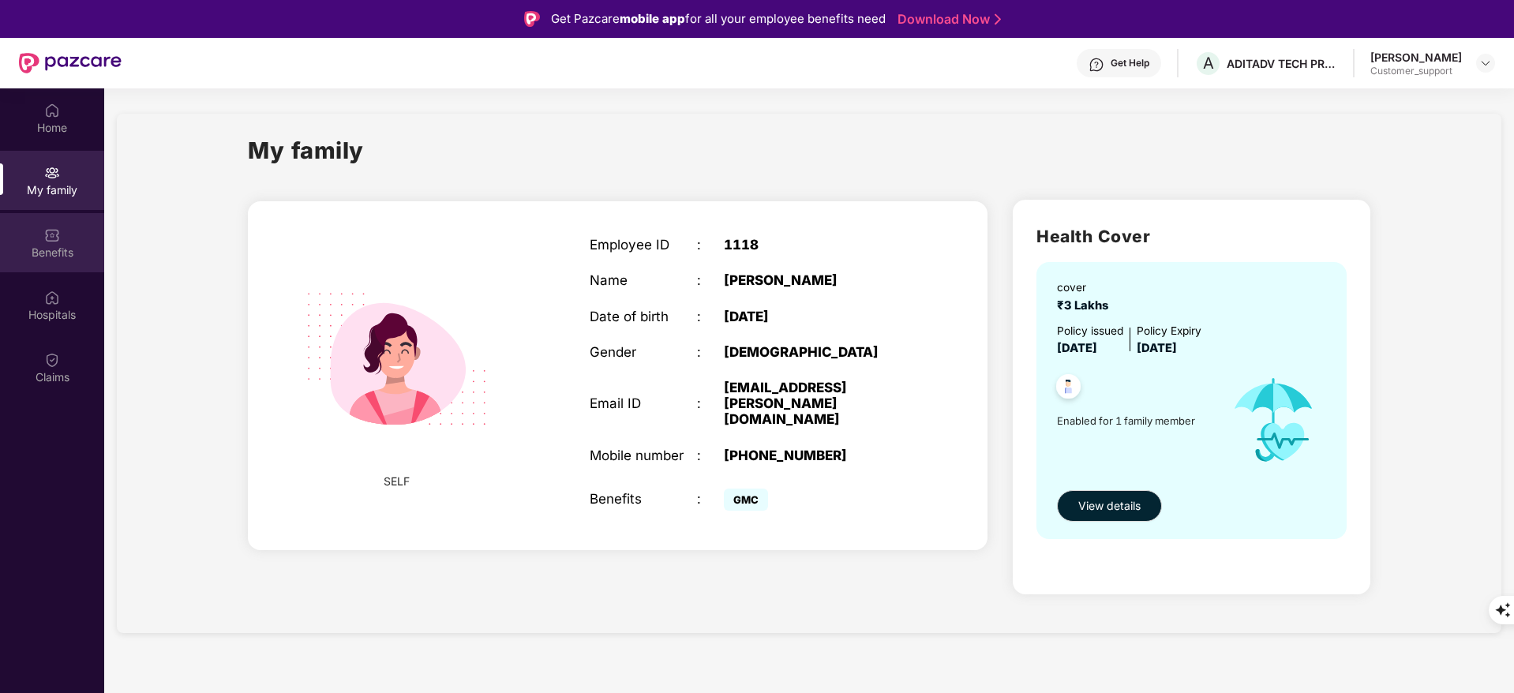
click at [62, 235] on div "Benefits" at bounding box center [52, 242] width 104 height 59
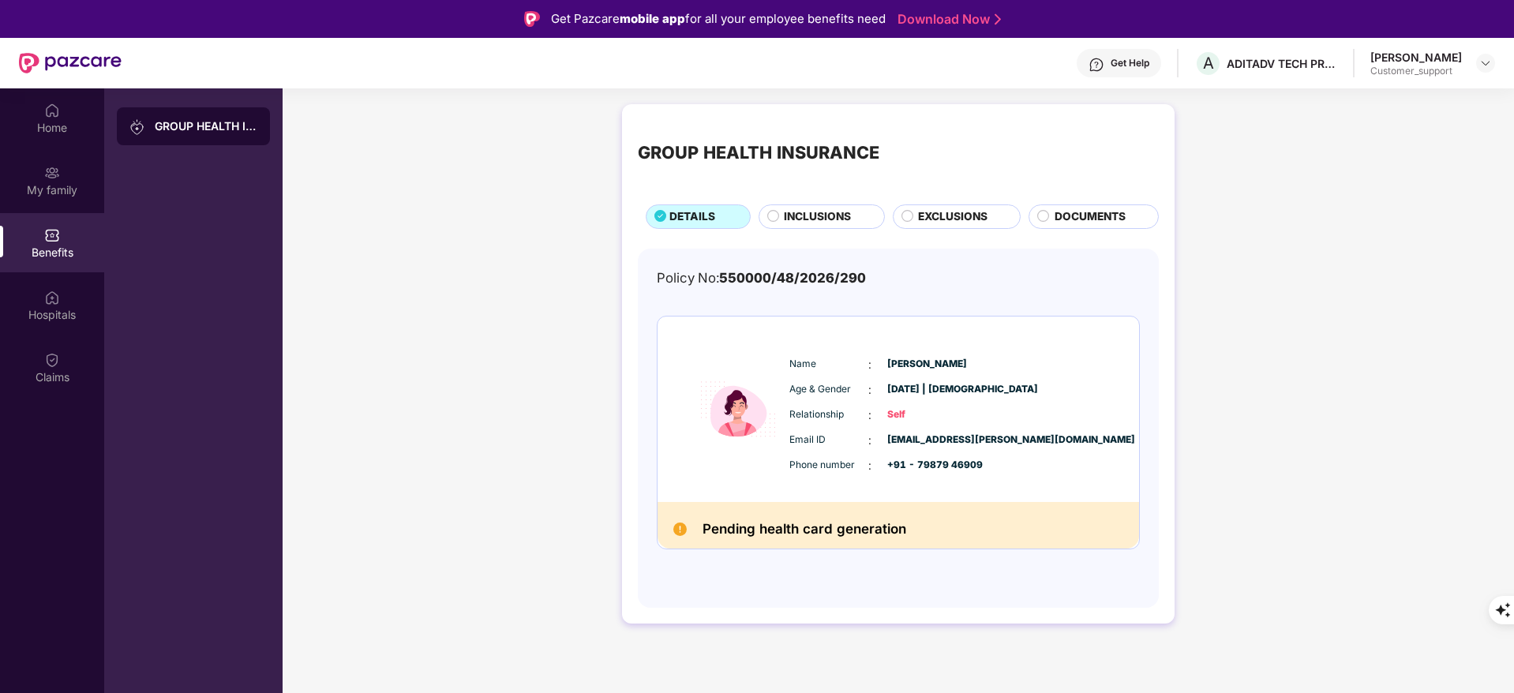
click at [822, 209] on span "INCLUSIONS" at bounding box center [817, 216] width 67 height 17
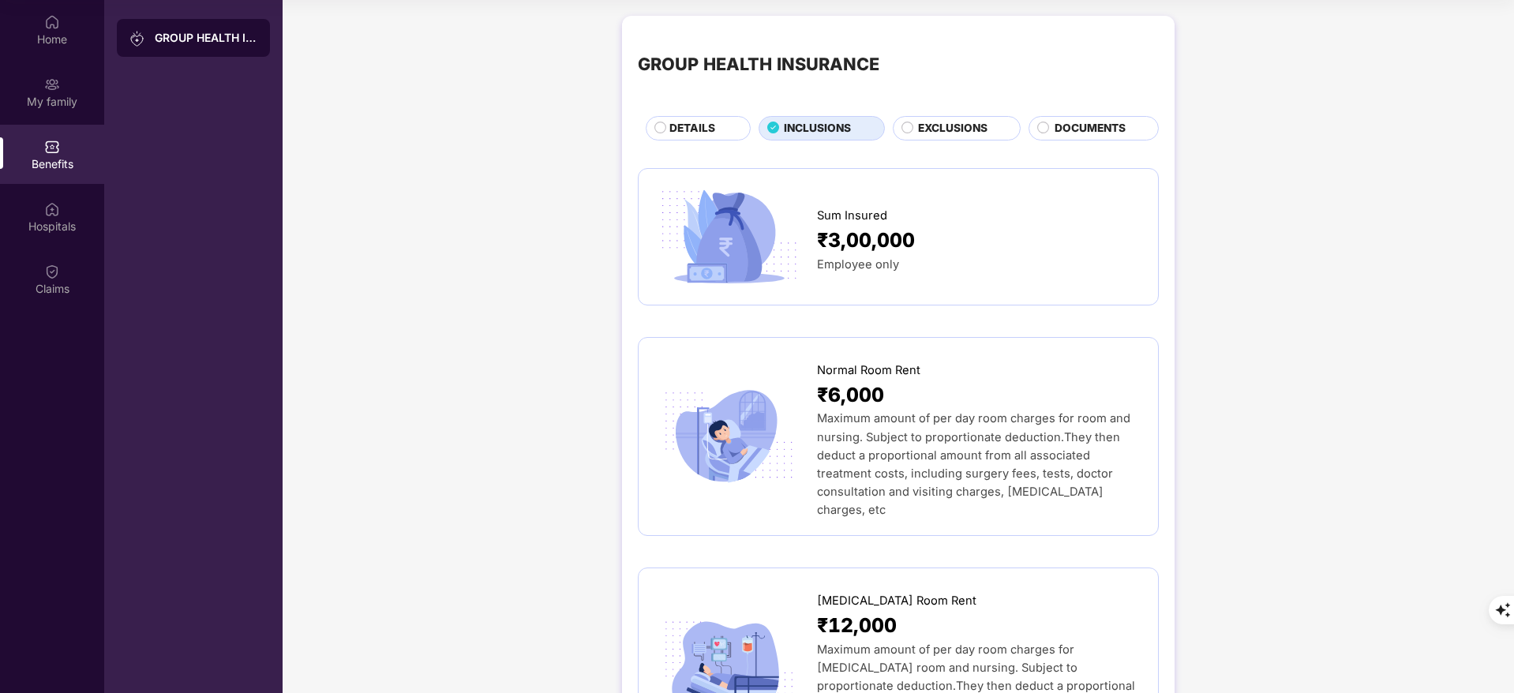
click at [935, 122] on span "EXCLUSIONS" at bounding box center [952, 128] width 69 height 17
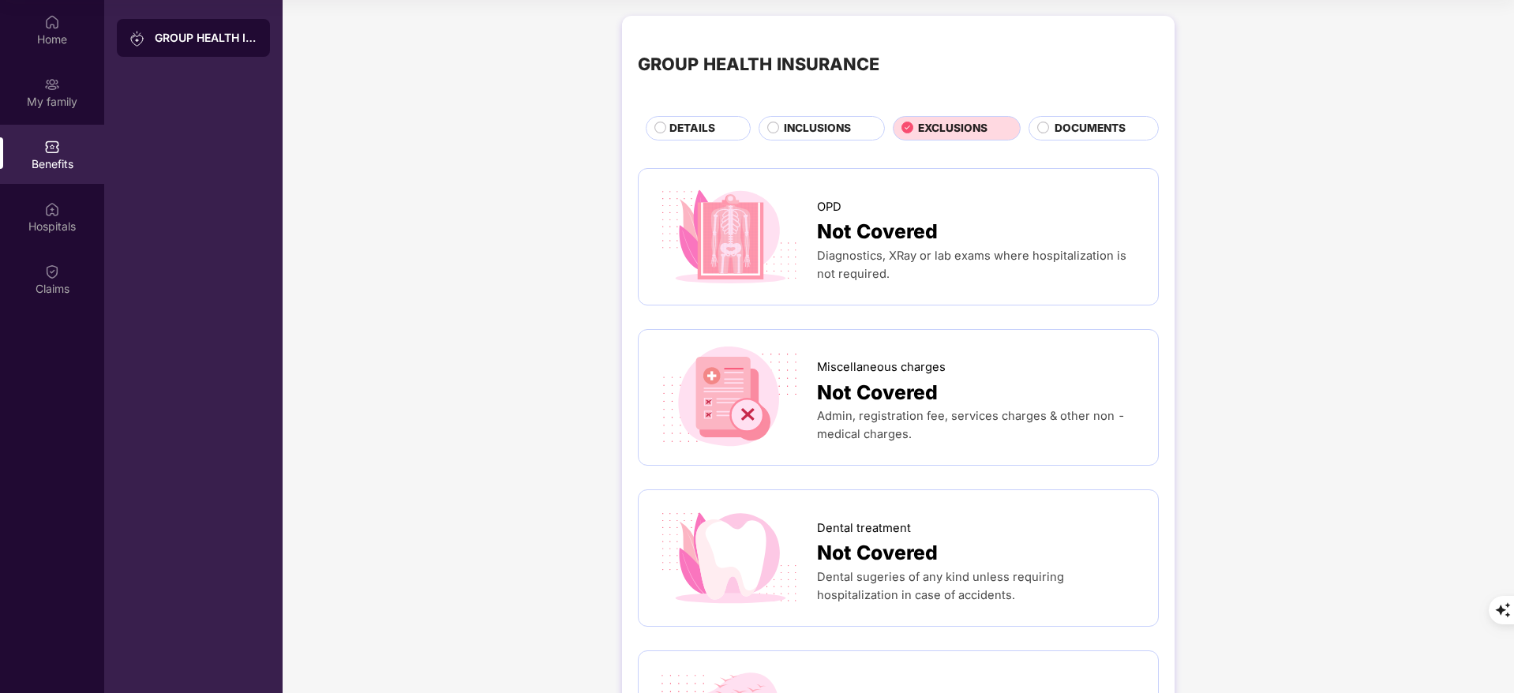
click at [707, 127] on span "DETAILS" at bounding box center [692, 128] width 46 height 17
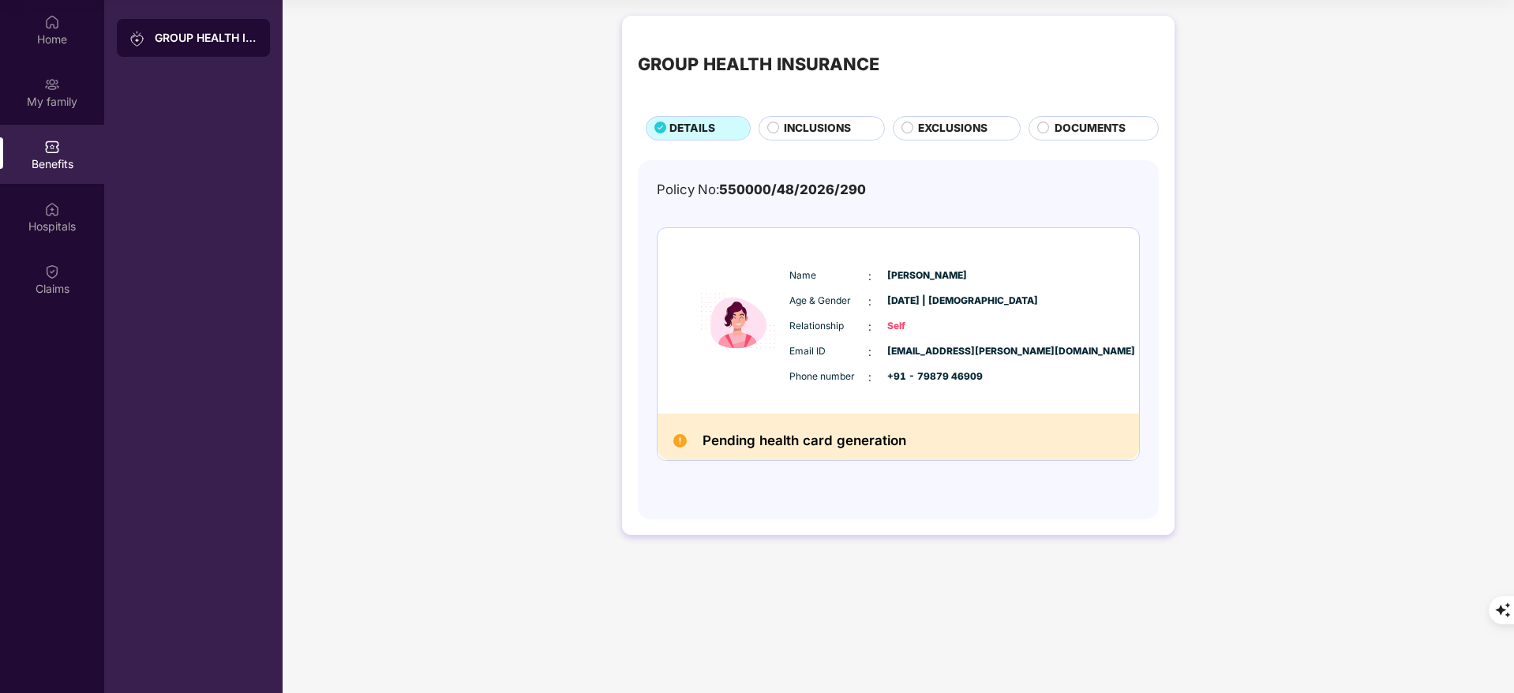
click at [975, 127] on span "EXCLUSIONS" at bounding box center [952, 128] width 69 height 17
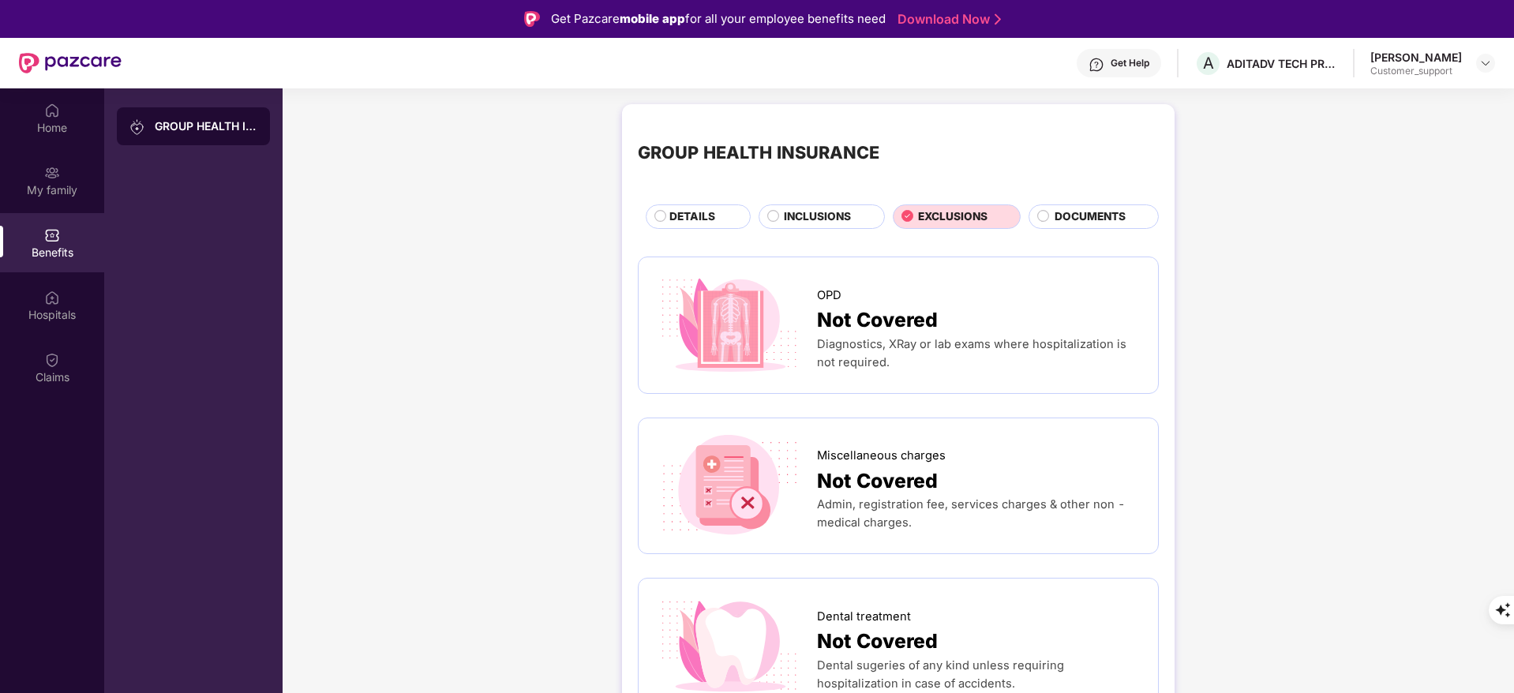
click at [685, 216] on span "DETAILS" at bounding box center [692, 216] width 46 height 17
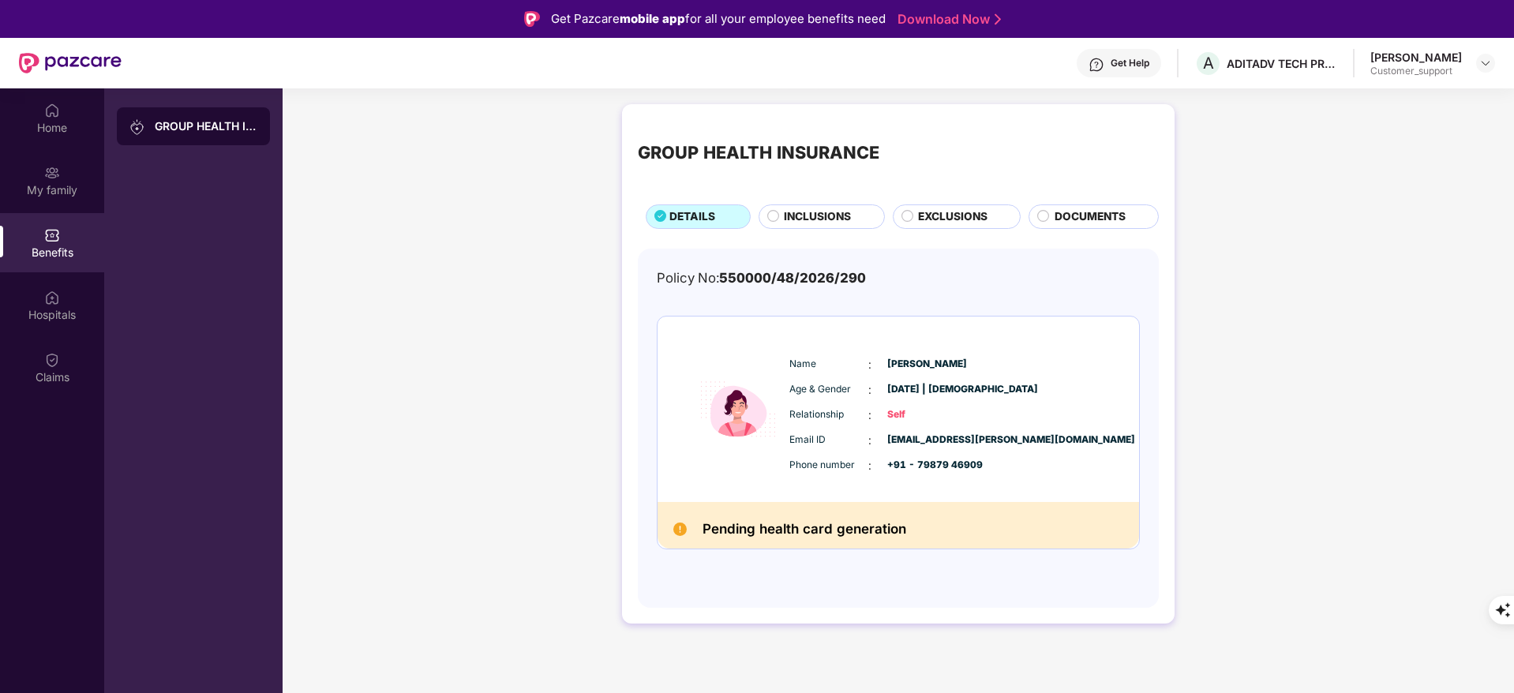
click at [943, 203] on div "GROUP HEALTH INSURANCE DETAILS INCLUSIONS EXCLUSIONS DOCUMENTS" at bounding box center [898, 174] width 521 height 109
click at [941, 203] on div "GROUP HEALTH INSURANCE DETAILS INCLUSIONS EXCLUSIONS DOCUMENTS" at bounding box center [898, 174] width 521 height 109
click at [936, 208] on span "EXCLUSIONS" at bounding box center [952, 216] width 69 height 17
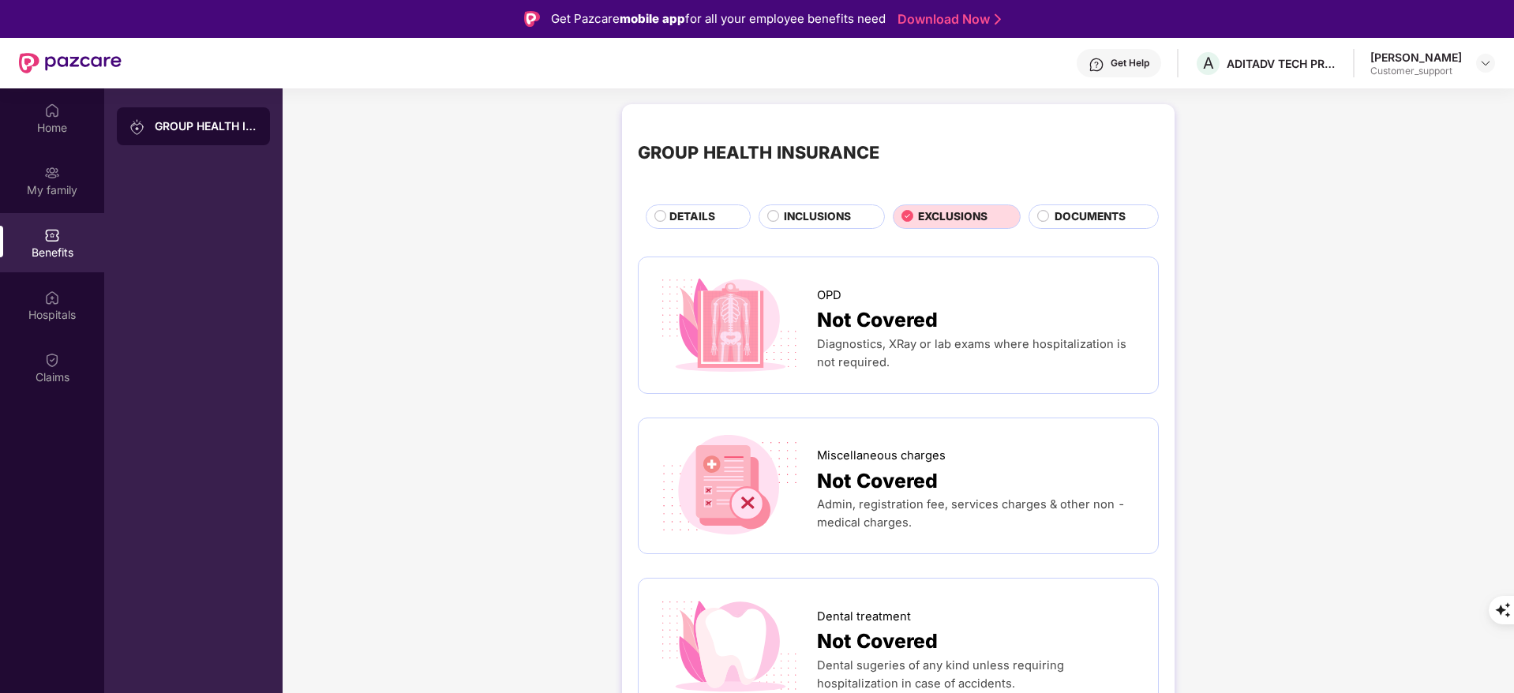
click at [676, 220] on span "DETAILS" at bounding box center [692, 216] width 46 height 17
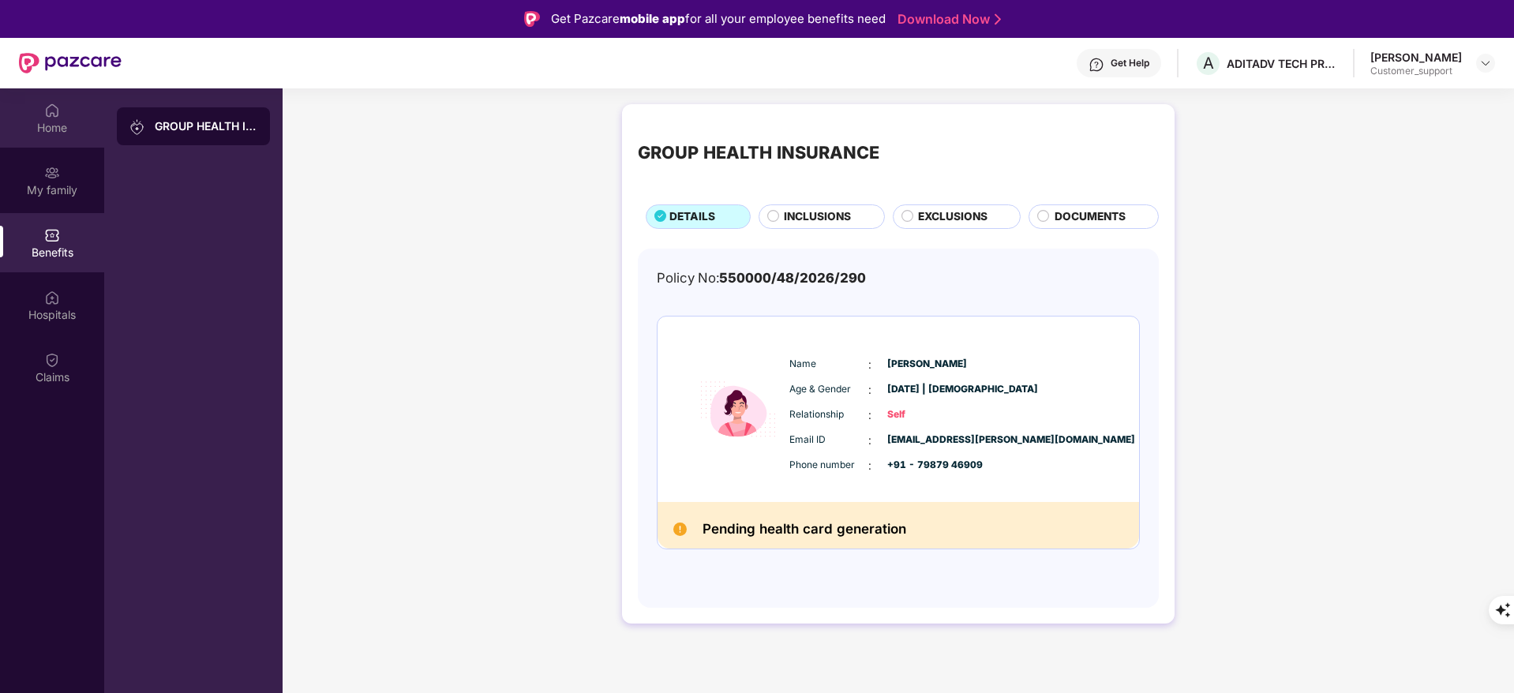
click at [71, 116] on div "Home" at bounding box center [52, 117] width 104 height 59
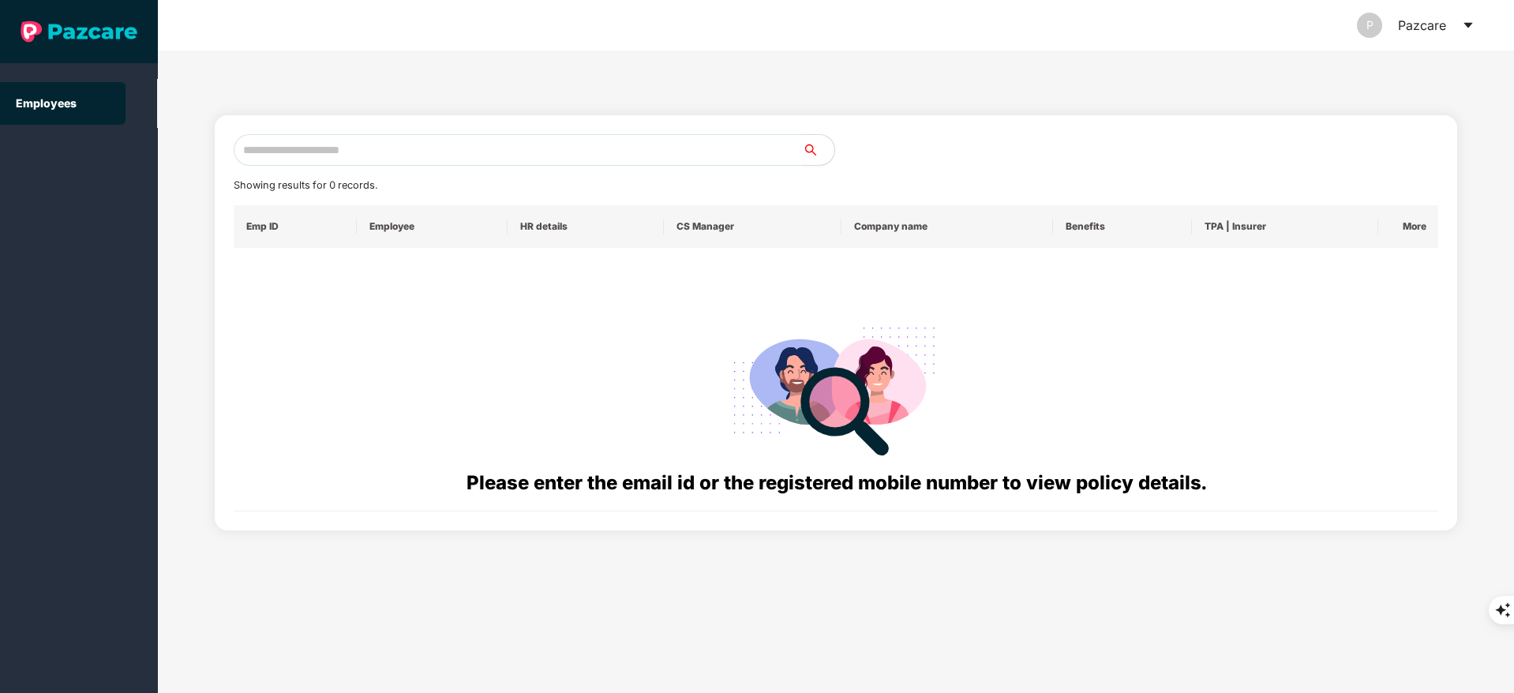
click at [324, 147] on input "text" at bounding box center [518, 150] width 569 height 32
paste input "**********"
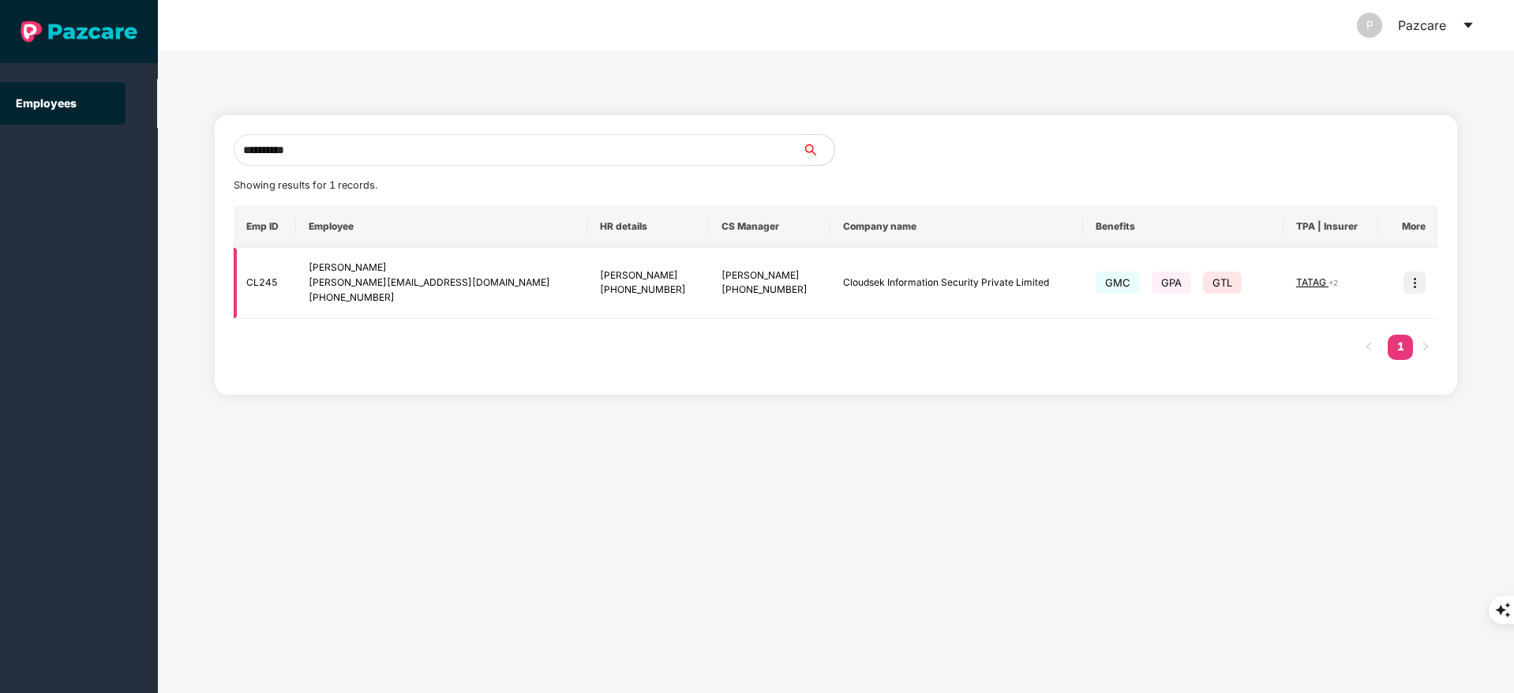
type input "**********"
click at [1425, 279] on img at bounding box center [1414, 283] width 22 height 22
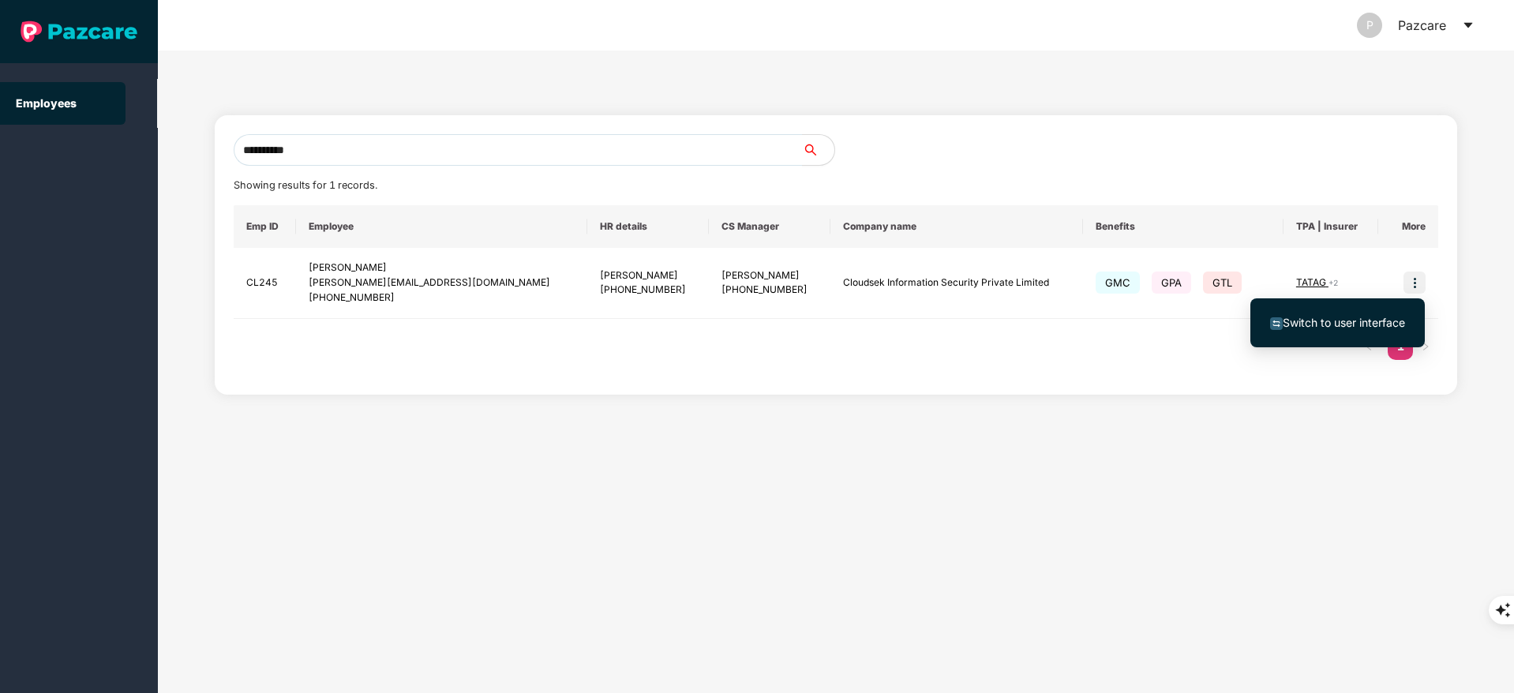
click at [1386, 320] on span "Switch to user interface" at bounding box center [1344, 322] width 122 height 13
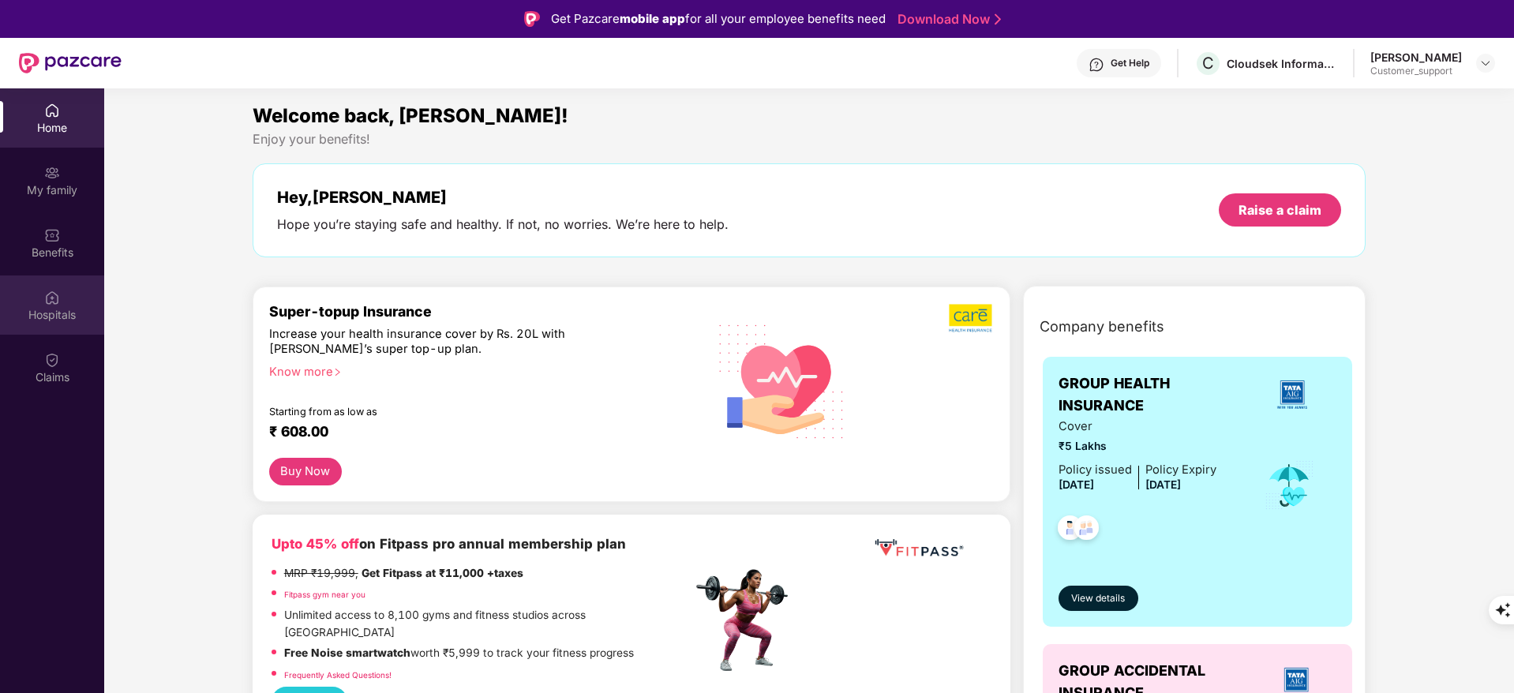
click at [41, 300] on div "Hospitals" at bounding box center [52, 304] width 104 height 59
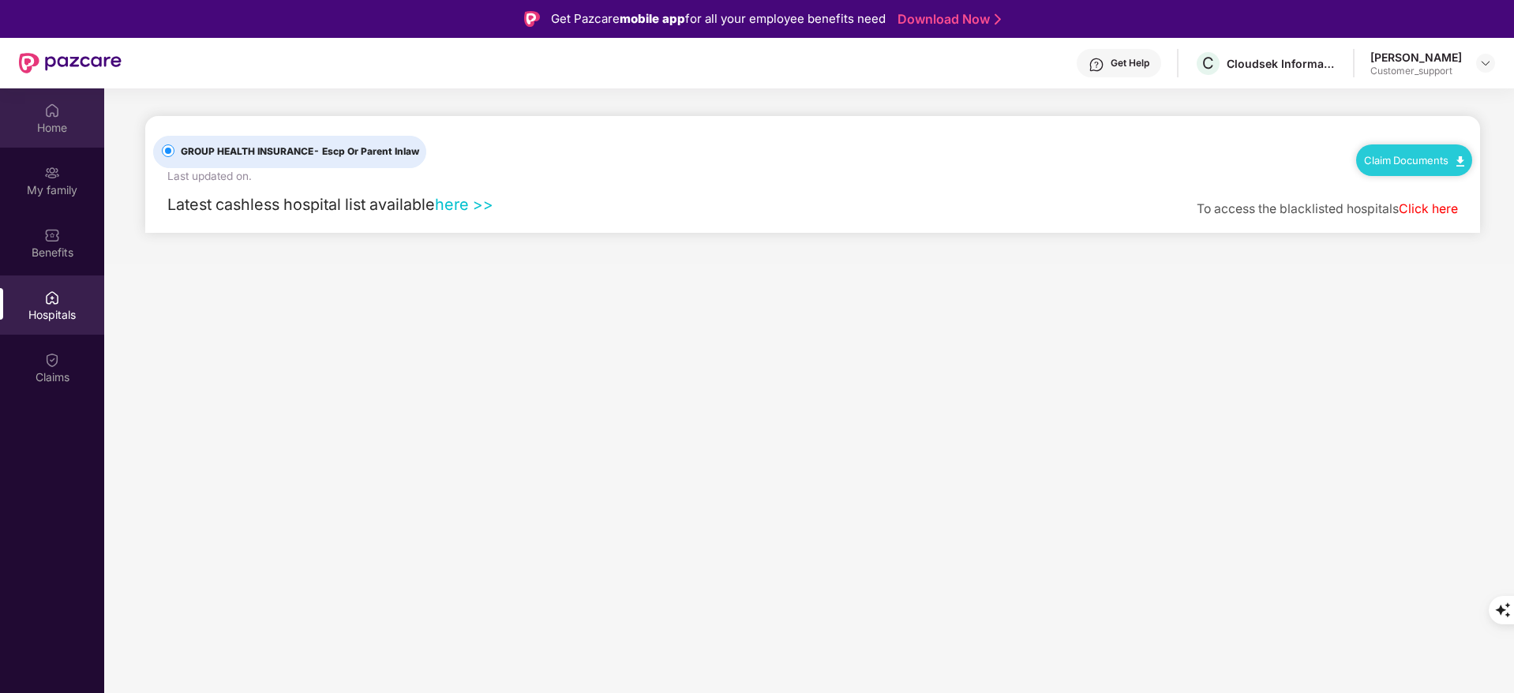
click at [25, 122] on div "Home" at bounding box center [52, 128] width 104 height 16
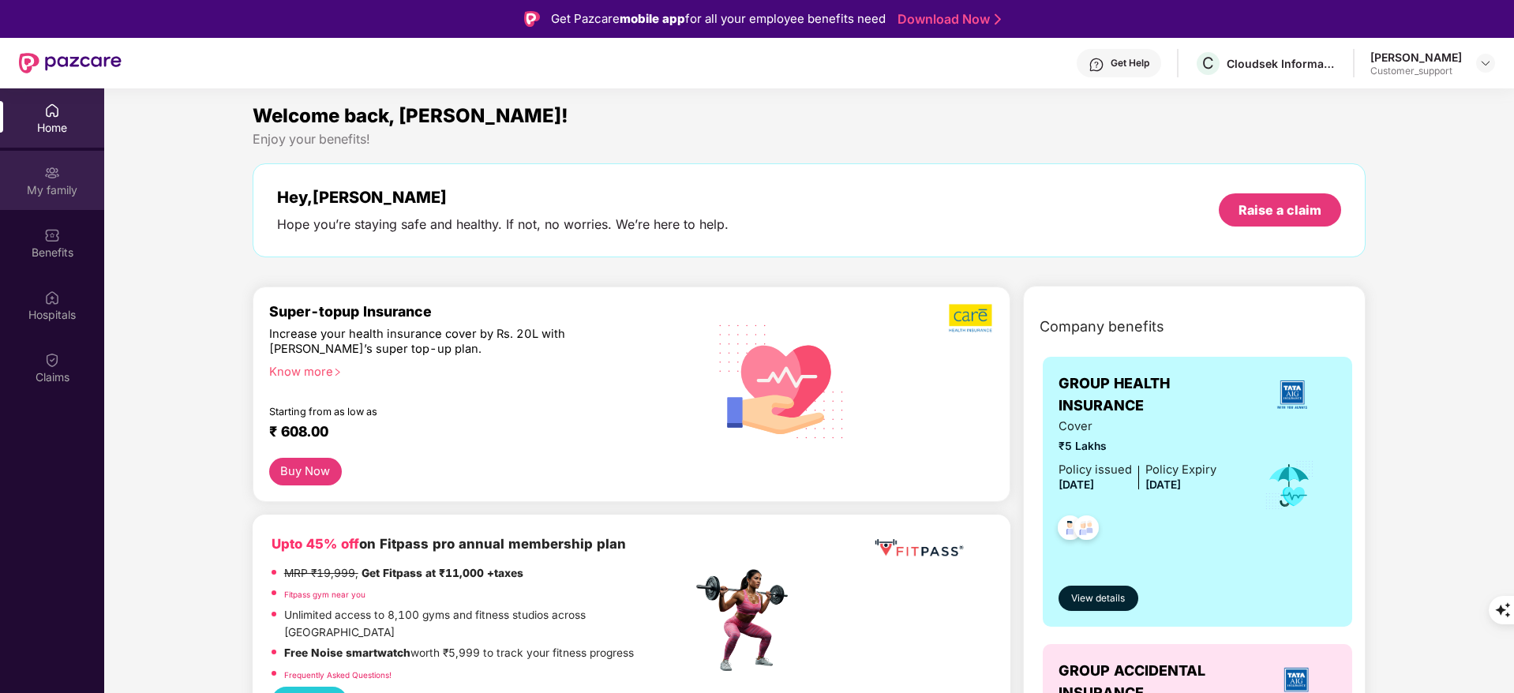
click at [14, 198] on div "My family" at bounding box center [52, 180] width 104 height 59
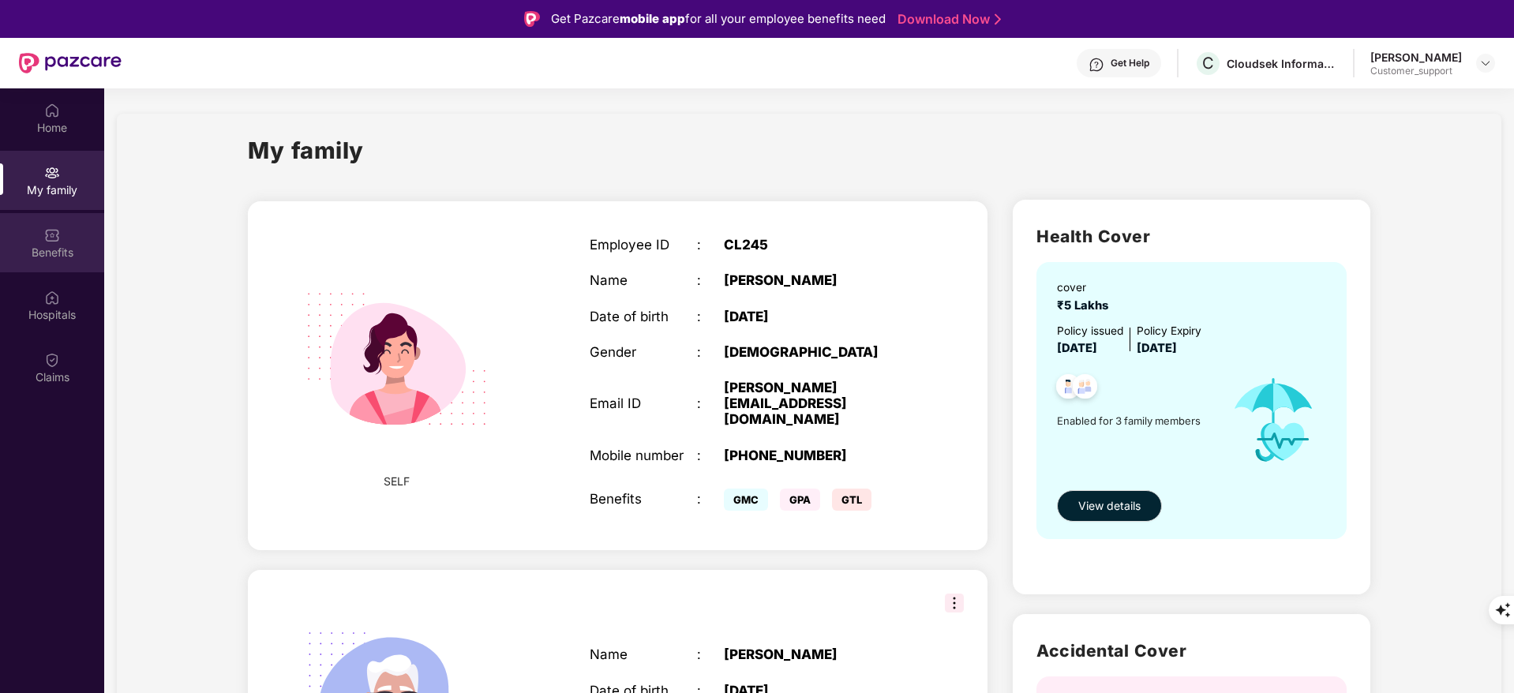
click at [60, 252] on div "Benefits" at bounding box center [52, 253] width 104 height 16
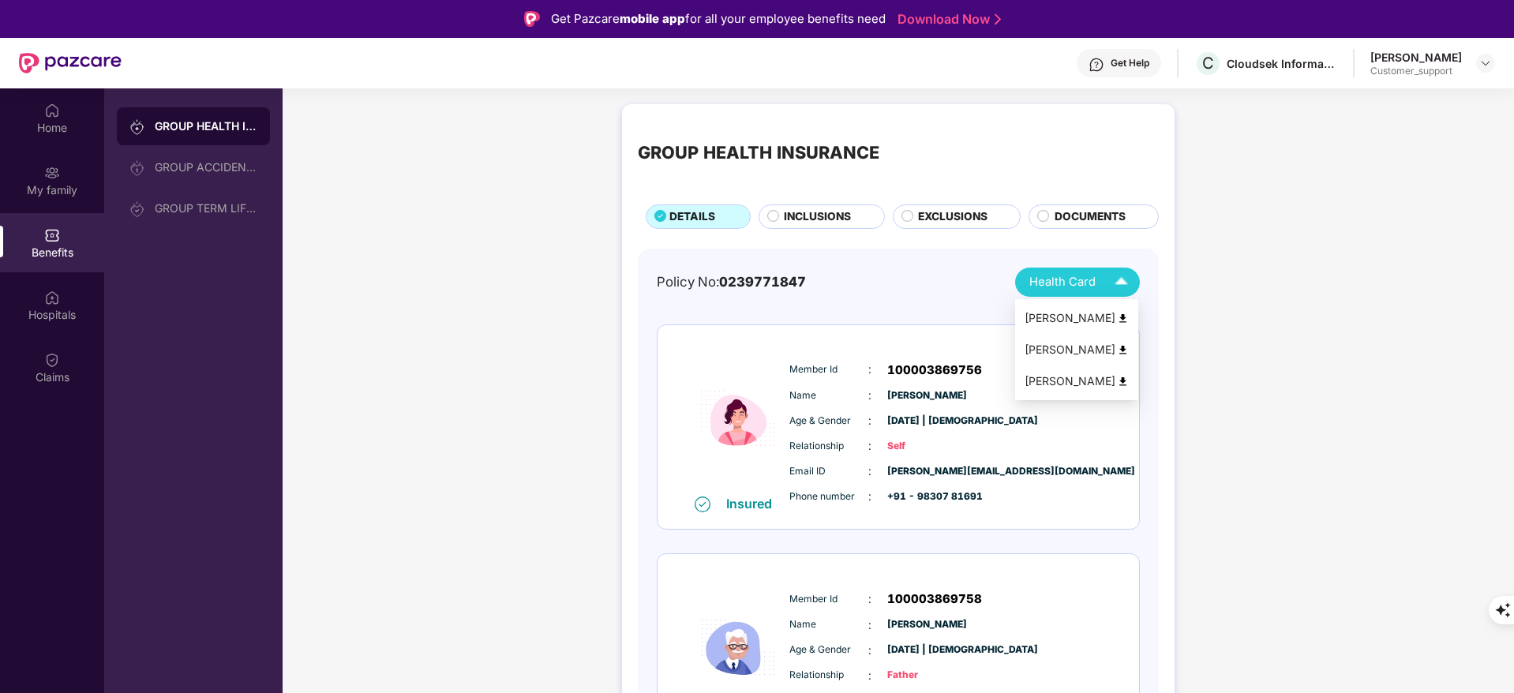
click at [1118, 278] on img at bounding box center [1121, 282] width 28 height 28
click at [1128, 320] on img at bounding box center [1123, 319] width 12 height 12
